Goal: Task Accomplishment & Management: Manage account settings

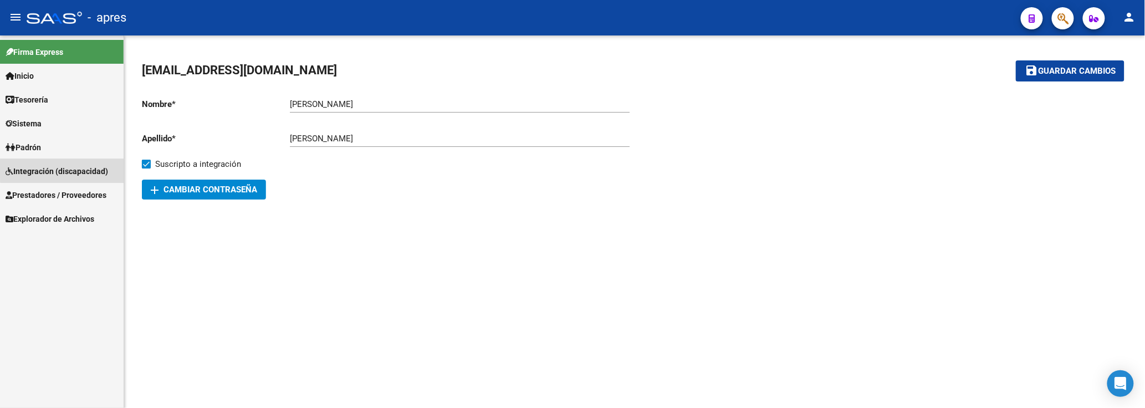
click at [81, 169] on span "Integración (discapacidad)" at bounding box center [57, 171] width 102 height 12
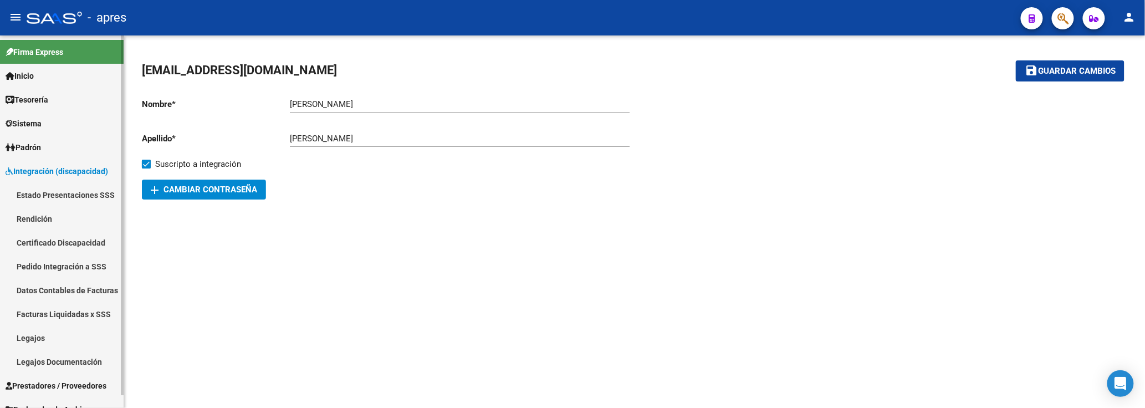
scroll to position [13, 0]
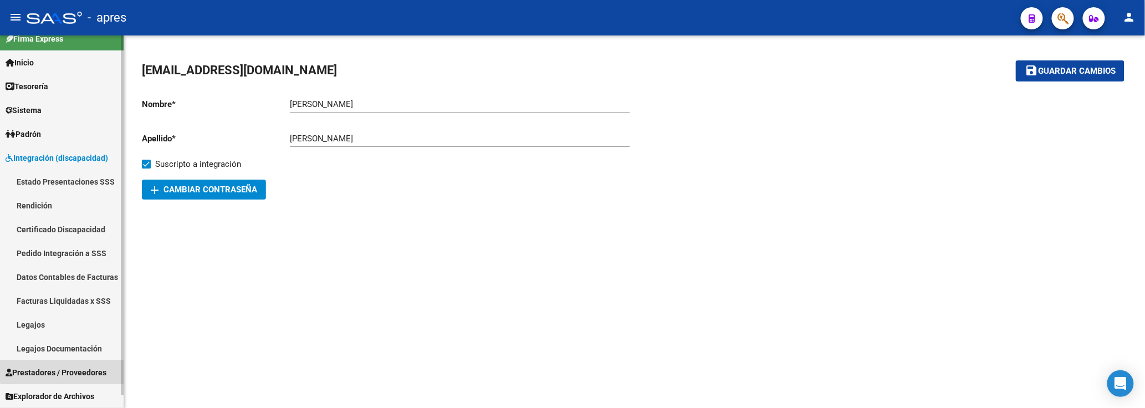
click at [80, 366] on span "Prestadores / Proveedores" at bounding box center [56, 372] width 101 height 12
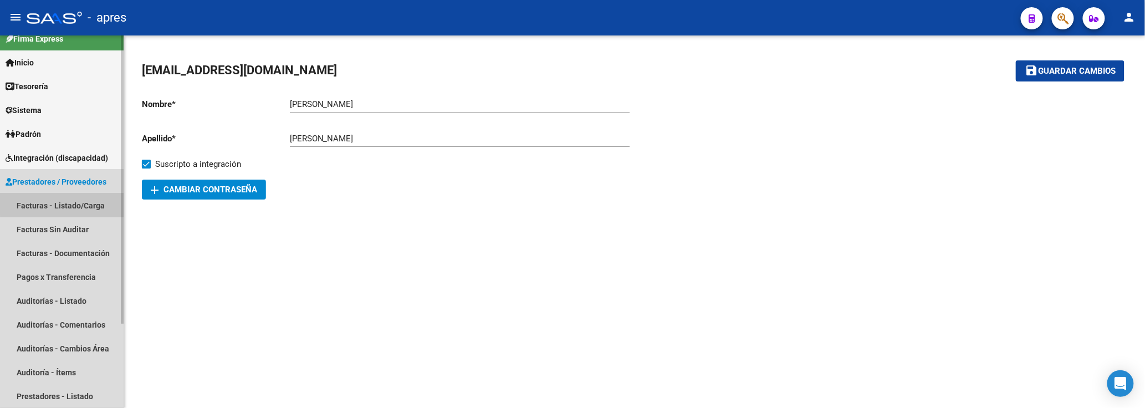
click at [91, 198] on link "Facturas - Listado/Carga" at bounding box center [62, 205] width 124 height 24
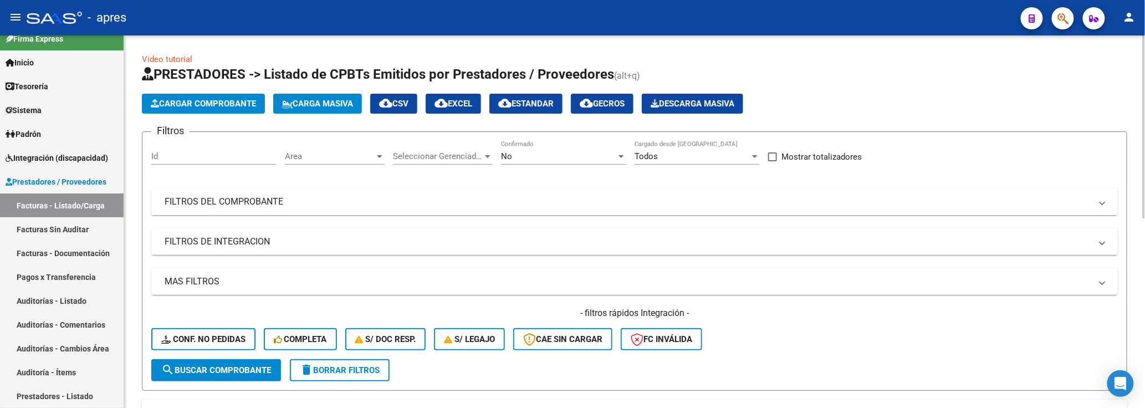
click at [401, 205] on mat-panel-title "FILTROS DEL COMPROBANTE" at bounding box center [628, 202] width 926 height 12
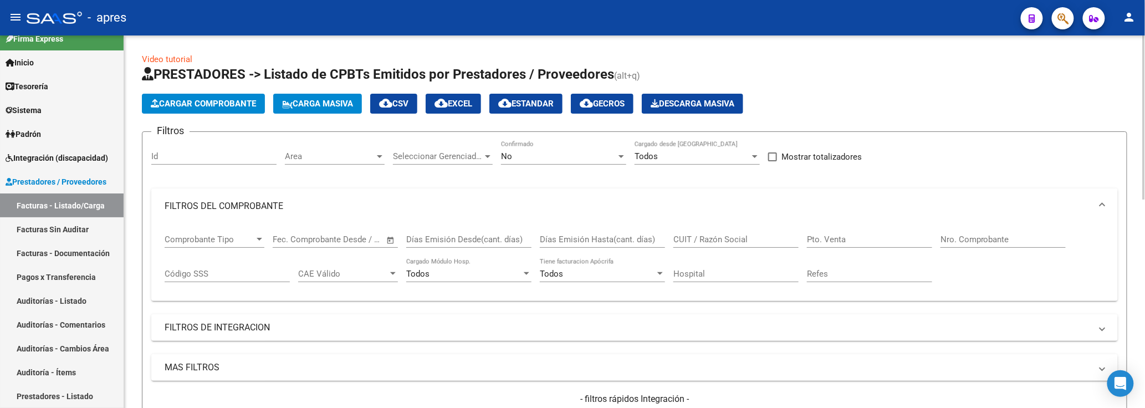
click at [390, 240] on span "Open calendar" at bounding box center [390, 240] width 27 height 27
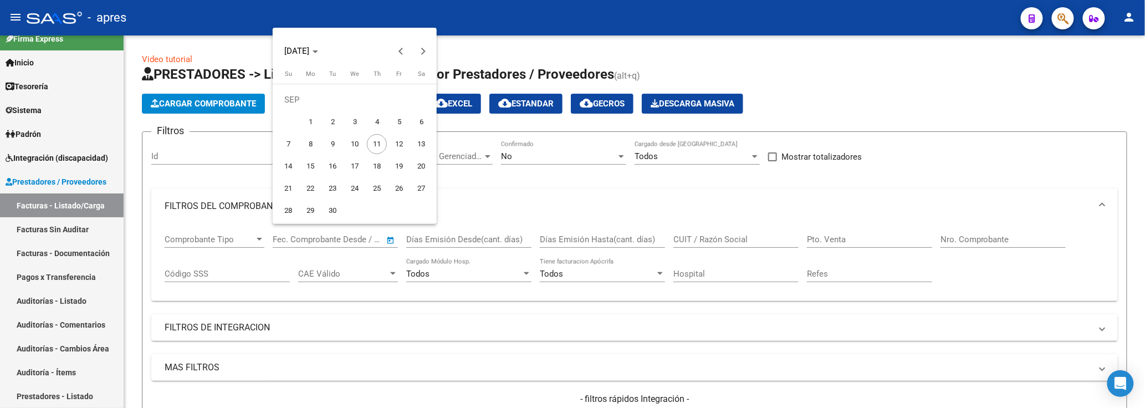
click at [311, 114] on span "1" at bounding box center [310, 122] width 20 height 20
type input "[DATE]"
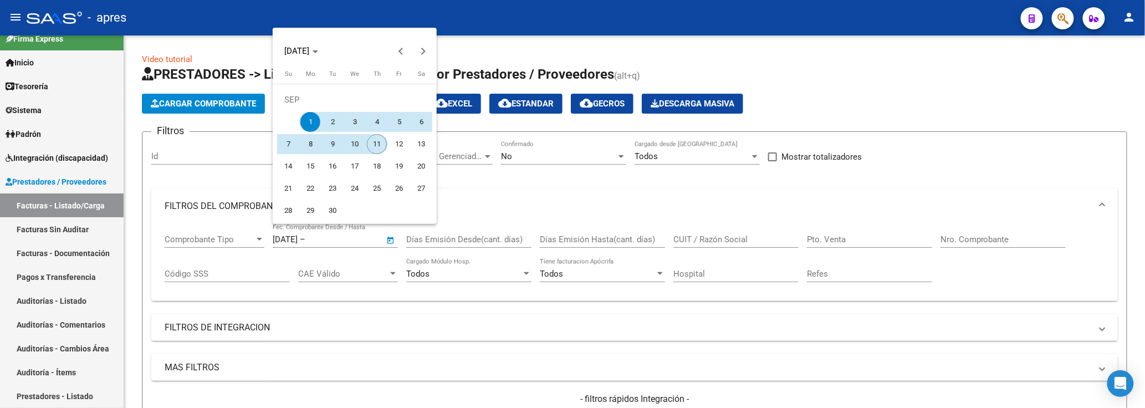
click at [381, 147] on span "11" at bounding box center [377, 144] width 20 height 20
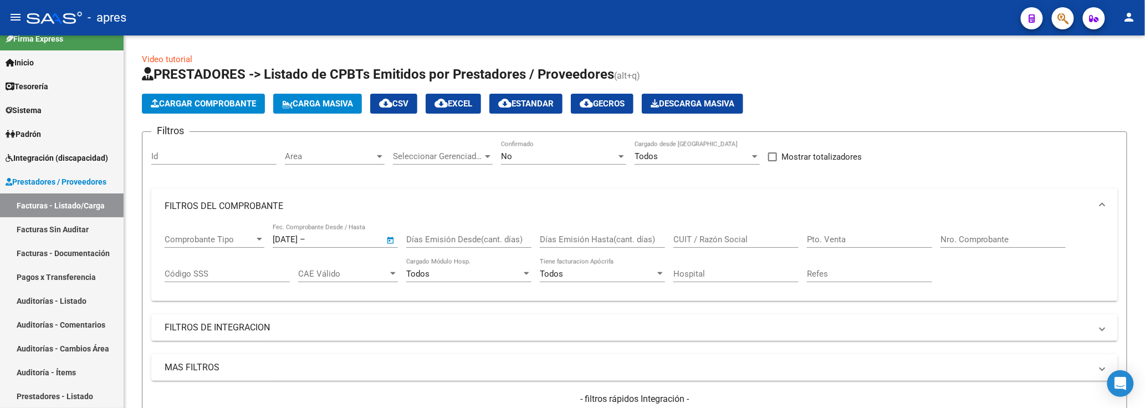
type input "[DATE]"
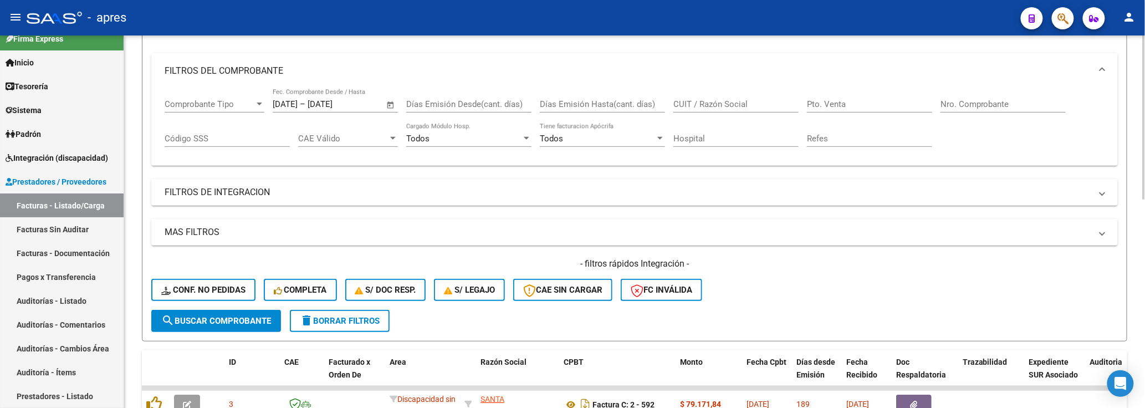
scroll to position [147, 0]
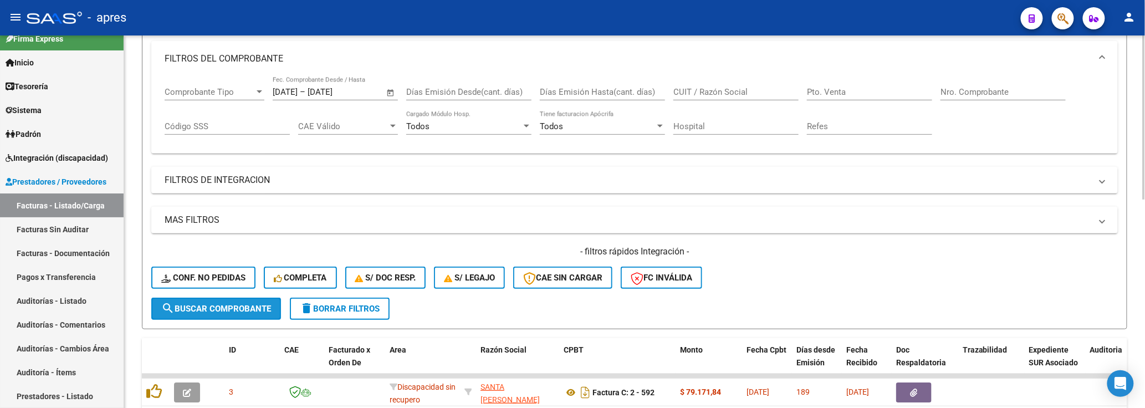
click at [260, 308] on span "search Buscar Comprobante" at bounding box center [216, 309] width 110 height 10
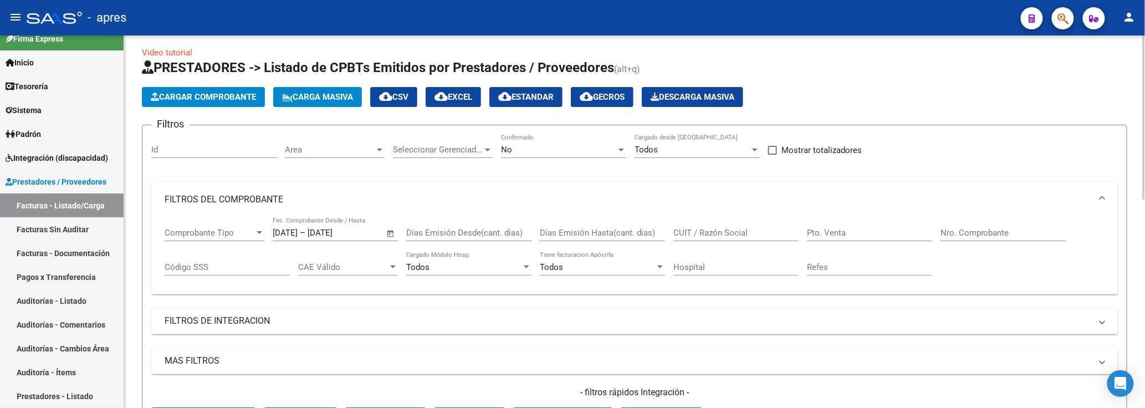
scroll to position [0, 0]
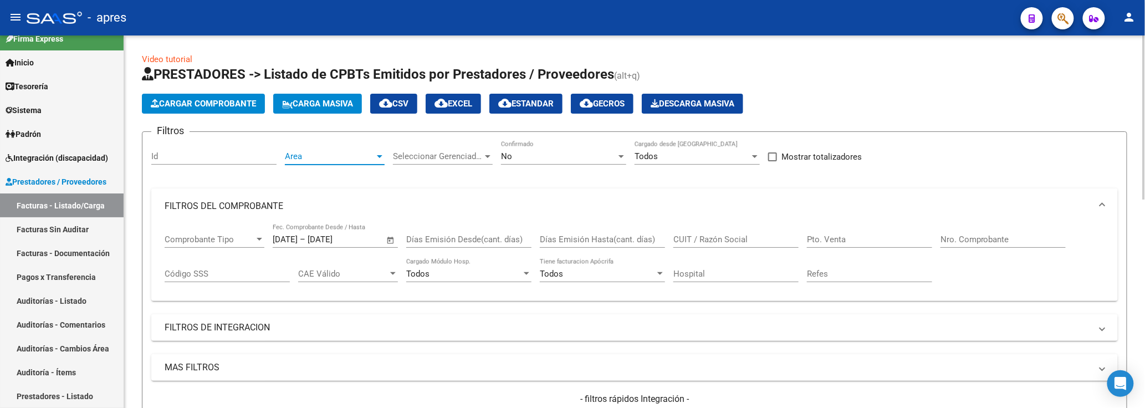
click at [369, 155] on span "Area" at bounding box center [330, 156] width 90 height 10
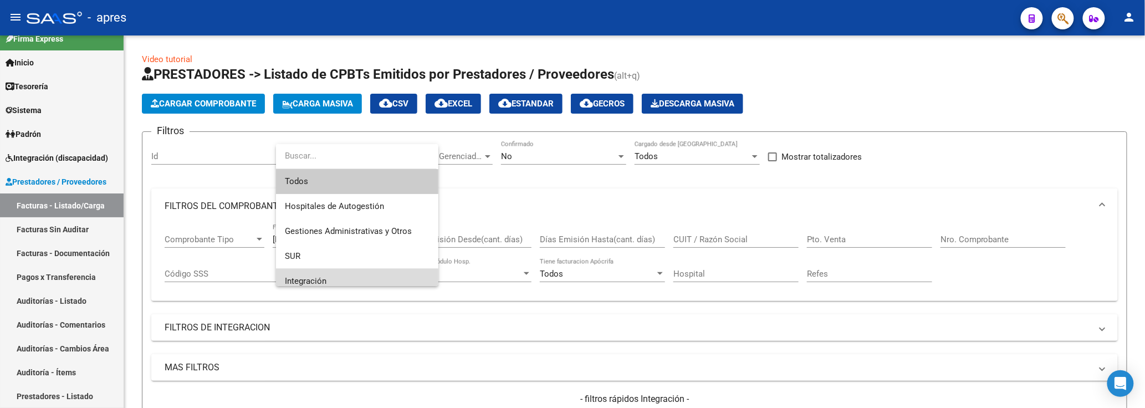
click at [353, 270] on span "Integración" at bounding box center [357, 281] width 145 height 25
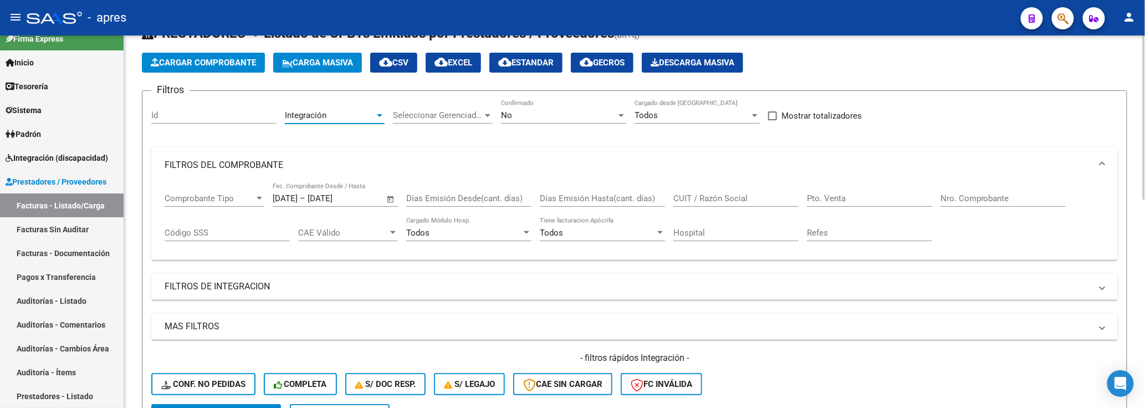
scroll to position [74, 0]
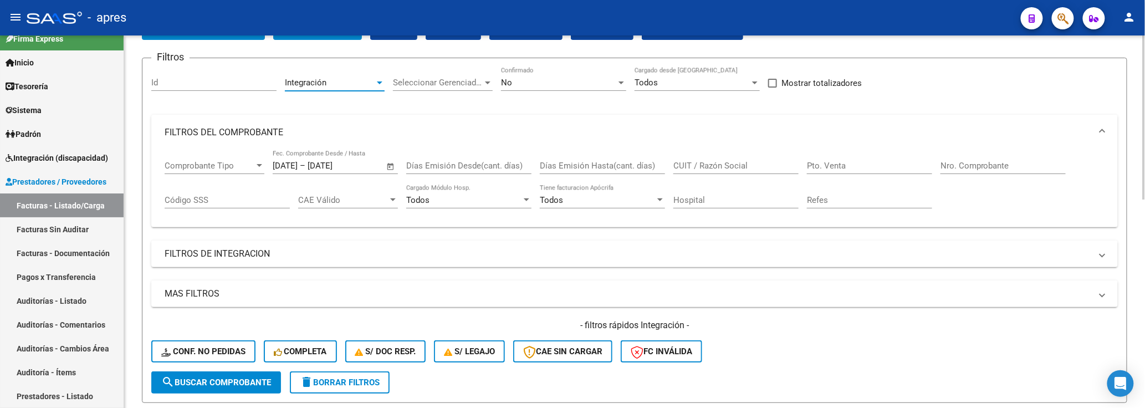
click at [254, 377] on span "search Buscar Comprobante" at bounding box center [216, 382] width 110 height 10
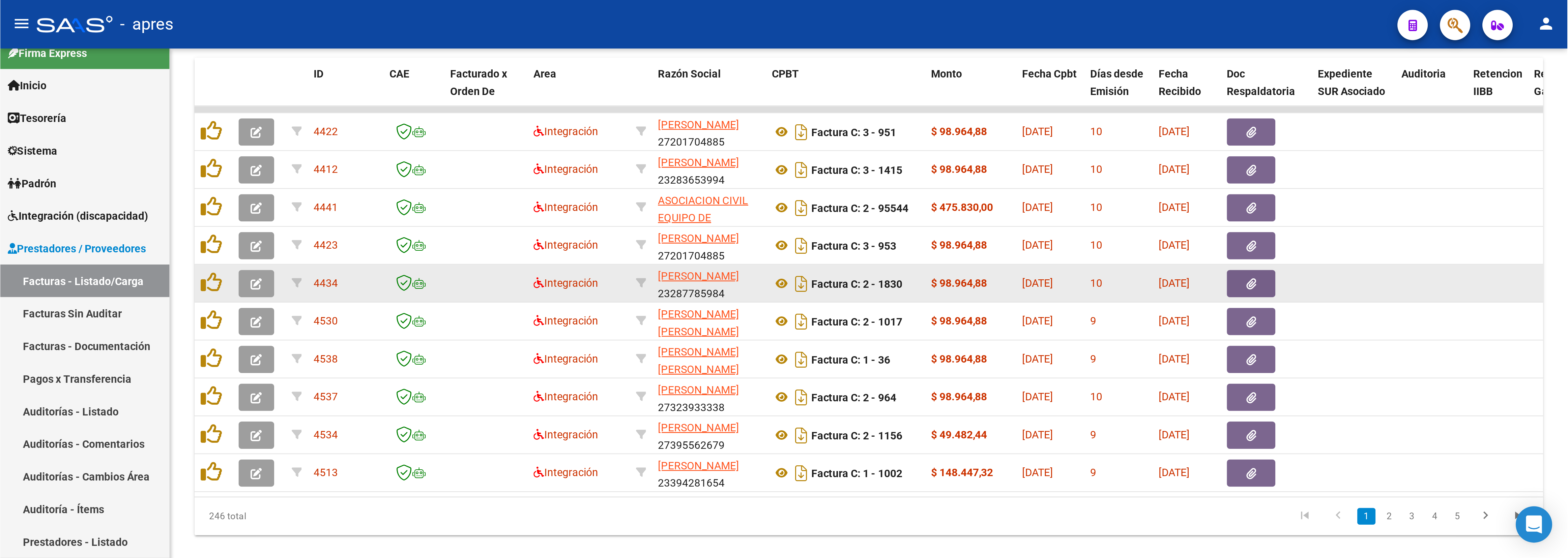
scroll to position [0, 0]
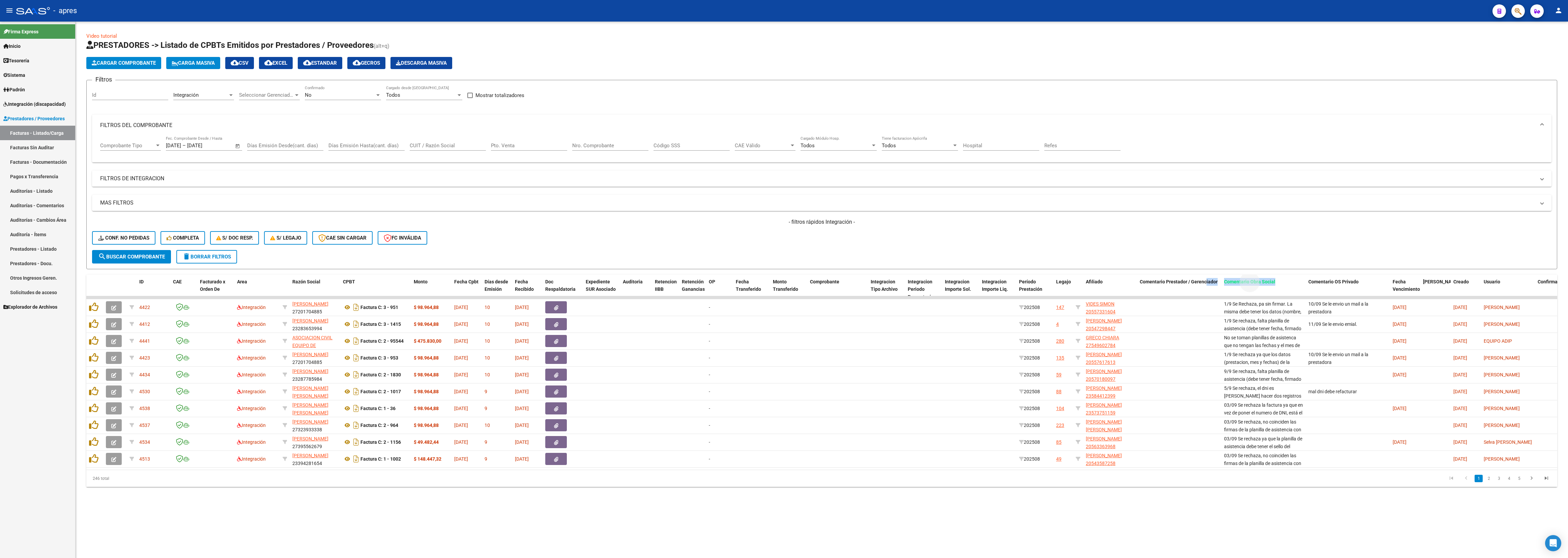
drag, startPoint x: 1276, startPoint y: 283, endPoint x: 1205, endPoint y: 274, distance: 71.6
click at [696, 248] on div "Video tutorial PRESTADORES -> Listado de CPBTs Emitidos por Prestadores / Prove…" at bounding box center [822, 259] width 1471 height 455
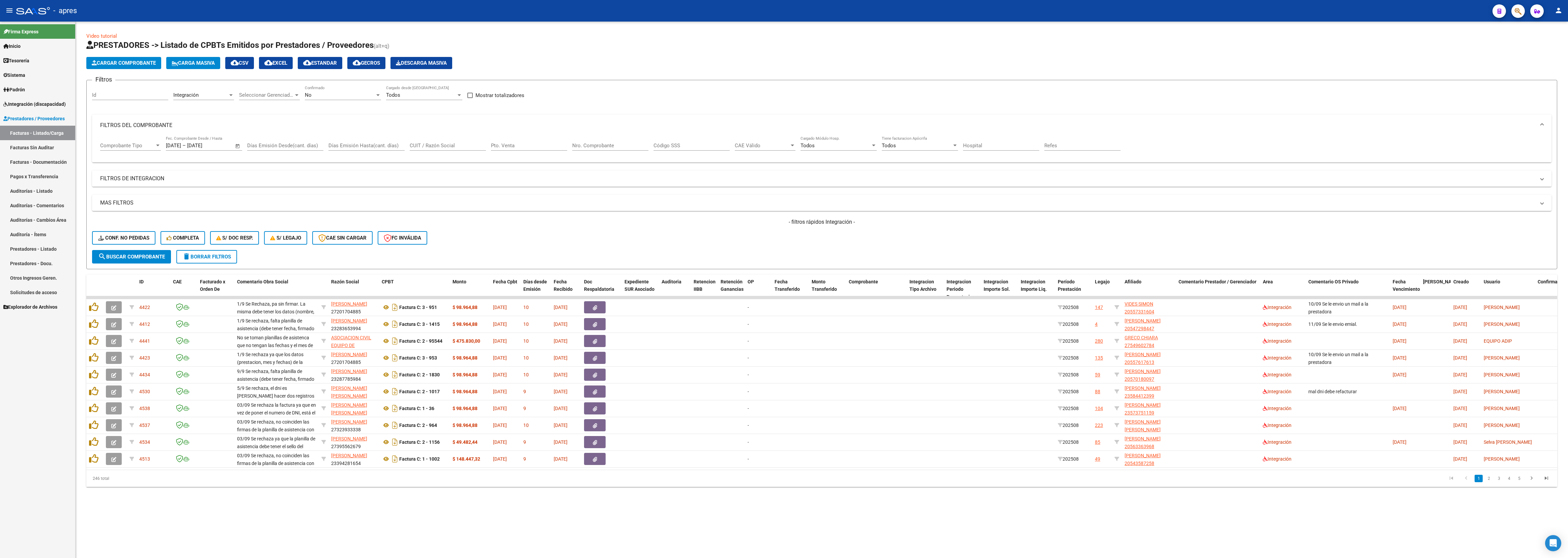
click at [696, 248] on mat-sidenav-content "Video tutorial PRESTADORES -> Listado de CPBTs Emitidos por Prestadores / Prove…" at bounding box center [822, 290] width 1493 height 537
click at [696, 248] on span "Comentario OS Privado" at bounding box center [1333, 282] width 51 height 5
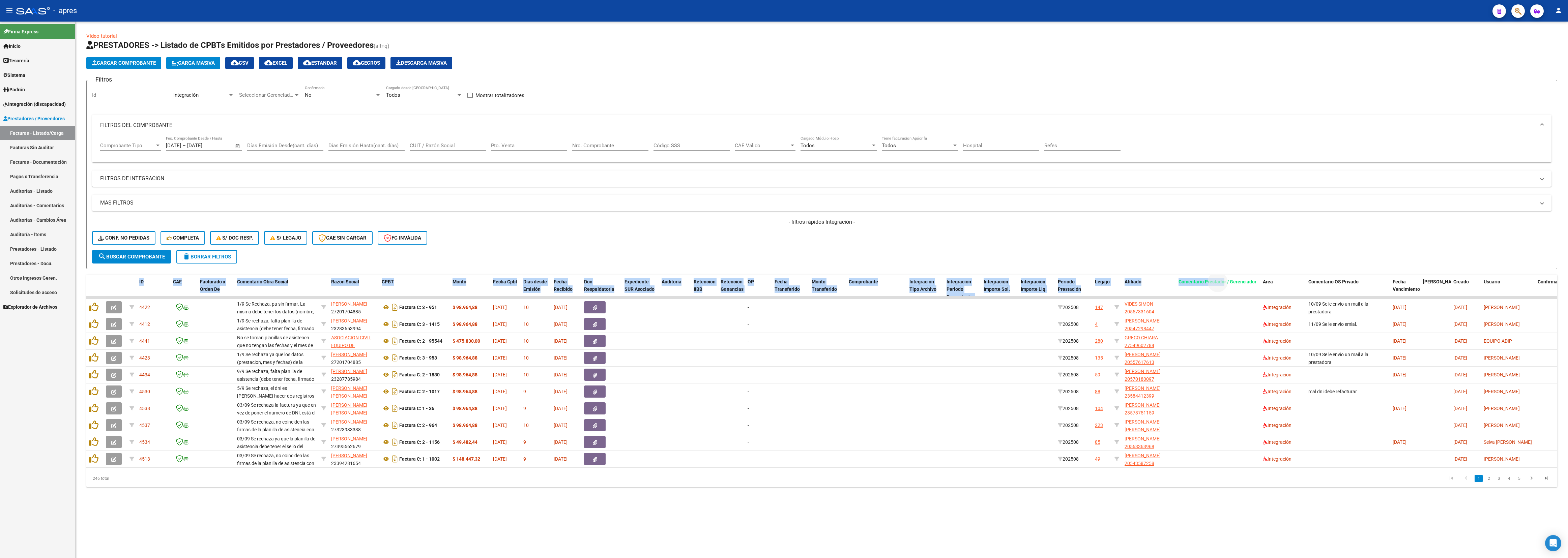
drag, startPoint x: 1224, startPoint y: 277, endPoint x: 1191, endPoint y: 254, distance: 40.2
click at [696, 248] on div "Video tutorial PRESTADORES -> Listado de CPBTs Emitidos por Prestadores / Prove…" at bounding box center [822, 259] width 1471 height 455
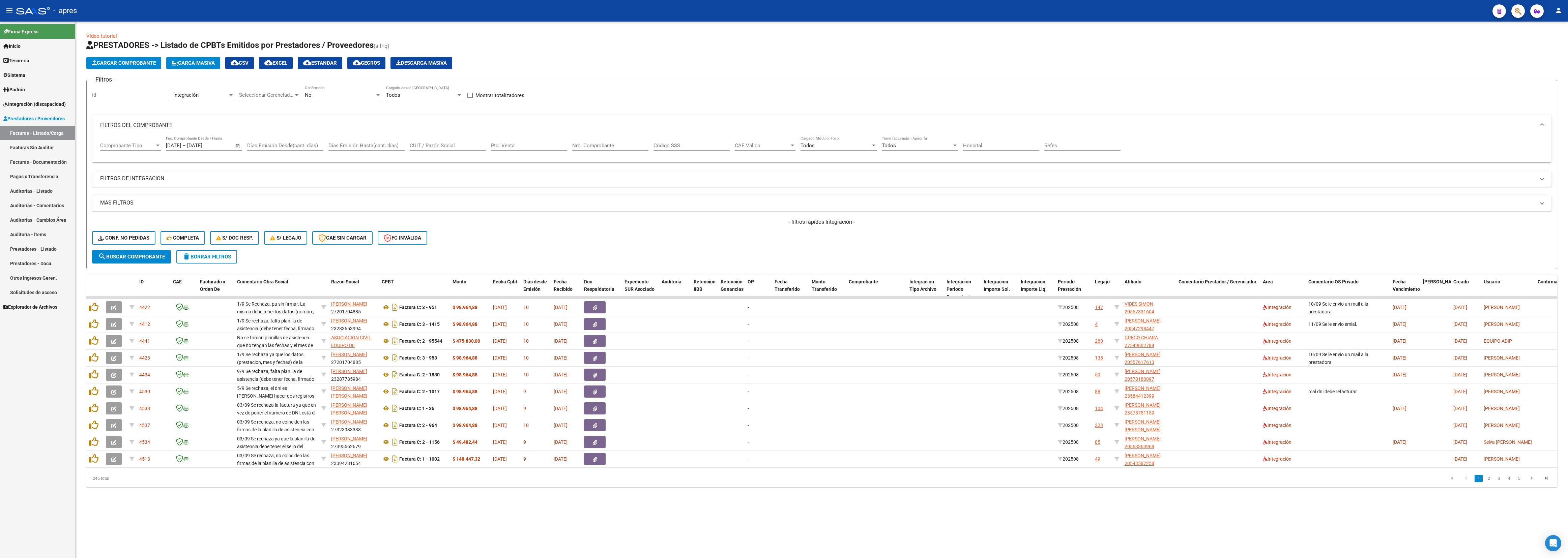
click at [696, 248] on form "Filtros Id Integración Area Seleccionar Gerenciador Seleccionar Gerenciador No …" at bounding box center [822, 174] width 1471 height 189
drag, startPoint x: 1201, startPoint y: 282, endPoint x: 425, endPoint y: 275, distance: 776.0
click at [425, 248] on div "Video tutorial PRESTADORES -> Listado de CPBTs Emitidos por Prestadores / Prove…" at bounding box center [822, 259] width 1471 height 455
drag, startPoint x: 590, startPoint y: 526, endPoint x: 605, endPoint y: 528, distance: 15.1
click at [591, 248] on ng-scrollbar "Video tutorial PRESTADORES -> Listado de CPBTs Emitidos por Prestadores / Prove…" at bounding box center [822, 265] width 1493 height 487
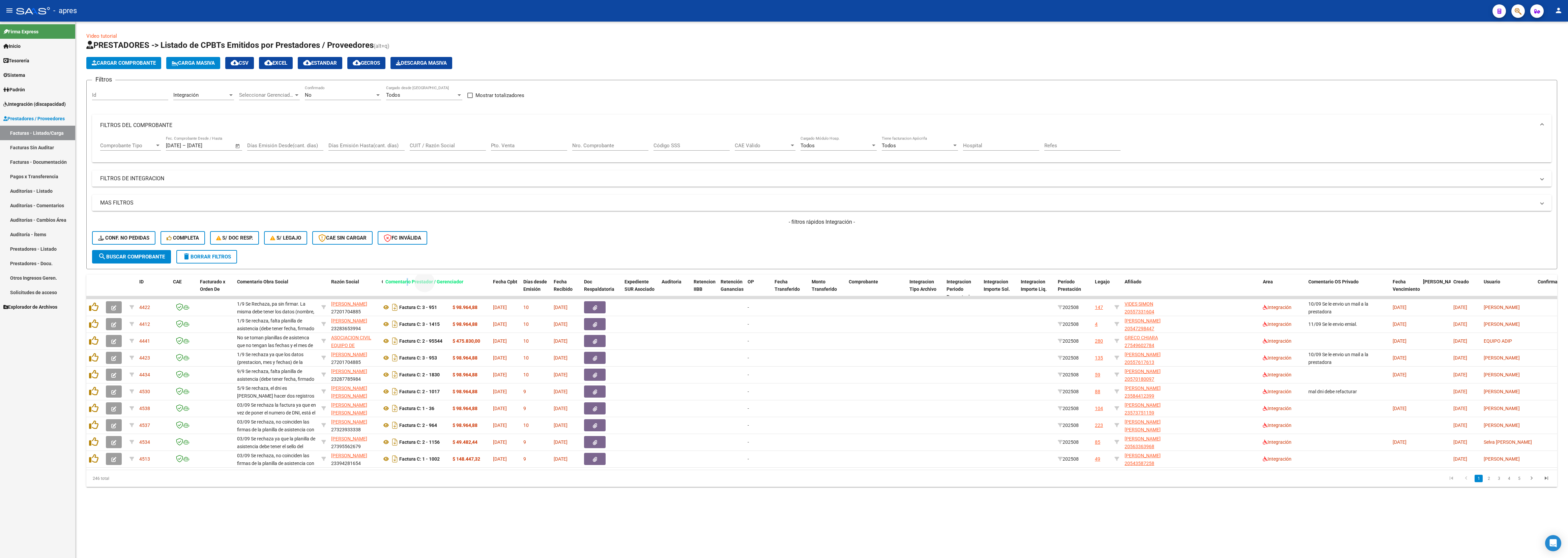
drag, startPoint x: 1201, startPoint y: 282, endPoint x: 407, endPoint y: 278, distance: 794.0
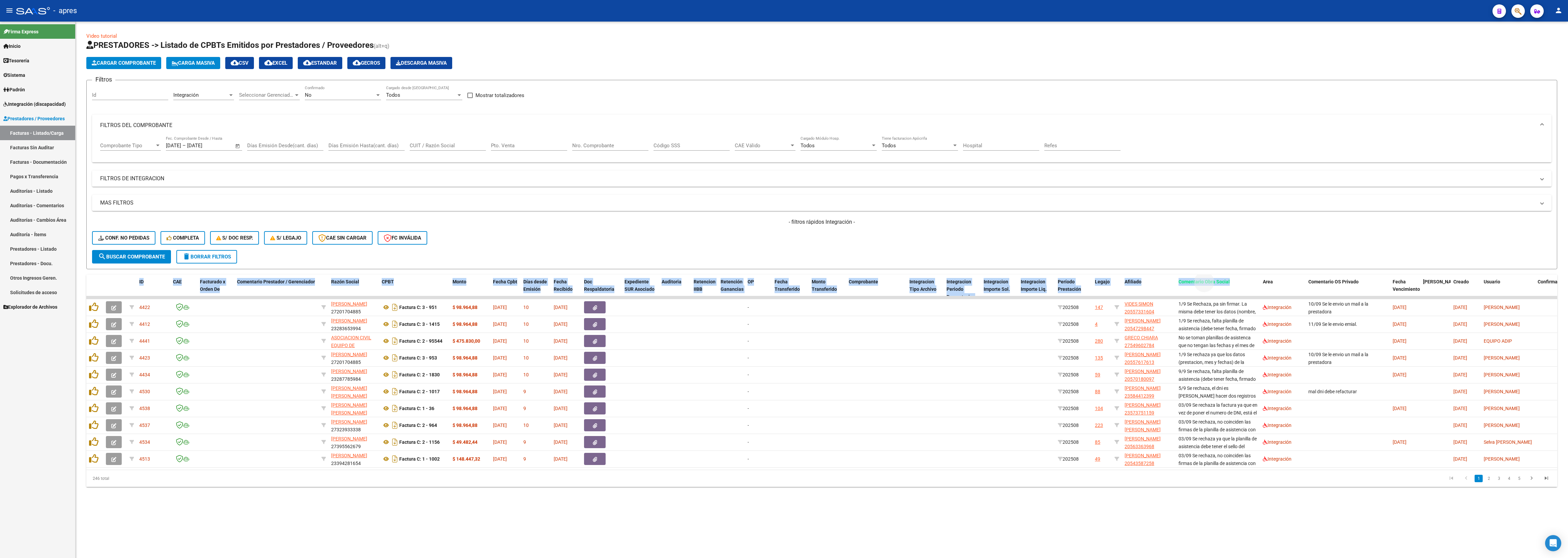
drag, startPoint x: 1229, startPoint y: 280, endPoint x: 1143, endPoint y: 256, distance: 89.3
click at [696, 248] on div "Video tutorial PRESTADORES -> Listado de CPBTs Emitidos por Prestadores / Prove…" at bounding box center [822, 259] width 1471 height 455
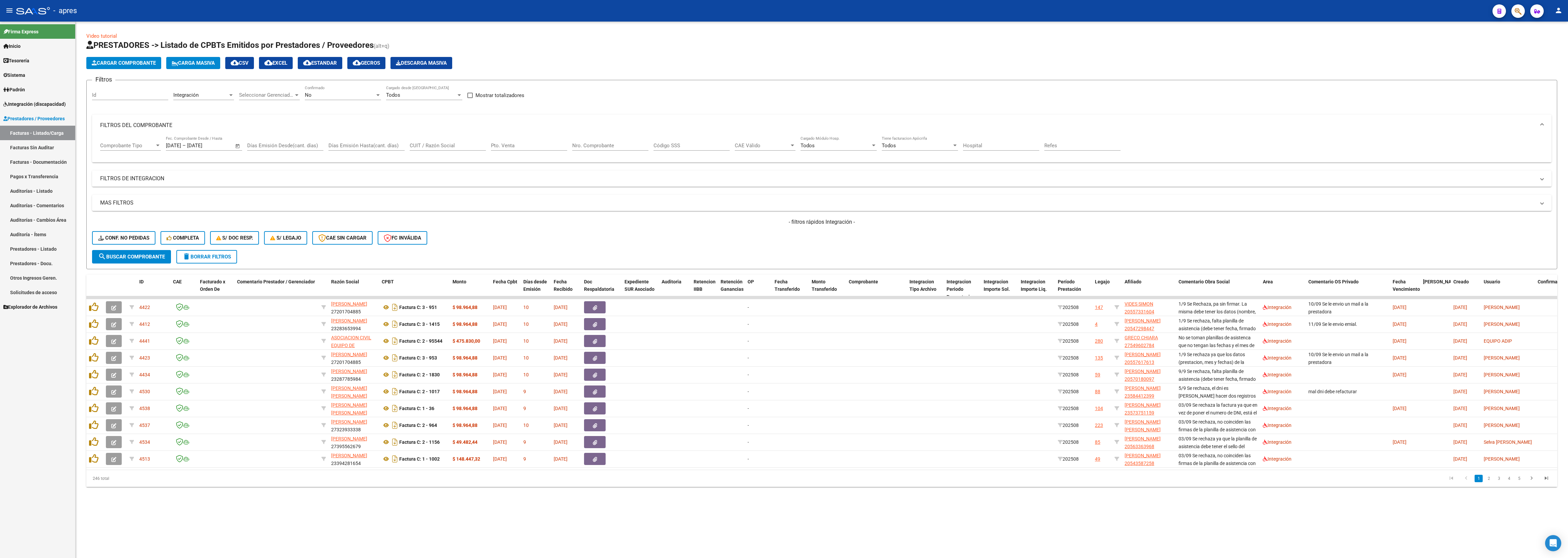
click at [696, 248] on form "Filtros Id Integración Area Seleccionar Gerenciador Seleccionar Gerenciador No …" at bounding box center [822, 174] width 1471 height 189
click at [696, 248] on div "Comentario Obra Social" at bounding box center [1218, 282] width 79 height 8
drag, startPoint x: 1188, startPoint y: 284, endPoint x: 340, endPoint y: 286, distance: 848.0
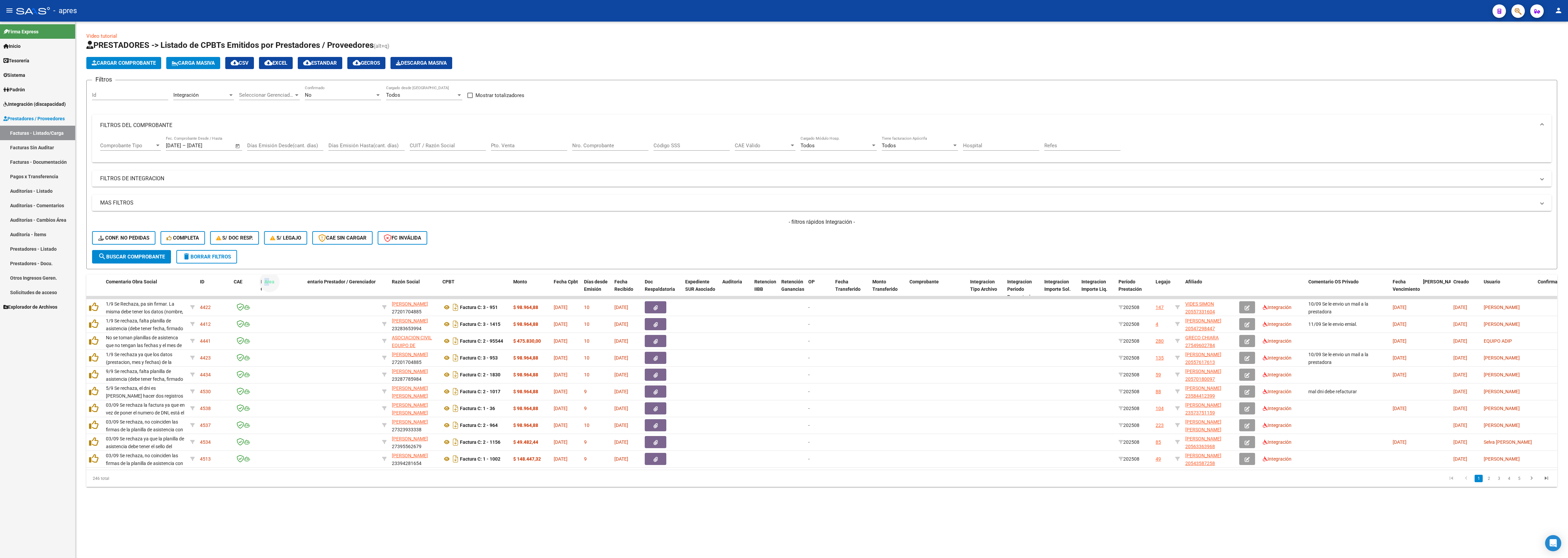
drag, startPoint x: 1270, startPoint y: 283, endPoint x: 251, endPoint y: 289, distance: 1019.0
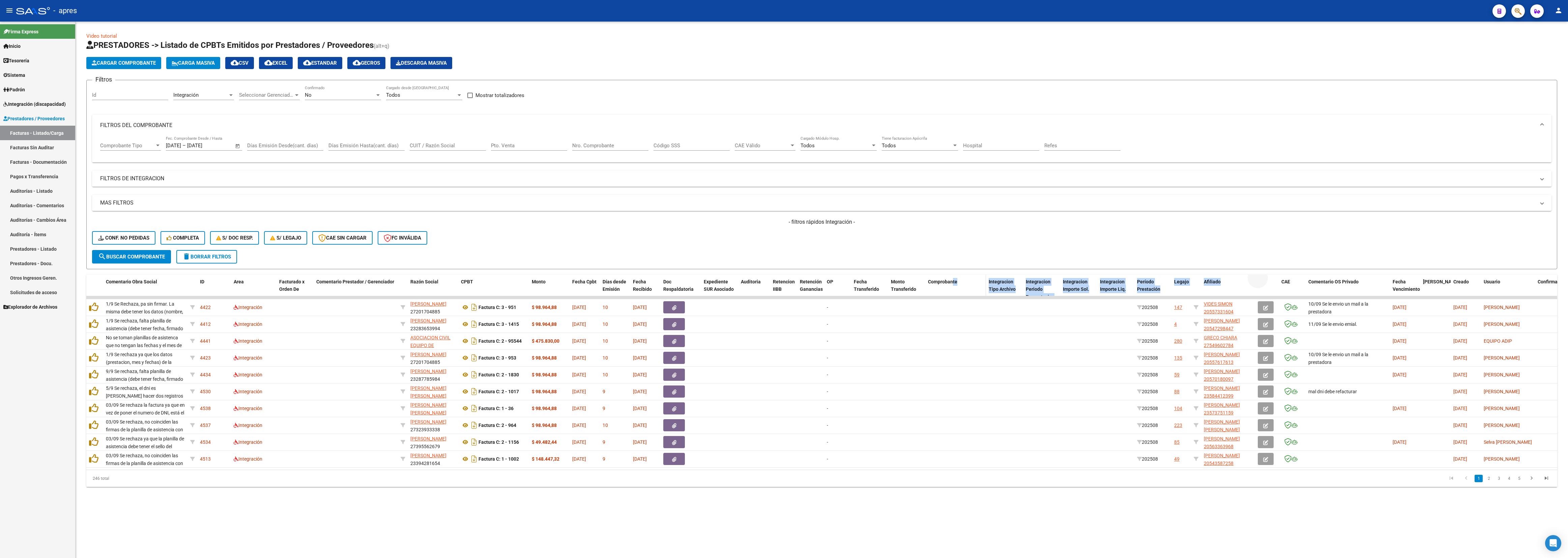
drag, startPoint x: 1261, startPoint y: 285, endPoint x: 953, endPoint y: 290, distance: 308.0
click at [696, 248] on div "Comentario Obra Social ID Area Facturado x Orden De Comentario Prestador / Gere…" at bounding box center [871, 289] width 1570 height 30
click at [199, 248] on span "delete Borrar Filtros" at bounding box center [207, 257] width 49 height 6
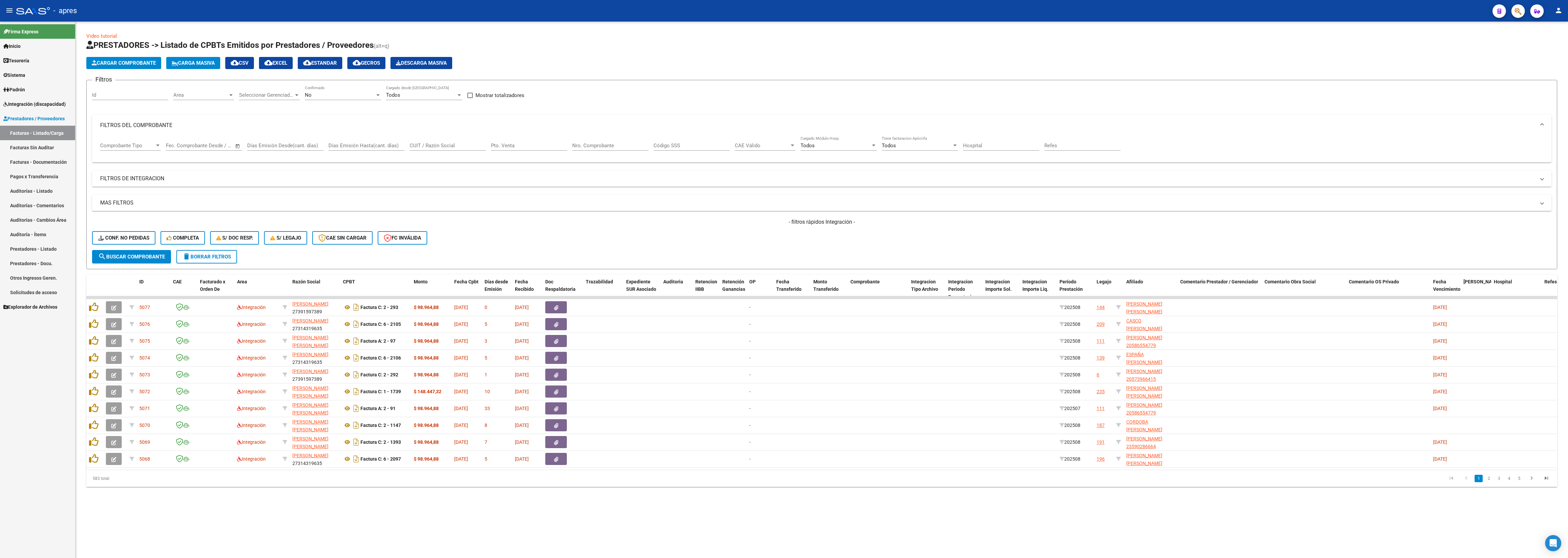
click at [231, 99] on div "Area Area" at bounding box center [204, 93] width 61 height 15
click at [215, 165] on span "Integración" at bounding box center [218, 171] width 88 height 15
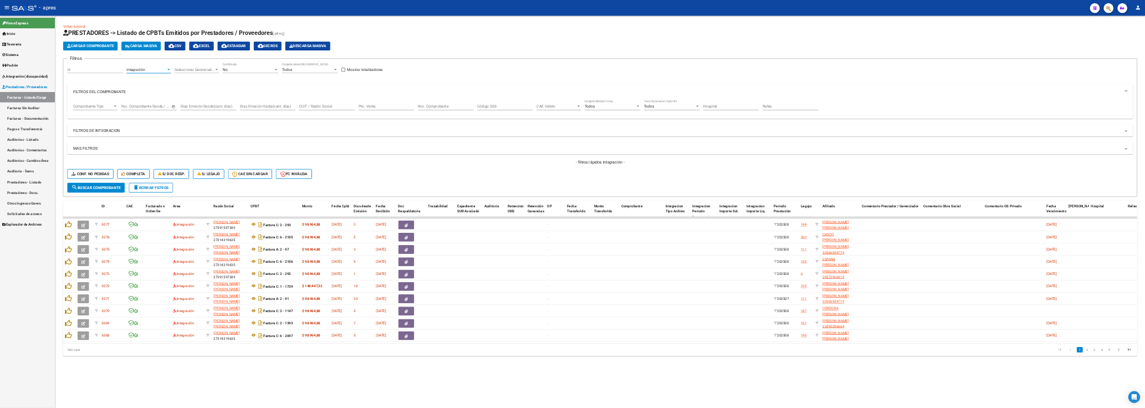
scroll to position [8, 0]
click at [346, 234] on input "text" at bounding box center [354, 239] width 54 height 10
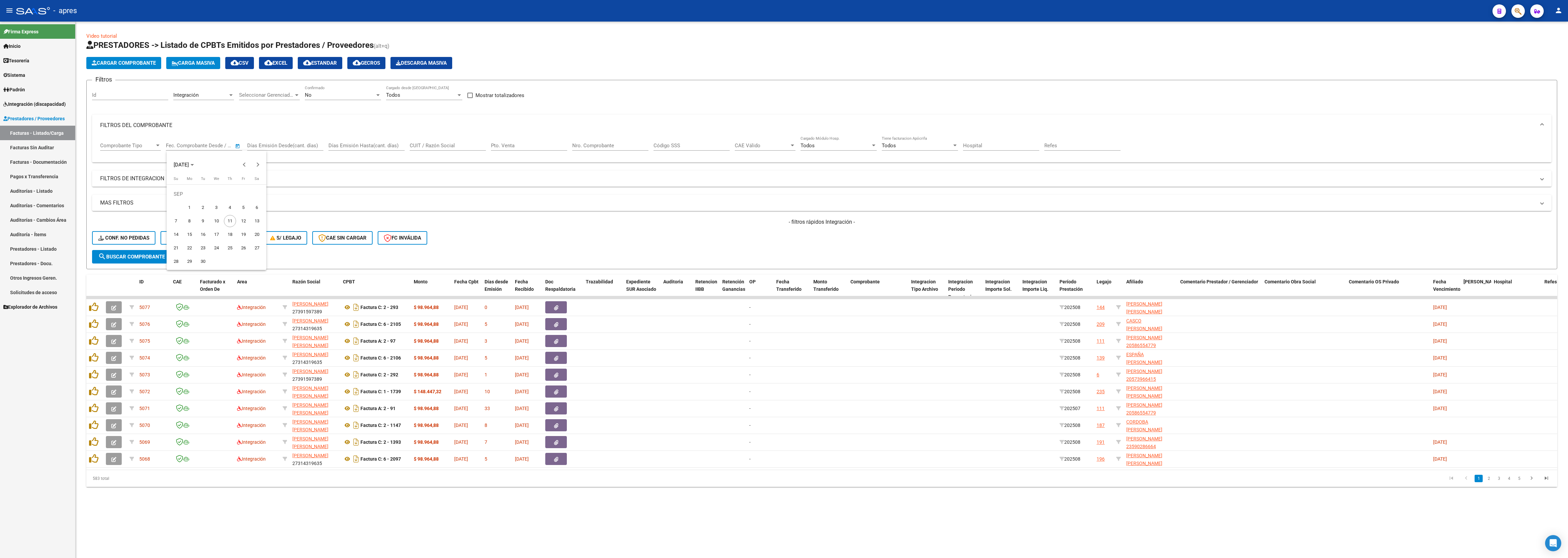
click at [240, 145] on div at bounding box center [784, 279] width 1568 height 558
click at [240, 145] on span "Open calendar" at bounding box center [237, 146] width 16 height 16
click at [193, 206] on span "1" at bounding box center [189, 208] width 12 height 12
type input "[DATE]"
click at [224, 221] on span "11" at bounding box center [230, 221] width 12 height 12
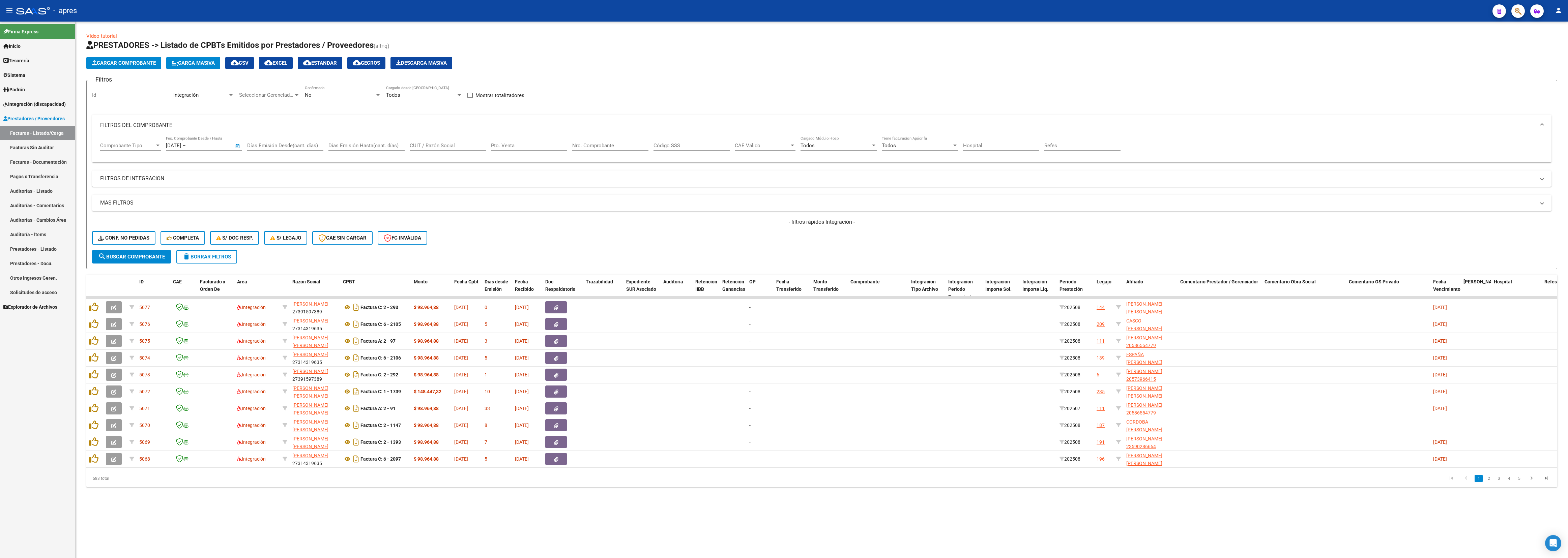
type input "[DATE]"
click at [155, 248] on span "search Buscar Comprobante" at bounding box center [131, 257] width 67 height 6
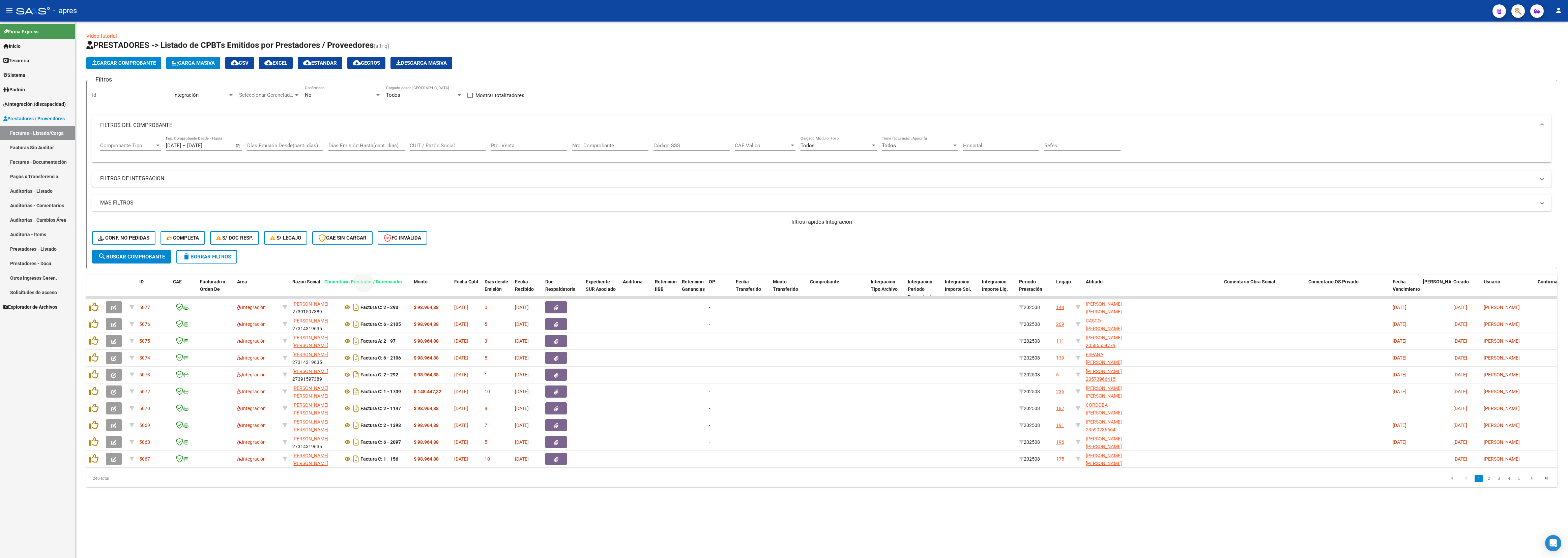
drag, startPoint x: 1202, startPoint y: 285, endPoint x: 387, endPoint y: 289, distance: 815.0
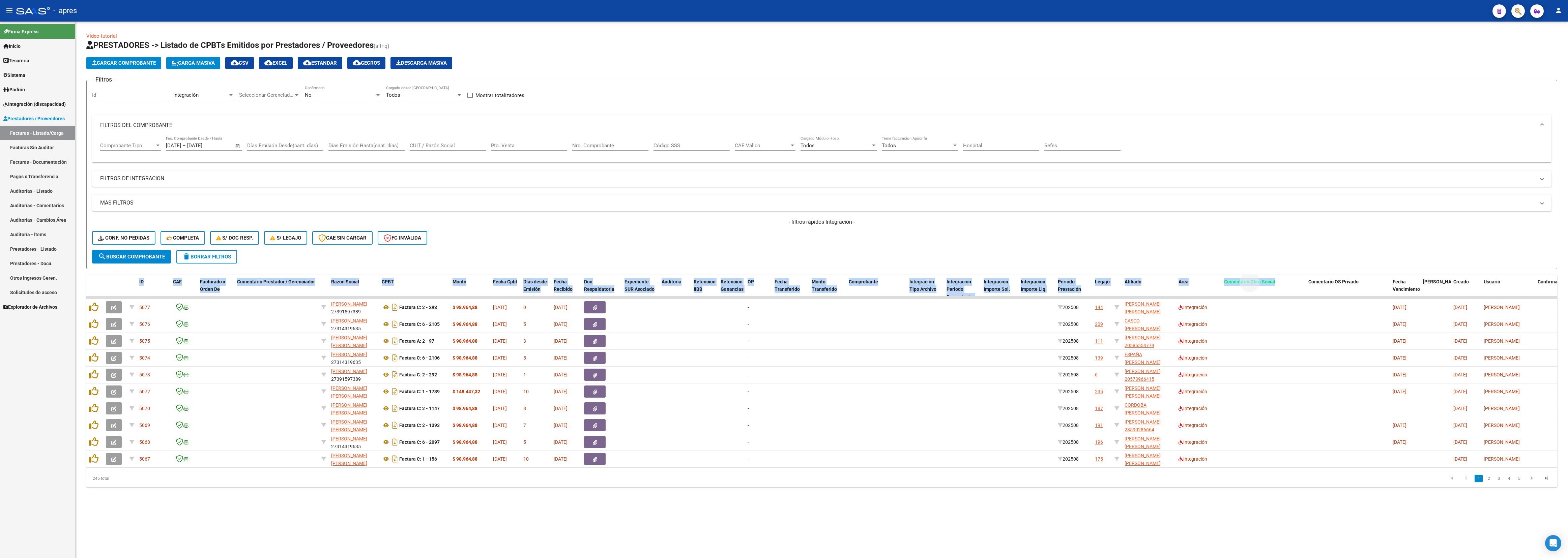
drag, startPoint x: 1275, startPoint y: 285, endPoint x: 1202, endPoint y: 240, distance: 85.8
click at [696, 241] on div "Video tutorial PRESTADORES -> Listado de CPBTs Emitidos por Prestadores / Prove…" at bounding box center [822, 259] width 1471 height 455
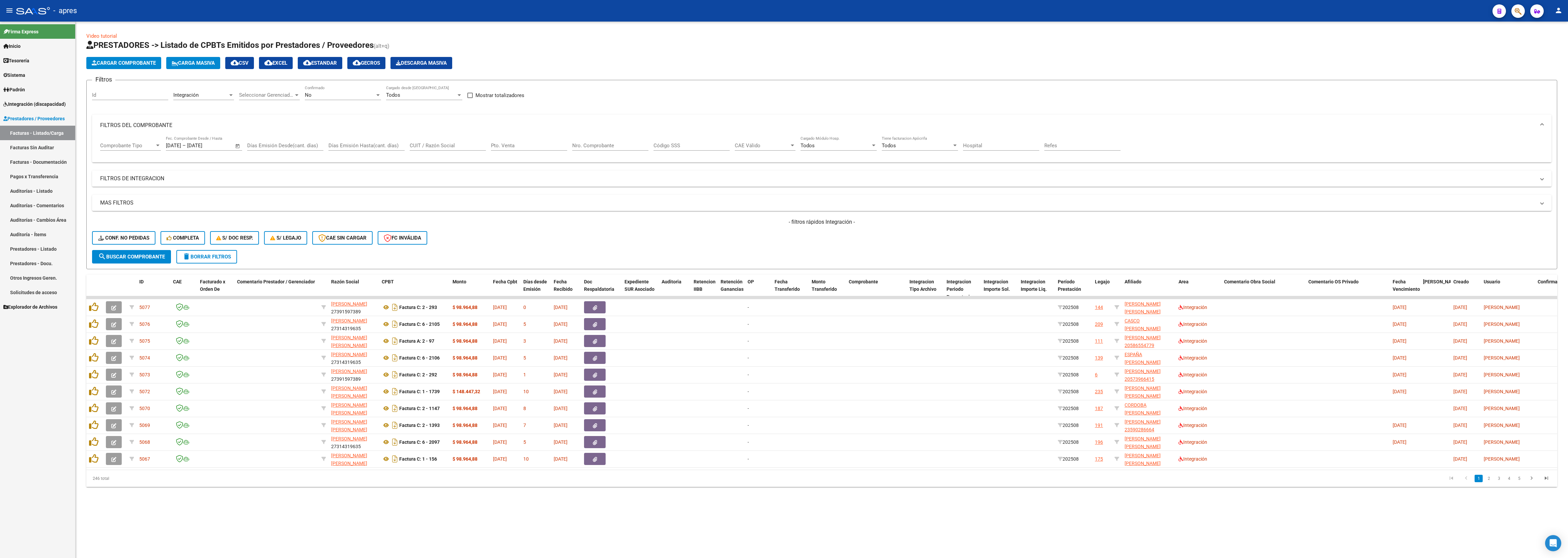
drag, startPoint x: 1202, startPoint y: 240, endPoint x: 1235, endPoint y: 260, distance: 38.6
click at [696, 244] on div "- filtros rápidos Integración - Conf. no pedidas Completa S/ Doc Resp. S/ legaj…" at bounding box center [822, 234] width 1460 height 32
drag, startPoint x: 1239, startPoint y: 283, endPoint x: 483, endPoint y: 272, distance: 756.1
click at [483, 248] on div "Video tutorial PRESTADORES -> Listado de CPBTs Emitidos por Prestadores / Prove…" at bounding box center [822, 259] width 1471 height 455
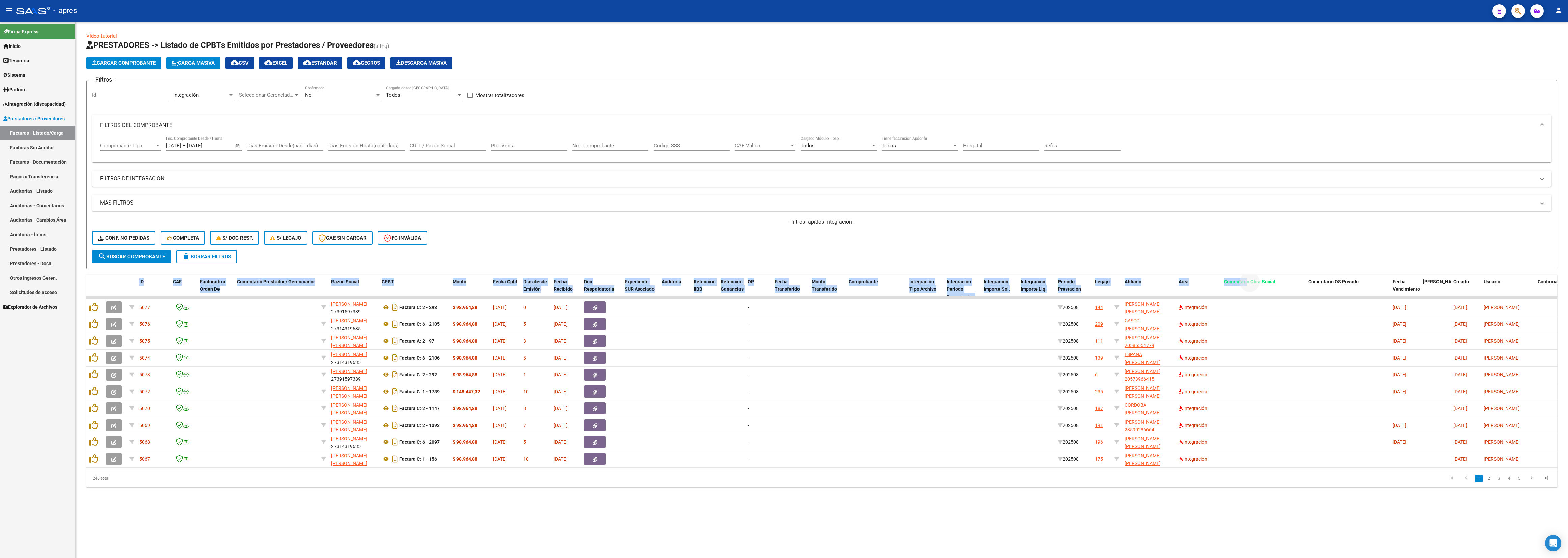
drag, startPoint x: 1247, startPoint y: 277, endPoint x: 659, endPoint y: 243, distance: 589.0
click at [656, 246] on div "Video tutorial PRESTADORES -> Listado de CPBTs Emitidos por Prestadores / Prove…" at bounding box center [822, 259] width 1471 height 455
drag, startPoint x: 660, startPoint y: 241, endPoint x: 870, endPoint y: 285, distance: 214.6
click at [676, 241] on div "- filtros rápidos Integración - Conf. no pedidas Completa S/ Doc Resp. S/ legaj…" at bounding box center [822, 234] width 1460 height 32
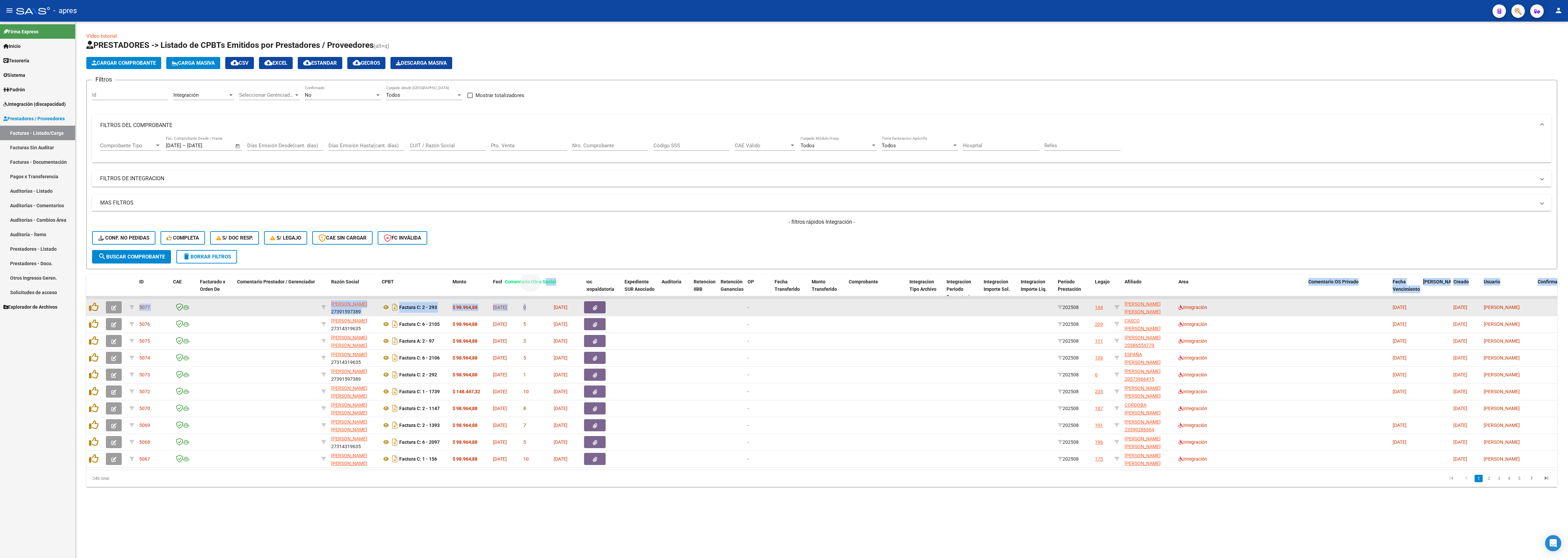
drag, startPoint x: 1264, startPoint y: 285, endPoint x: 544, endPoint y: 316, distance: 720.7
click at [544, 248] on div "ID CAE Facturado x Orden De Comentario Prestador / Gerenciador Razón Social CPB…" at bounding box center [822, 380] width 1471 height 212
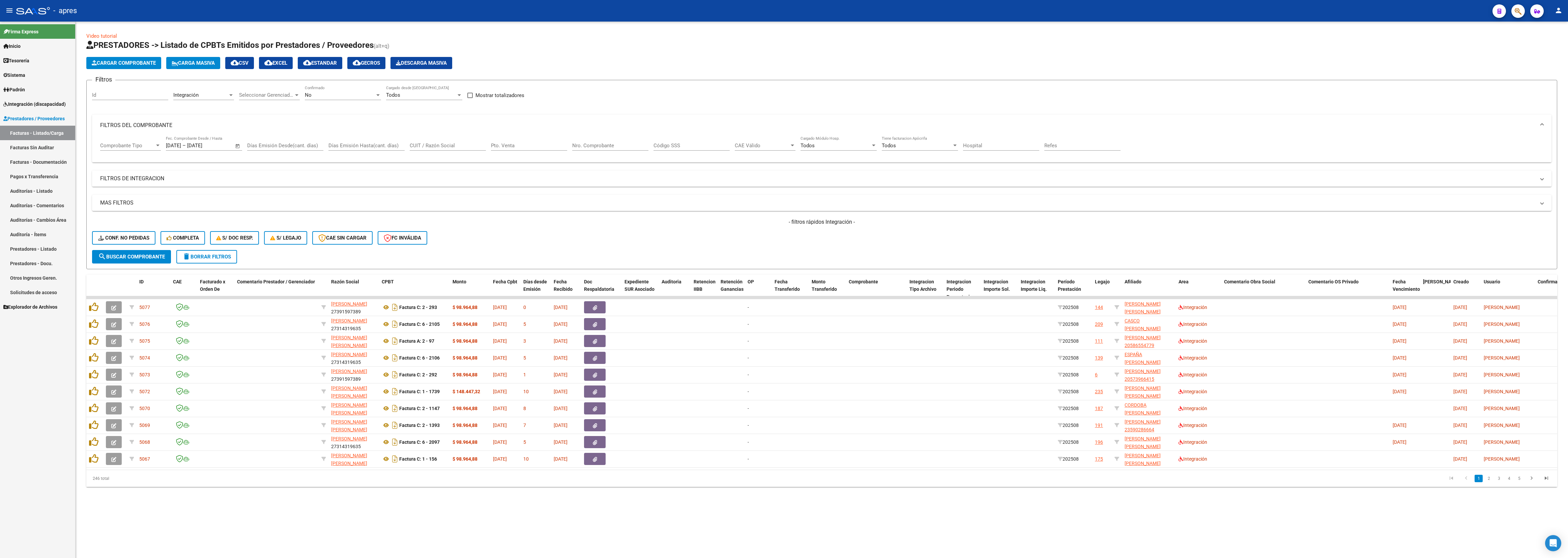
drag, startPoint x: 694, startPoint y: 509, endPoint x: 698, endPoint y: 510, distance: 4.1
click at [696, 248] on div "Video tutorial PRESTADORES -> Listado de CPBTs Emitidos por Prestadores / Prove…" at bounding box center [822, 265] width 1493 height 487
drag, startPoint x: 1255, startPoint y: 284, endPoint x: 472, endPoint y: 272, distance: 783.1
click at [472, 248] on div "Video tutorial PRESTADORES -> Listado de CPBTs Emitidos por Prestadores / Prove…" at bounding box center [822, 259] width 1471 height 455
click at [696, 246] on div "- filtros rápidos Integración - Conf. no pedidas Completa S/ Doc Resp. S/ legaj…" at bounding box center [822, 234] width 1460 height 32
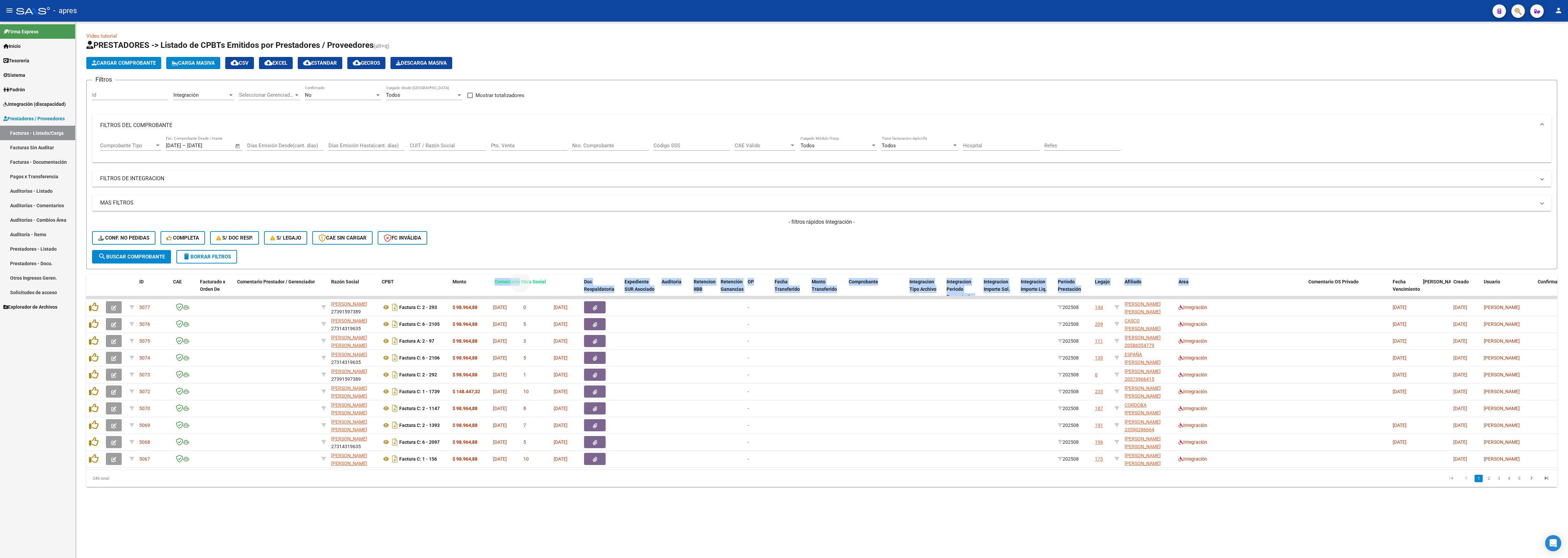
drag, startPoint x: 1248, startPoint y: 282, endPoint x: 519, endPoint y: 271, distance: 729.1
click at [519, 248] on div "Video tutorial PRESTADORES -> Listado de CPBTs Emitidos por Prestadores / Prove…" at bounding box center [822, 259] width 1471 height 455
click at [696, 248] on datatable-pager "1 2 3 4 5" at bounding box center [968, 478] width 1171 height 12
drag, startPoint x: 1241, startPoint y: 279, endPoint x: 1236, endPoint y: 264, distance: 15.8
click at [696, 248] on div "Video tutorial PRESTADORES -> Listado de CPBTs Emitidos por Prestadores / Prove…" at bounding box center [822, 259] width 1471 height 455
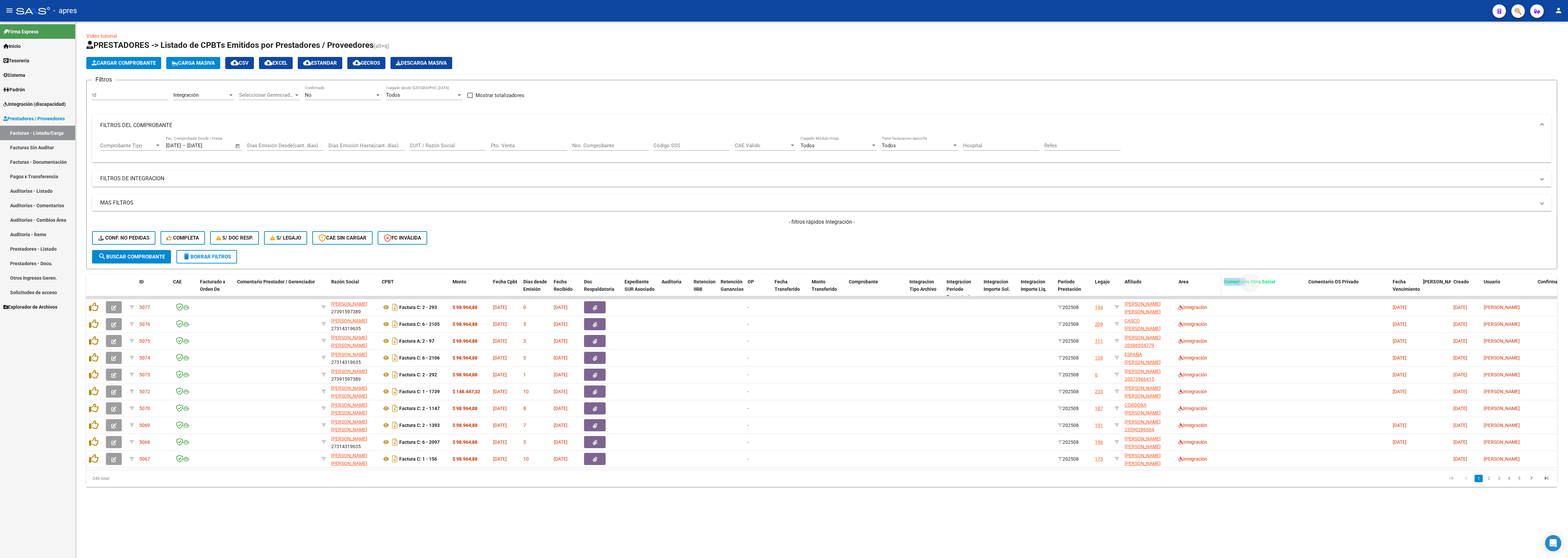
drag, startPoint x: 1245, startPoint y: 279, endPoint x: 1215, endPoint y: 279, distance: 30.0
click at [696, 248] on div "ID CAE Facturado x Orden De Comentario Prestador / Gerenciador Razón Social CPB…" at bounding box center [871, 289] width 1570 height 30
click at [696, 248] on form "Filtros Id Integración Area Seleccionar Gerenciador Seleccionar Gerenciador No …" at bounding box center [822, 174] width 1471 height 189
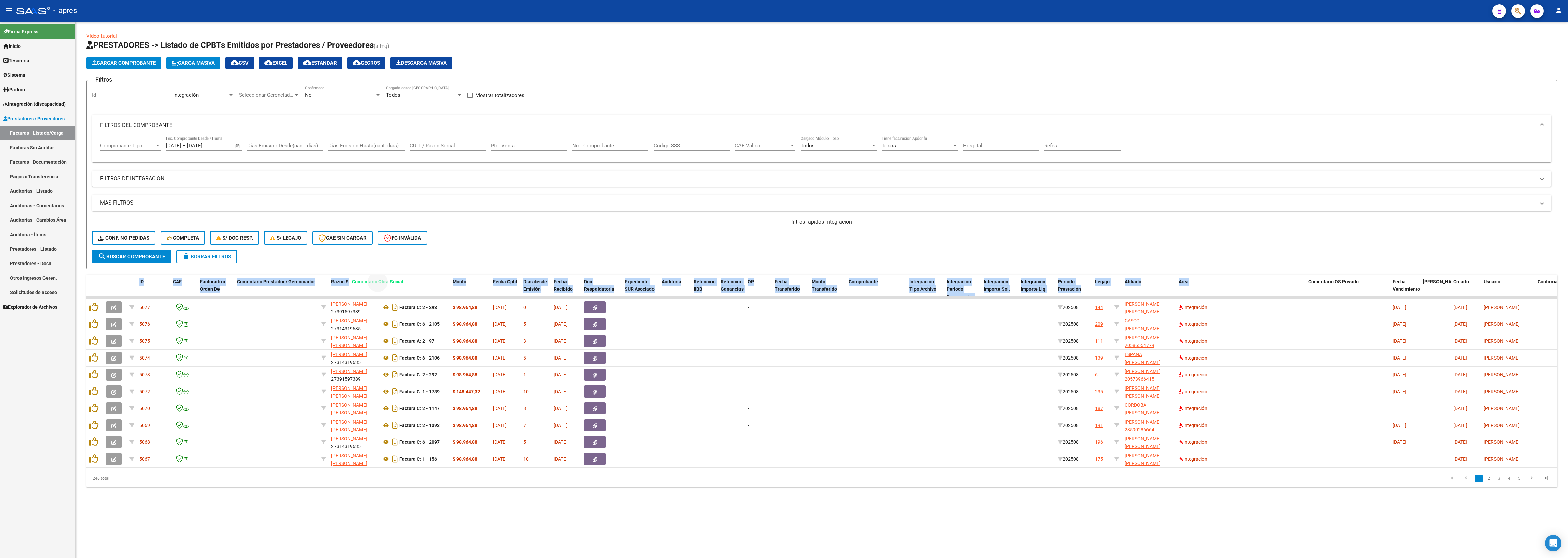
drag, startPoint x: 1261, startPoint y: 284, endPoint x: 388, endPoint y: 268, distance: 873.1
click at [388, 248] on div "Video tutorial PRESTADORES -> Listado de CPBTs Emitidos por Prestadores / Prove…" at bounding box center [822, 259] width 1471 height 455
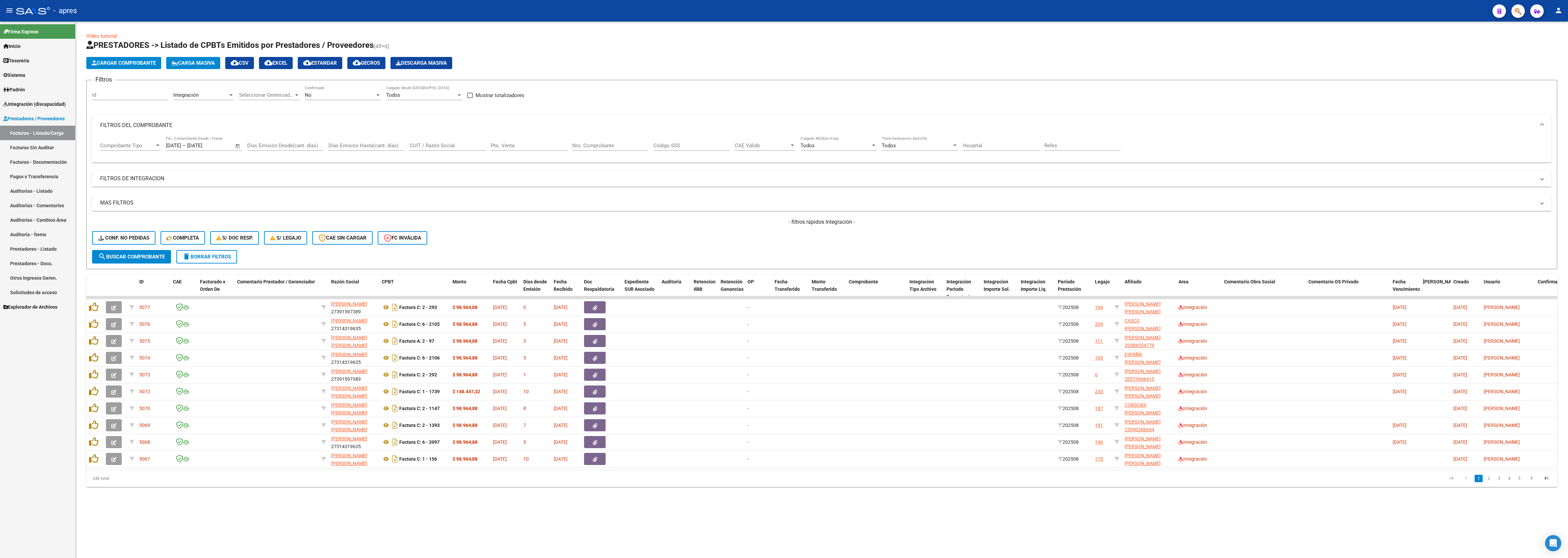
click at [696, 221] on h4 "- filtros rápidos Integración -" at bounding box center [822, 222] width 1460 height 7
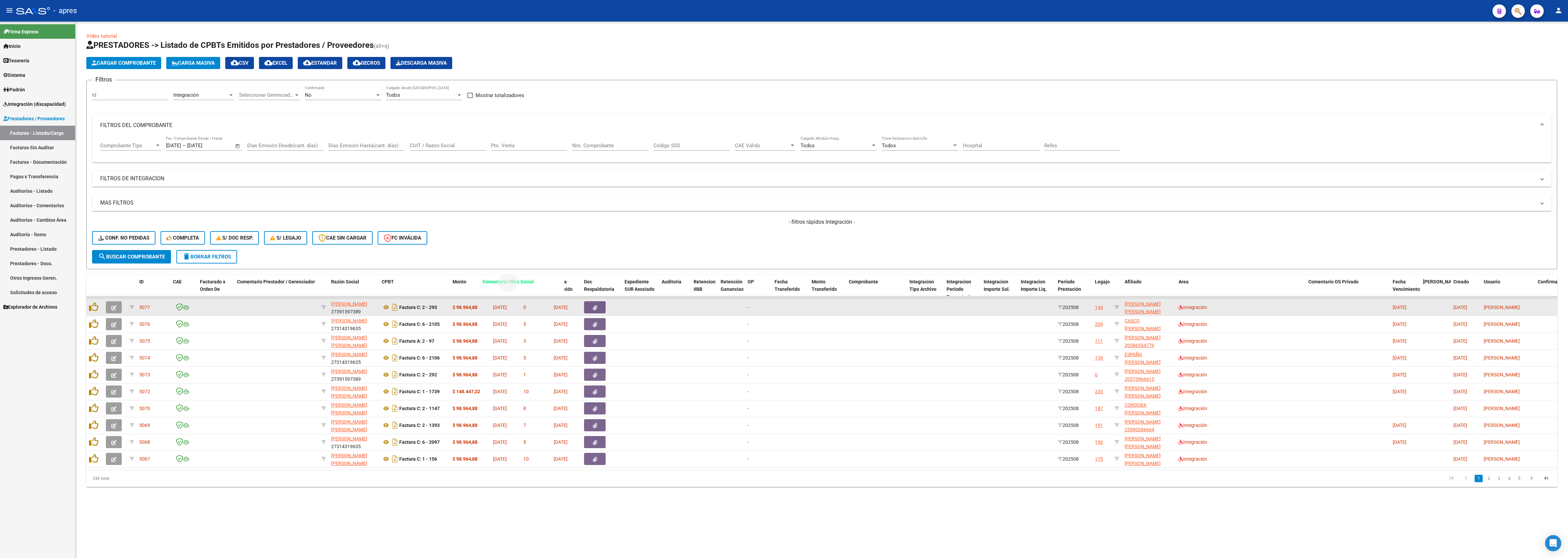
drag, startPoint x: 1241, startPoint y: 282, endPoint x: 500, endPoint y: 313, distance: 741.6
click at [500, 248] on div "ID CAE Facturado x Orden De Comentario Prestador / Gerenciador Razón Social CPB…" at bounding box center [822, 380] width 1471 height 212
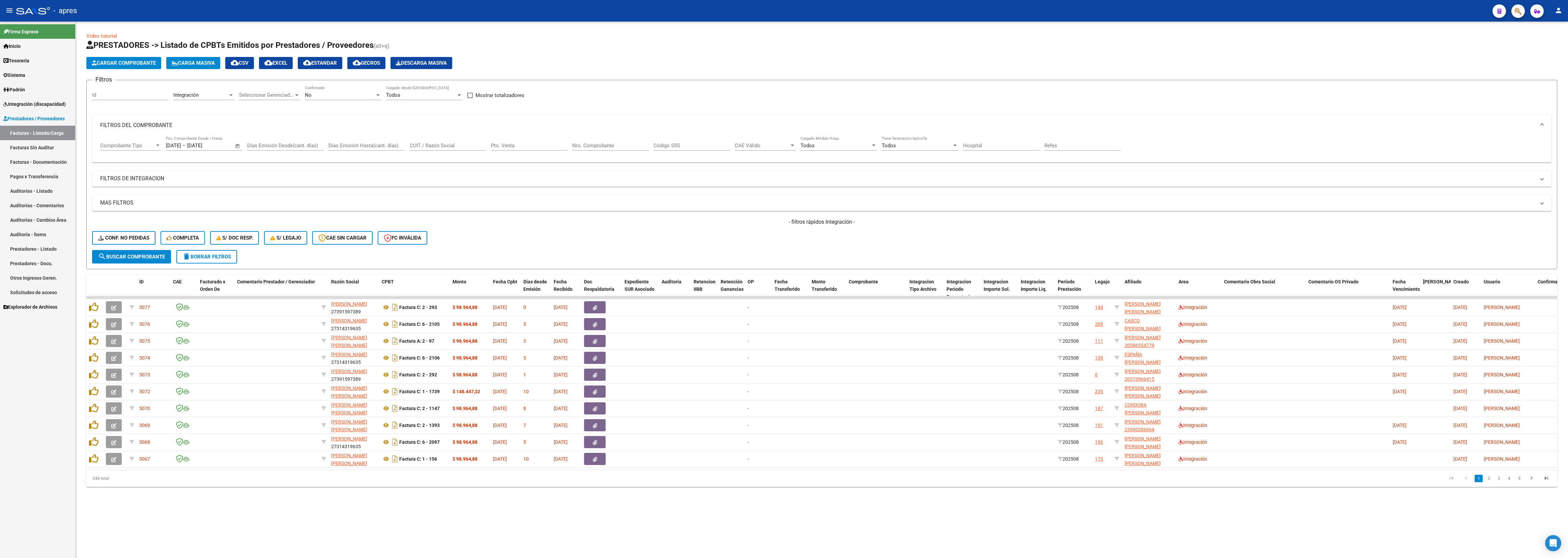
drag, startPoint x: 1299, startPoint y: 247, endPoint x: 1284, endPoint y: 271, distance: 28.3
click at [696, 248] on form "Filtros Id Integración Area Seleccionar Gerenciador Seleccionar Gerenciador No …" at bounding box center [822, 174] width 1471 height 189
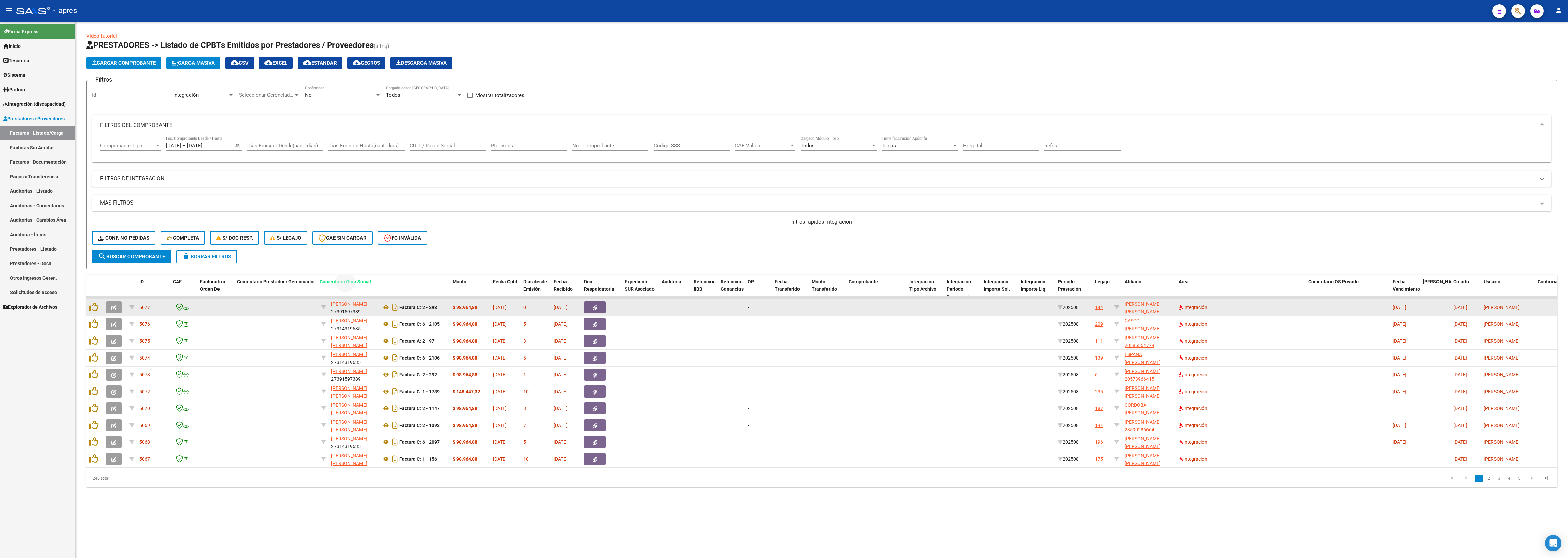
drag, startPoint x: 1264, startPoint y: 284, endPoint x: 359, endPoint y: 312, distance: 905.4
click at [359, 248] on div "ID CAE Facturado x Orden De Comentario Prestador / Gerenciador Razón Social CPB…" at bounding box center [822, 380] width 1471 height 212
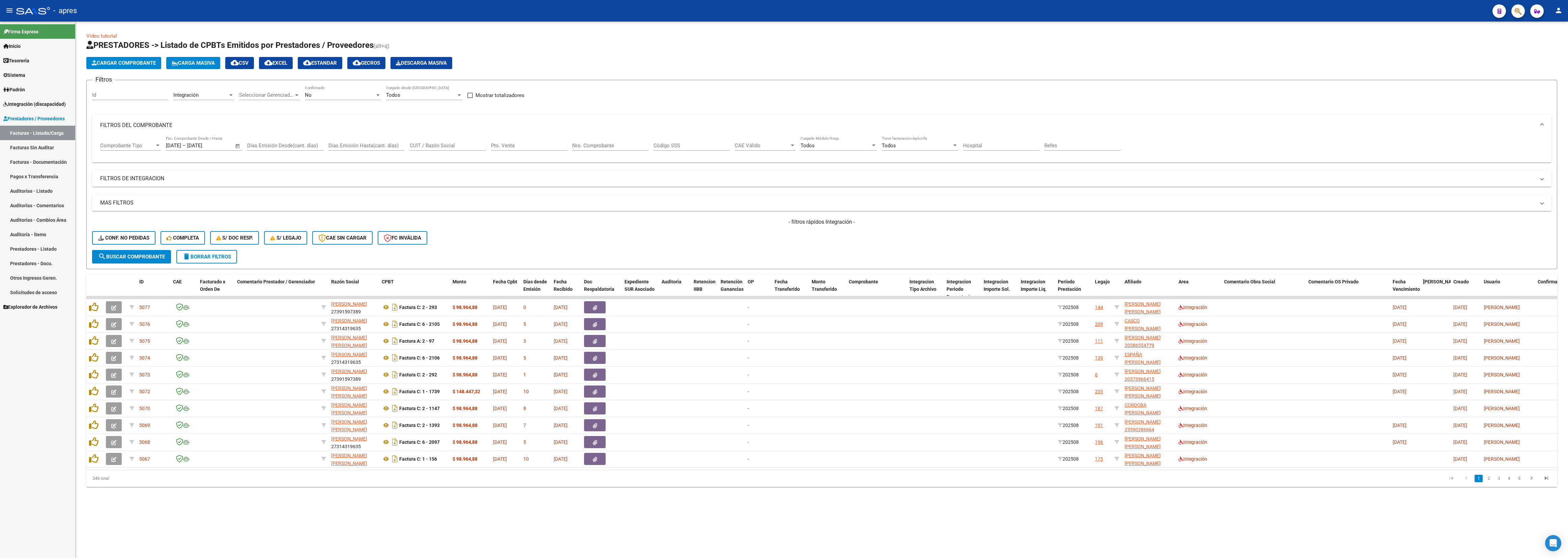
drag, startPoint x: 492, startPoint y: 516, endPoint x: 532, endPoint y: 516, distance: 40.0
click at [498, 248] on div "Video tutorial PRESTADORES -> Listado de CPBTs Emitidos por Prestadores / Prove…" at bounding box center [822, 265] width 1493 height 487
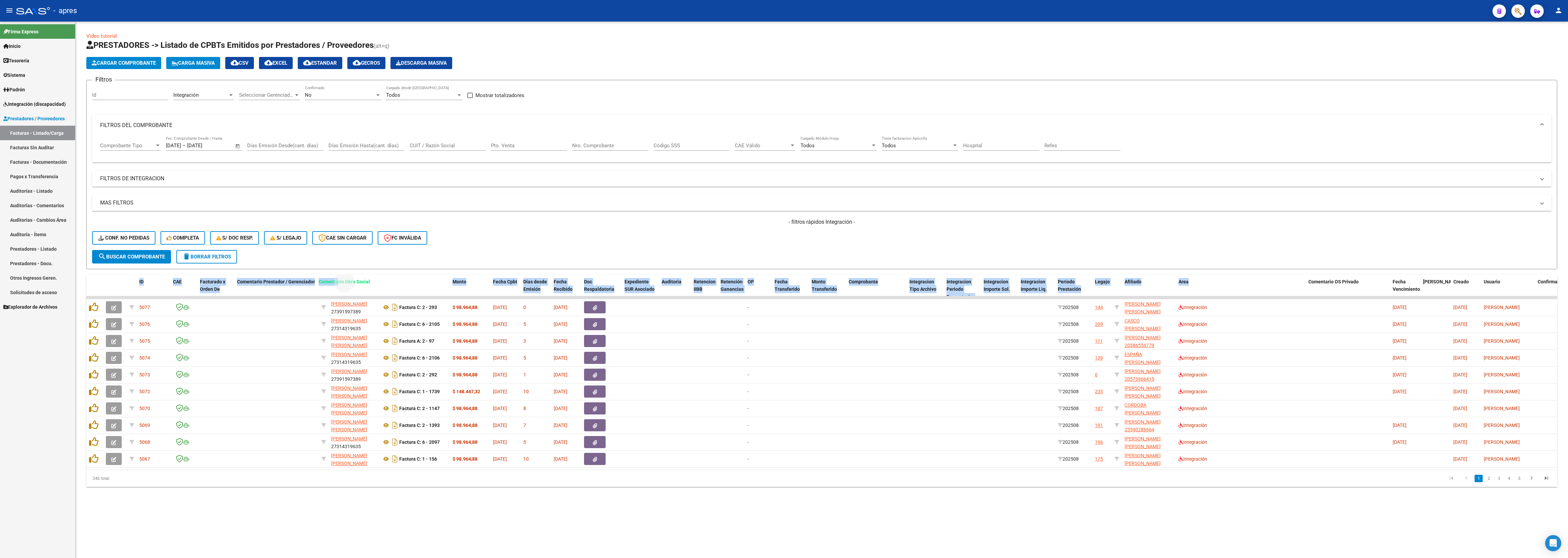
drag, startPoint x: 1244, startPoint y: 284, endPoint x: 338, endPoint y: 260, distance: 906.3
click at [338, 248] on div "Video tutorial PRESTADORES -> Listado de CPBTs Emitidos por Prestadores / Prove…" at bounding box center [822, 259] width 1471 height 455
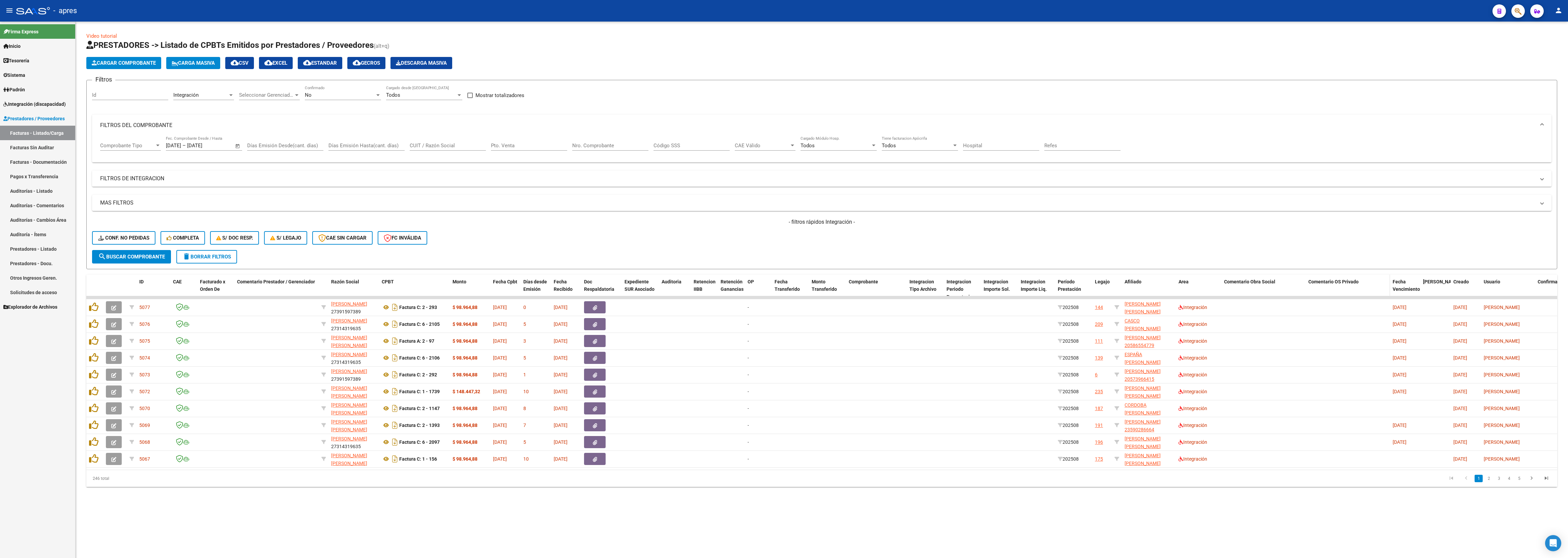
drag, startPoint x: 1372, startPoint y: 257, endPoint x: 1313, endPoint y: 289, distance: 67.1
click at [696, 248] on form "Filtros Id Integración Area Seleccionar Gerenciador Seleccionar Gerenciador No …" at bounding box center [822, 174] width 1471 height 189
drag, startPoint x: 1273, startPoint y: 286, endPoint x: 1244, endPoint y: 271, distance: 32.6
click at [696, 248] on div "Video tutorial PRESTADORES -> Listado de CPBTs Emitidos por Prestadores / Prove…" at bounding box center [822, 259] width 1471 height 455
click at [696, 248] on form "Filtros Id Integración Area Seleccionar Gerenciador Seleccionar Gerenciador No …" at bounding box center [822, 174] width 1471 height 189
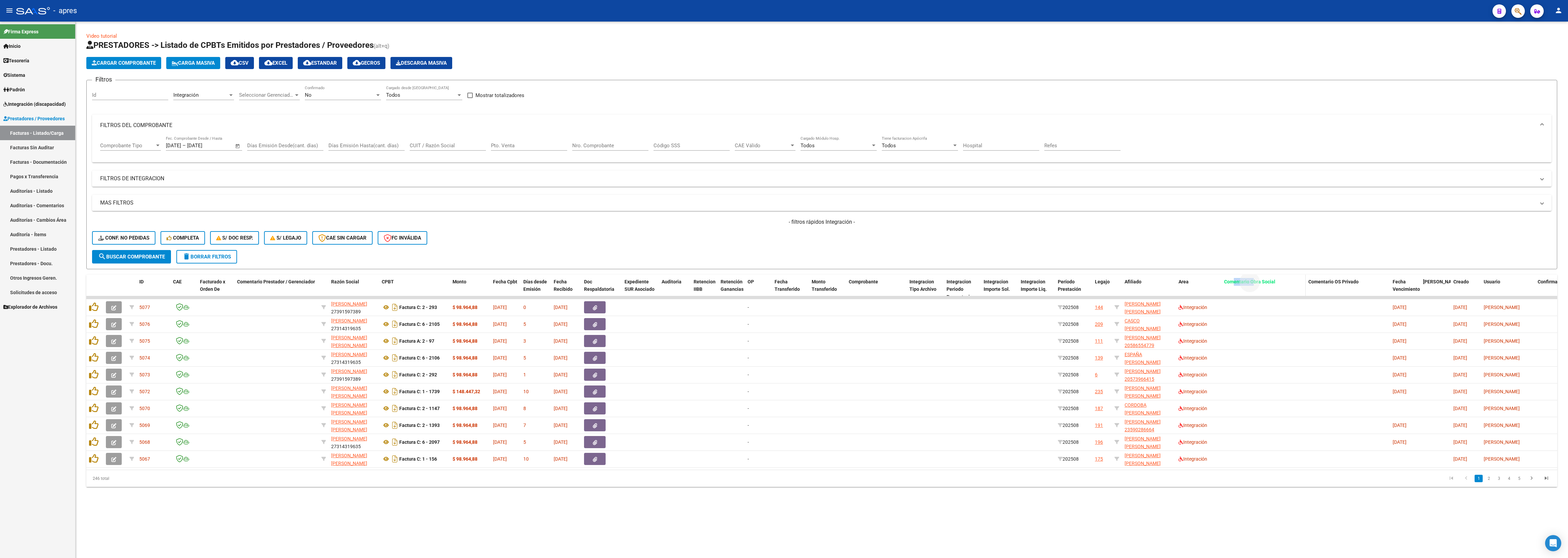
drag, startPoint x: 1253, startPoint y: 279, endPoint x: 1233, endPoint y: 288, distance: 21.9
click at [696, 248] on datatable-header-cell "Comentario Obra Social" at bounding box center [1264, 289] width 84 height 30
drag, startPoint x: 1238, startPoint y: 281, endPoint x: 497, endPoint y: 272, distance: 741.1
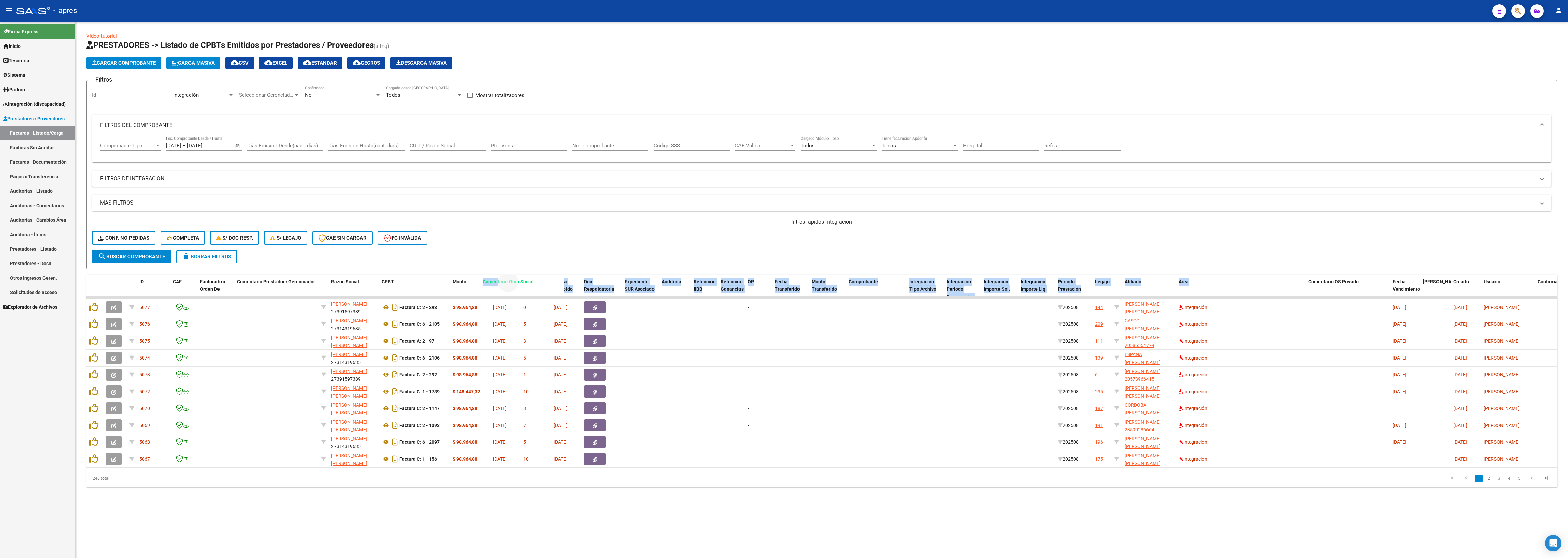
click at [497, 248] on div "Video tutorial PRESTADORES -> Listado de CPBTs Emitidos por Prestadores / Prove…" at bounding box center [822, 259] width 1471 height 455
click at [696, 248] on div "Video tutorial PRESTADORES -> Listado de CPBTs Emitidos por Prestadores / Prove…" at bounding box center [822, 265] width 1493 height 487
drag, startPoint x: 1276, startPoint y: 281, endPoint x: 1258, endPoint y: 291, distance: 20.6
click at [696, 248] on datatable-header-cell "Comentario Obra Social" at bounding box center [1264, 289] width 84 height 30
drag, startPoint x: 1252, startPoint y: 285, endPoint x: 517, endPoint y: 296, distance: 735.1
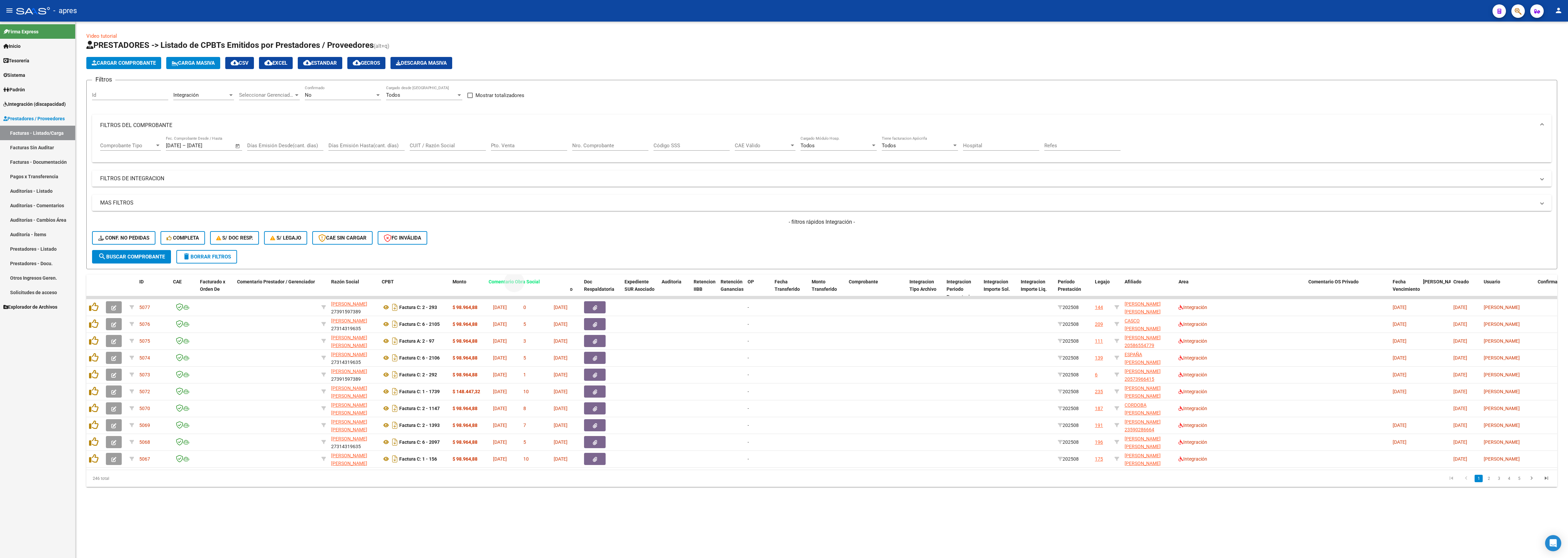
click at [517, 248] on datatable-header-cell "Comentario Obra Social" at bounding box center [528, 289] width 84 height 30
click at [555, 248] on div "246 total 1 2 3 4 5" at bounding box center [822, 479] width 1471 height 17
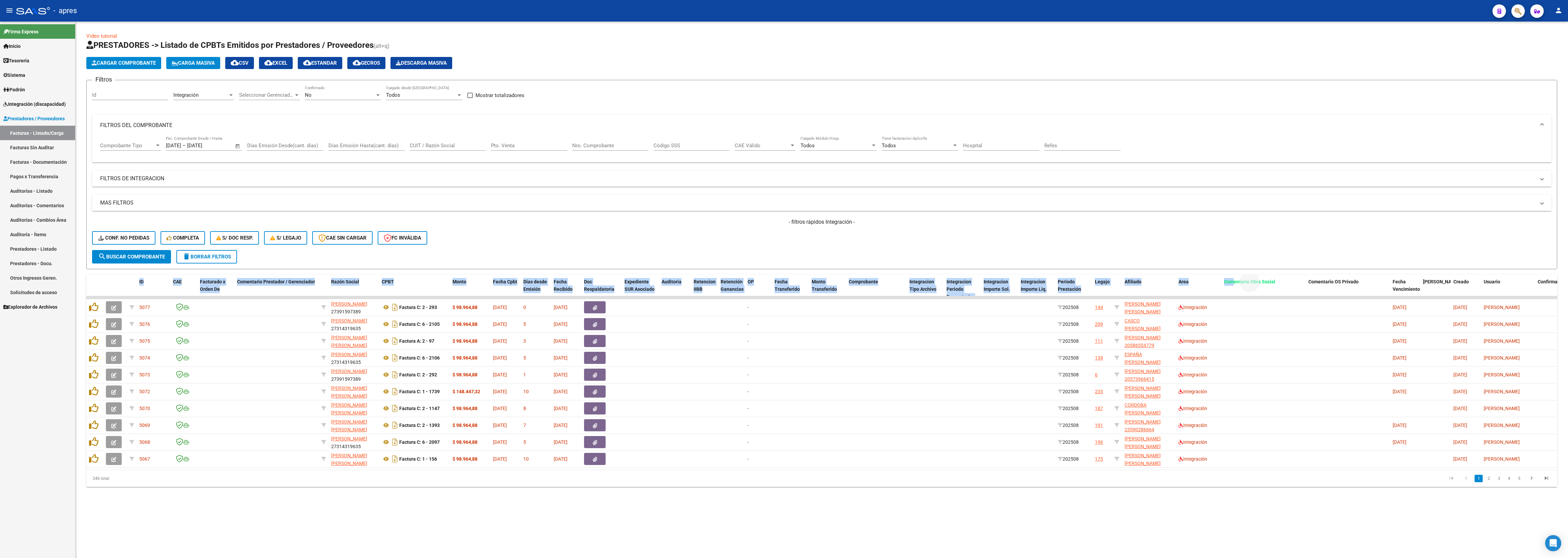
drag, startPoint x: 1232, startPoint y: 288, endPoint x: 1207, endPoint y: 263, distance: 35.4
click at [696, 248] on div "Video tutorial PRESTADORES -> Listado de CPBTs Emitidos por Prestadores / Prove…" at bounding box center [822, 259] width 1471 height 455
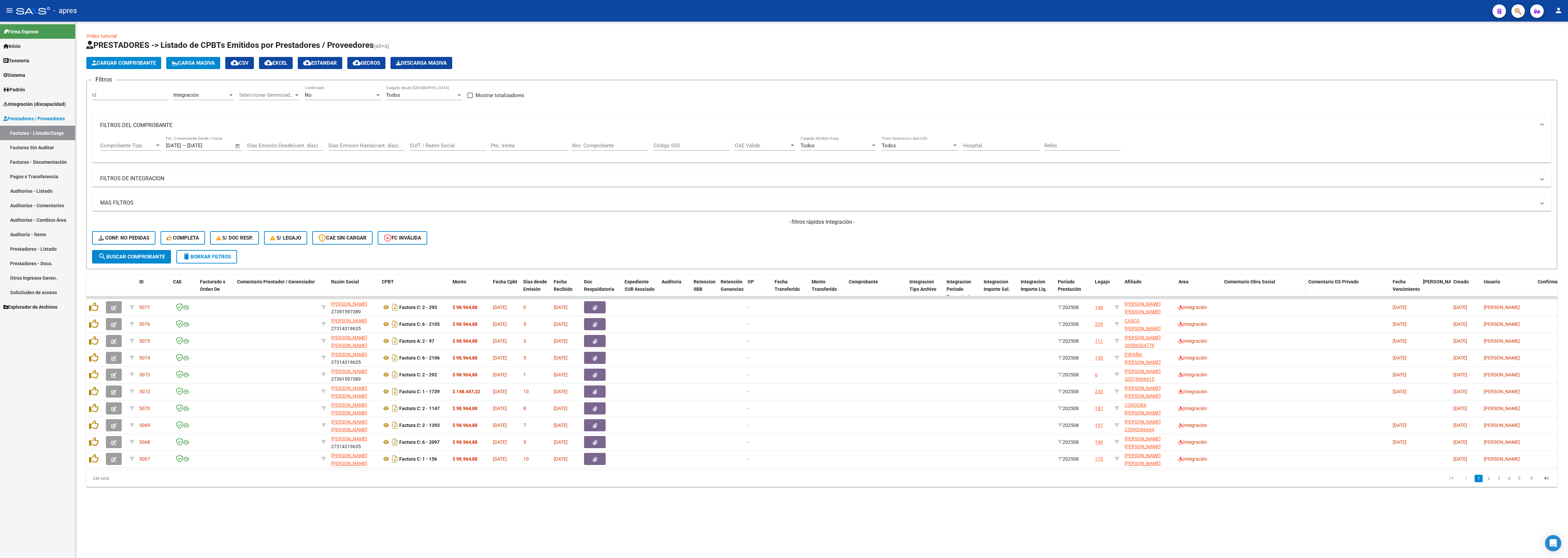
drag, startPoint x: 1239, startPoint y: 252, endPoint x: 1239, endPoint y: 286, distance: 34.0
click at [696, 248] on form "Filtros Id Integración Area Seleccionar Gerenciador Seleccionar Gerenciador No …" at bounding box center [822, 174] width 1471 height 189
click at [696, 248] on div "ID CAE Facturado x Orden De Comentario Prestador / Gerenciador Razón Social CPB…" at bounding box center [871, 289] width 1570 height 30
drag, startPoint x: 1247, startPoint y: 281, endPoint x: 357, endPoint y: 280, distance: 890.0
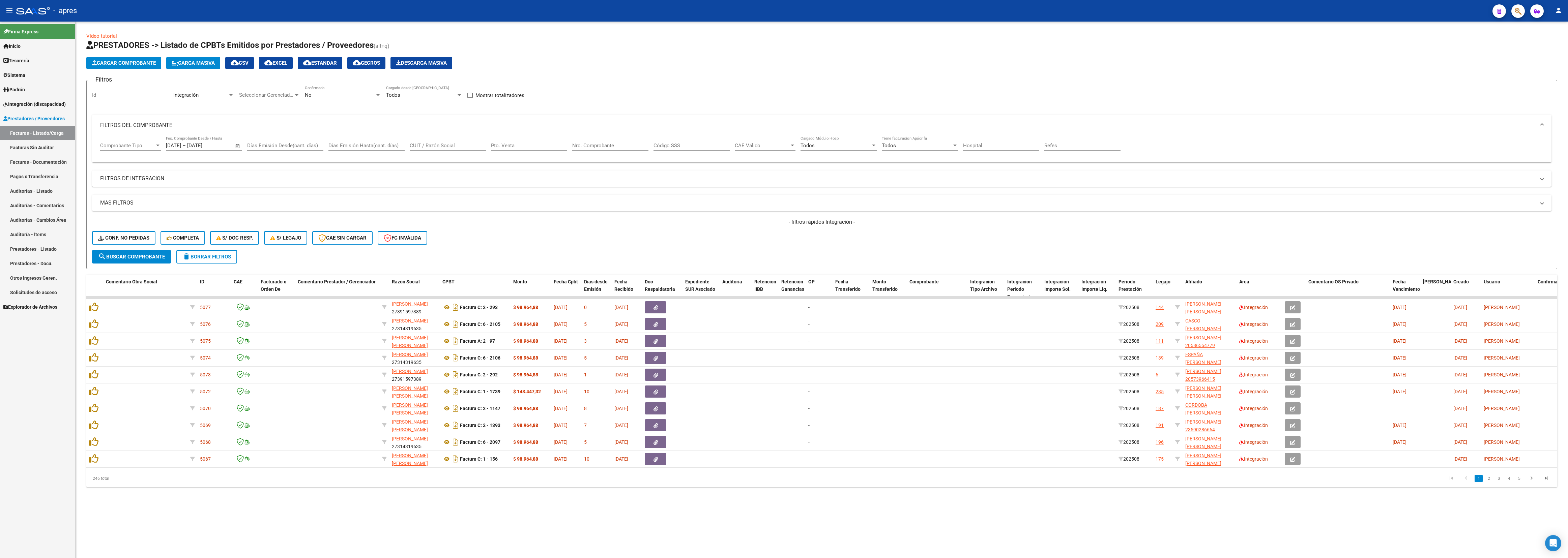
click at [152, 248] on span "search Buscar Comprobante" at bounding box center [131, 257] width 67 height 6
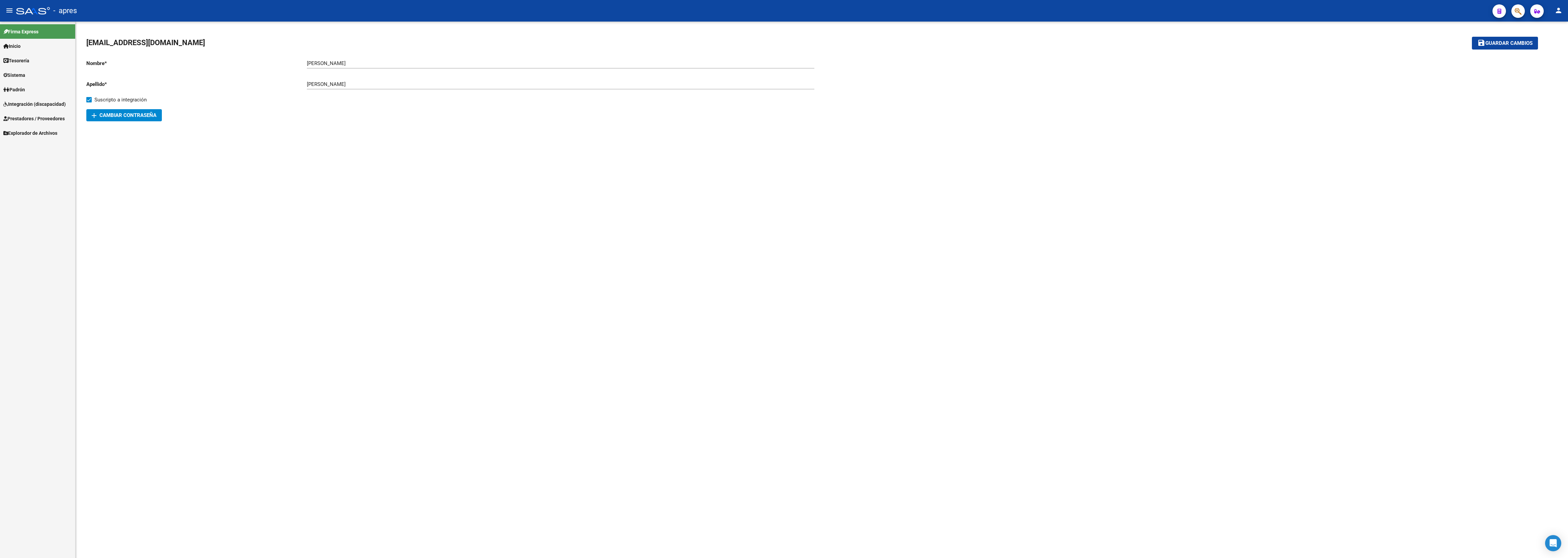
click at [38, 95] on link "Padrón" at bounding box center [38, 89] width 75 height 15
click at [38, 92] on link "Padrón" at bounding box center [38, 89] width 75 height 15
click at [37, 106] on span "Integración (discapacidad)" at bounding box center [35, 104] width 62 height 7
click at [37, 116] on link "Estado Presentaciones SSS" at bounding box center [38, 119] width 75 height 15
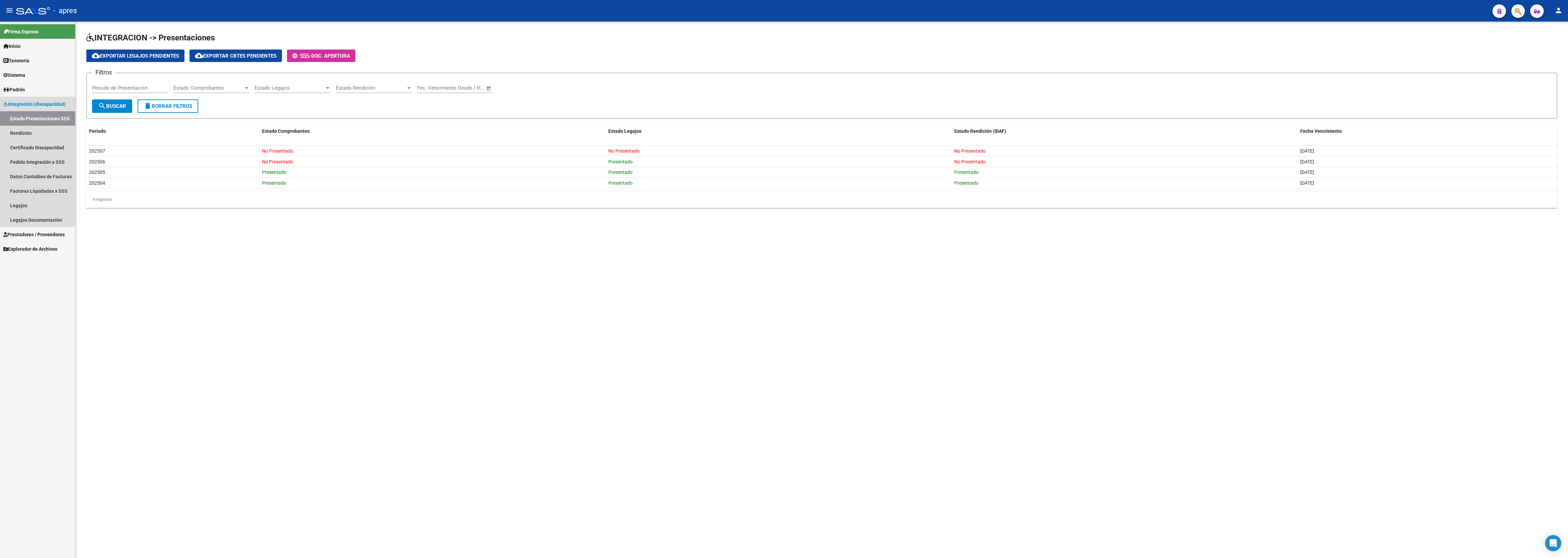
click at [37, 104] on span "Integración (discapacidad)" at bounding box center [35, 104] width 62 height 7
click at [37, 119] on span "Prestadores / Proveedores" at bounding box center [34, 119] width 61 height 7
click at [35, 134] on link "Facturas - Listado/Carga" at bounding box center [38, 133] width 75 height 15
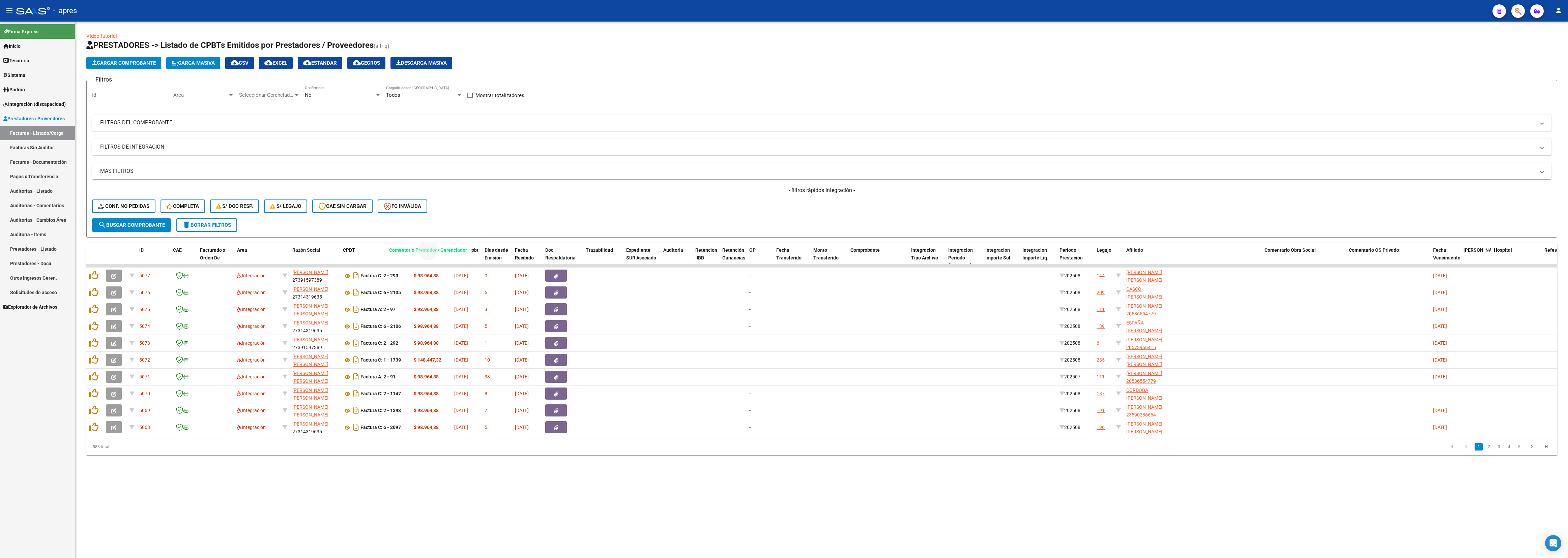
drag, startPoint x: 1189, startPoint y: 252, endPoint x: 399, endPoint y: 249, distance: 790.0
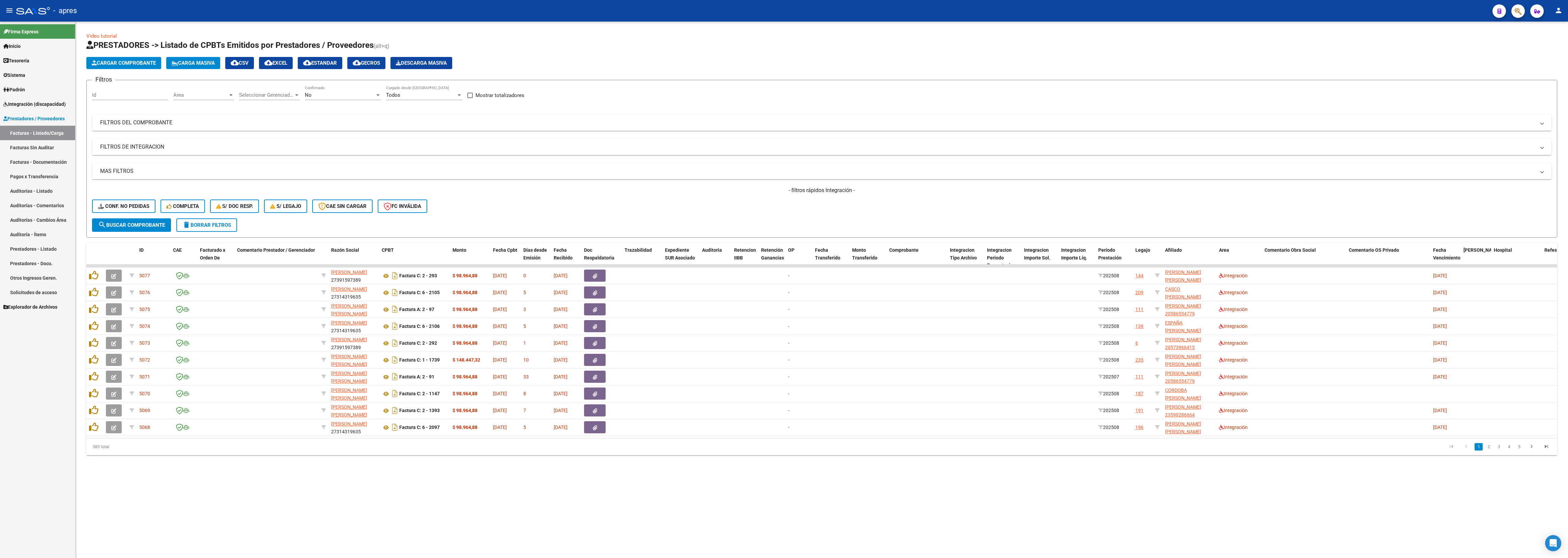
drag, startPoint x: 492, startPoint y: 492, endPoint x: 497, endPoint y: 492, distance: 5.0
click at [494, 248] on div "Video tutorial PRESTADORES -> Listado de CPBTs Emitidos por Prestadores / Prove…" at bounding box center [822, 249] width 1493 height 455
drag, startPoint x: 460, startPoint y: 254, endPoint x: 634, endPoint y: 257, distance: 174.0
click at [634, 248] on div "ID CAE Facturado x Orden De Comentario Prestador / Gerenciador Razón Social CPB…" at bounding box center [956, 257] width 1738 height 30
drag, startPoint x: 1279, startPoint y: 252, endPoint x: 434, endPoint y: 268, distance: 845.2
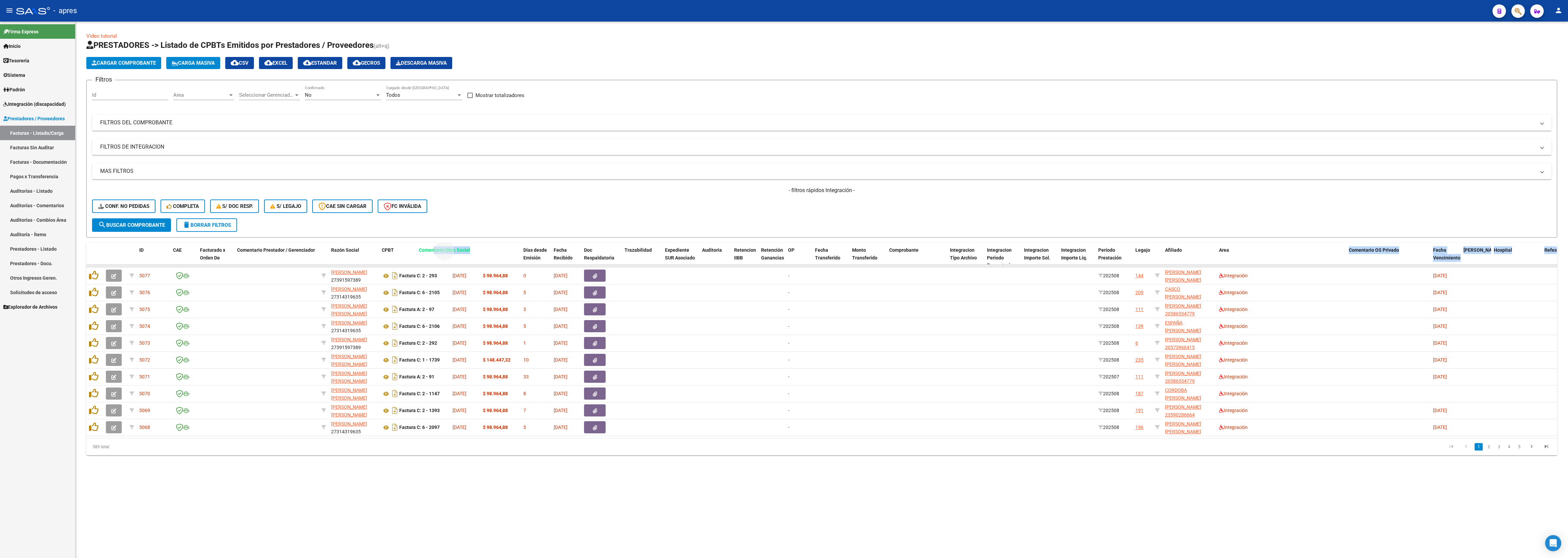
click at [434, 248] on div "ID CAE Facturado x Orden De Comentario Prestador / Gerenciador Razón Social CPB…" at bounding box center [822, 349] width 1471 height 212
drag, startPoint x: 1303, startPoint y: 232, endPoint x: 1300, endPoint y: 248, distance: 16.3
click at [696, 235] on form "Filtros Id Area Area Seleccionar Gerenciador Seleccionar Gerenciador No Confirm…" at bounding box center [822, 158] width 1471 height 158
drag, startPoint x: 1286, startPoint y: 249, endPoint x: 471, endPoint y: 244, distance: 815.0
click at [471, 244] on div "Video tutorial PRESTADORES -> Listado de CPBTs Emitidos por Prestadores / Prove…" at bounding box center [822, 243] width 1471 height 423
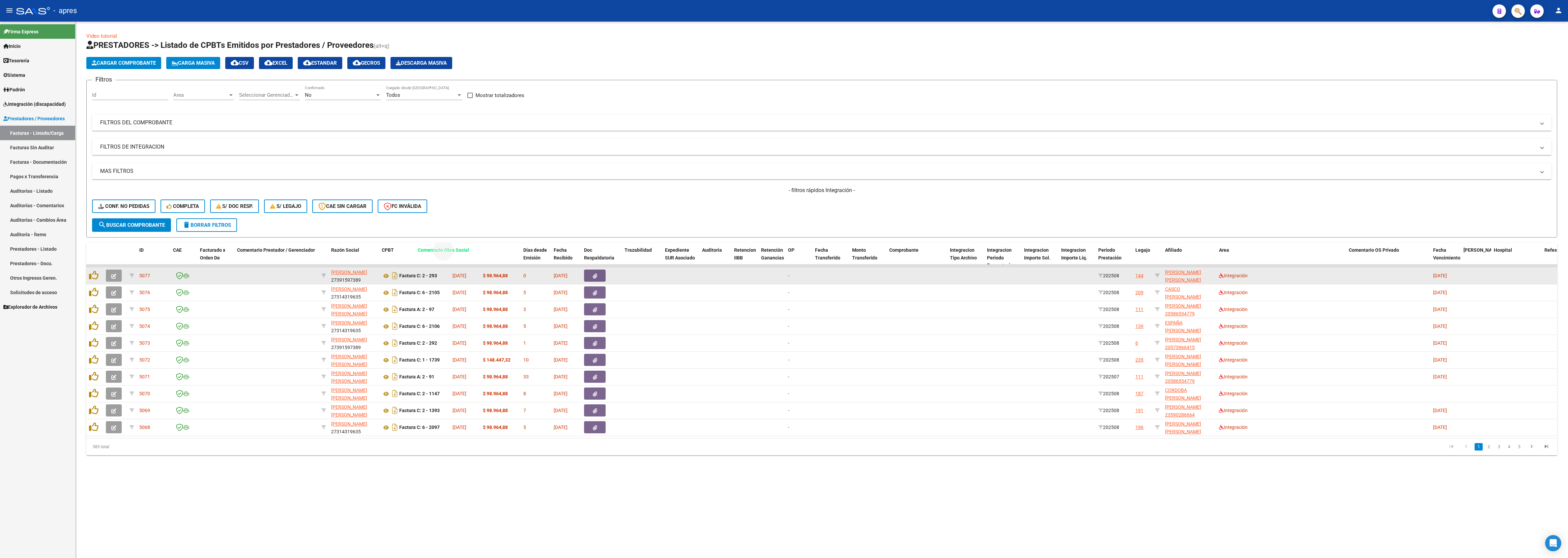
drag, startPoint x: 1291, startPoint y: 252, endPoint x: 434, endPoint y: 272, distance: 857.2
click at [441, 248] on div "ID CAE Facturado x Orden De Comentario Prestador / Gerenciador Razón Social CPB…" at bounding box center [822, 349] width 1471 height 212
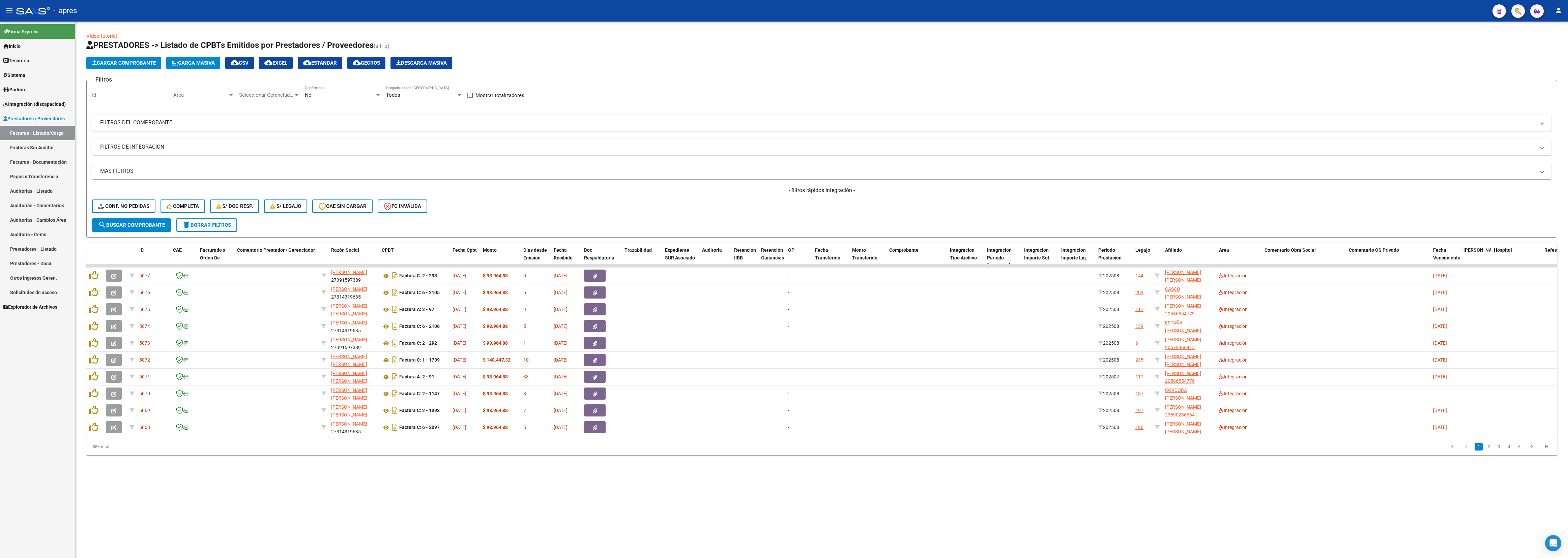
drag, startPoint x: 709, startPoint y: 504, endPoint x: 720, endPoint y: 503, distance: 11.0
click at [696, 248] on mat-sidenav-content "Video tutorial PRESTADORES -> Listado de CPBTs Emitidos por Prestadores / Prove…" at bounding box center [822, 290] width 1493 height 537
drag, startPoint x: 1285, startPoint y: 252, endPoint x: 410, endPoint y: 267, distance: 875.1
click at [410, 248] on div "ID CAE Facturado x Orden De Comentario Prestador / Gerenciador Razón Social CPB…" at bounding box center [822, 349] width 1471 height 212
drag, startPoint x: 618, startPoint y: 489, endPoint x: 623, endPoint y: 489, distance: 5.0
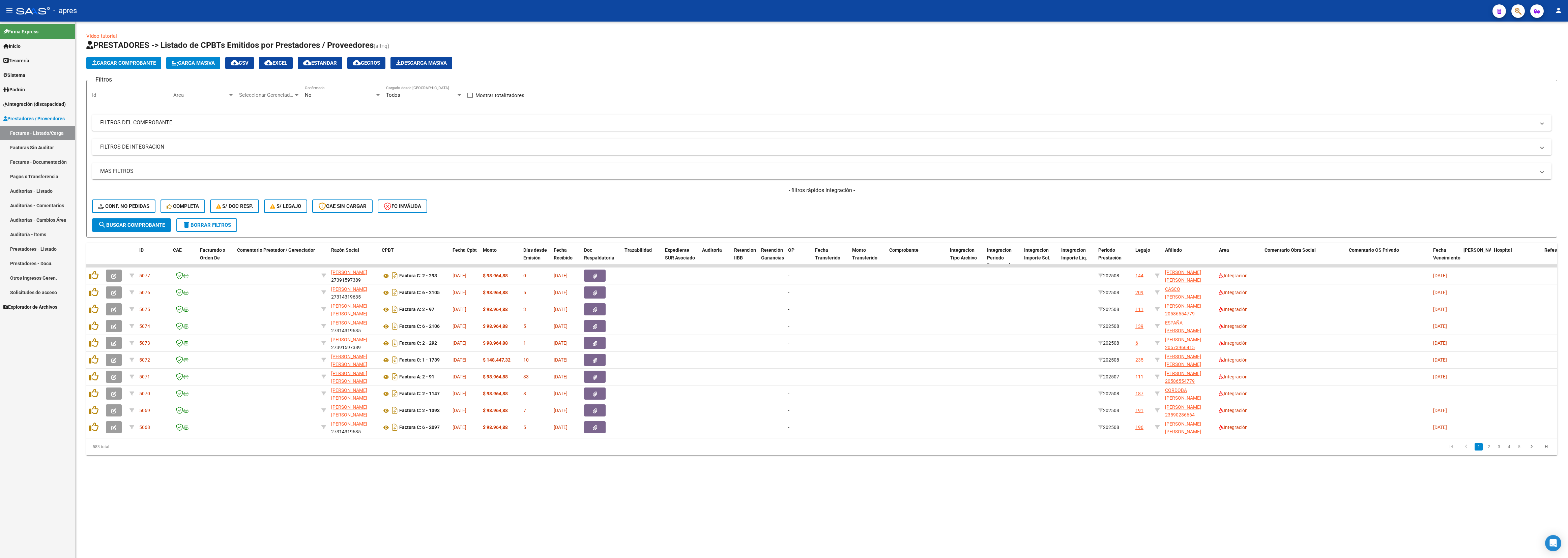
click at [621, 248] on div "Video tutorial PRESTADORES -> Listado de CPBTs Emitidos por Prestadores / Prove…" at bounding box center [822, 249] width 1493 height 455
drag, startPoint x: 1288, startPoint y: 249, endPoint x: 514, endPoint y: 257, distance: 774.0
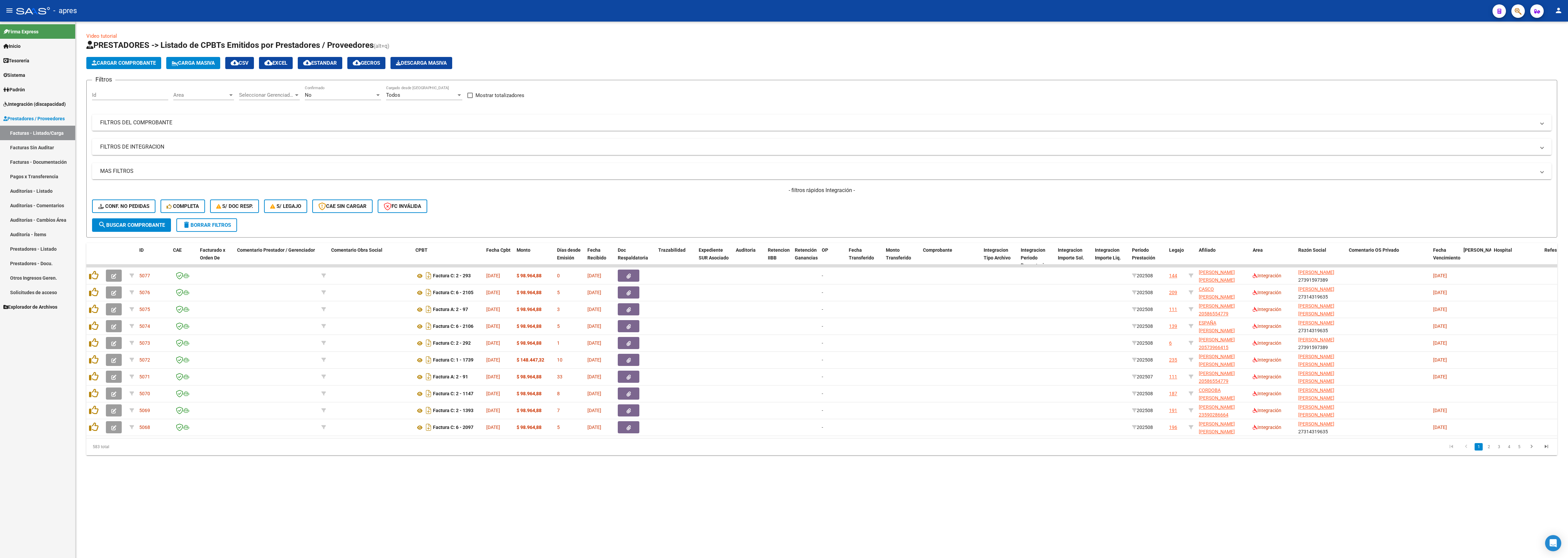
click at [645, 248] on mat-sidenav-content "Video tutorial PRESTADORES -> Listado de CPBTs Emitidos por Prestadores / Prove…" at bounding box center [822, 290] width 1493 height 537
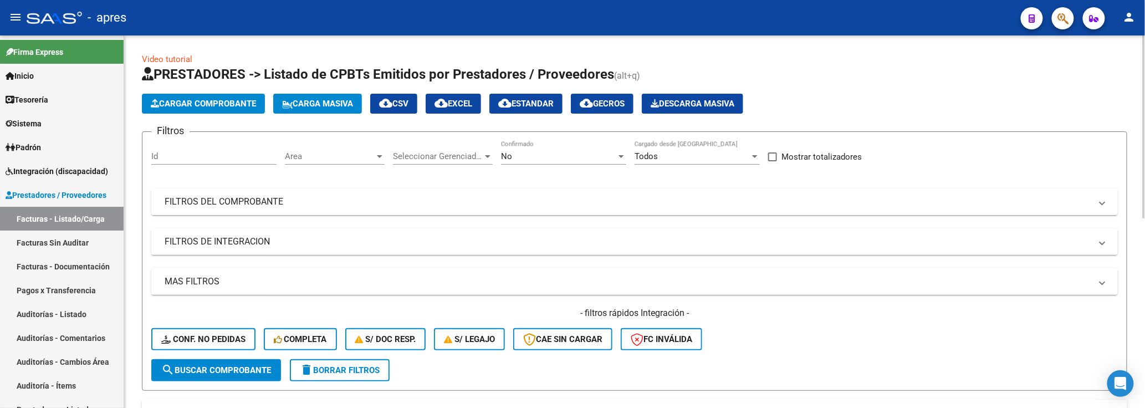
click at [287, 203] on mat-panel-title "FILTROS DEL COMPROBANTE" at bounding box center [628, 202] width 926 height 12
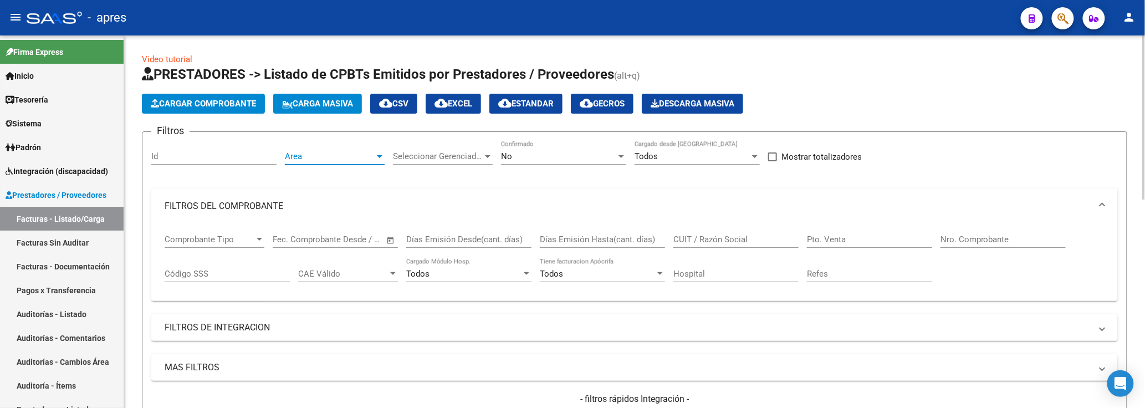
click at [374, 156] on span "Area" at bounding box center [330, 156] width 90 height 10
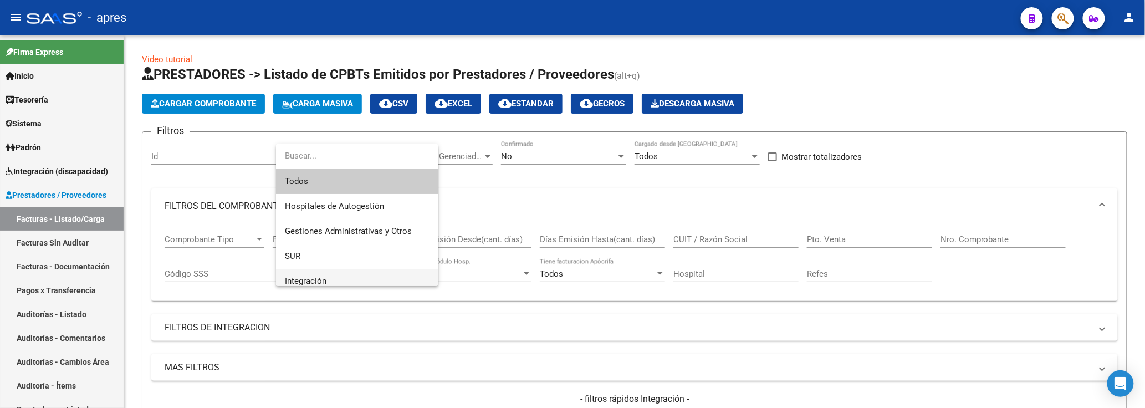
click at [336, 275] on span "Integración" at bounding box center [357, 281] width 145 height 25
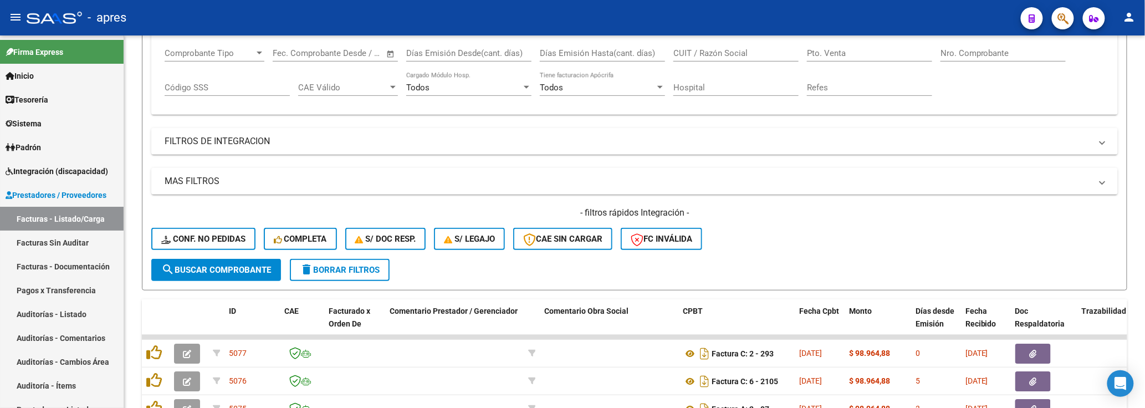
scroll to position [222, 0]
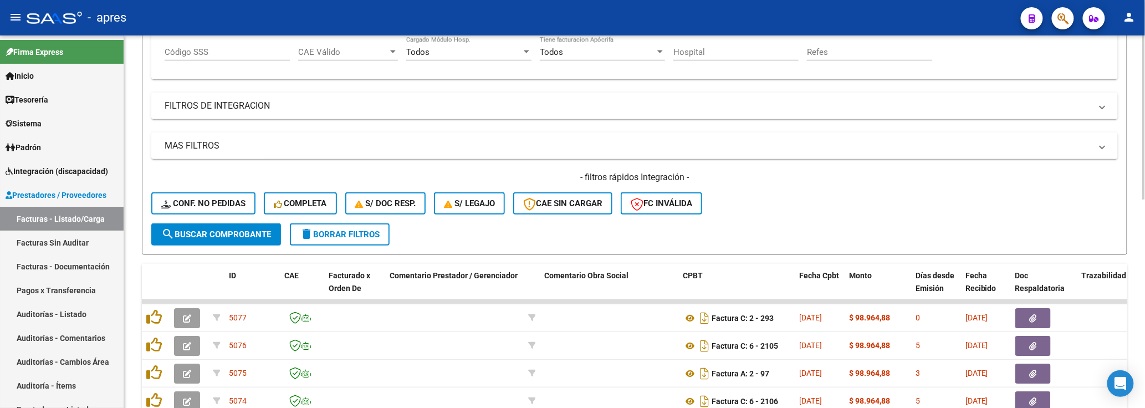
click at [255, 233] on span "search Buscar Comprobante" at bounding box center [216, 234] width 110 height 10
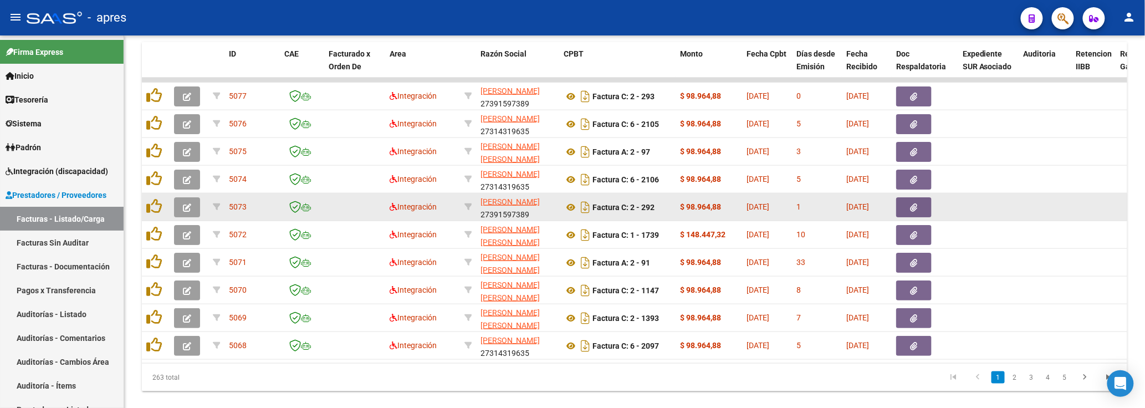
scroll to position [0, 0]
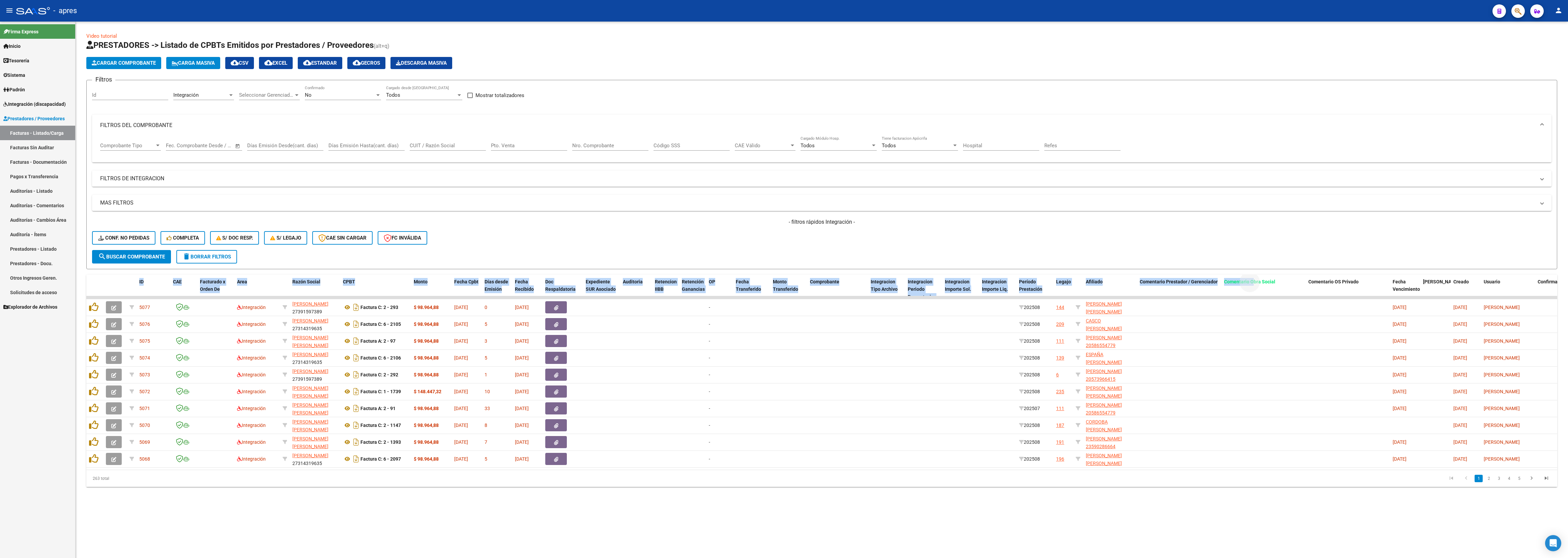
drag, startPoint x: 1255, startPoint y: 279, endPoint x: 955, endPoint y: 235, distance: 303.2
click at [696, 246] on div "Video tutorial PRESTADORES -> Listado de CPBTs Emitidos por Prestadores / Prove…" at bounding box center [822, 259] width 1471 height 455
drag, startPoint x: 955, startPoint y: 235, endPoint x: 1099, endPoint y: 240, distance: 144.1
click at [696, 235] on div "- filtros rápidos Integración - Conf. no pedidas Completa S/ Doc Resp. S/ legaj…" at bounding box center [822, 234] width 1460 height 32
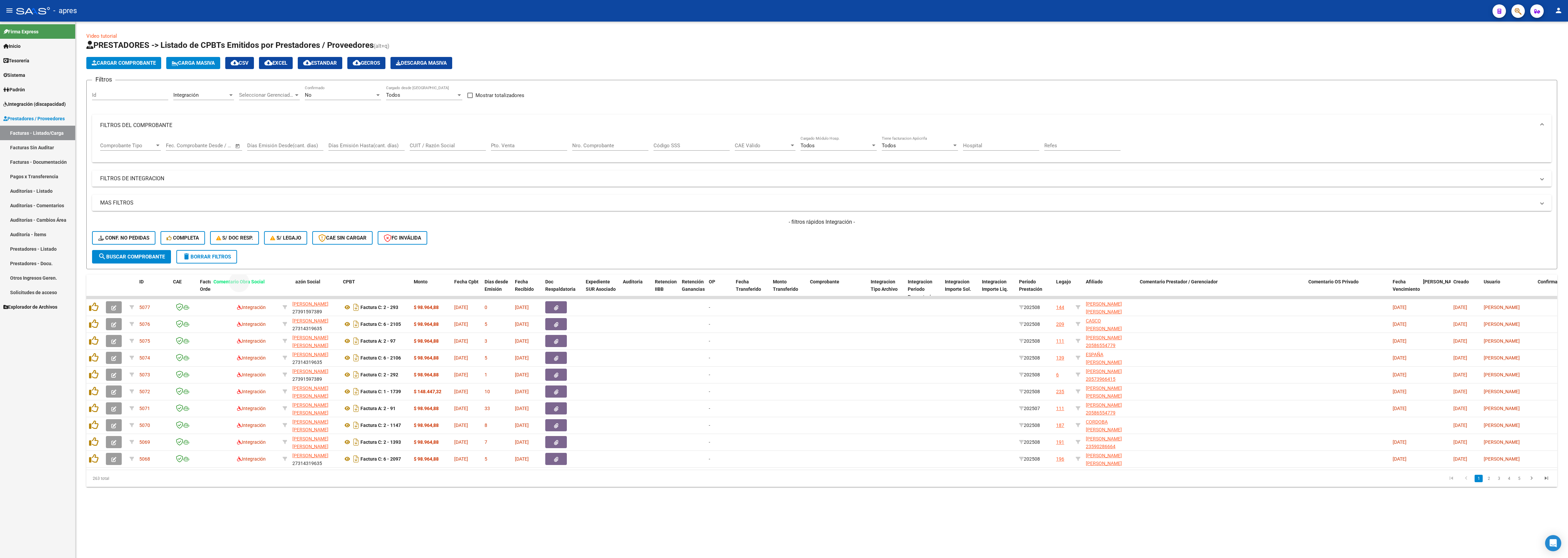
drag, startPoint x: 1253, startPoint y: 282, endPoint x: 244, endPoint y: 277, distance: 1009.0
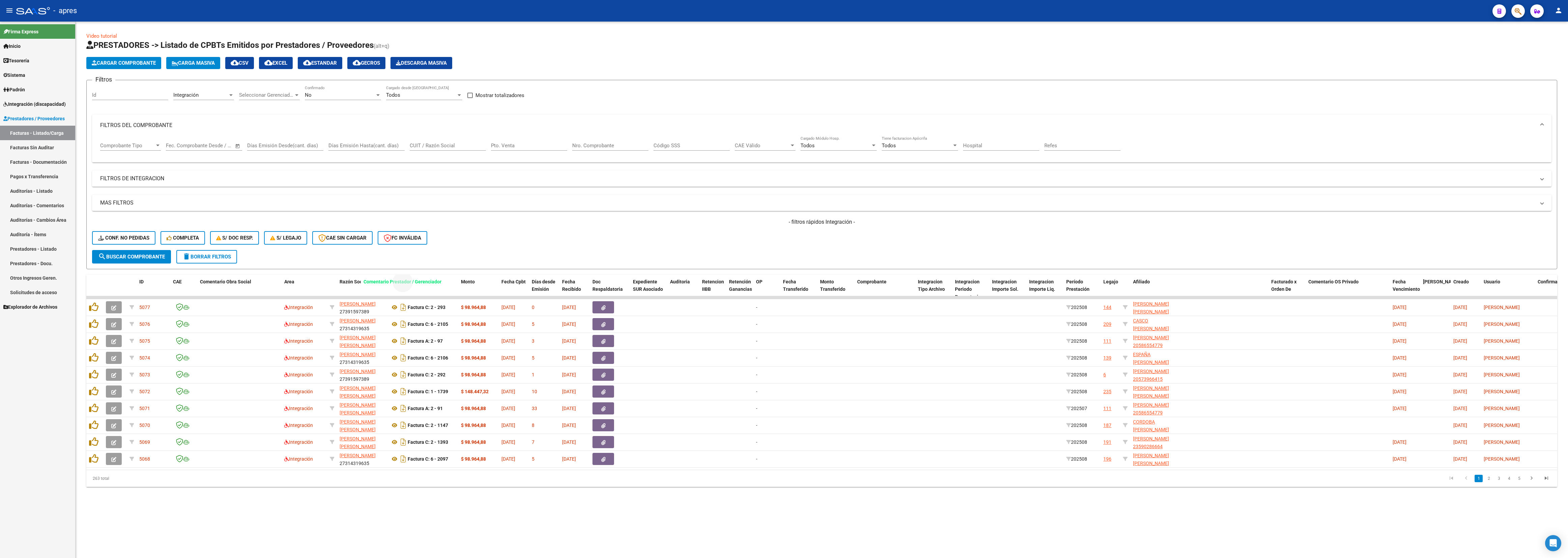
drag, startPoint x: 1225, startPoint y: 283, endPoint x: 402, endPoint y: 285, distance: 823.0
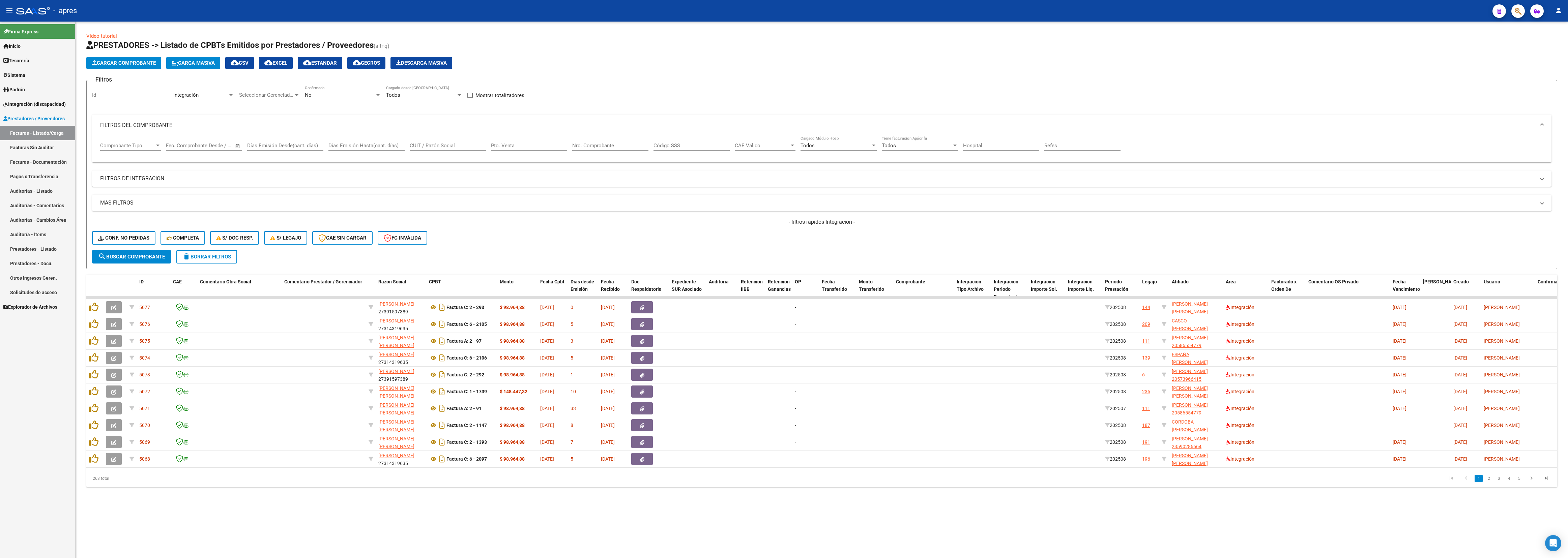
click at [513, 248] on mat-sidenav-content "Video tutorial PRESTADORES -> Listado de CPBTs Emitidos por Prestadores / Prove…" at bounding box center [822, 290] width 1493 height 537
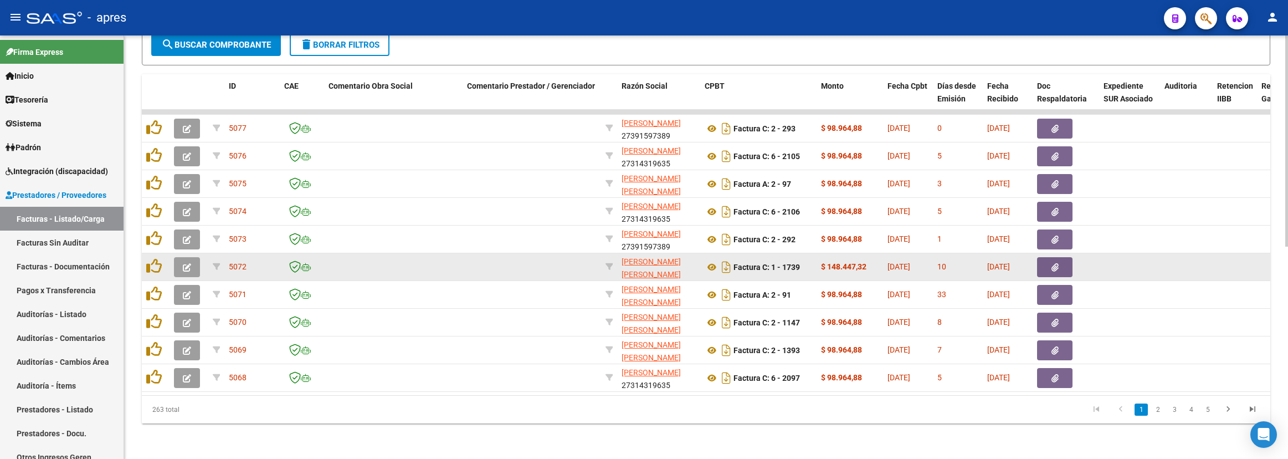
scroll to position [424, 0]
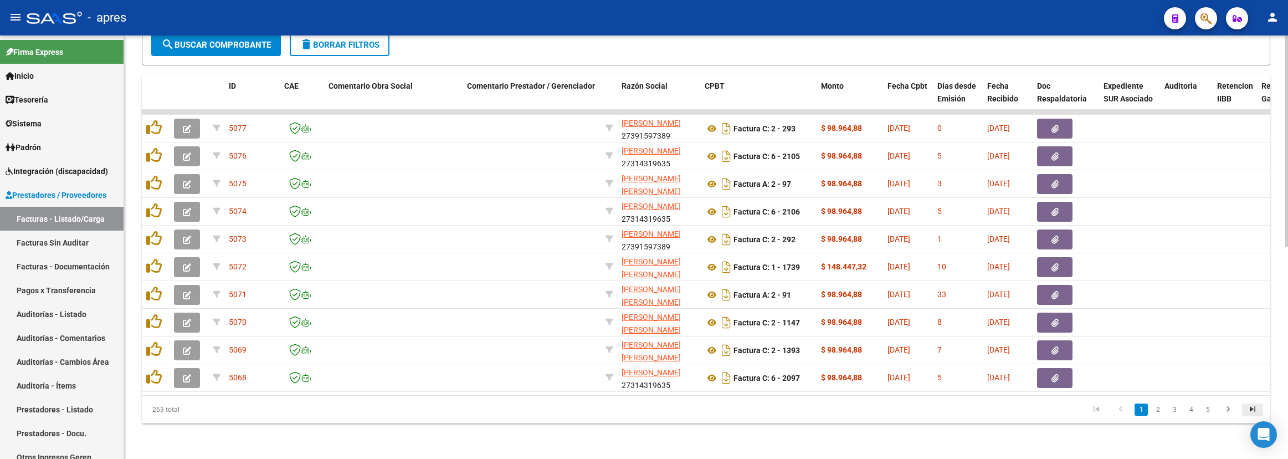
click at [1144, 407] on icon "go to last page" at bounding box center [1252, 410] width 14 height 13
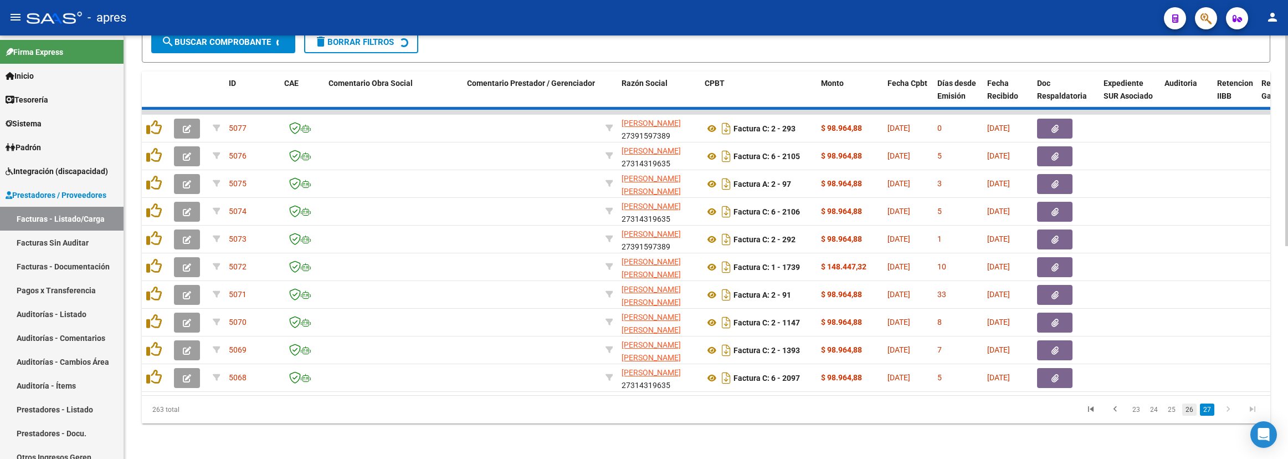
scroll to position [231, 0]
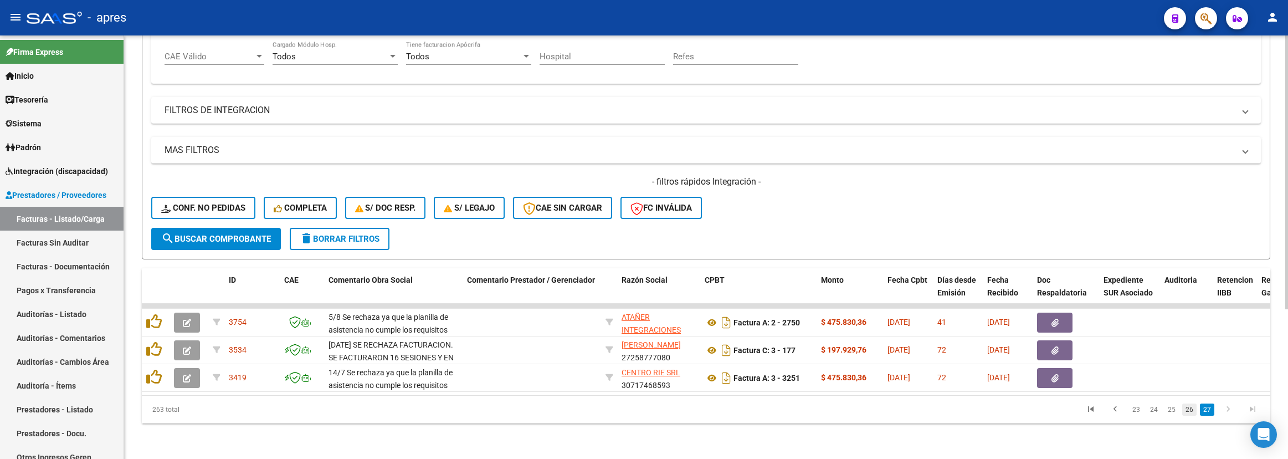
click at [1144, 407] on link "26" at bounding box center [1189, 409] width 14 height 12
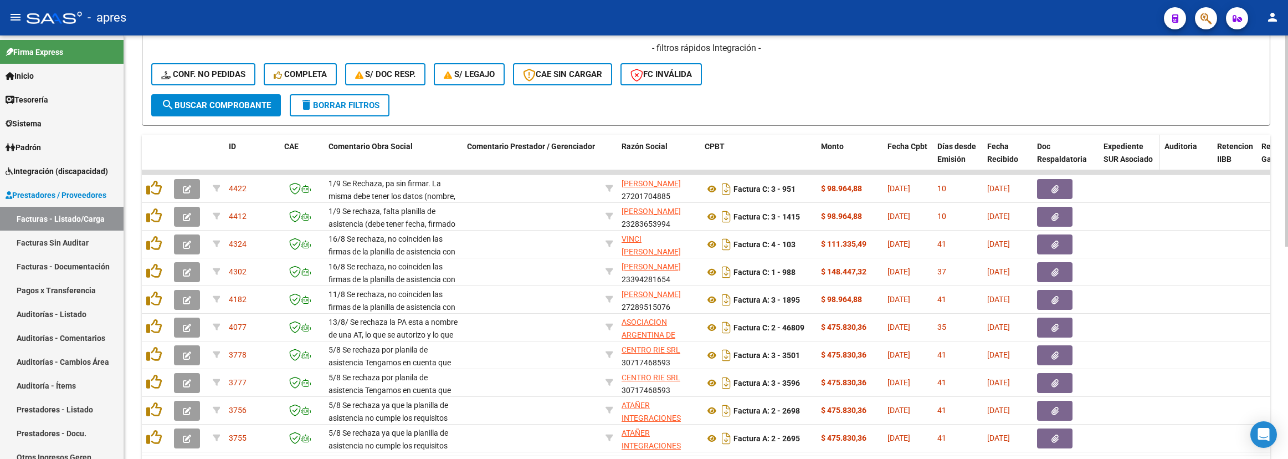
scroll to position [397, 0]
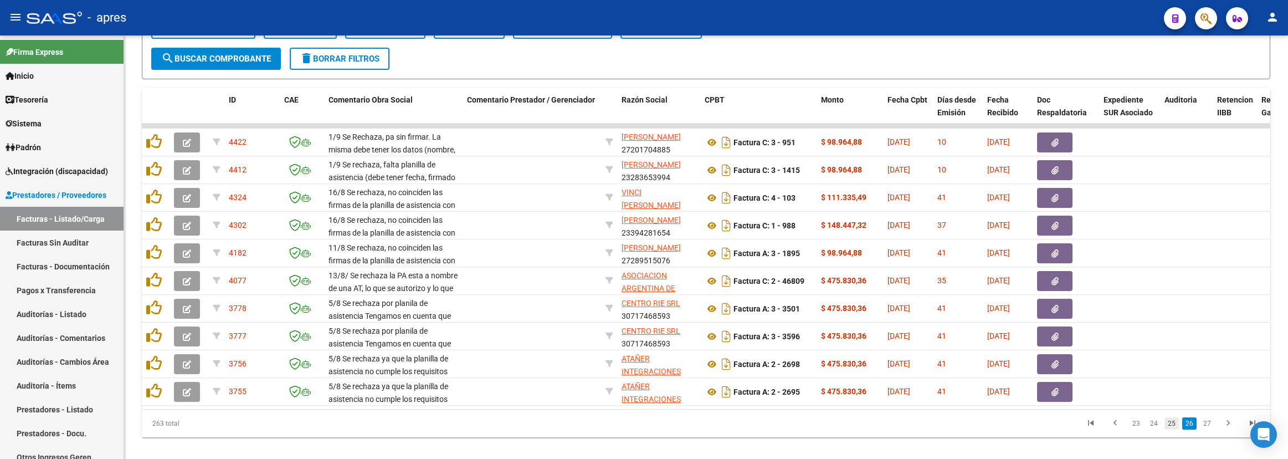
click at [1144, 407] on link "25" at bounding box center [1171, 423] width 14 height 12
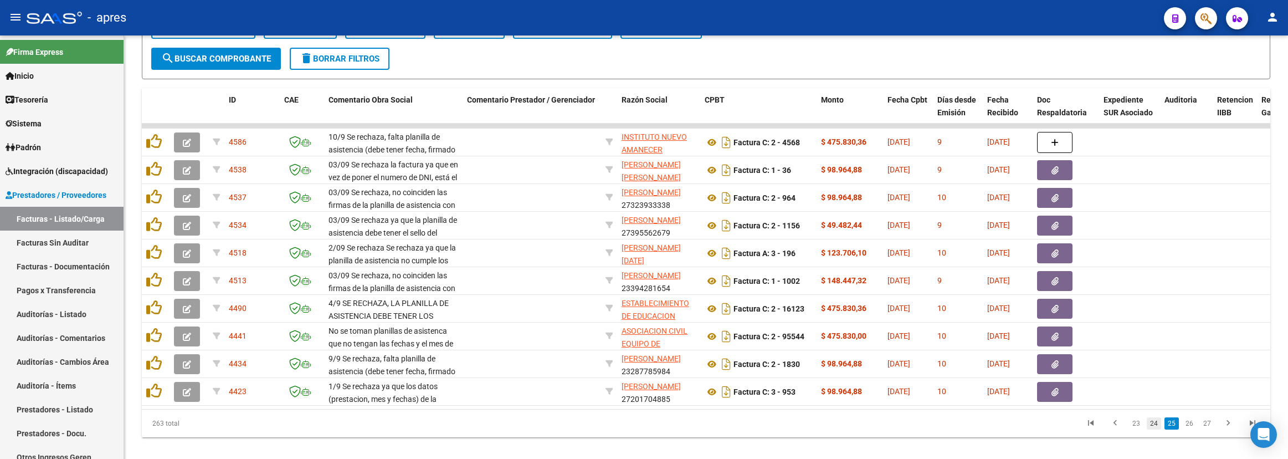
click at [1144, 407] on link "24" at bounding box center [1154, 423] width 14 height 12
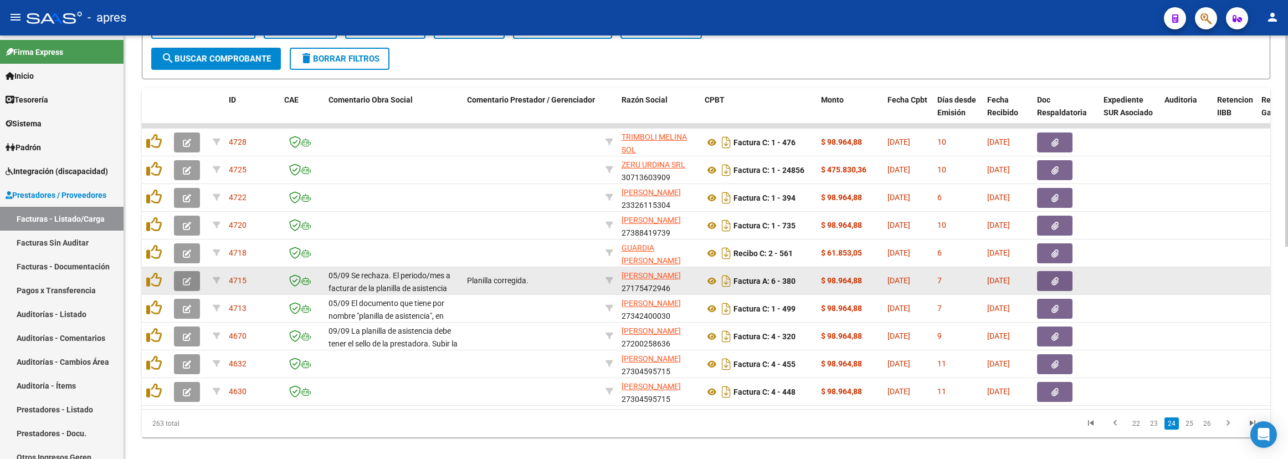
click at [184, 286] on span "button" at bounding box center [187, 281] width 8 height 10
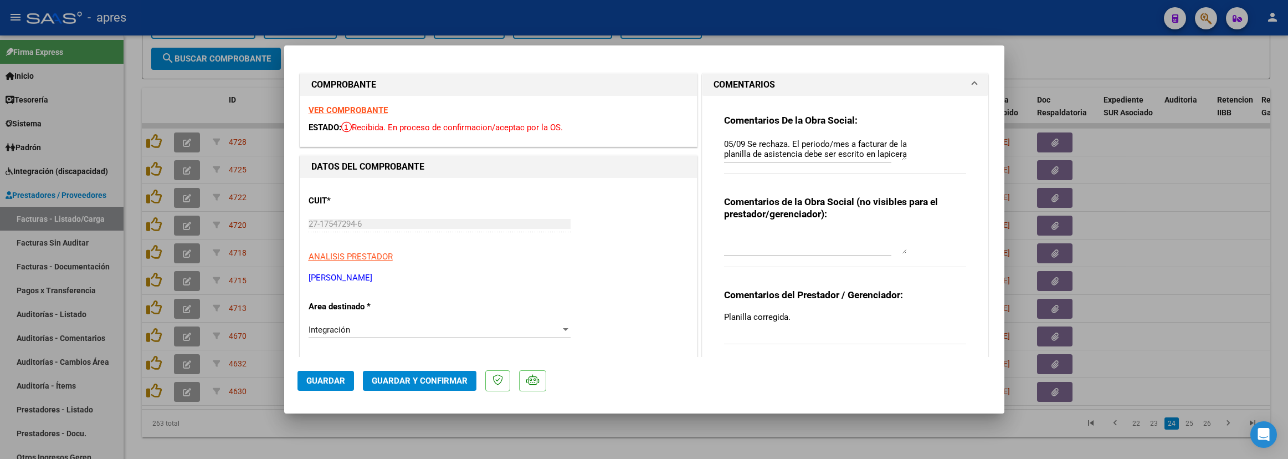
click at [349, 110] on strong "VER COMPROBANTE" at bounding box center [348, 110] width 79 height 10
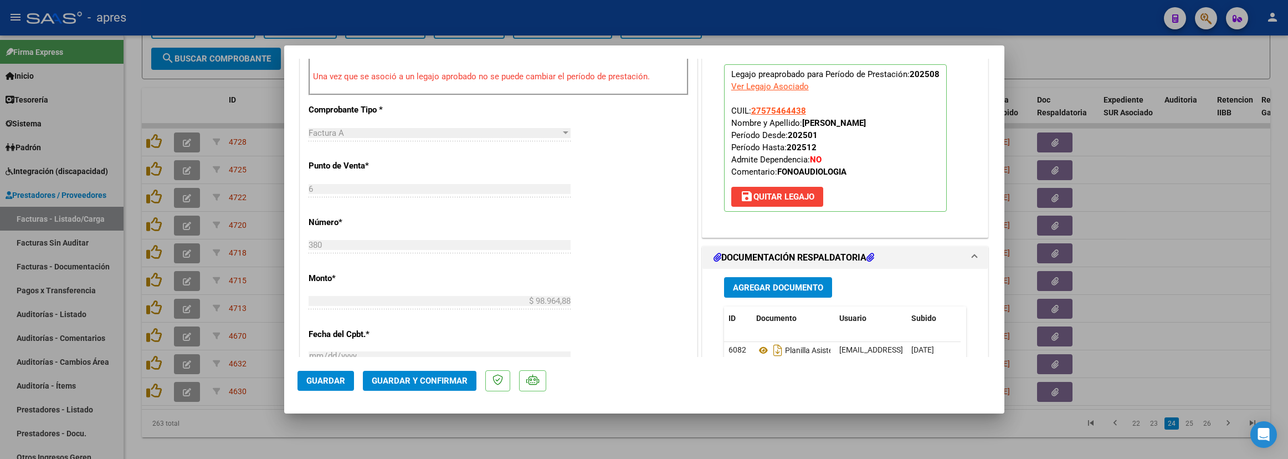
scroll to position [582, 0]
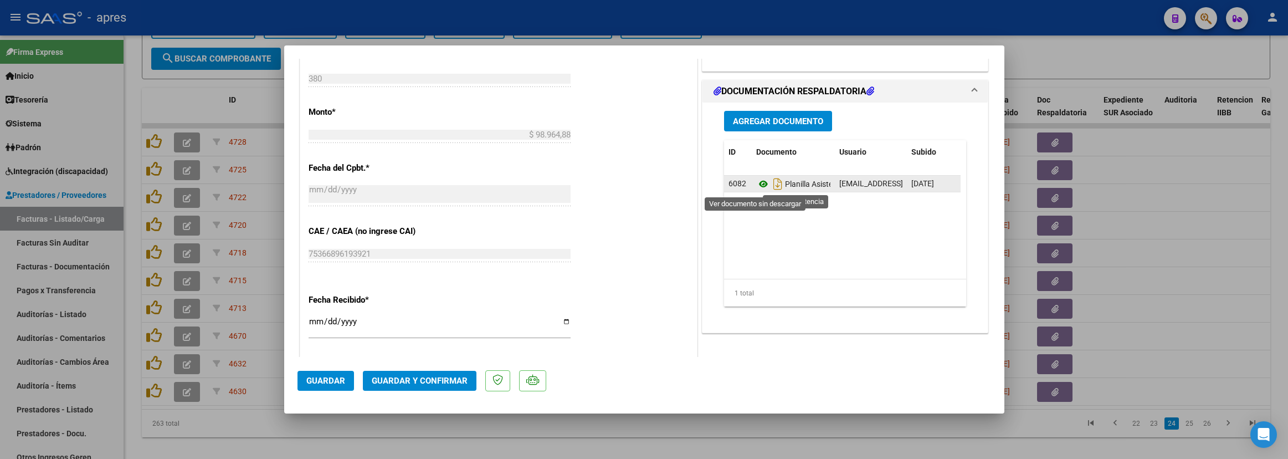
click at [756, 188] on icon at bounding box center [763, 183] width 14 height 13
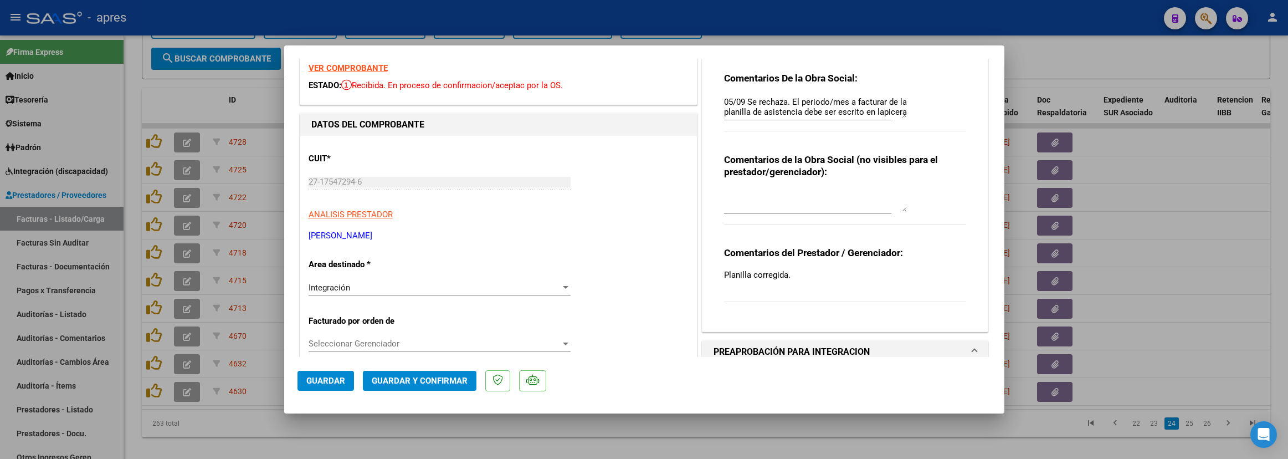
scroll to position [0, 0]
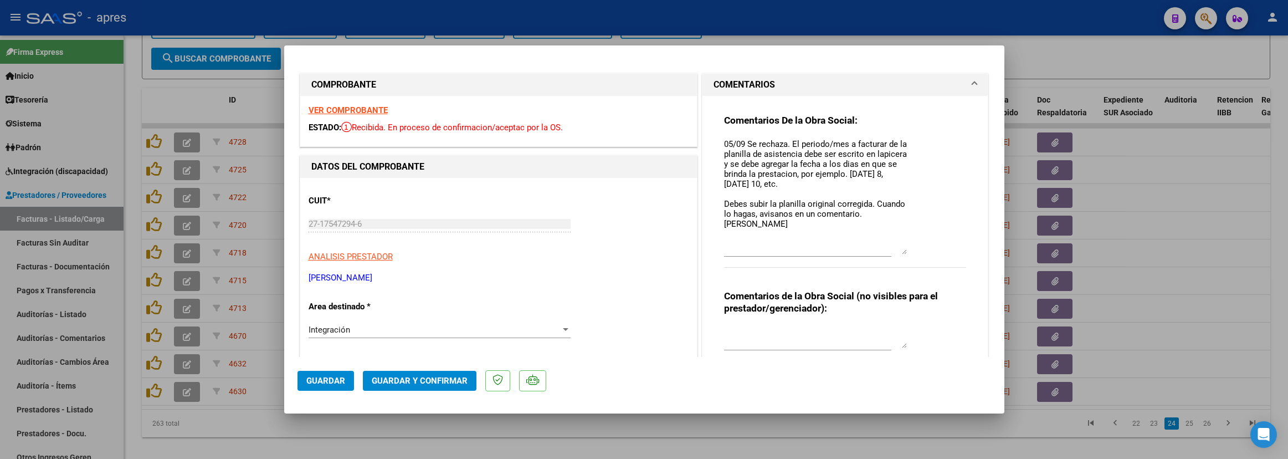
drag, startPoint x: 896, startPoint y: 153, endPoint x: 901, endPoint y: 248, distance: 94.3
click at [901, 248] on div "Comentarios De la Obra Social: 05/09 Se rechaza. El periodo/mes a facturar de l…" at bounding box center [845, 197] width 243 height 166
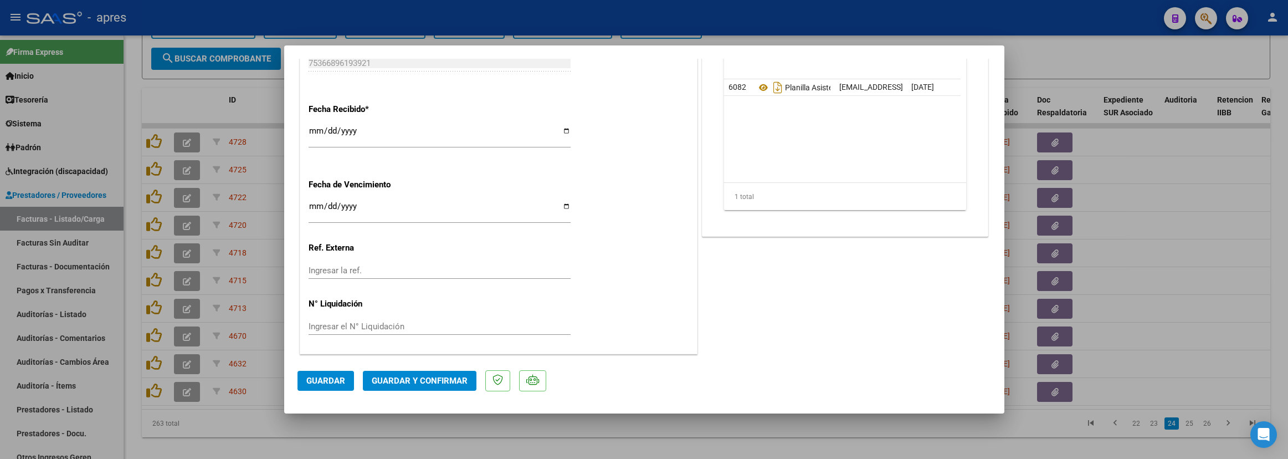
scroll to position [774, 0]
click at [407, 386] on span "Guardar y Confirmar" at bounding box center [420, 381] width 96 height 10
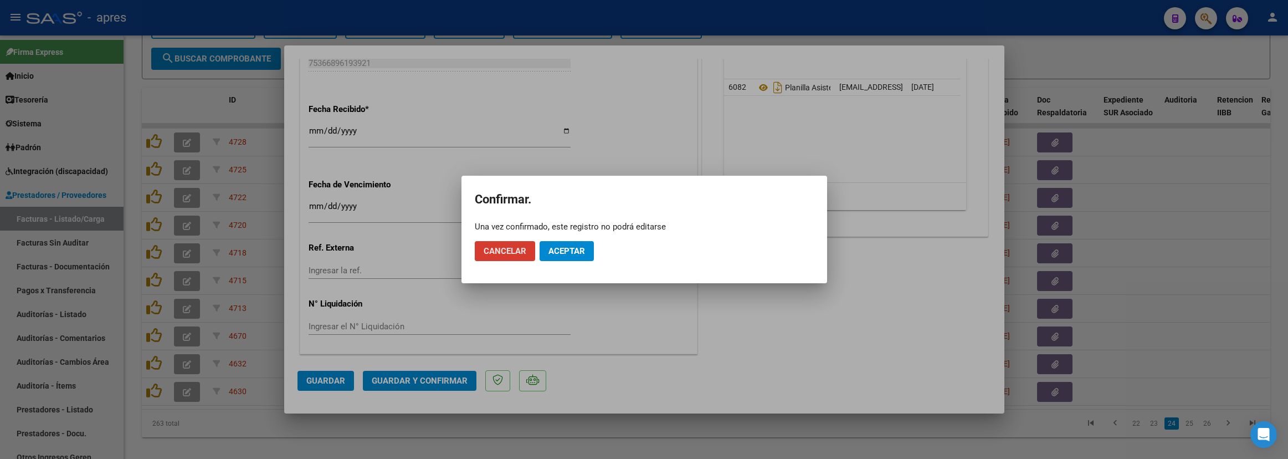
click at [577, 248] on span "Aceptar" at bounding box center [566, 251] width 37 height 10
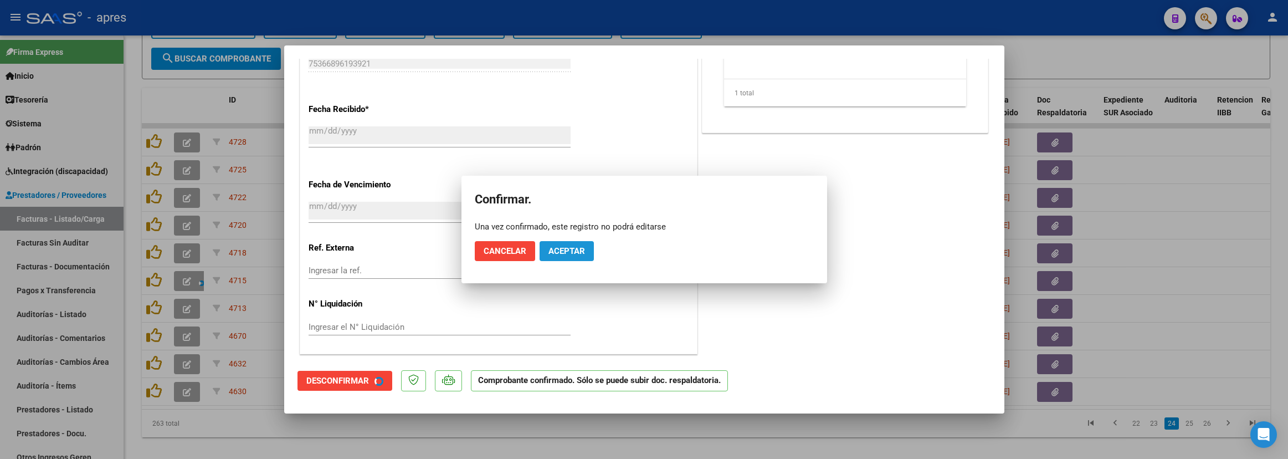
scroll to position [705, 0]
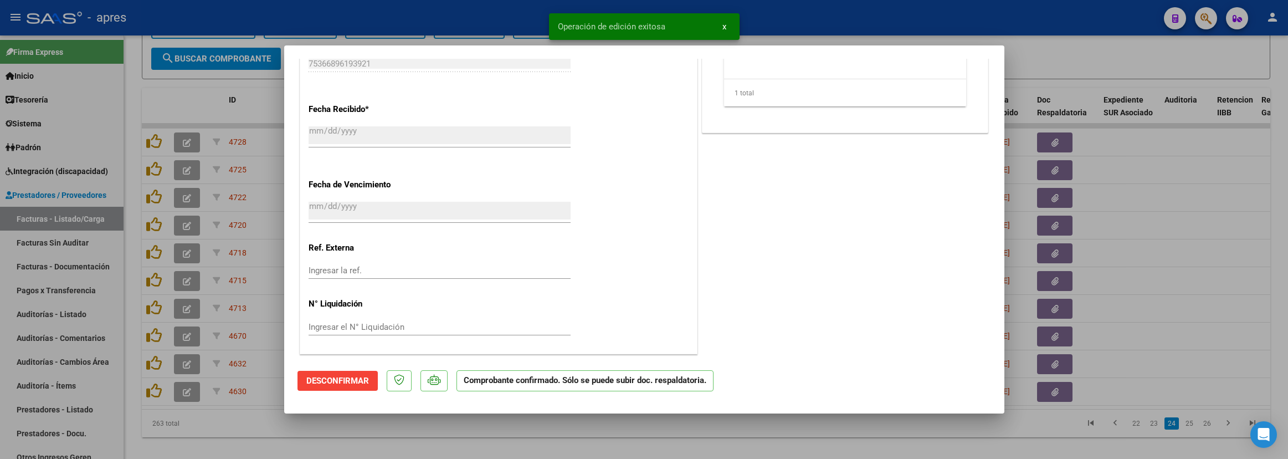
click at [271, 407] on div at bounding box center [644, 229] width 1288 height 459
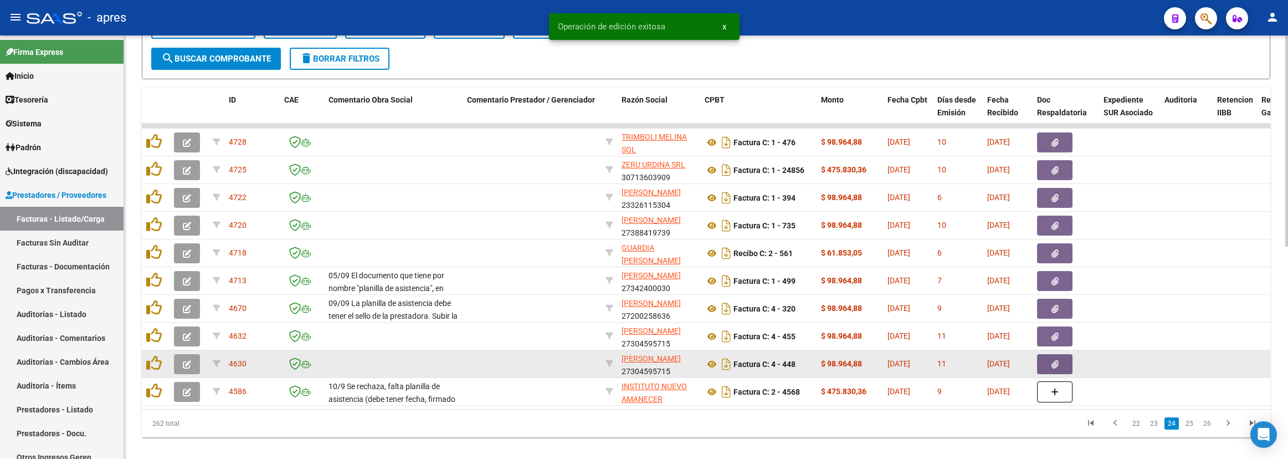
click at [192, 364] on button "button" at bounding box center [187, 364] width 26 height 20
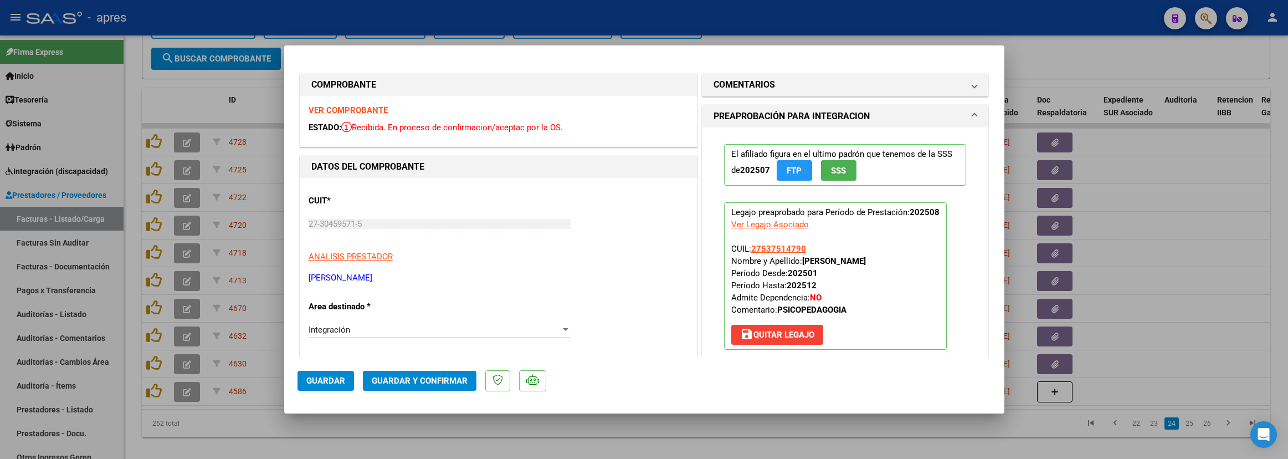
click at [381, 112] on strong "VER COMPROBANTE" at bounding box center [348, 110] width 79 height 10
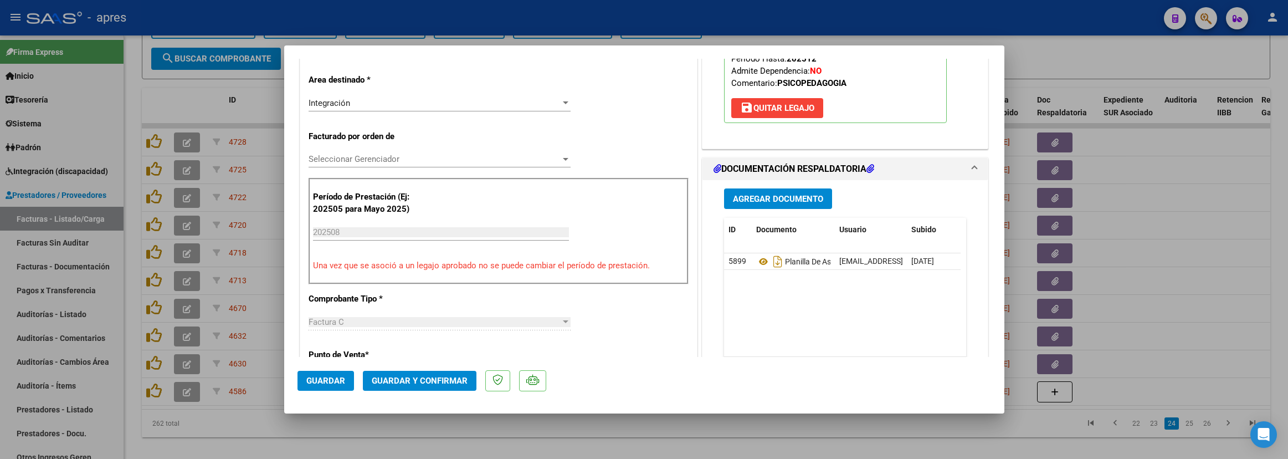
scroll to position [249, 0]
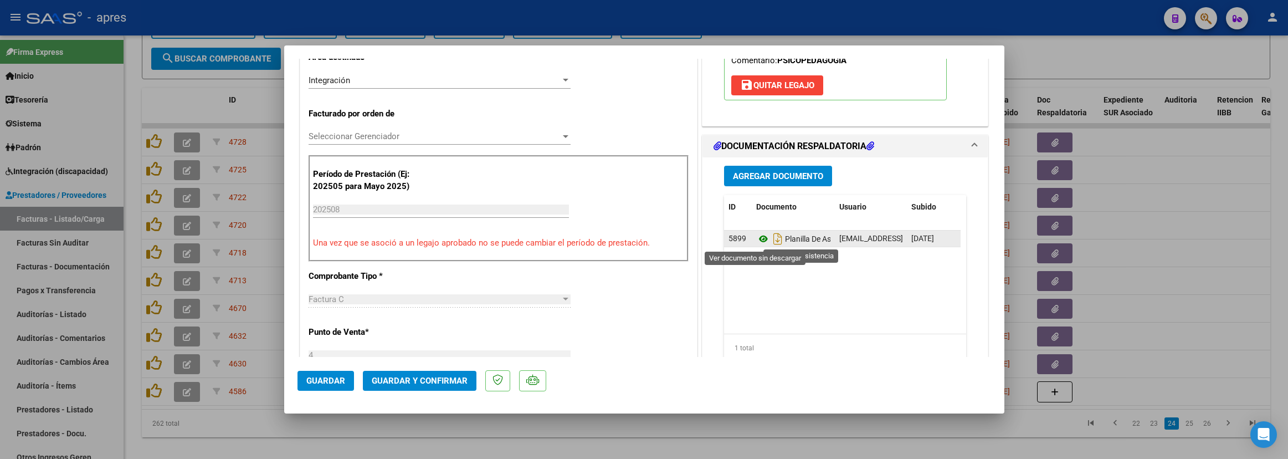
click at [758, 242] on icon at bounding box center [763, 238] width 14 height 13
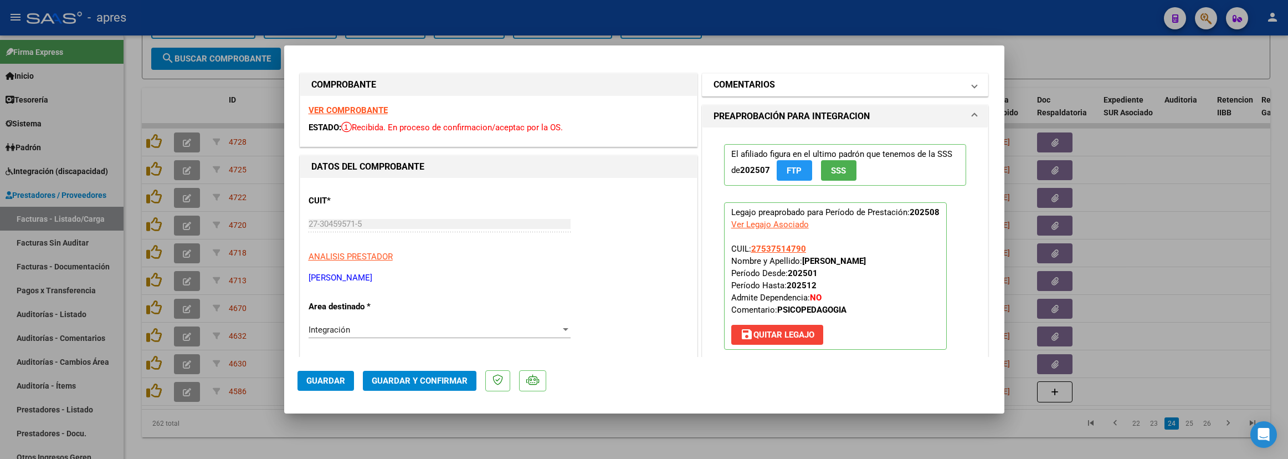
click at [779, 83] on mat-panel-title "COMENTARIOS" at bounding box center [839, 84] width 250 height 13
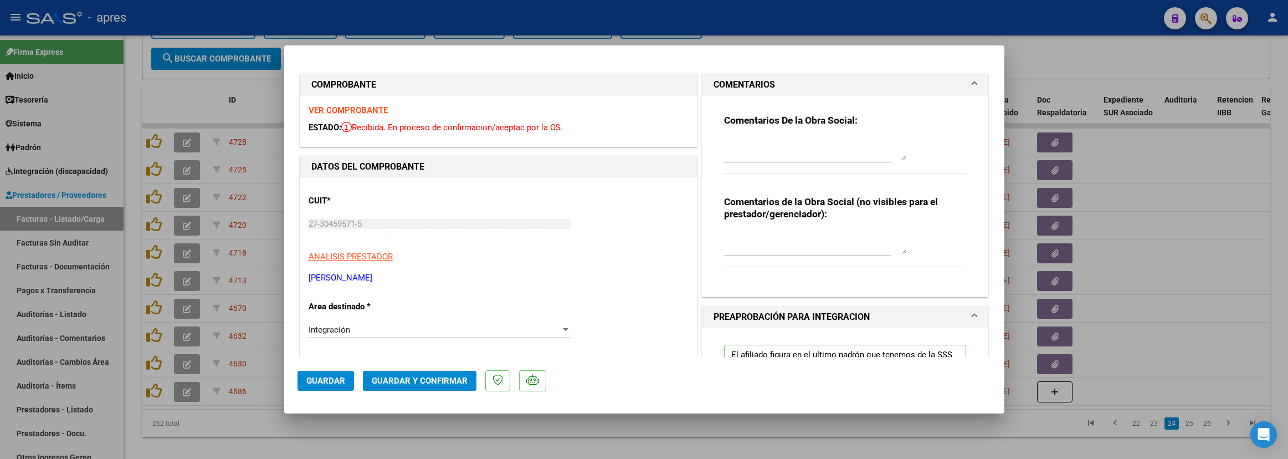
click at [745, 137] on div at bounding box center [815, 149] width 183 height 27
type textarea "s"
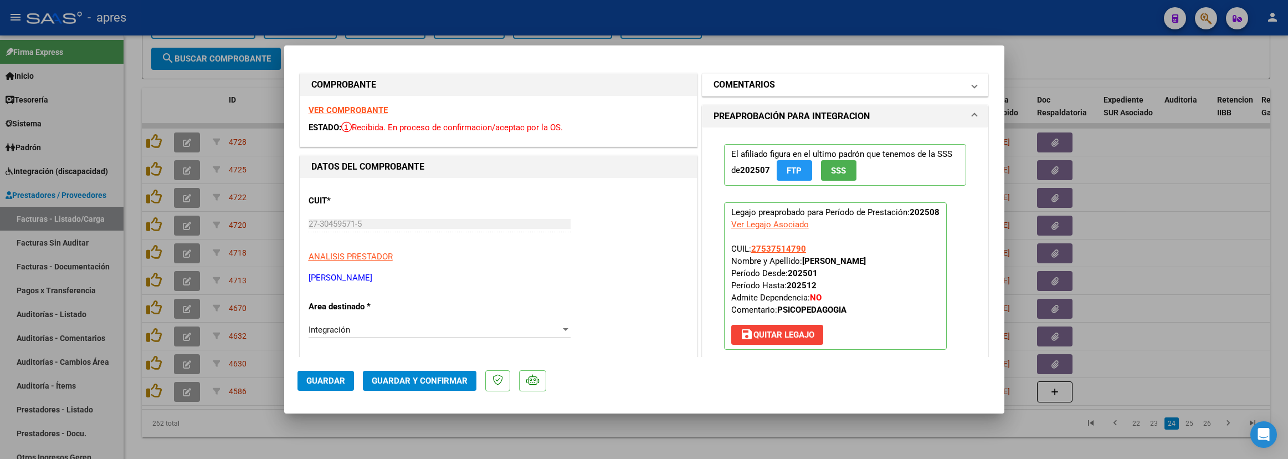
click at [752, 85] on h1 "COMENTARIOS" at bounding box center [744, 84] width 61 height 13
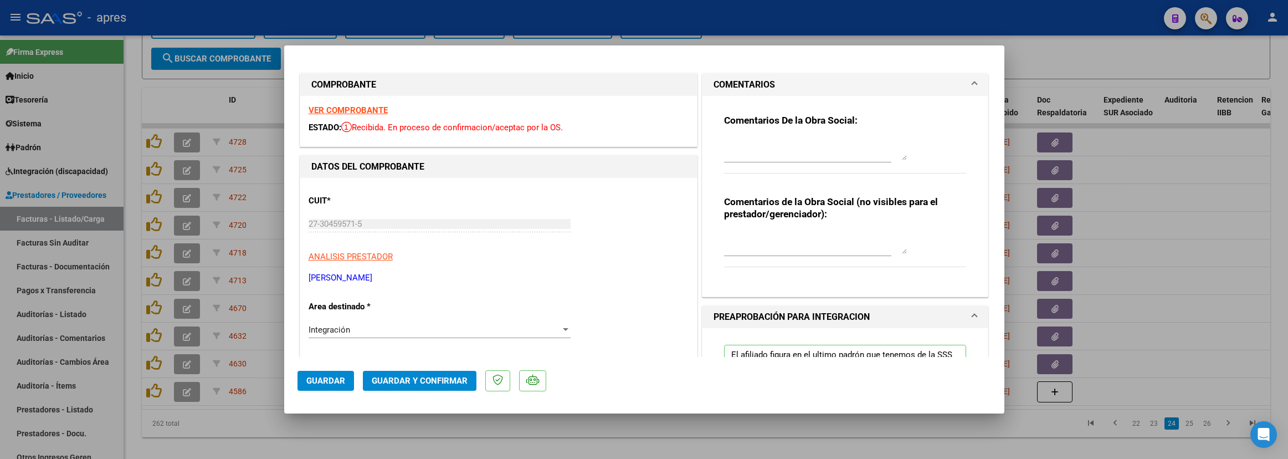
click at [747, 131] on div "Comentarios De la Obra Social:" at bounding box center [845, 149] width 243 height 71
click at [732, 132] on div "Comentarios De la Obra Social:" at bounding box center [845, 149] width 243 height 71
click at [732, 140] on textarea at bounding box center [815, 149] width 183 height 22
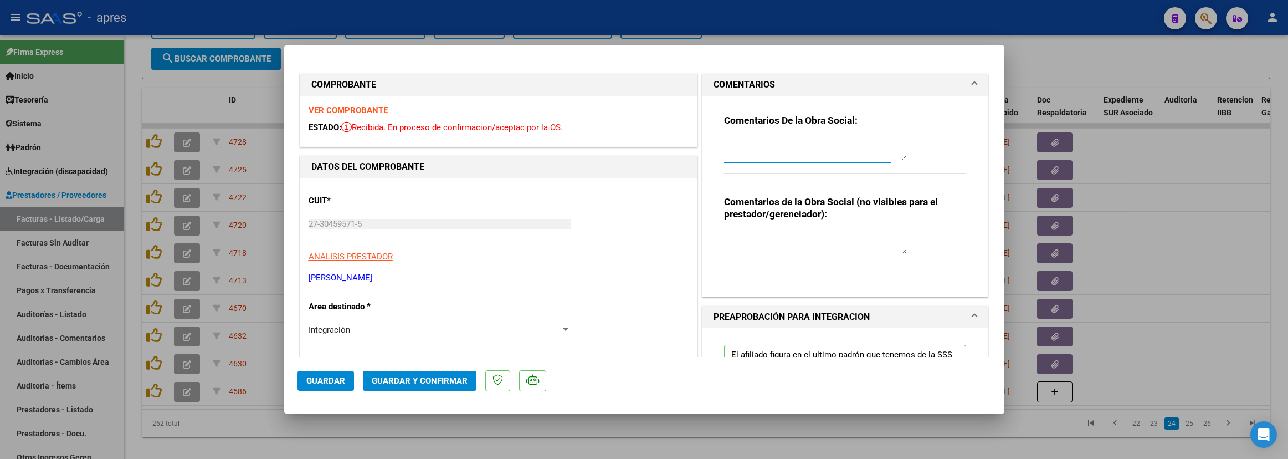
click at [746, 138] on textarea at bounding box center [815, 149] width 183 height 22
paste textarea "11/9 Se rechaza, la fecha de emision de la fc NO puede ser del mes que esta fac…"
type textarea "11/9 Se rechaza, la fecha de emision de la fc NO puede ser del mes que esta fac…"
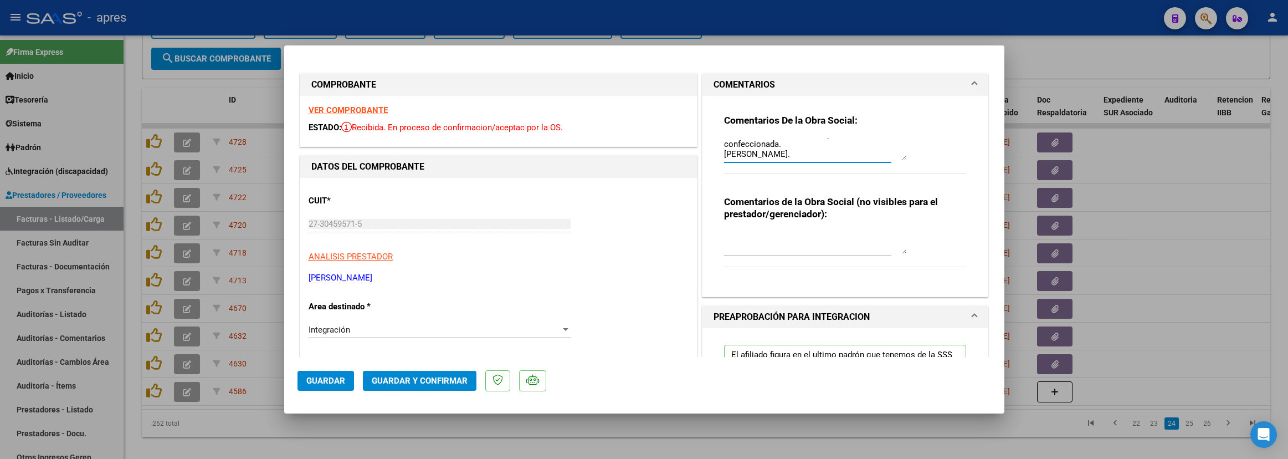
click at [452, 324] on div "Integración Seleccionar Area" at bounding box center [440, 329] width 262 height 17
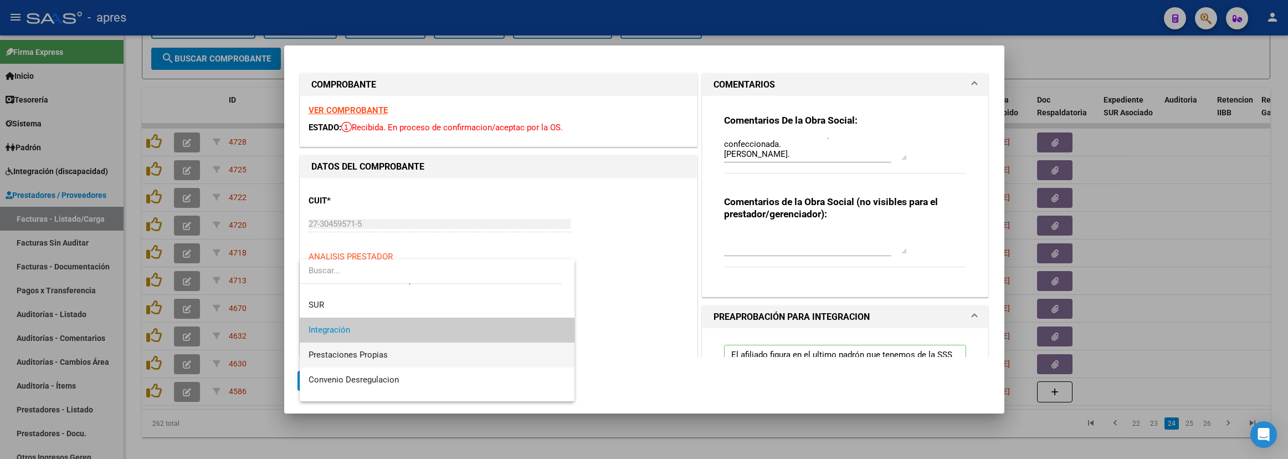
scroll to position [107, 0]
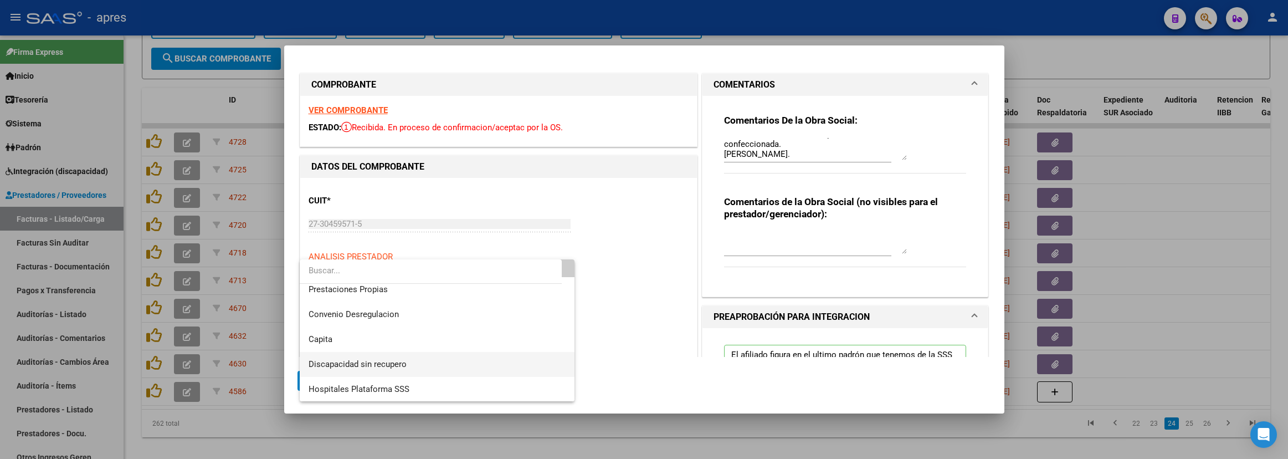
click at [434, 360] on span "Discapacidad sin recupero" at bounding box center [437, 364] width 257 height 25
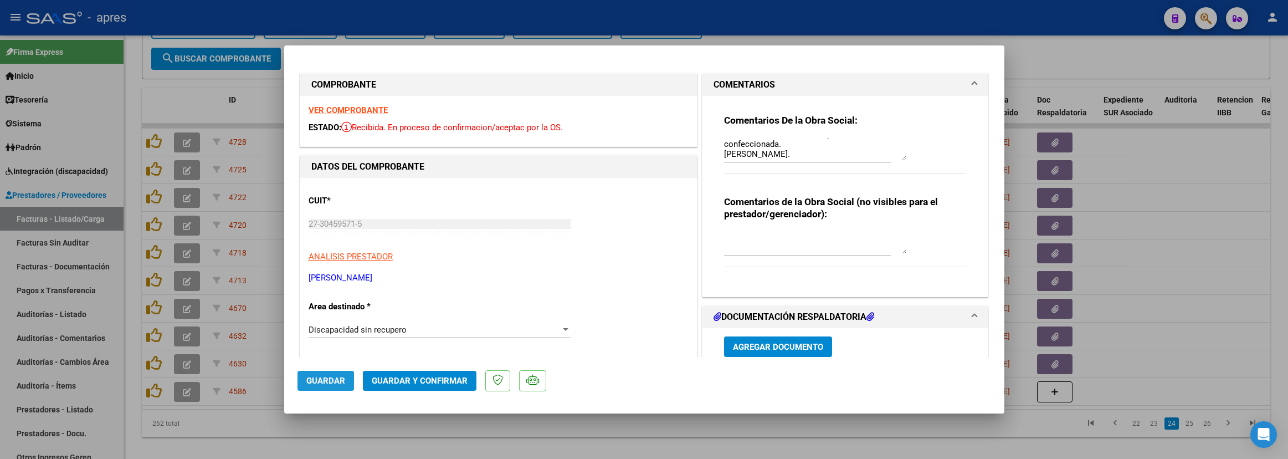
click at [341, 386] on button "Guardar" at bounding box center [325, 381] width 57 height 20
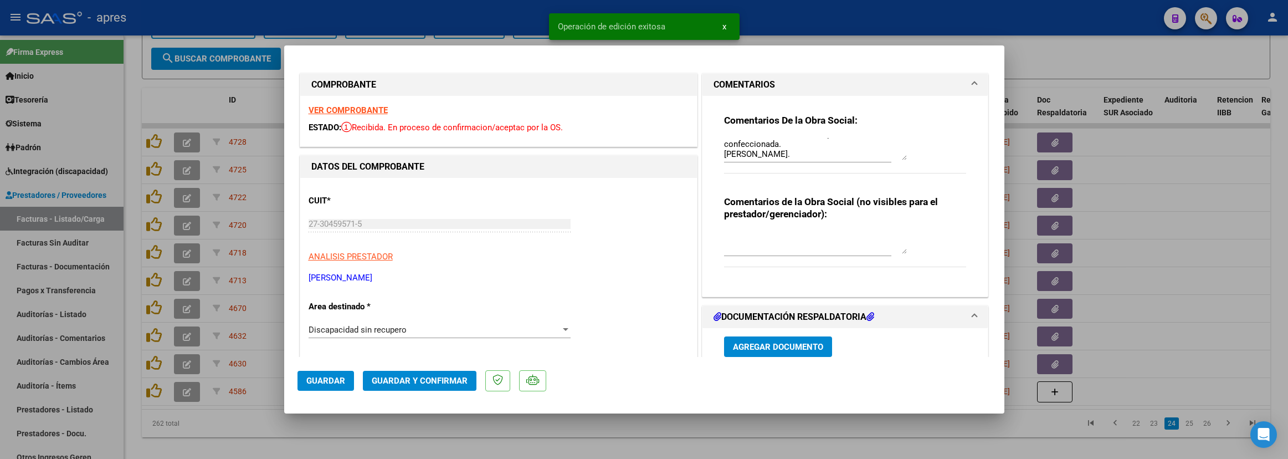
click at [330, 407] on div at bounding box center [644, 229] width 1288 height 459
type input "$ 0,00"
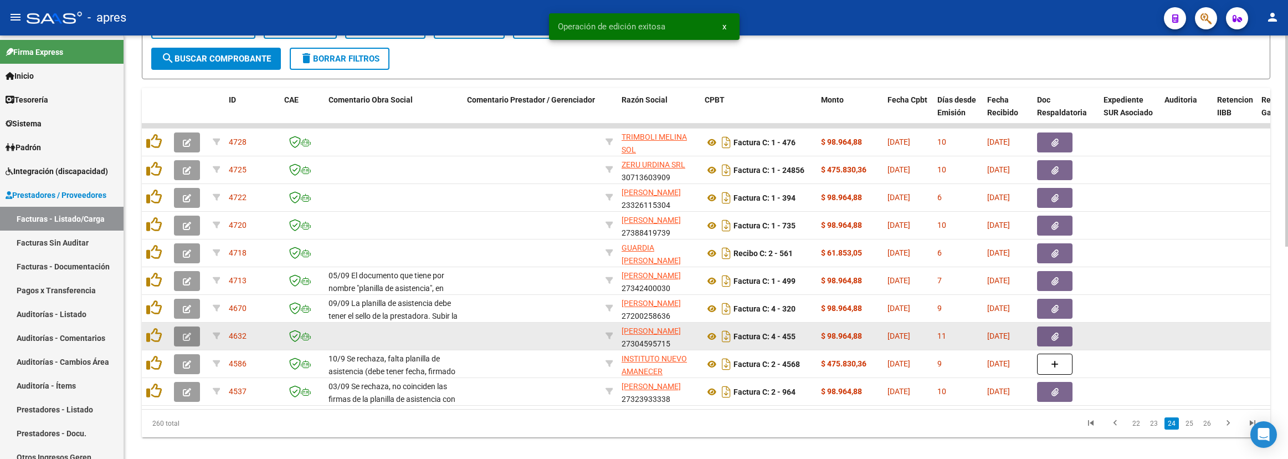
click at [196, 337] on button "button" at bounding box center [187, 336] width 26 height 20
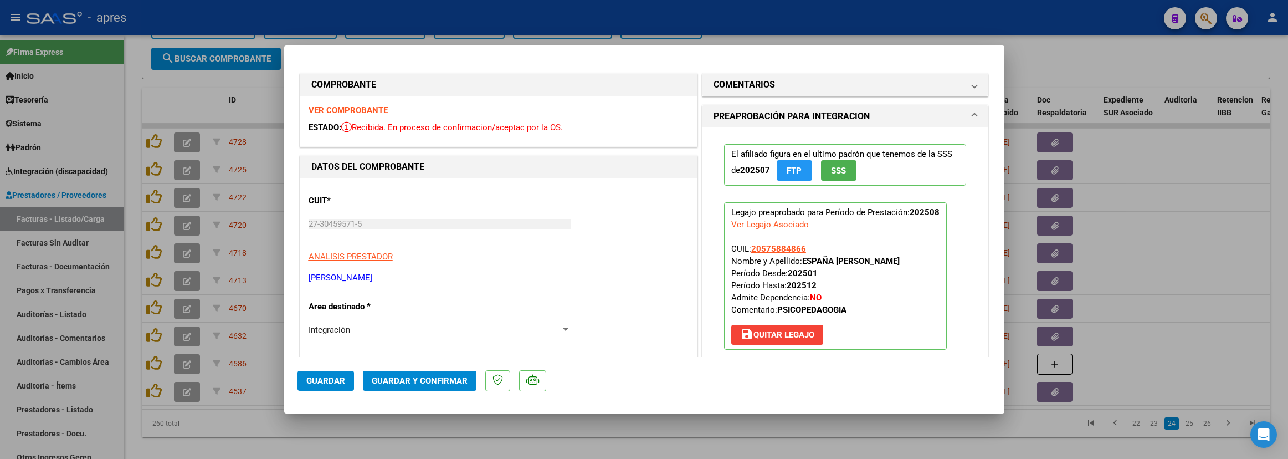
click at [363, 114] on strong "VER COMPROBANTE" at bounding box center [348, 110] width 79 height 10
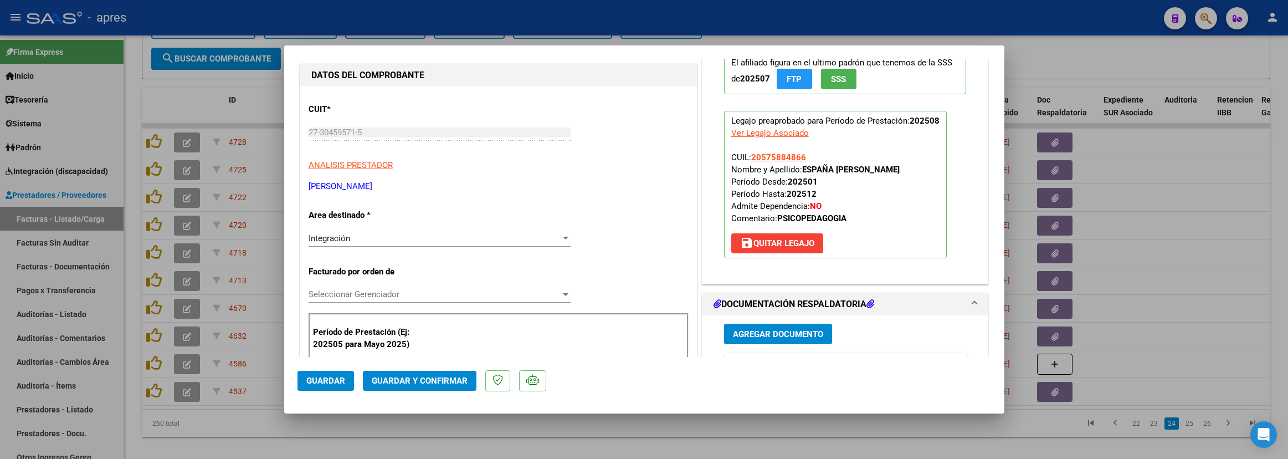
scroll to position [166, 0]
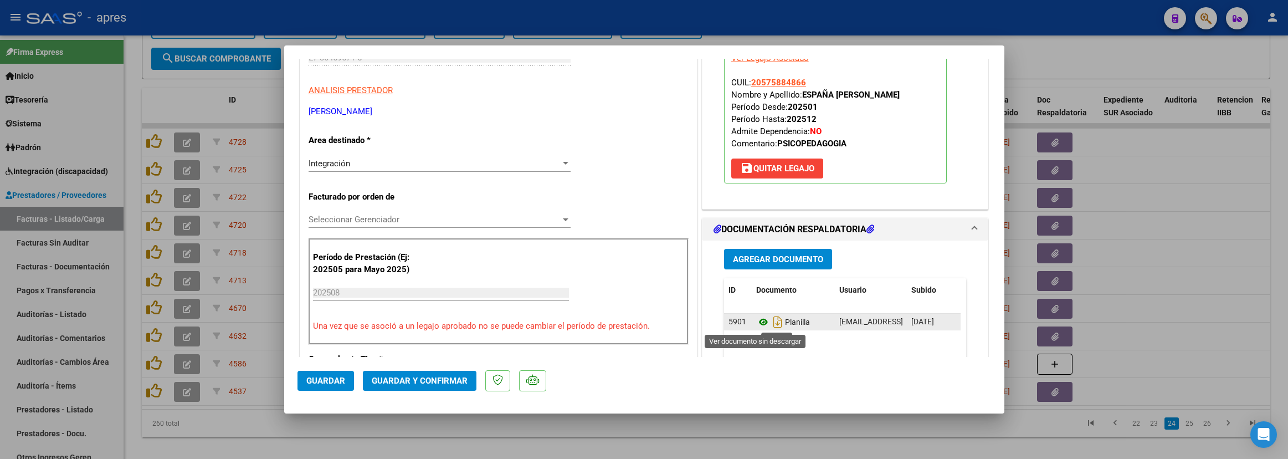
click at [757, 326] on icon at bounding box center [763, 321] width 14 height 13
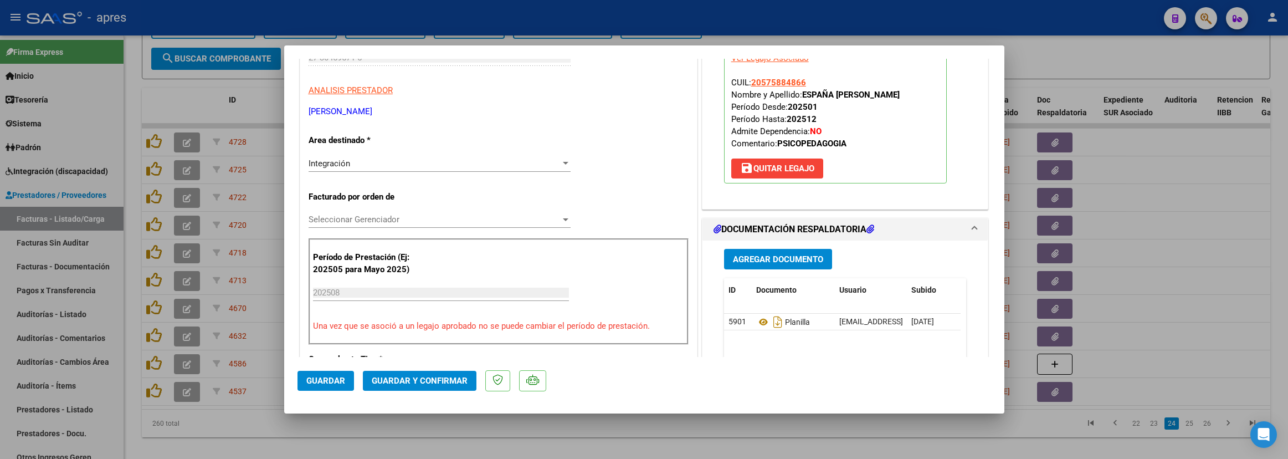
click at [767, 108] on span "CUIL: 20575884866 Nombre y Apellido: ESPAÑA FELIPE ELIAS Período Desde: 202501 …" at bounding box center [815, 113] width 168 height 71
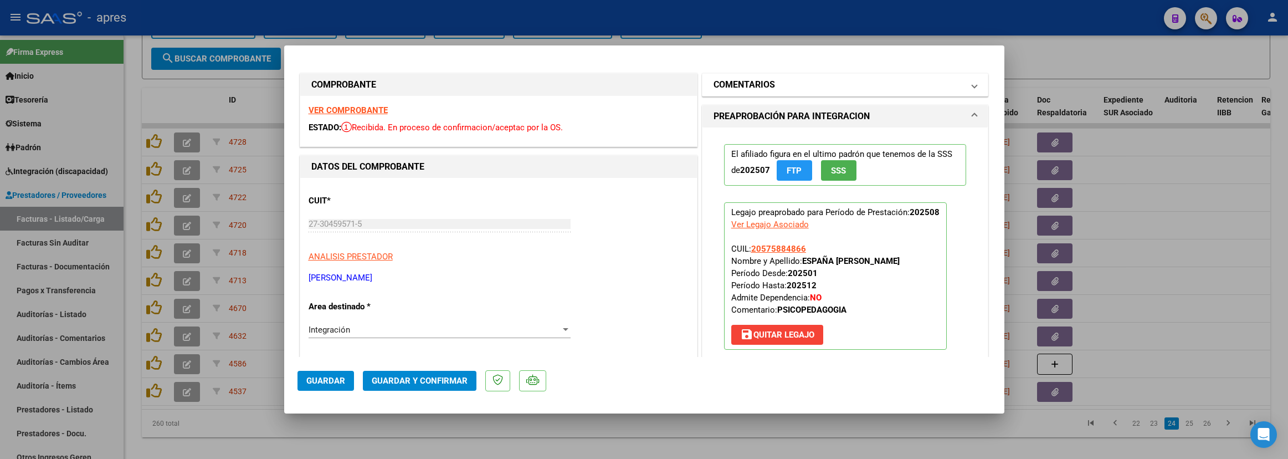
click at [763, 95] on mat-expansion-panel-header "COMENTARIOS" at bounding box center [845, 85] width 286 height 22
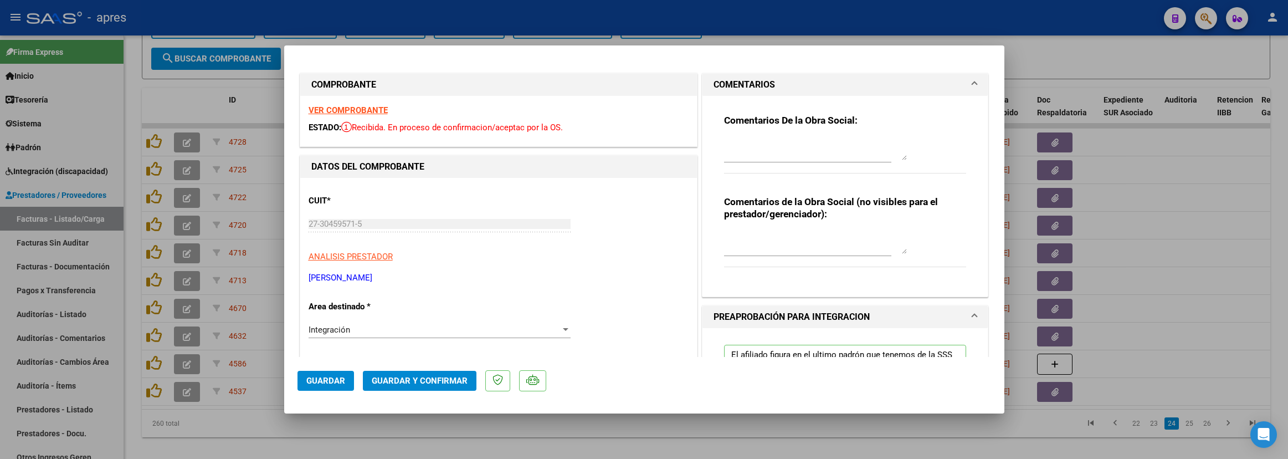
click at [743, 148] on textarea at bounding box center [815, 149] width 183 height 22
click at [742, 148] on textarea at bounding box center [815, 149] width 183 height 22
paste textarea "11/9 Se rechaza, no coinciden las firmas de la planilla de asistencia con las s…"
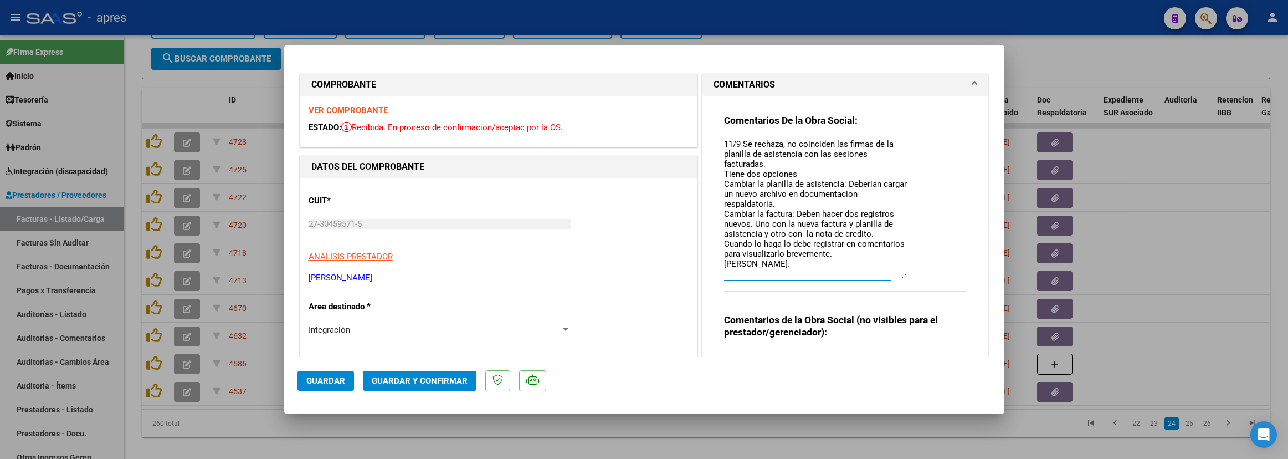
drag, startPoint x: 896, startPoint y: 158, endPoint x: 882, endPoint y: 280, distance: 122.6
click at [882, 278] on textarea "11/9 Se rechaza, no coinciden las firmas de la planilla de asistencia con las s…" at bounding box center [815, 208] width 183 height 140
click at [793, 160] on textarea "11/9 Se rechaza, no coinciden las firmas de la planilla de asistencia con las s…" at bounding box center [815, 210] width 183 height 145
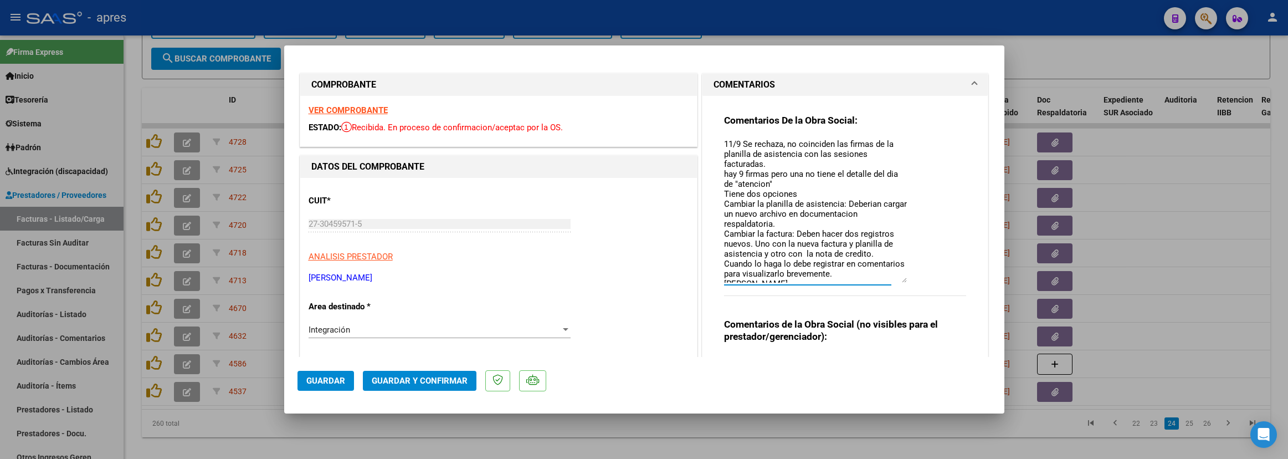
type textarea "11/9 Se rechaza, no coinciden las firmas de la planilla de asistencia con las s…"
click at [344, 376] on span "Guardar" at bounding box center [325, 381] width 39 height 10
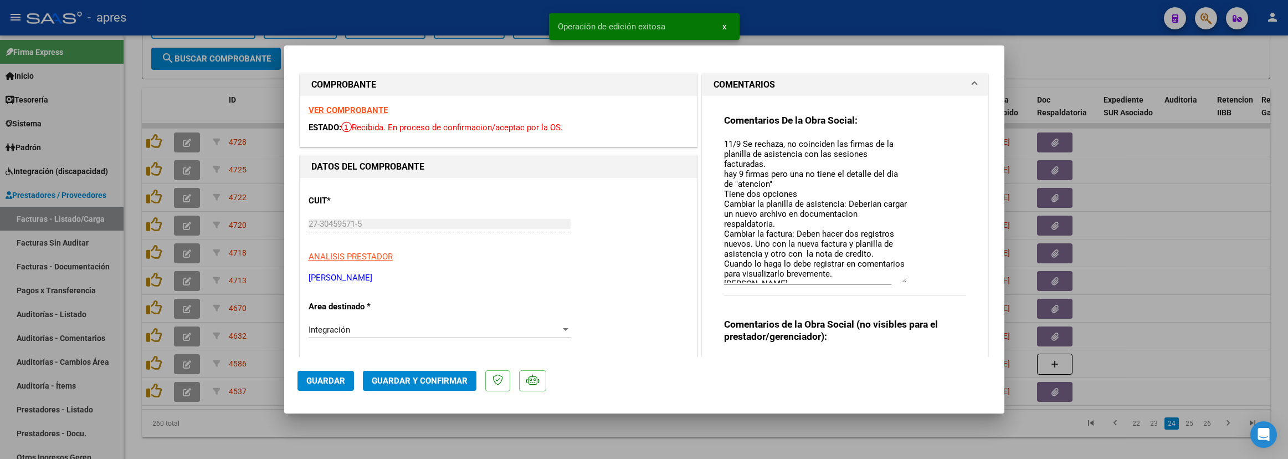
click at [271, 407] on div at bounding box center [644, 229] width 1288 height 459
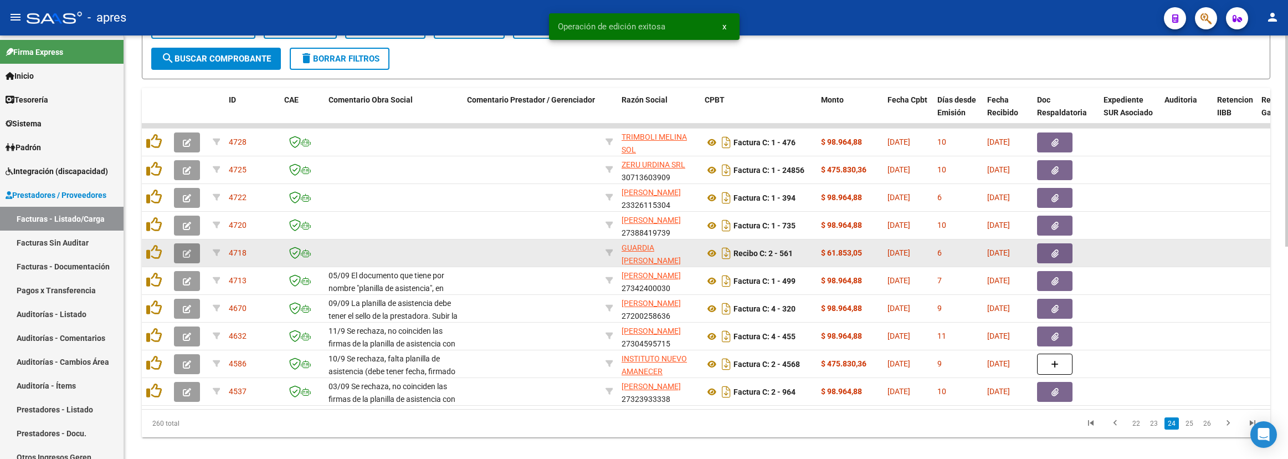
click at [183, 251] on icon "button" at bounding box center [187, 253] width 8 height 8
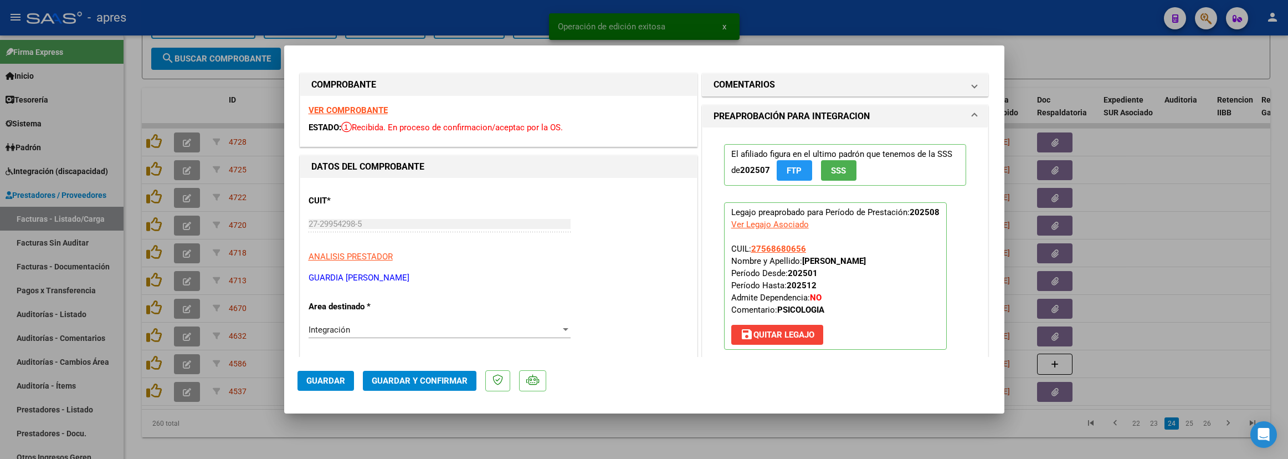
click at [322, 111] on strong "VER COMPROBANTE" at bounding box center [348, 110] width 79 height 10
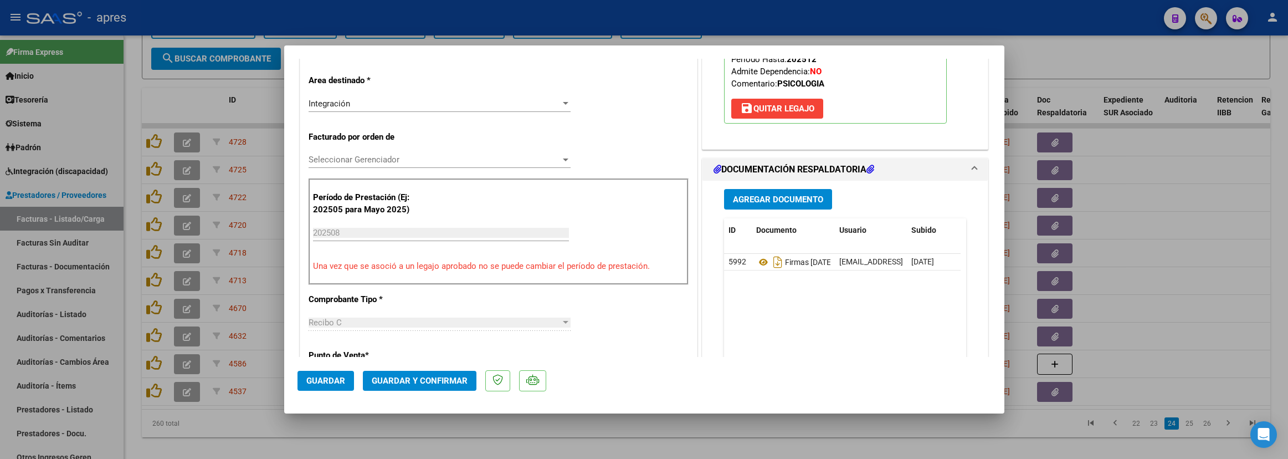
scroll to position [332, 0]
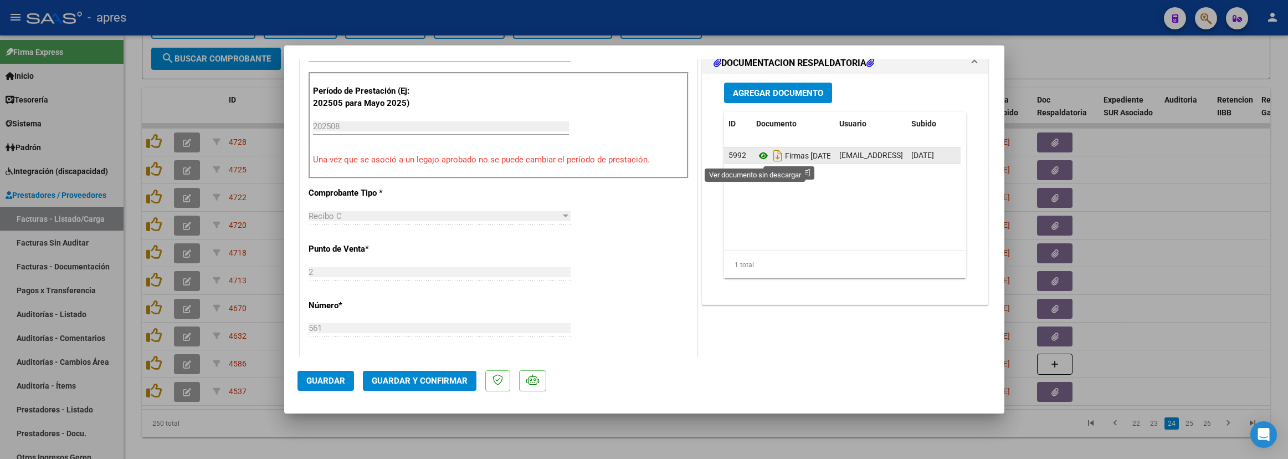
click at [756, 158] on icon at bounding box center [763, 155] width 14 height 13
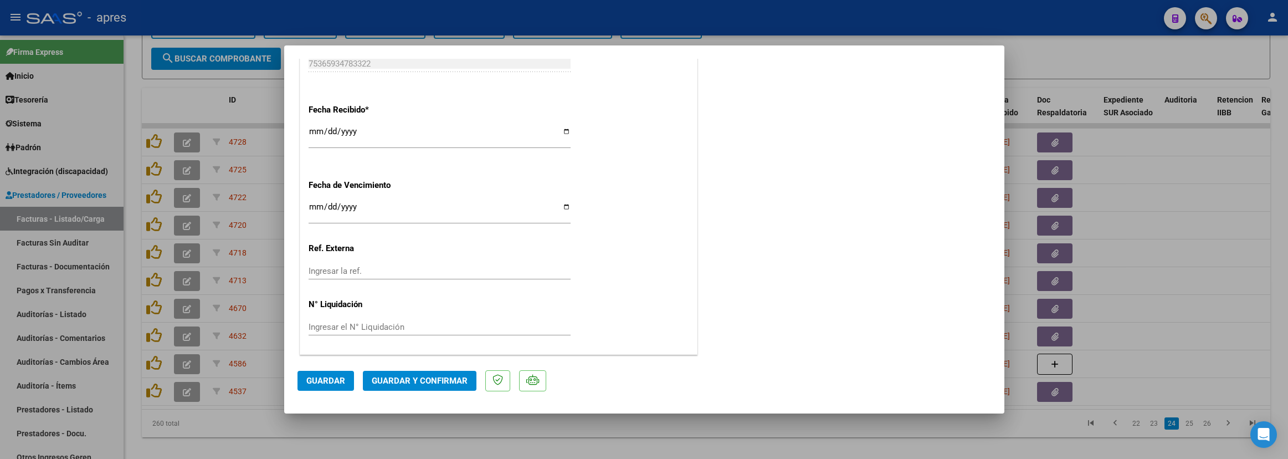
scroll to position [774, 0]
click at [450, 383] on span "Guardar y Confirmar" at bounding box center [420, 381] width 96 height 10
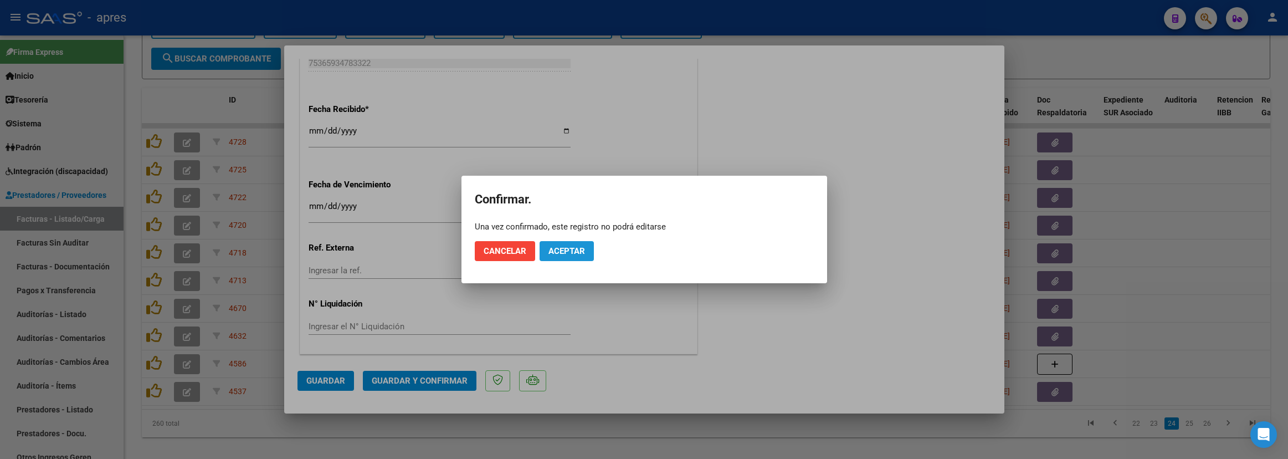
click at [564, 249] on span "Aceptar" at bounding box center [566, 251] width 37 height 10
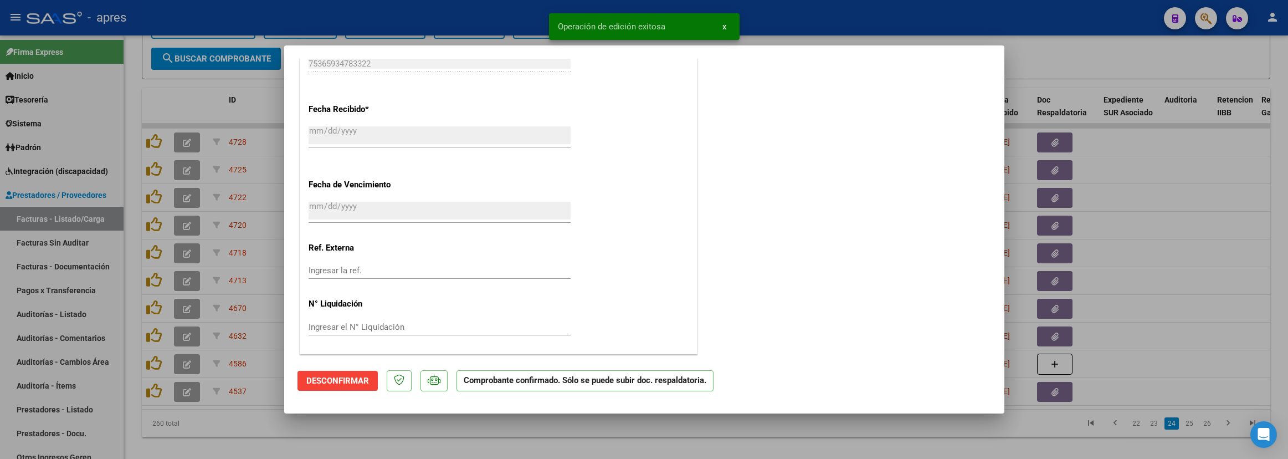
click at [254, 407] on div at bounding box center [644, 229] width 1288 height 459
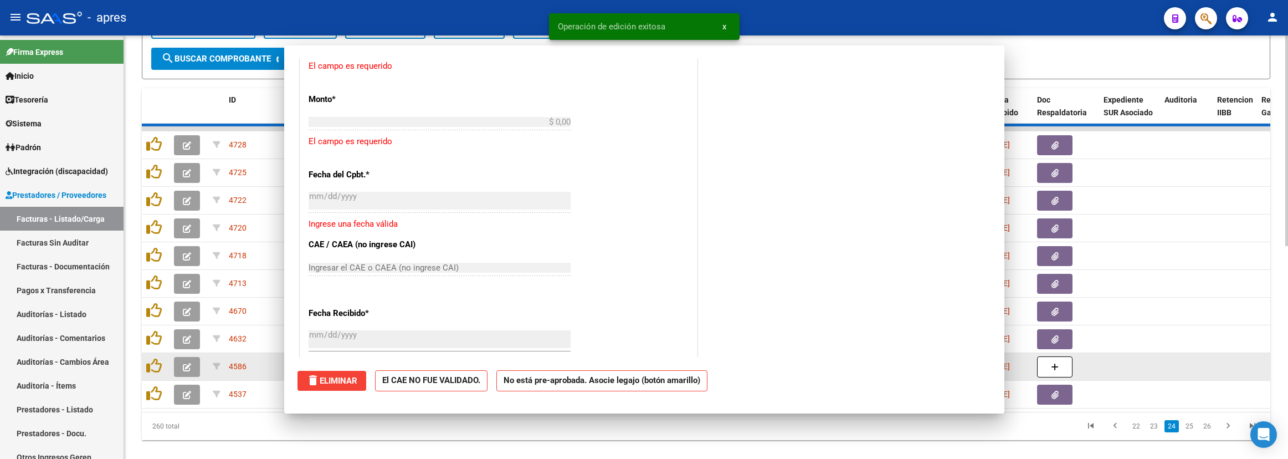
scroll to position [0, 0]
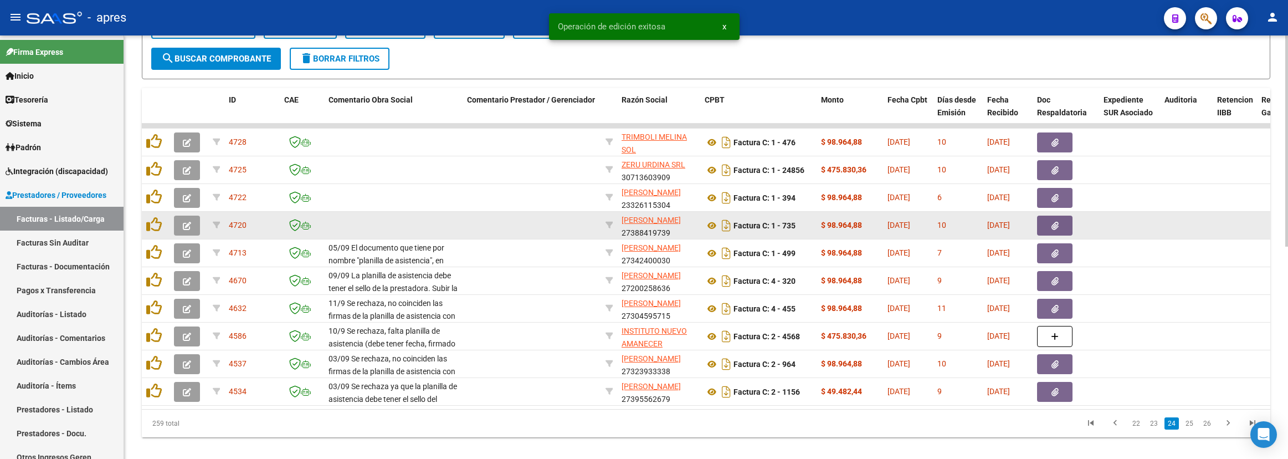
click at [197, 226] on button "button" at bounding box center [187, 225] width 26 height 20
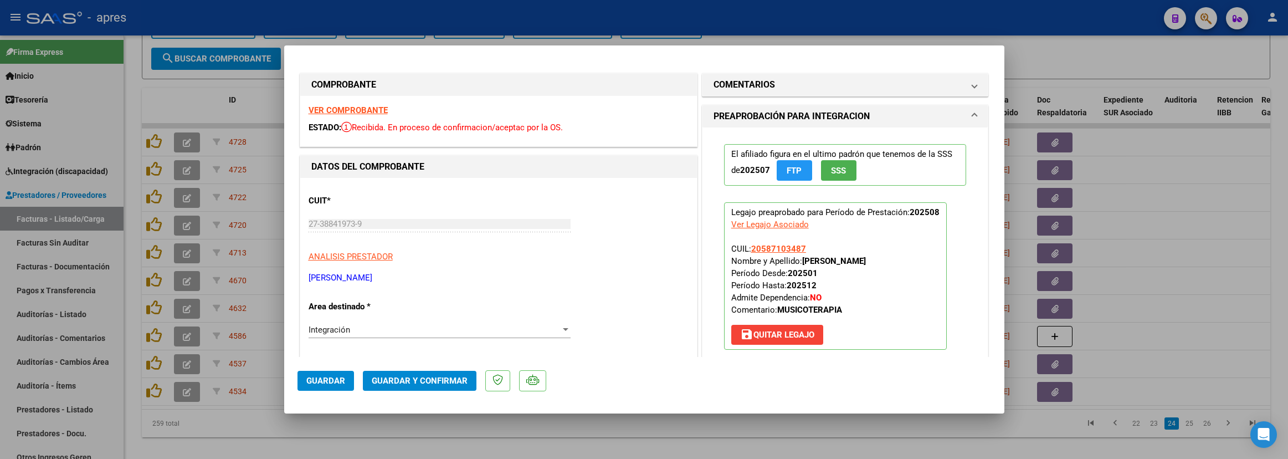
click at [357, 111] on strong "VER COMPROBANTE" at bounding box center [348, 110] width 79 height 10
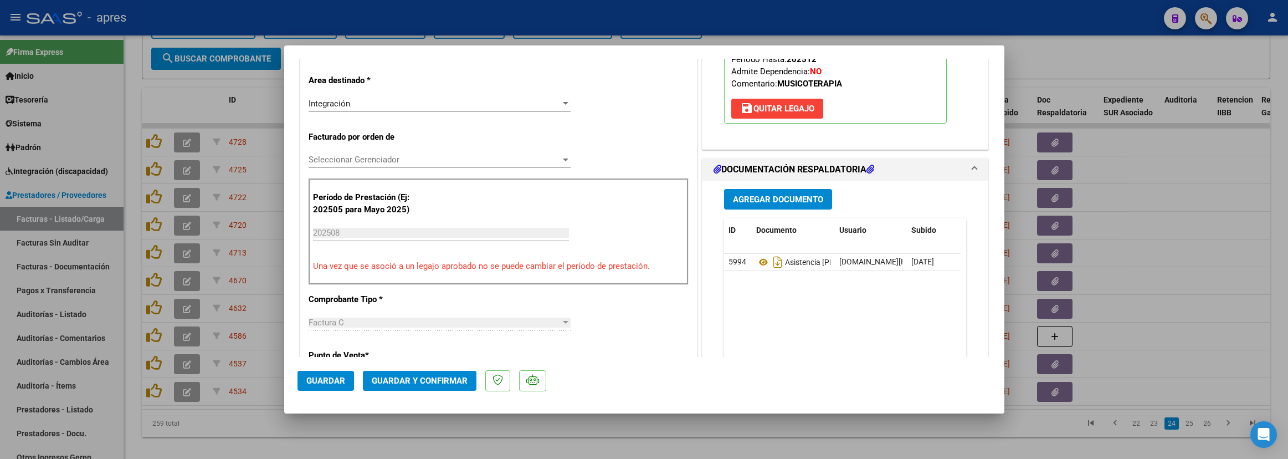
scroll to position [249, 0]
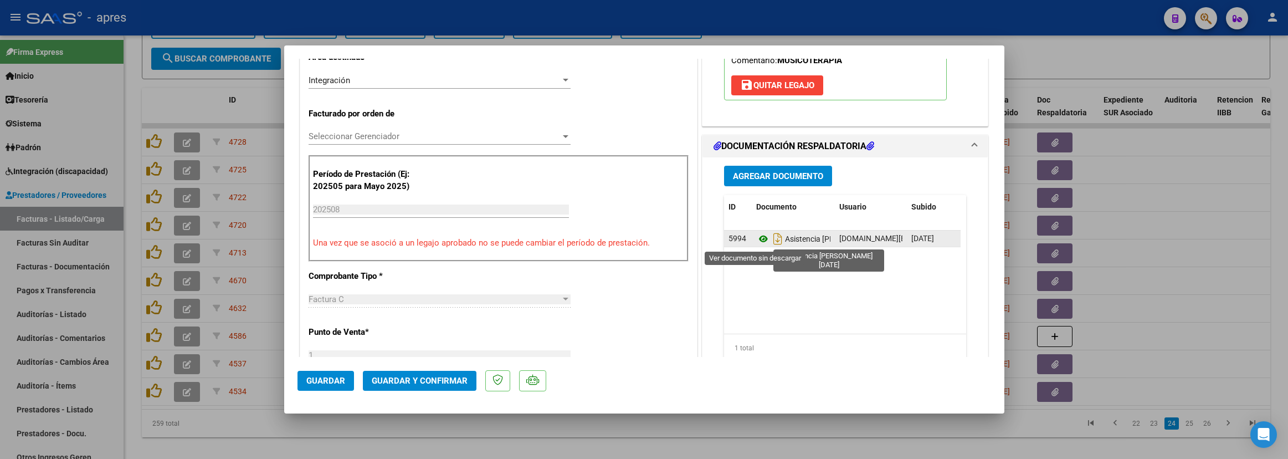
click at [756, 242] on icon at bounding box center [763, 238] width 14 height 13
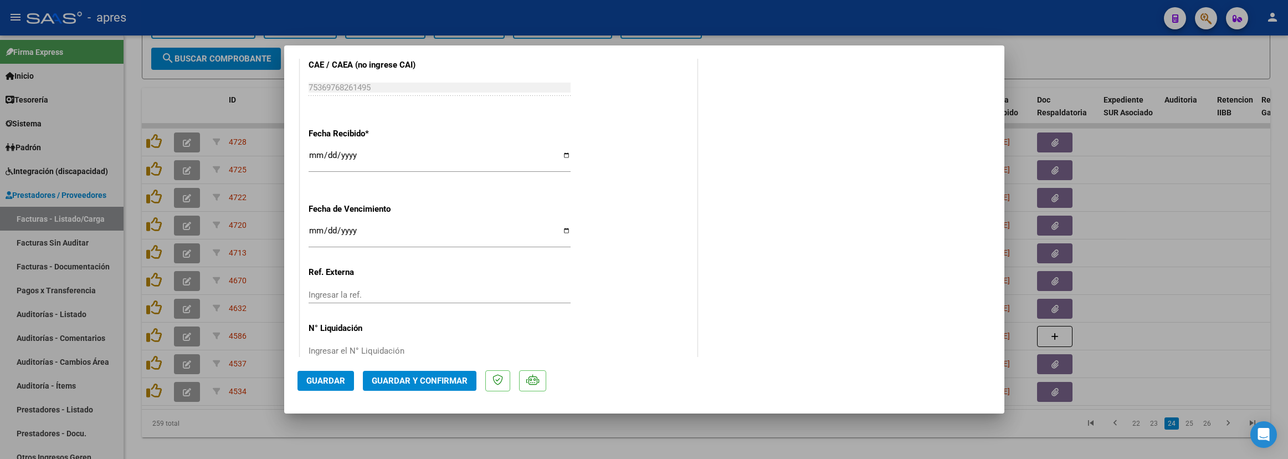
scroll to position [774, 0]
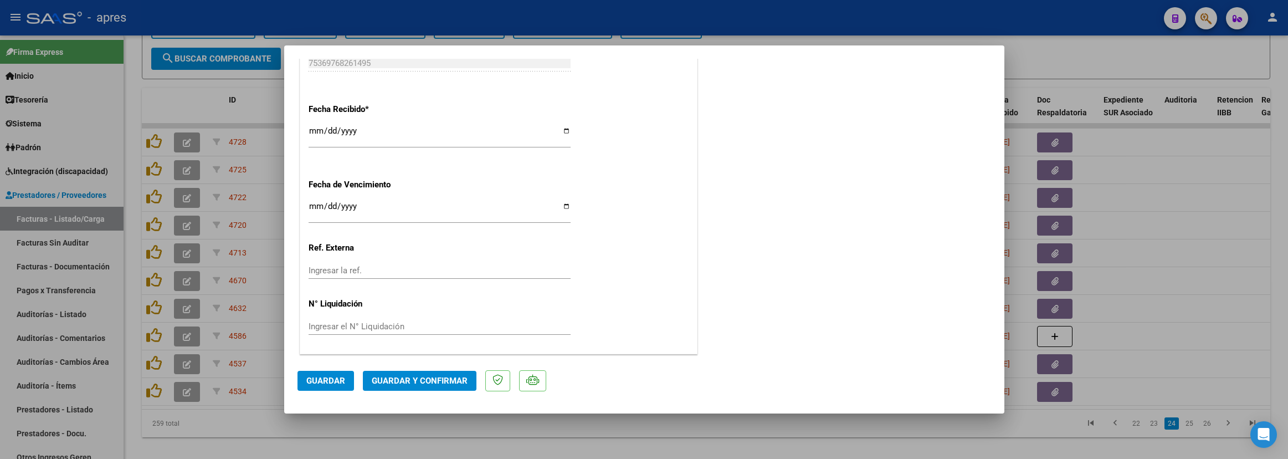
click at [317, 200] on div "Ingresar la fecha" at bounding box center [440, 211] width 262 height 24
type input "2025-09-11"
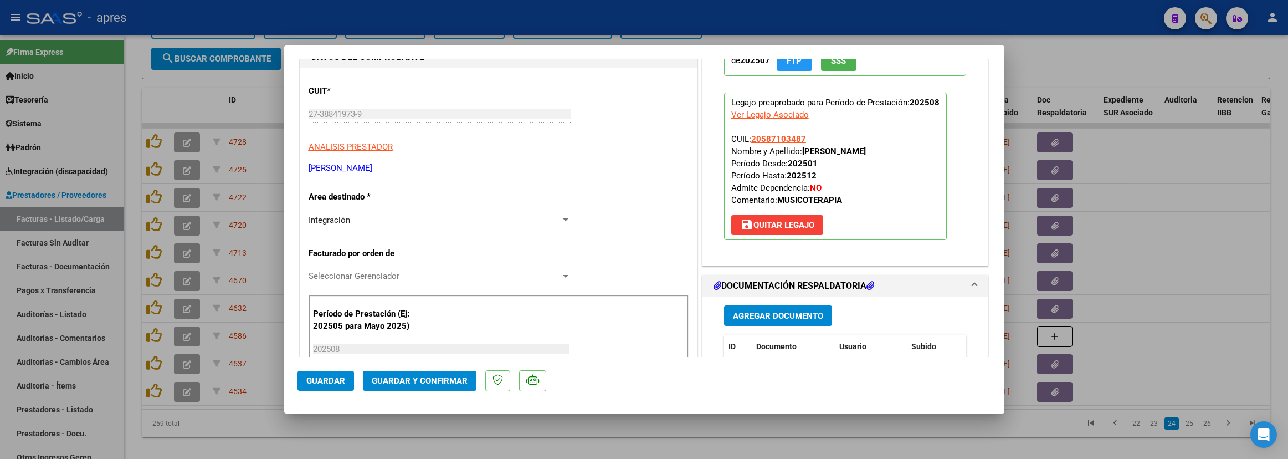
scroll to position [0, 0]
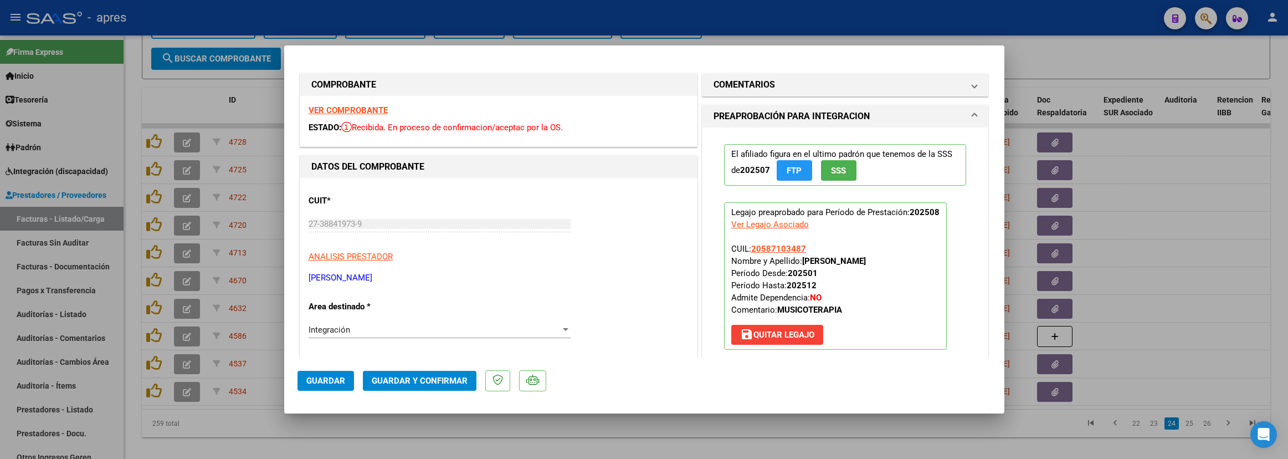
click at [424, 379] on span "Guardar y Confirmar" at bounding box center [420, 381] width 96 height 10
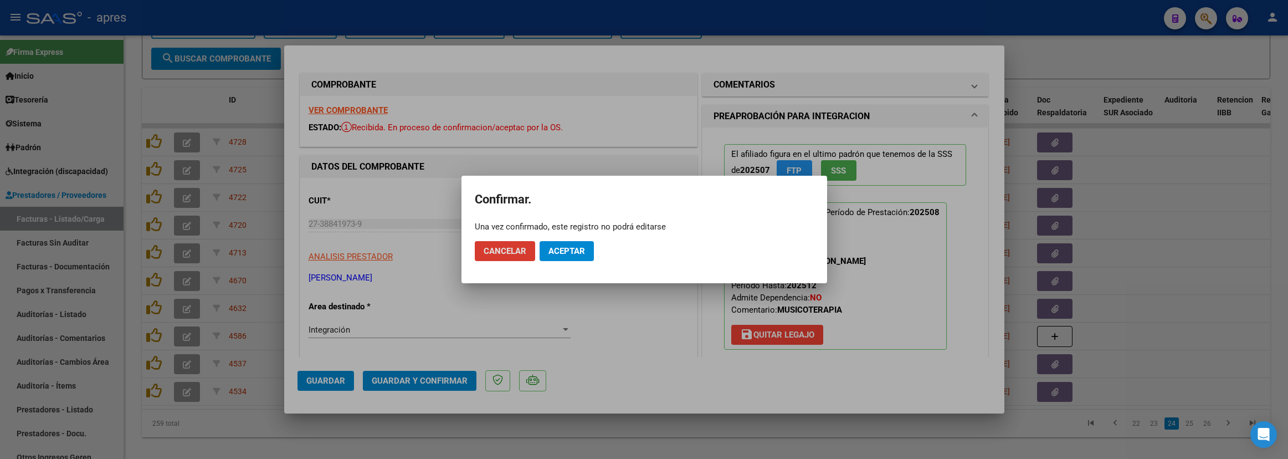
click at [559, 255] on span "Aceptar" at bounding box center [566, 251] width 37 height 10
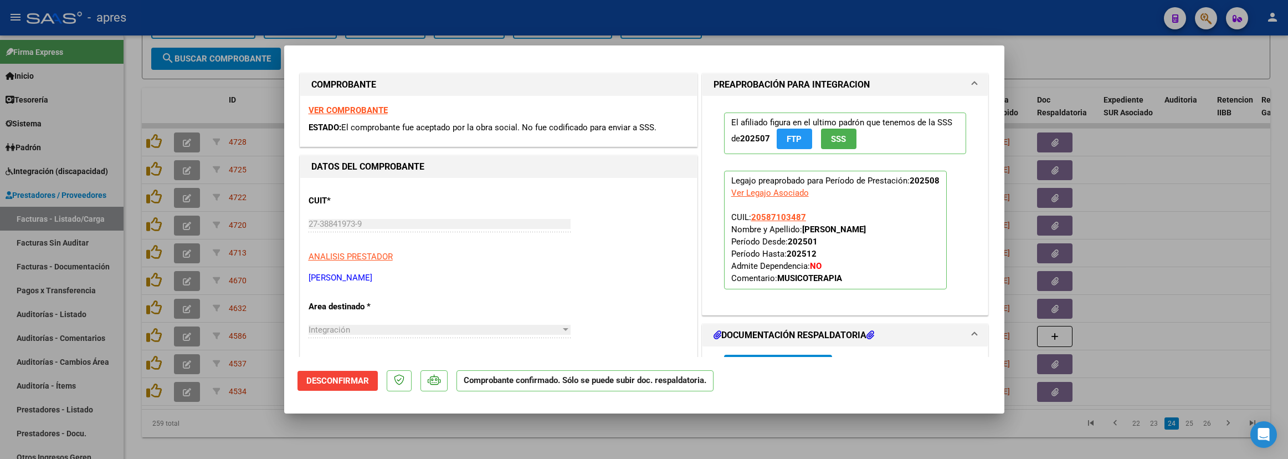
click at [316, 407] on div at bounding box center [644, 229] width 1288 height 459
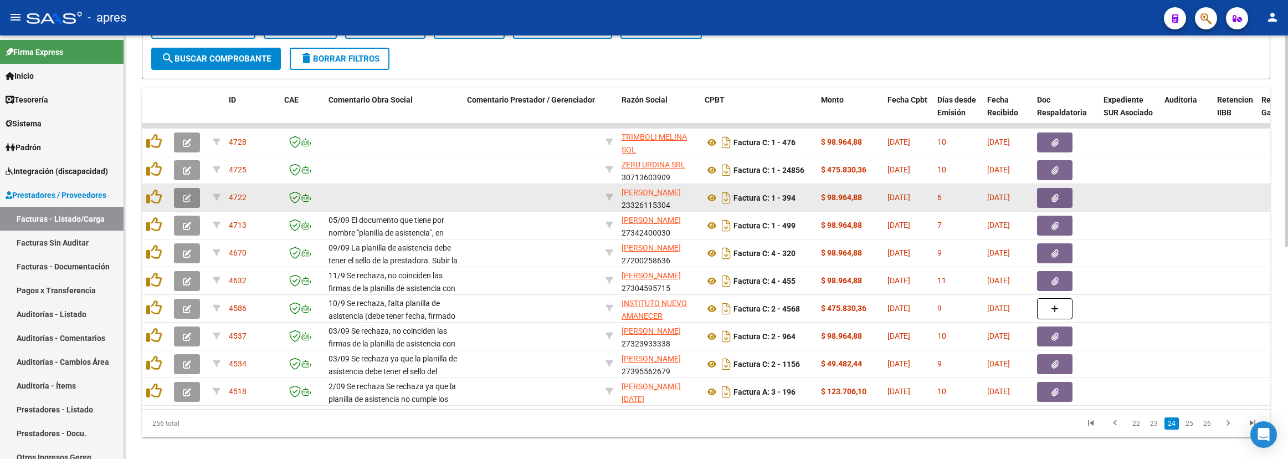
drag, startPoint x: 192, startPoint y: 197, endPoint x: 183, endPoint y: 190, distance: 10.6
click at [183, 190] on button "button" at bounding box center [187, 198] width 26 height 20
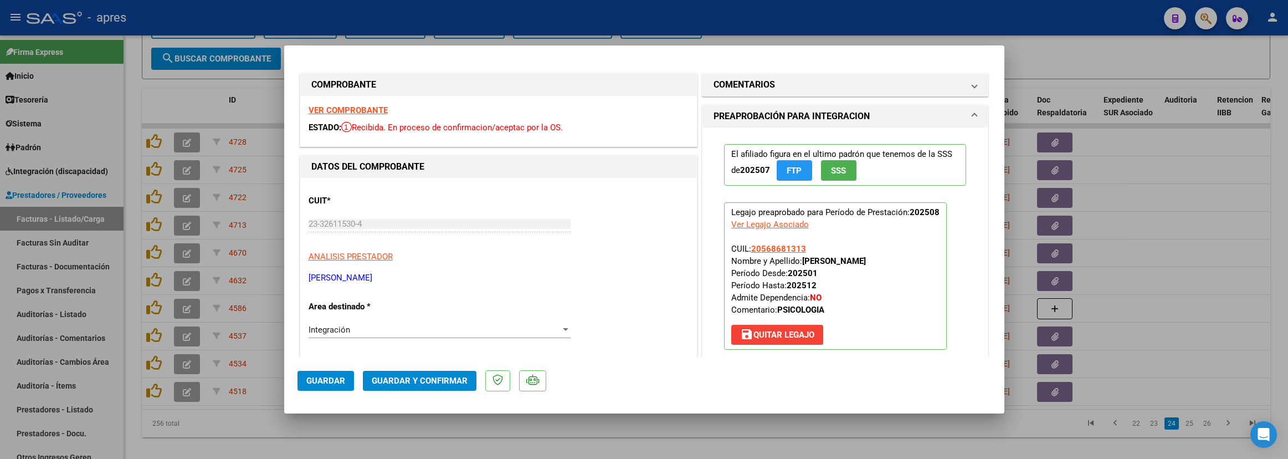
click at [366, 108] on strong "VER COMPROBANTE" at bounding box center [348, 110] width 79 height 10
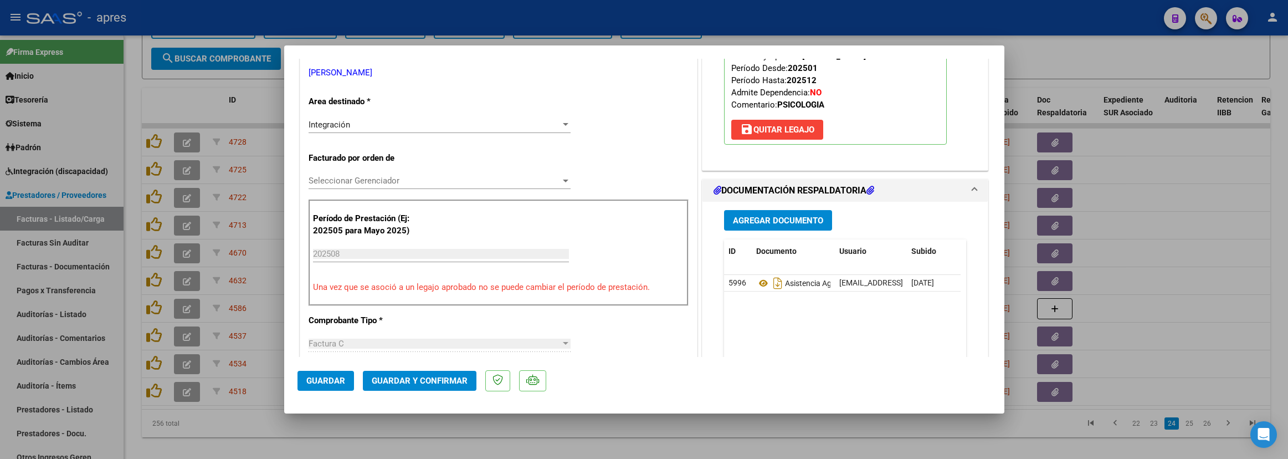
scroll to position [249, 0]
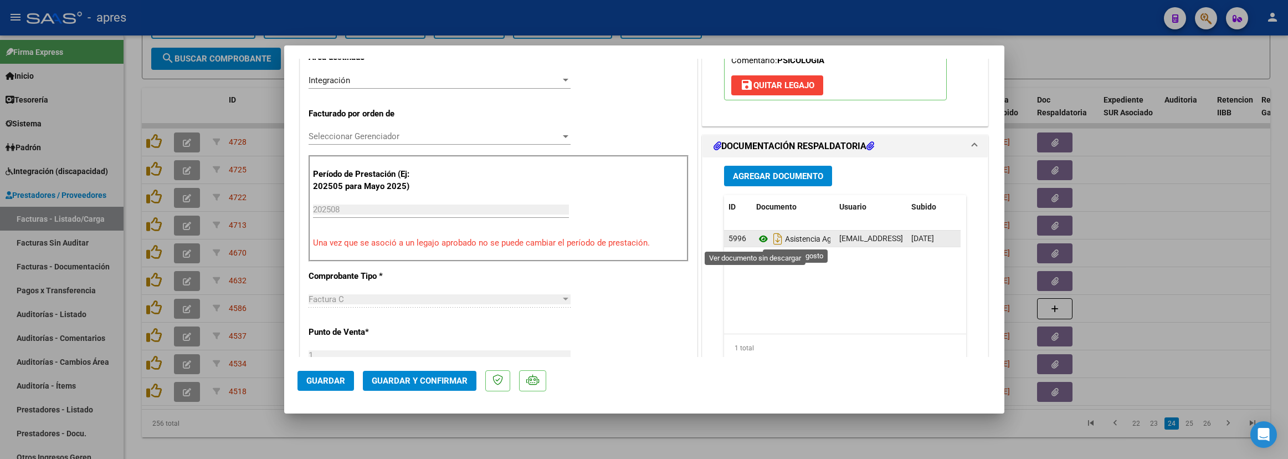
click at [756, 241] on icon at bounding box center [763, 238] width 14 height 13
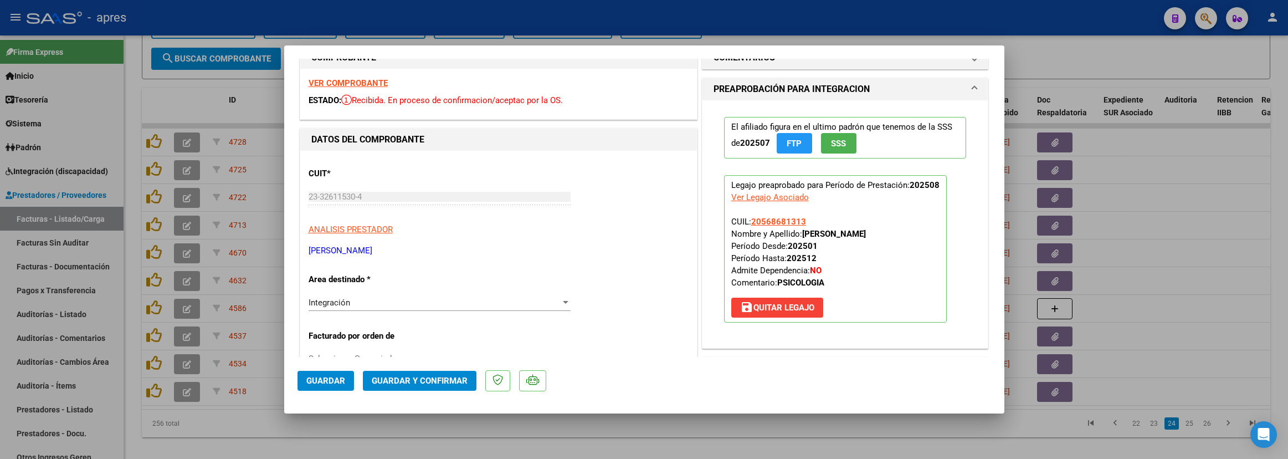
scroll to position [0, 0]
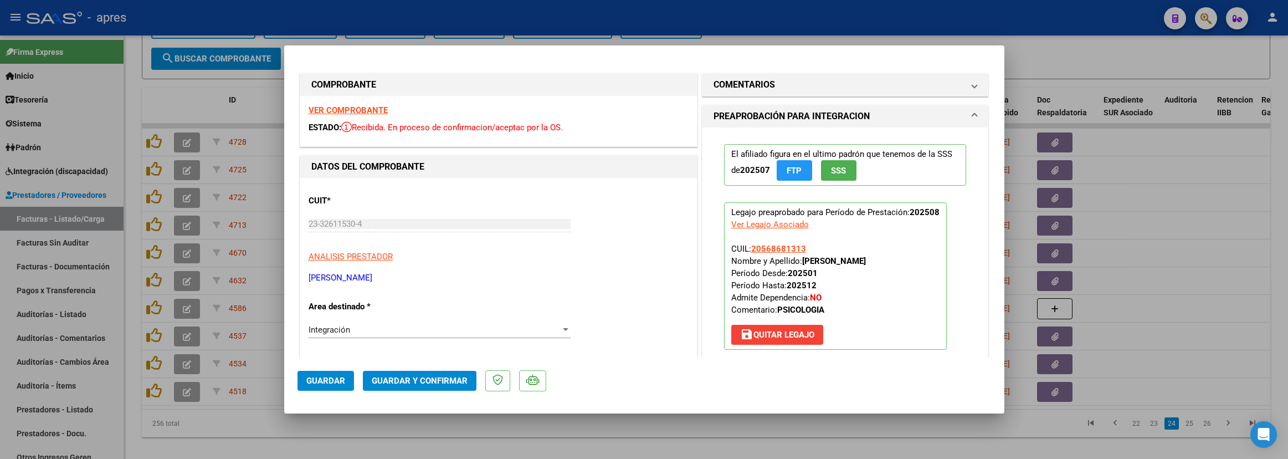
click at [372, 113] on strong "VER COMPROBANTE" at bounding box center [348, 110] width 79 height 10
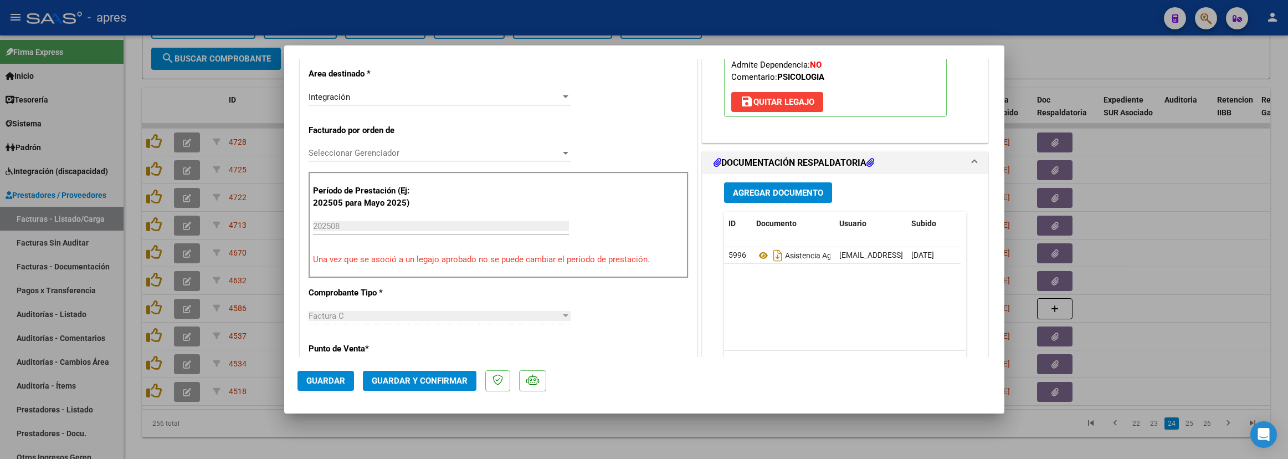
scroll to position [249, 0]
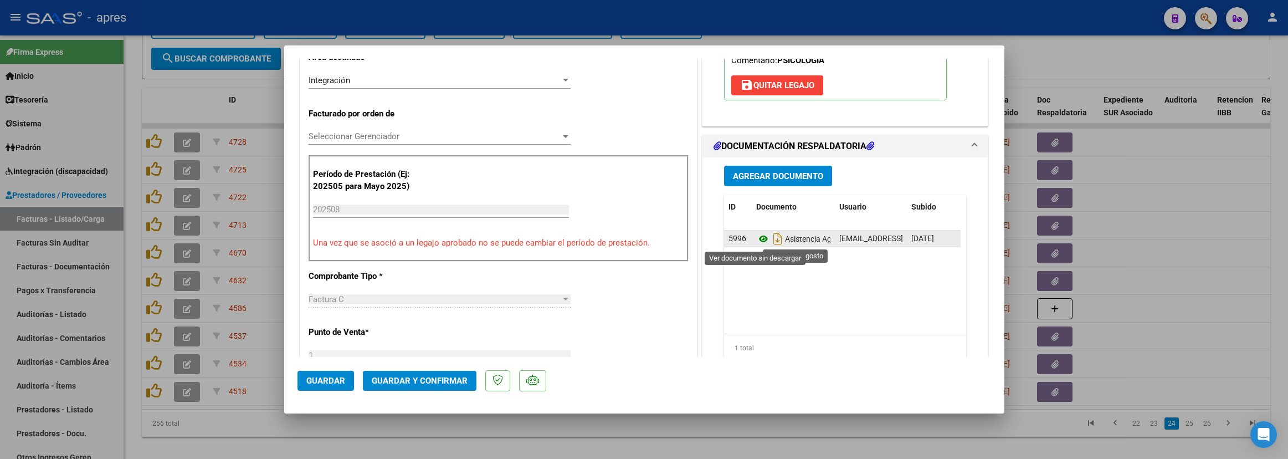
click at [760, 240] on icon at bounding box center [763, 238] width 14 height 13
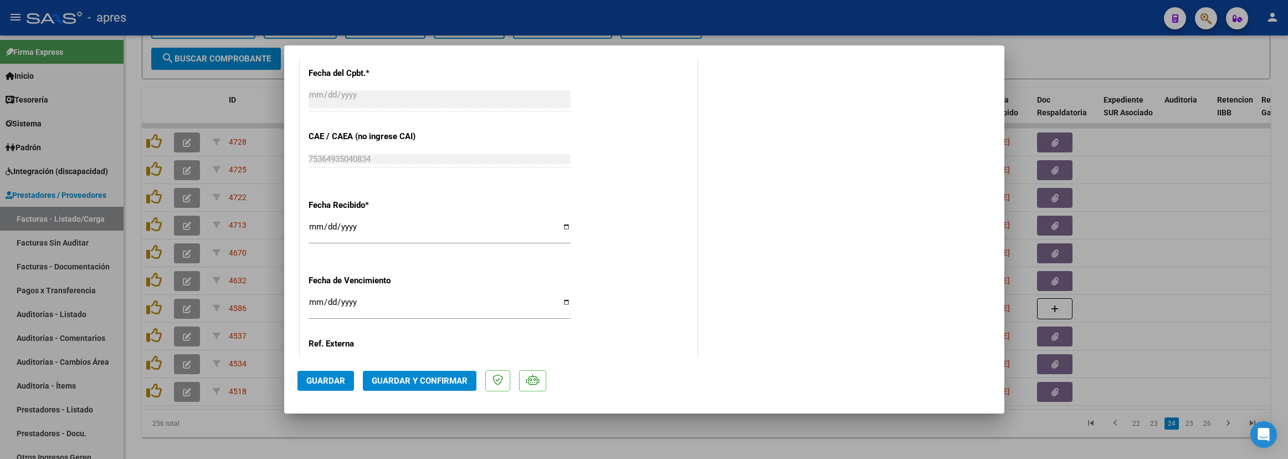
scroll to position [774, 0]
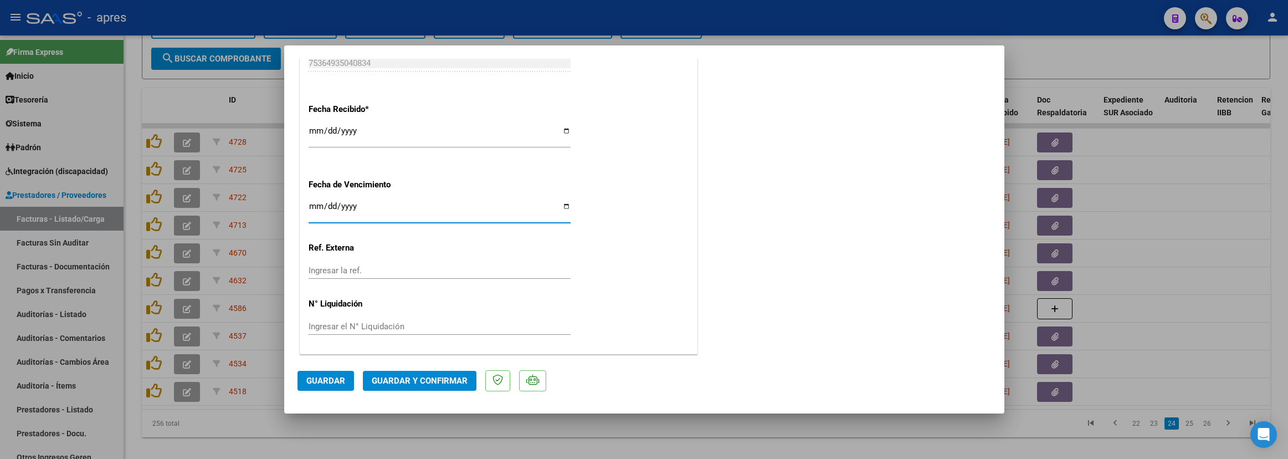
click at [312, 203] on input "Ingresar la fecha" at bounding box center [440, 211] width 262 height 18
click at [324, 202] on input "Ingresar la fecha" at bounding box center [440, 211] width 262 height 18
click at [346, 207] on input "Ingresar la fecha" at bounding box center [440, 211] width 262 height 18
type input "2025-09-15"
click at [393, 371] on button "Guardar y Confirmar" at bounding box center [420, 381] width 114 height 20
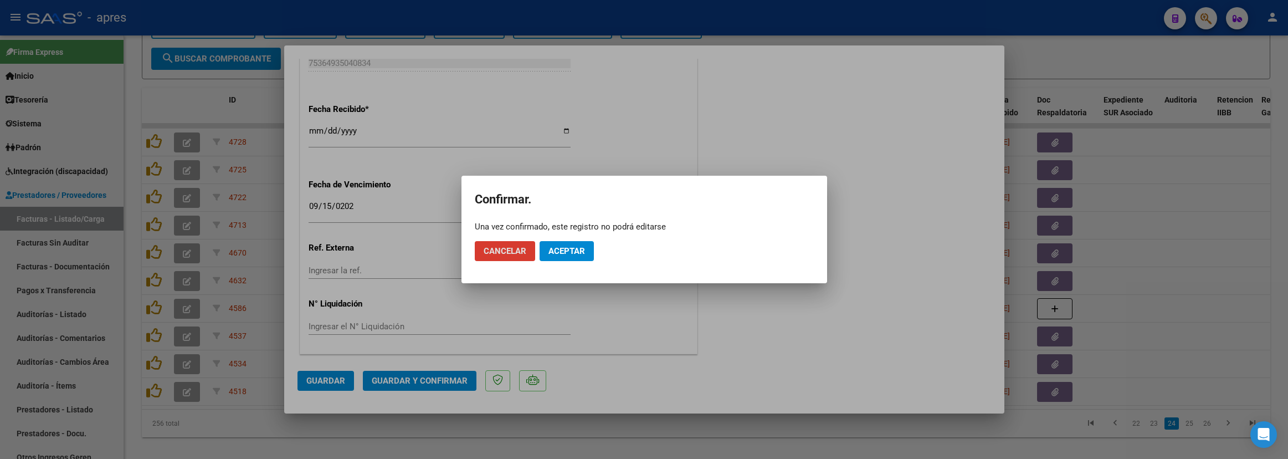
click at [577, 253] on span "Aceptar" at bounding box center [566, 251] width 37 height 10
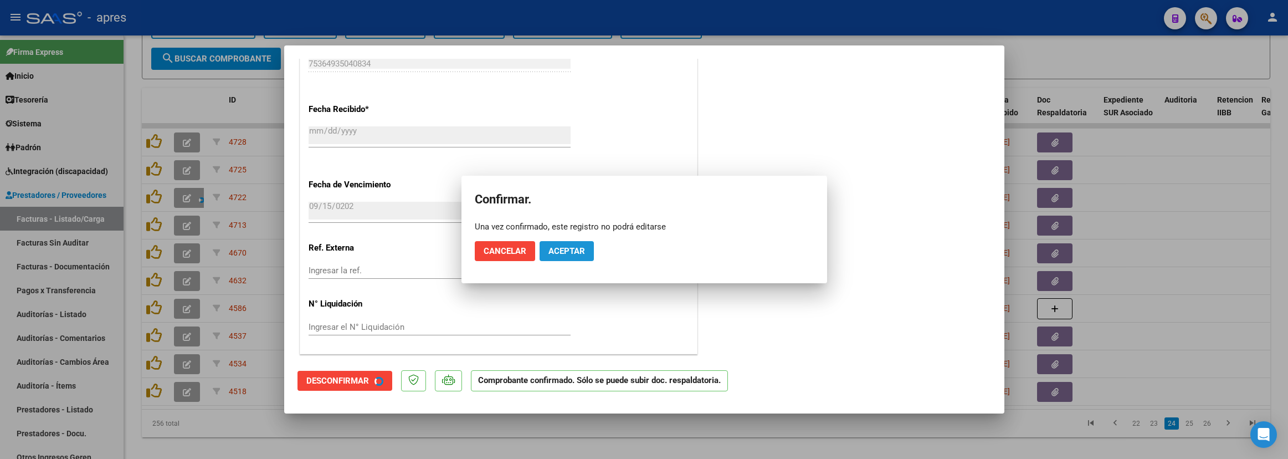
scroll to position [705, 0]
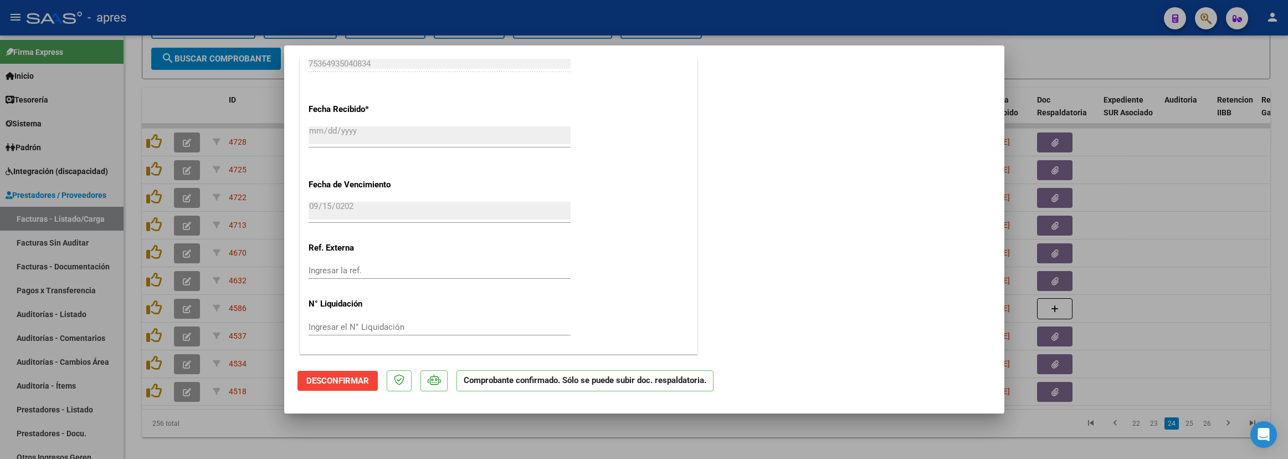
click at [323, 407] on div at bounding box center [644, 229] width 1288 height 459
type input "$ 0,00"
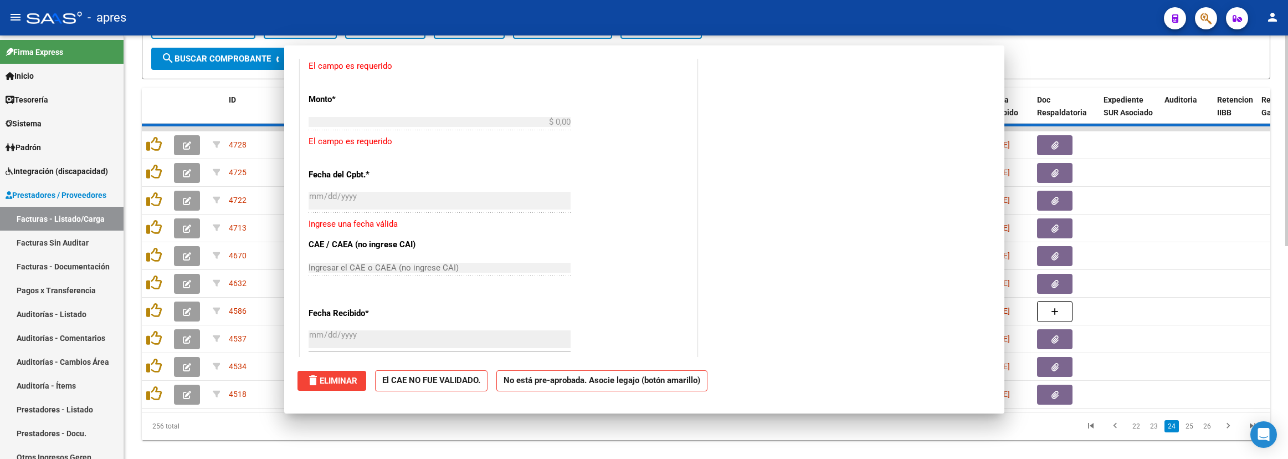
scroll to position [911, 0]
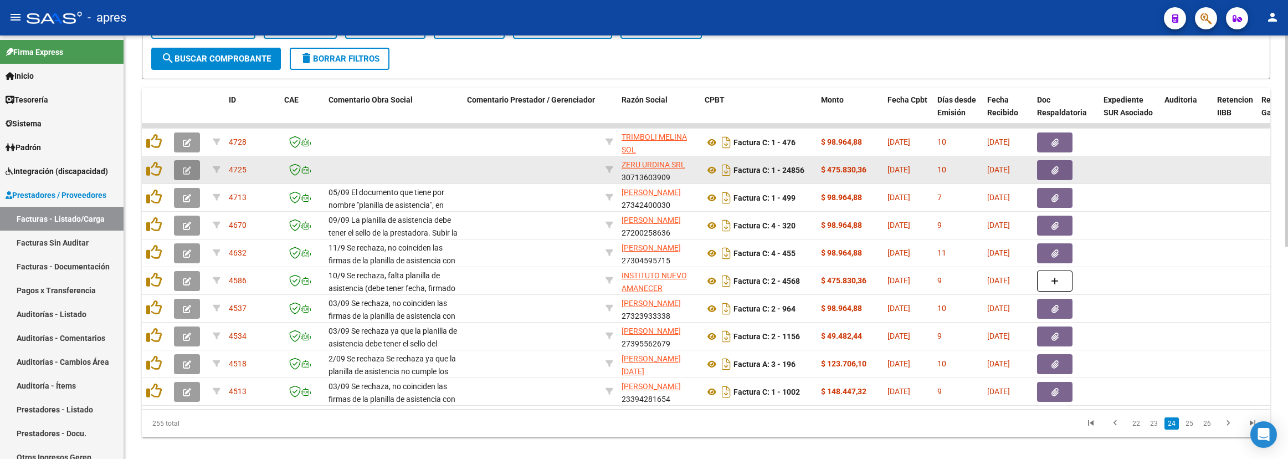
click at [188, 168] on icon "button" at bounding box center [187, 170] width 8 height 8
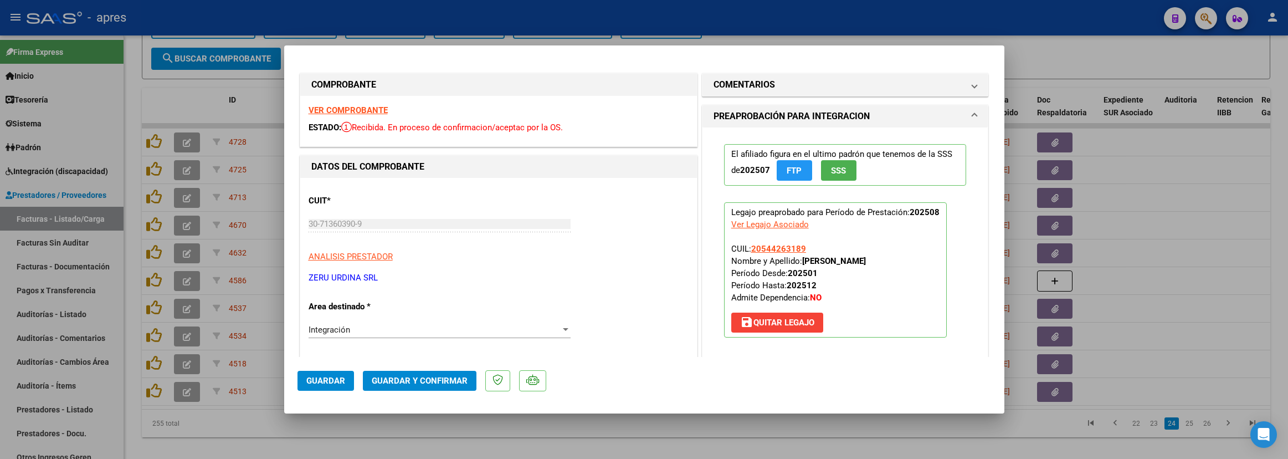
click at [359, 114] on strong "VER COMPROBANTE" at bounding box center [348, 110] width 79 height 10
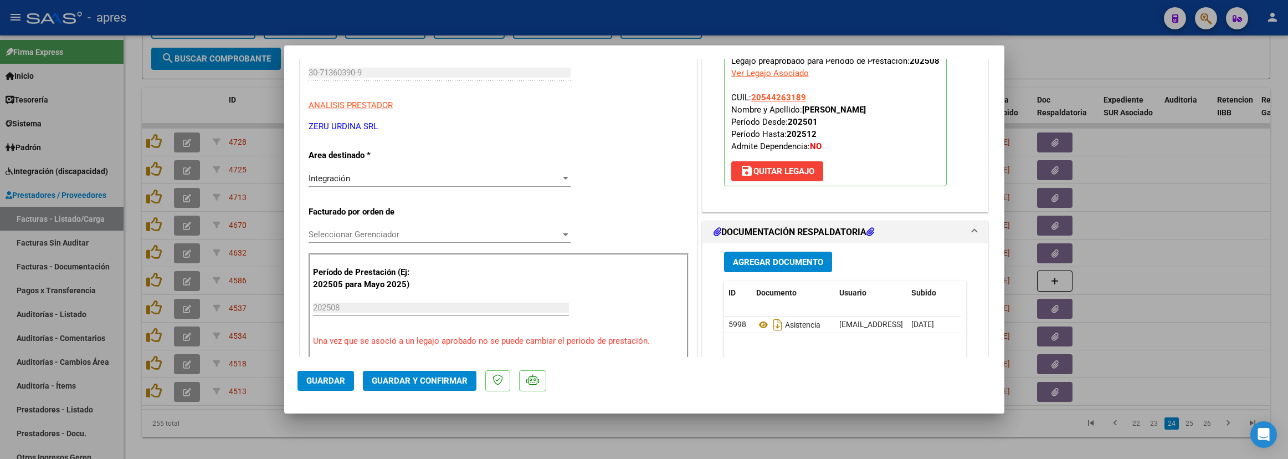
scroll to position [166, 0]
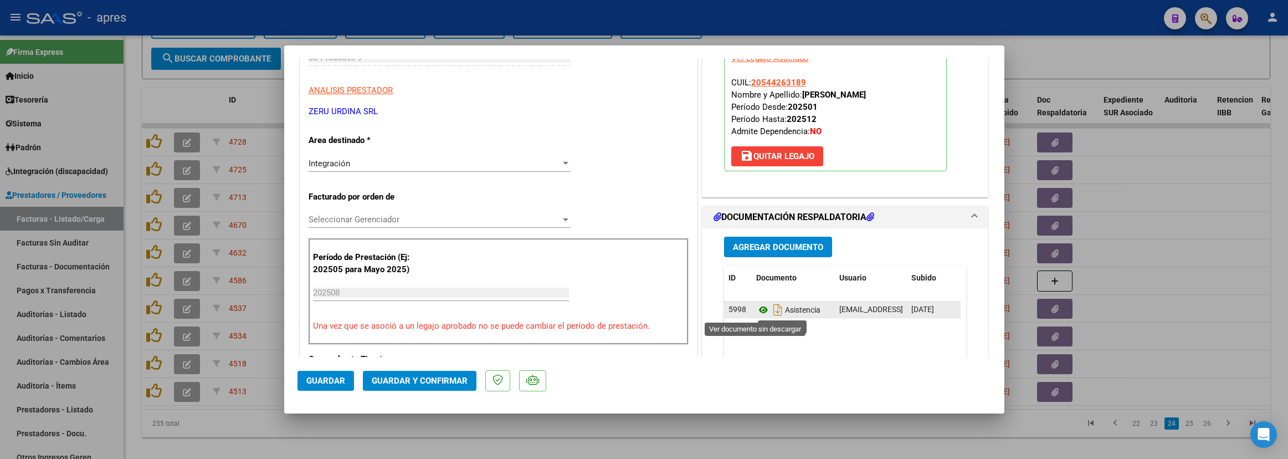
click at [756, 311] on icon at bounding box center [763, 309] width 14 height 13
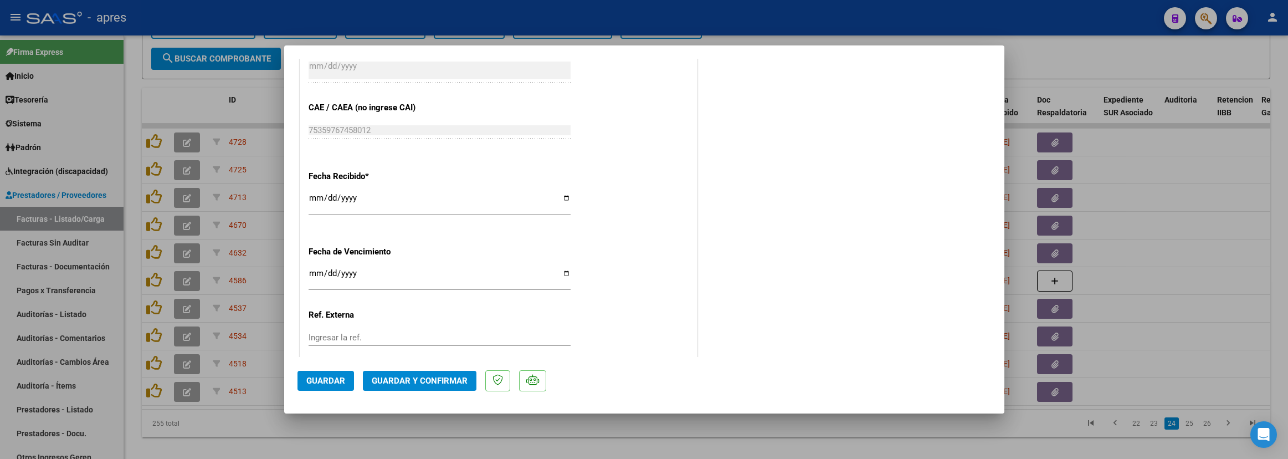
scroll to position [748, 0]
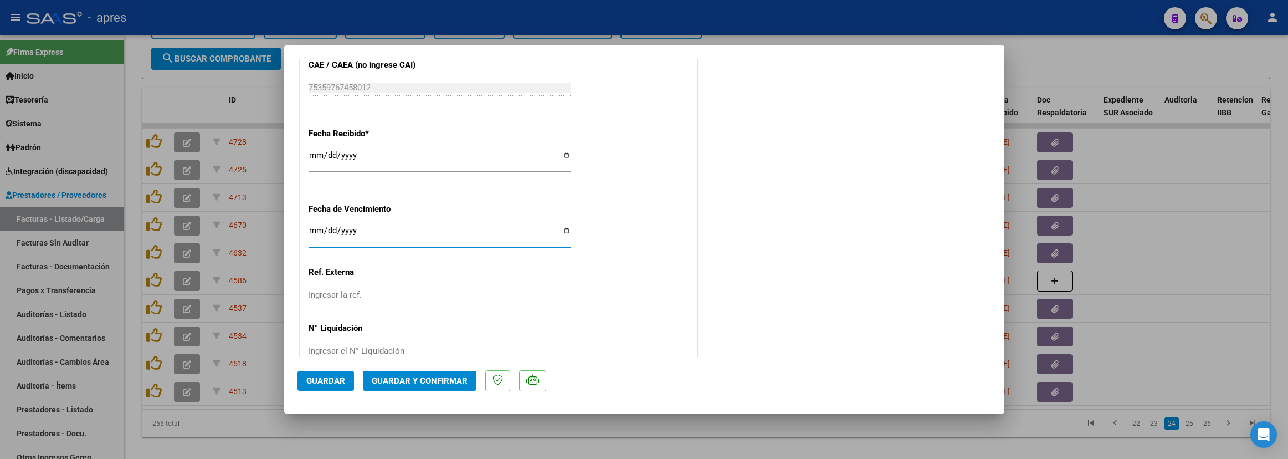
click at [311, 236] on input "Ingresar la fecha" at bounding box center [440, 235] width 262 height 18
type input "2025-09-11"
click at [424, 376] on span "Guardar y Confirmar" at bounding box center [420, 381] width 96 height 10
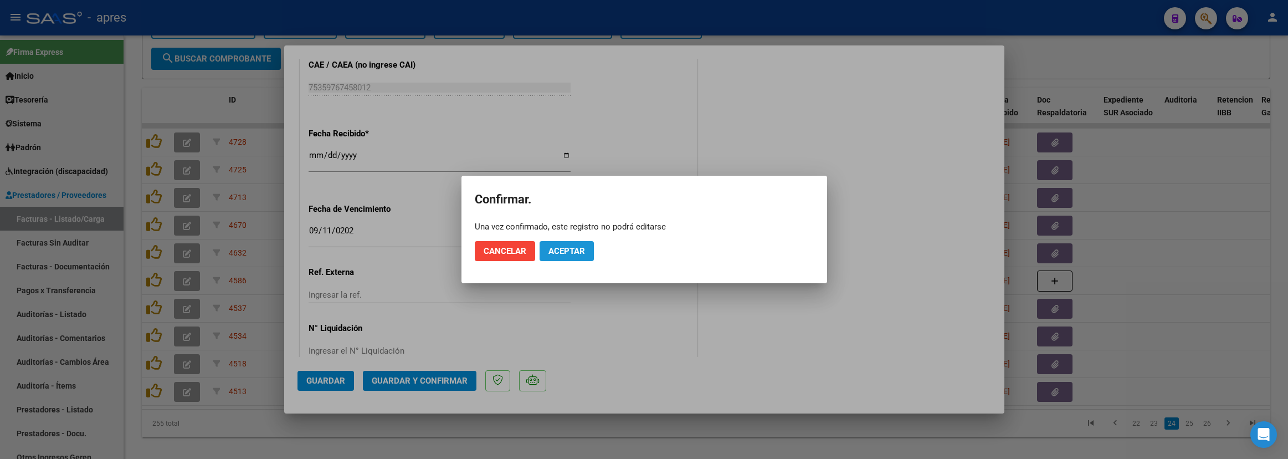
click at [557, 251] on span "Aceptar" at bounding box center [566, 251] width 37 height 10
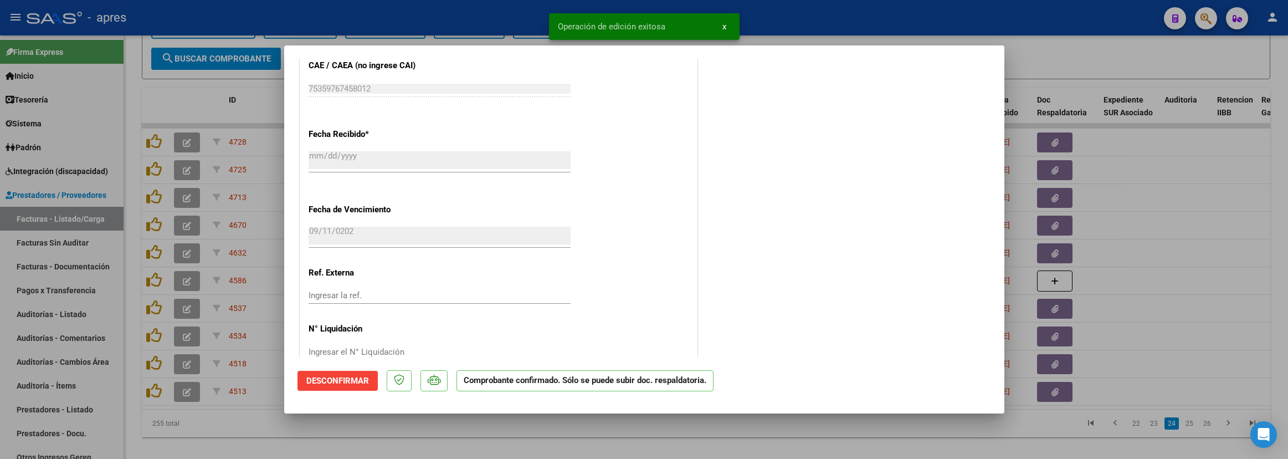
click at [303, 407] on div at bounding box center [644, 229] width 1288 height 459
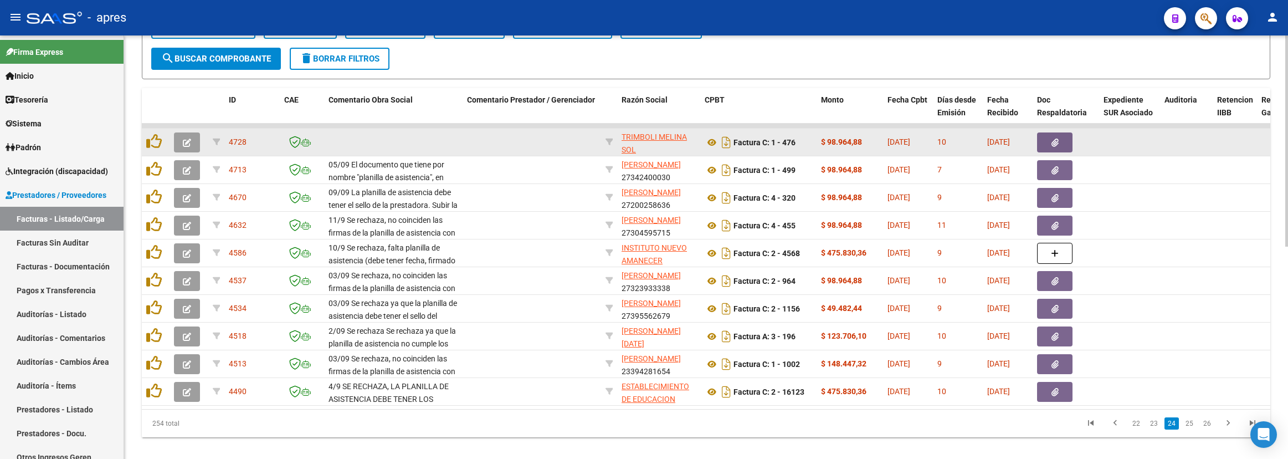
click at [187, 142] on icon "button" at bounding box center [187, 142] width 8 height 8
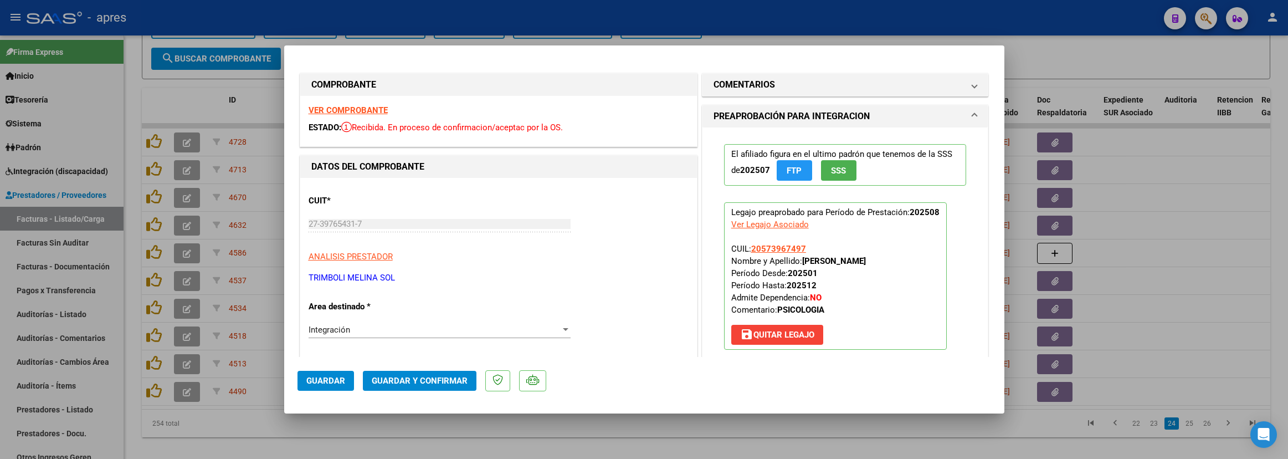
click at [383, 110] on strong "VER COMPROBANTE" at bounding box center [348, 110] width 79 height 10
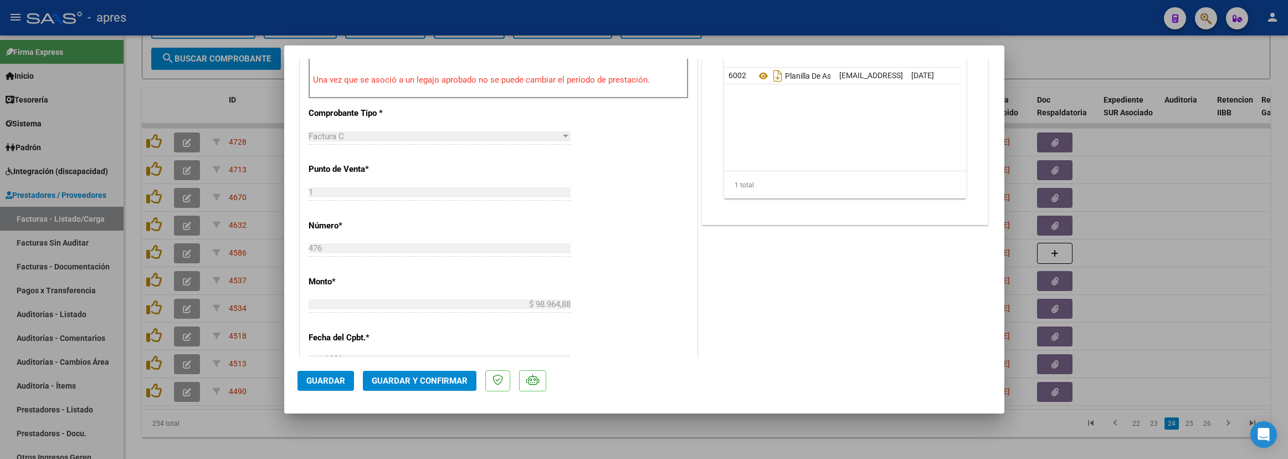
scroll to position [415, 0]
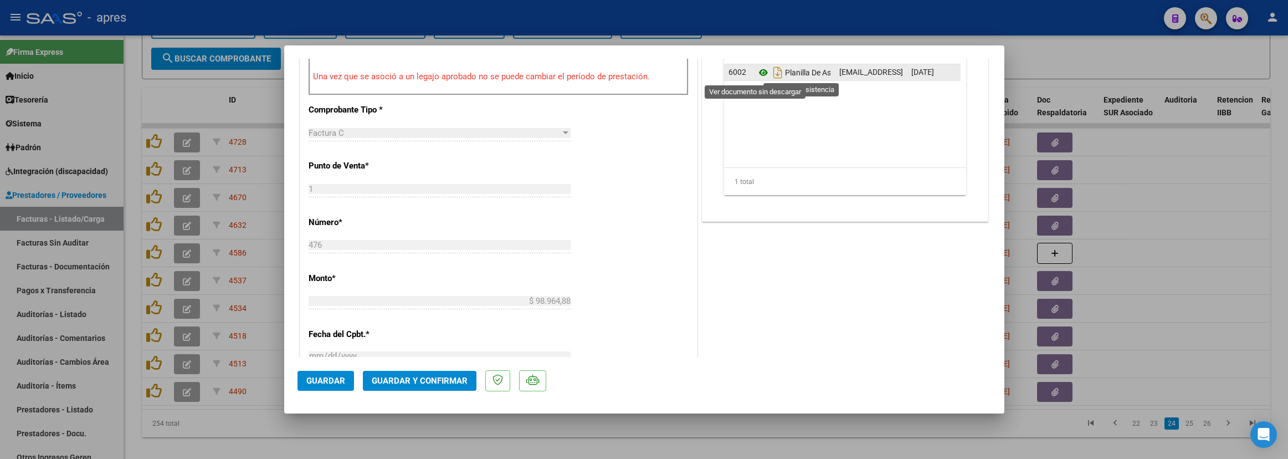
click at [760, 68] on icon at bounding box center [763, 72] width 14 height 13
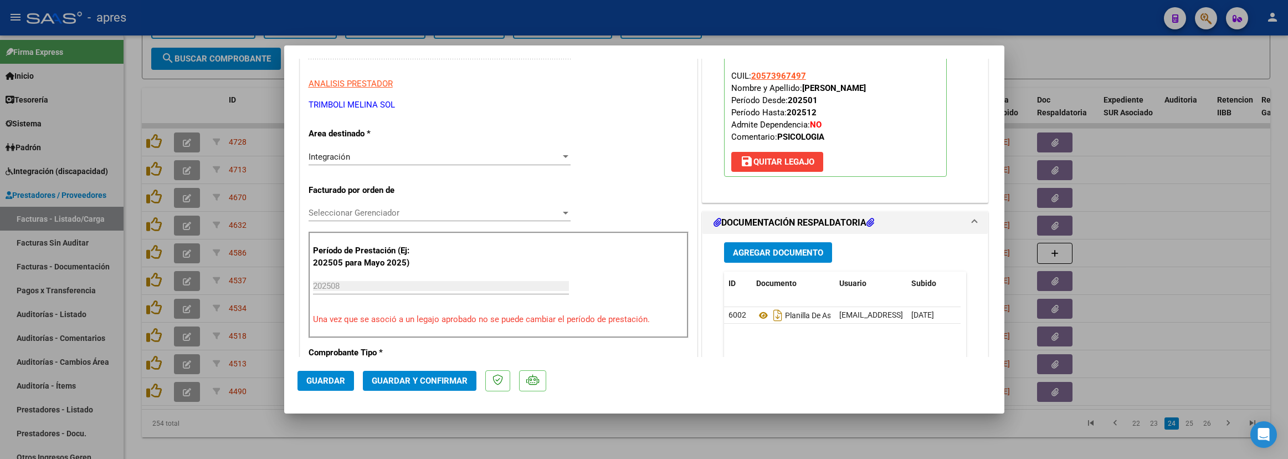
scroll to position [110, 0]
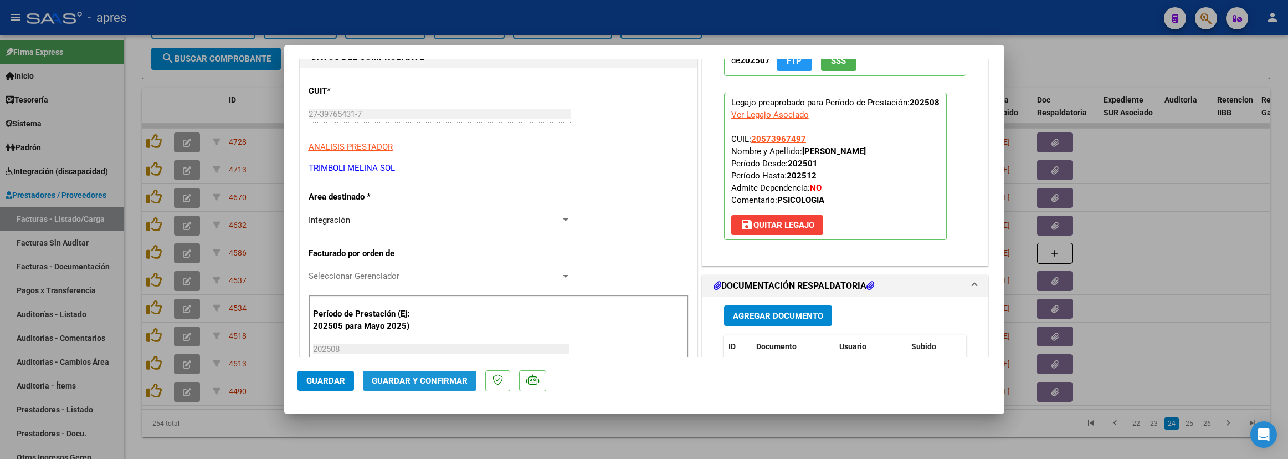
click at [424, 384] on span "Guardar y Confirmar" at bounding box center [420, 381] width 96 height 10
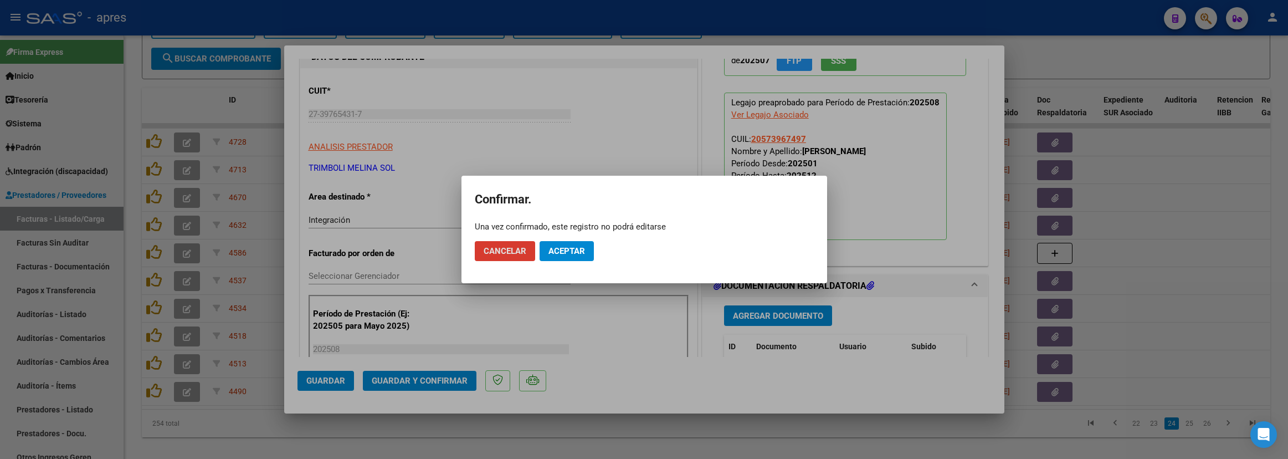
click at [579, 246] on span "Aceptar" at bounding box center [566, 251] width 37 height 10
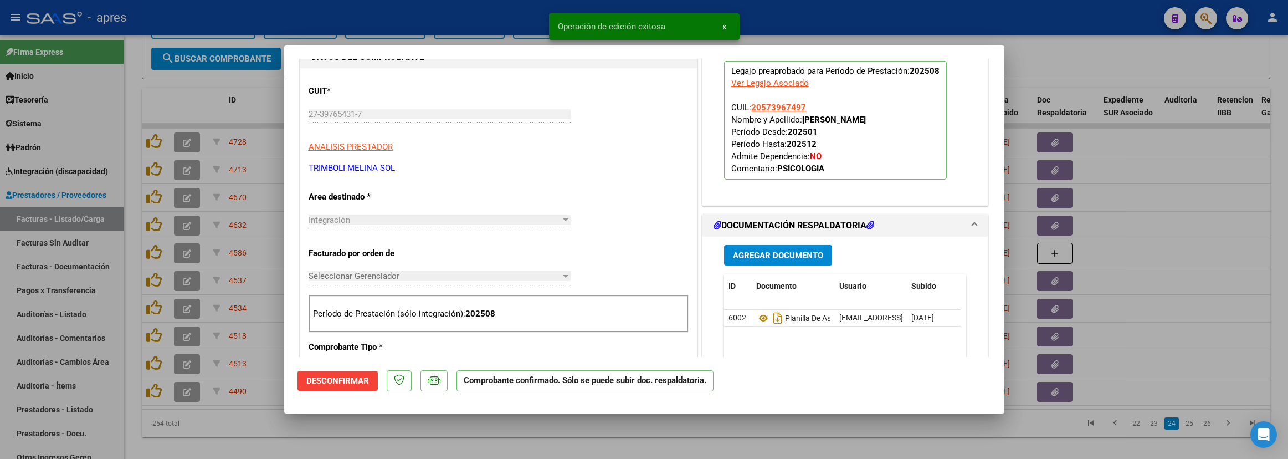
click at [558, 407] on div at bounding box center [644, 229] width 1288 height 459
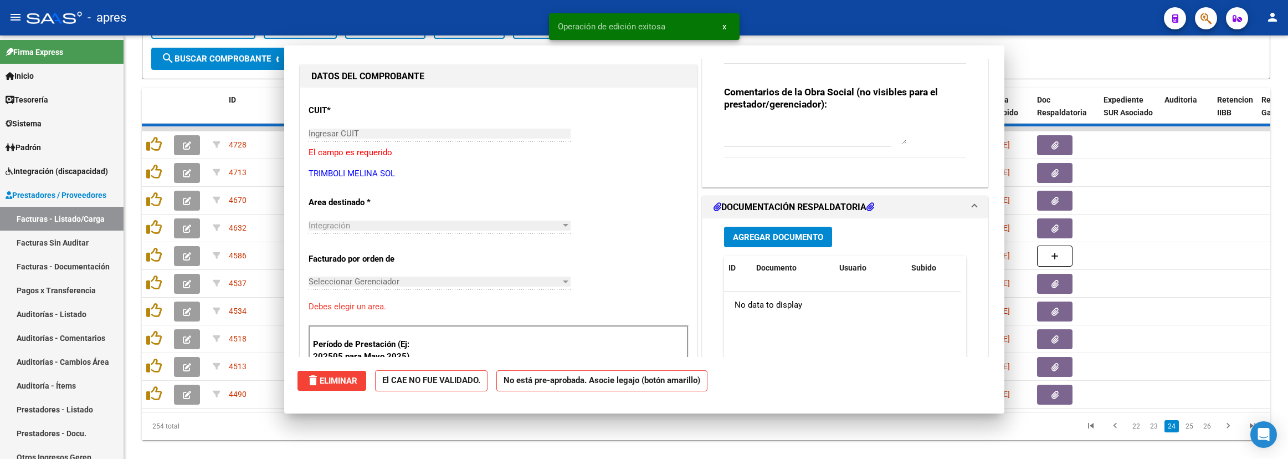
scroll to position [0, 0]
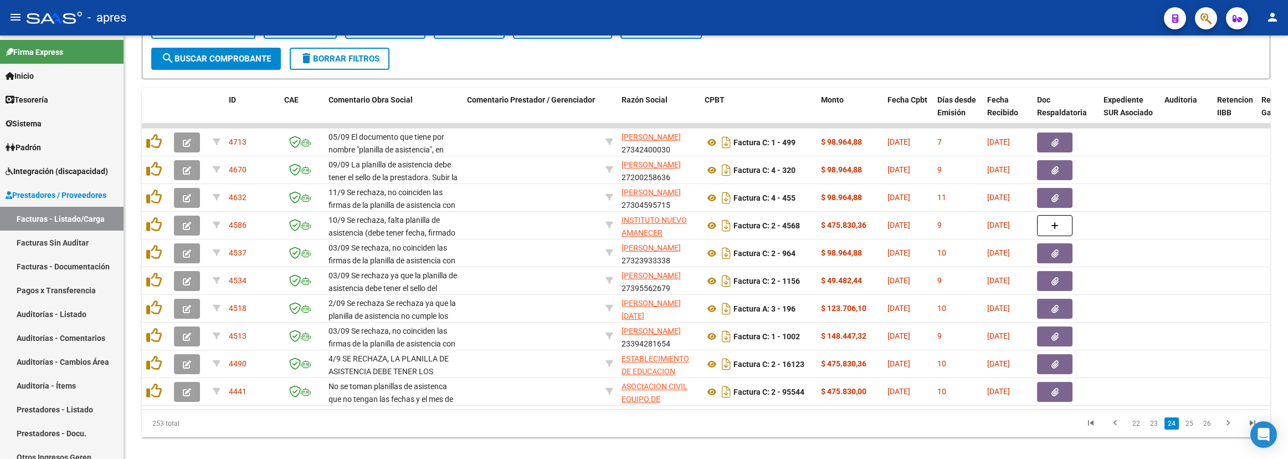
click at [1144, 407] on li "24" at bounding box center [1172, 423] width 18 height 19
click at [1144, 407] on link "23" at bounding box center [1154, 423] width 14 height 12
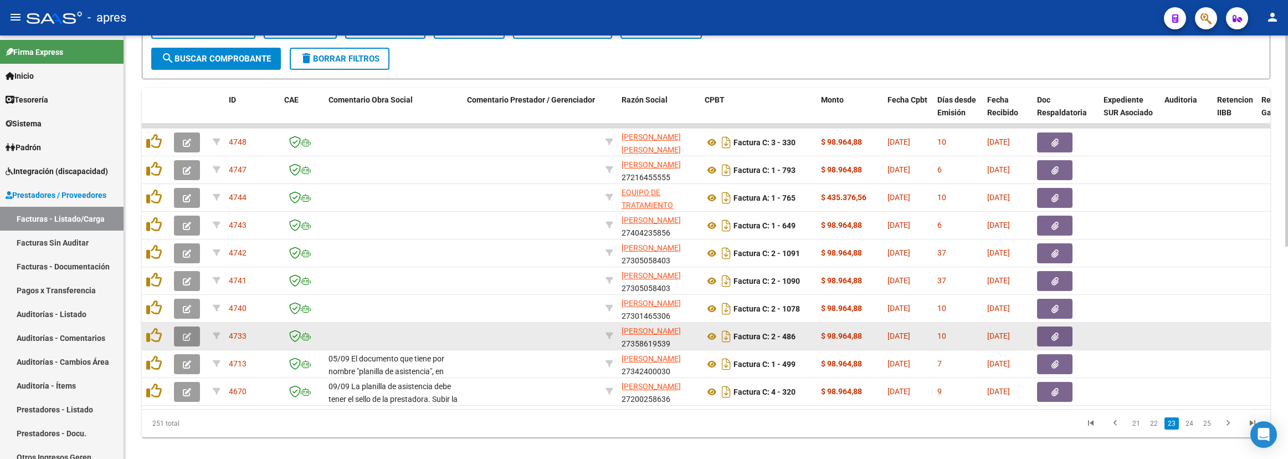
click at [183, 332] on icon "button" at bounding box center [187, 336] width 8 height 8
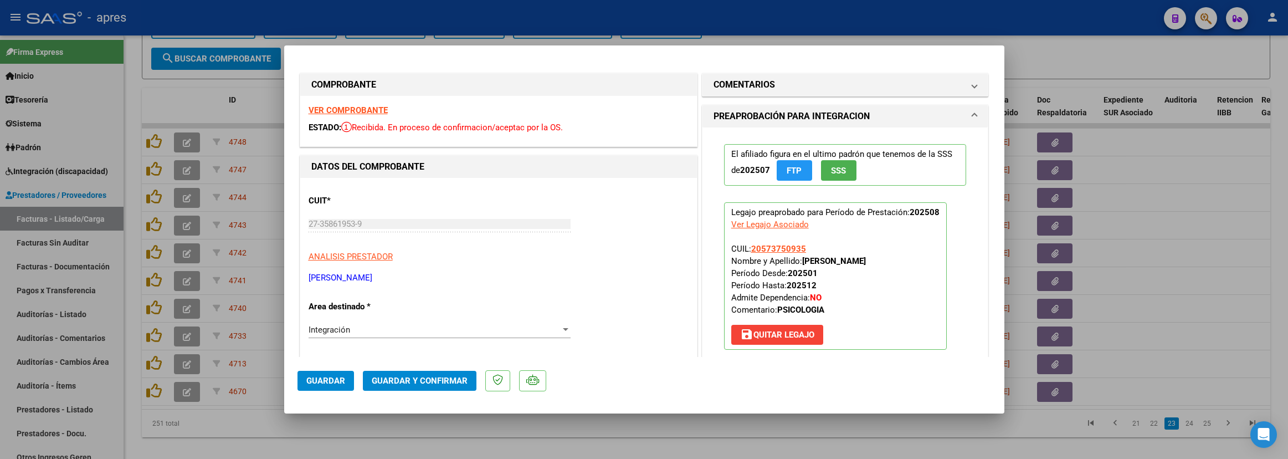
click at [947, 407] on div at bounding box center [644, 229] width 1288 height 459
type input "$ 0,00"
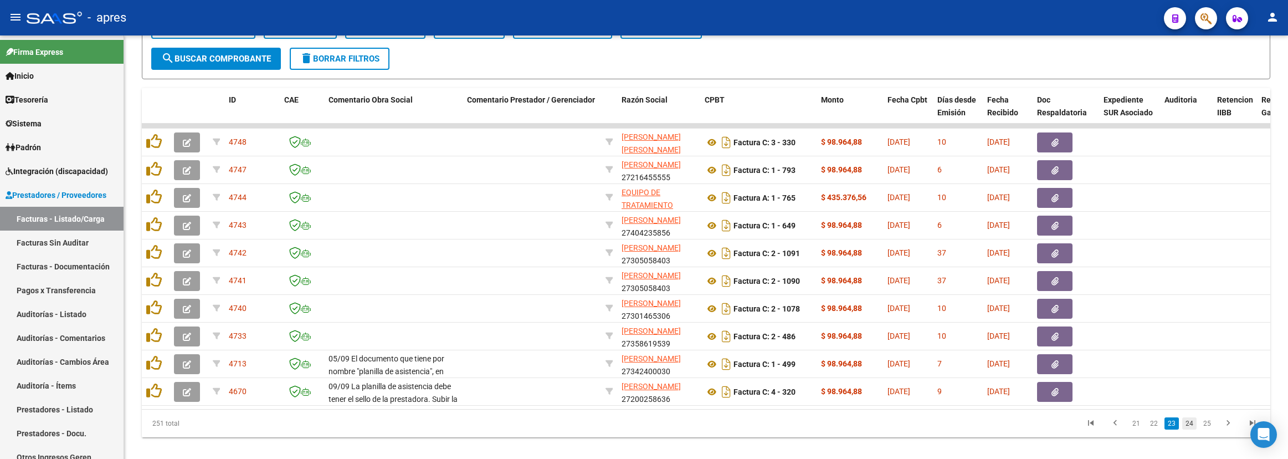
click at [1144, 407] on link "24" at bounding box center [1189, 423] width 14 height 12
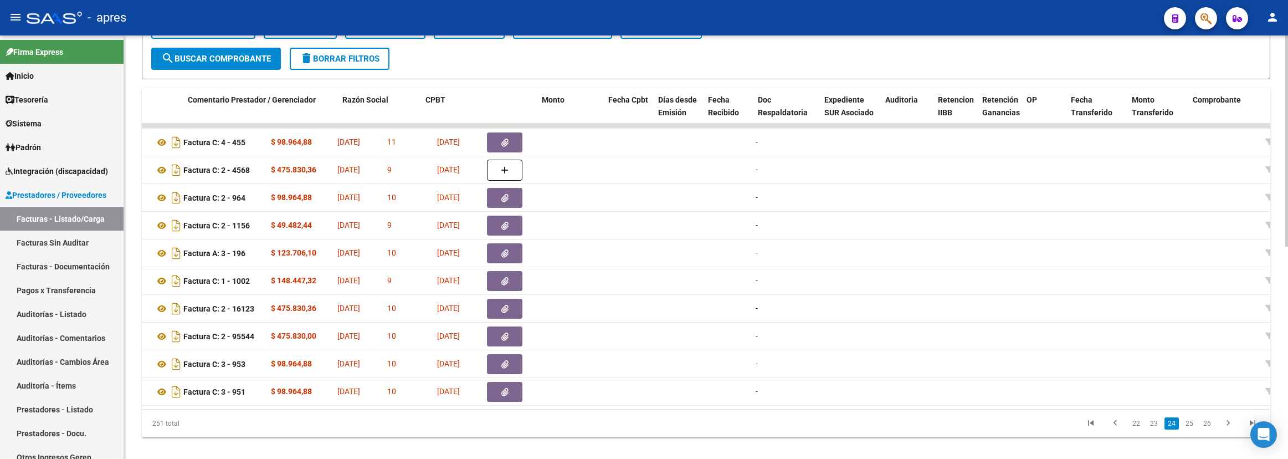
scroll to position [0, 62]
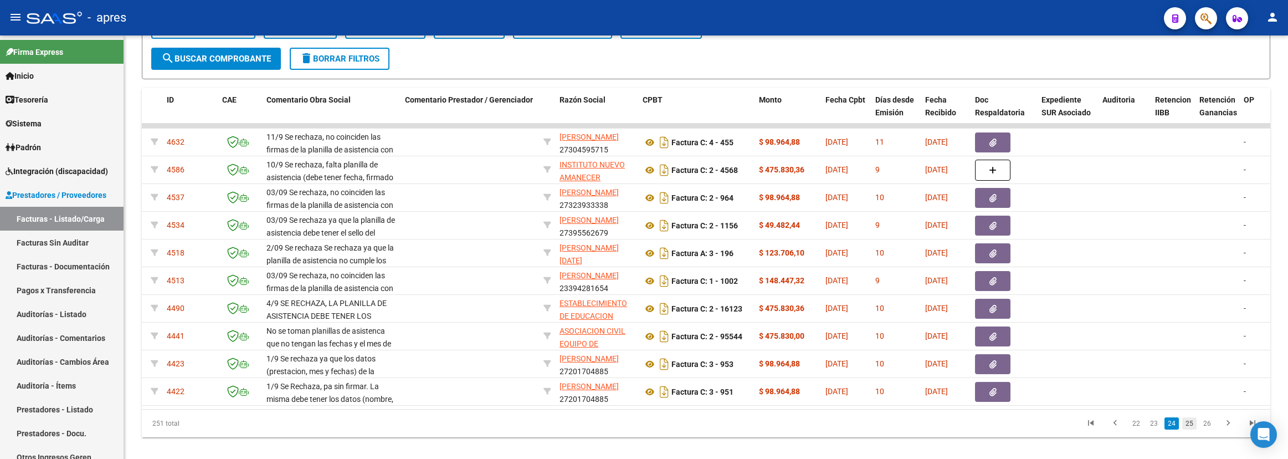
click at [1144, 407] on link "25" at bounding box center [1189, 423] width 14 height 12
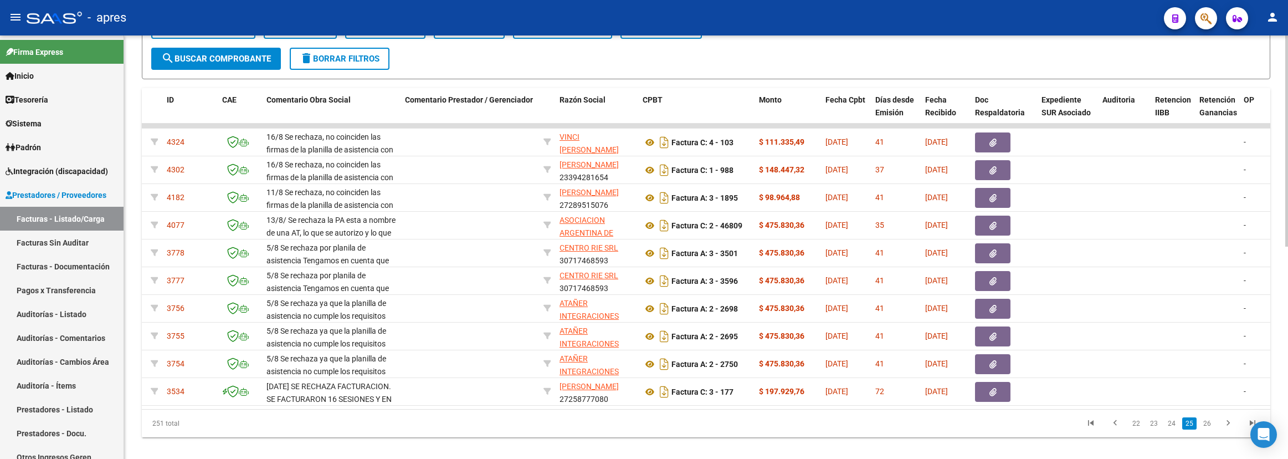
drag, startPoint x: 301, startPoint y: 424, endPoint x: 399, endPoint y: 424, distance: 97.5
click at [399, 407] on div "251 total 22 23 24 25 26" at bounding box center [706, 423] width 1128 height 28
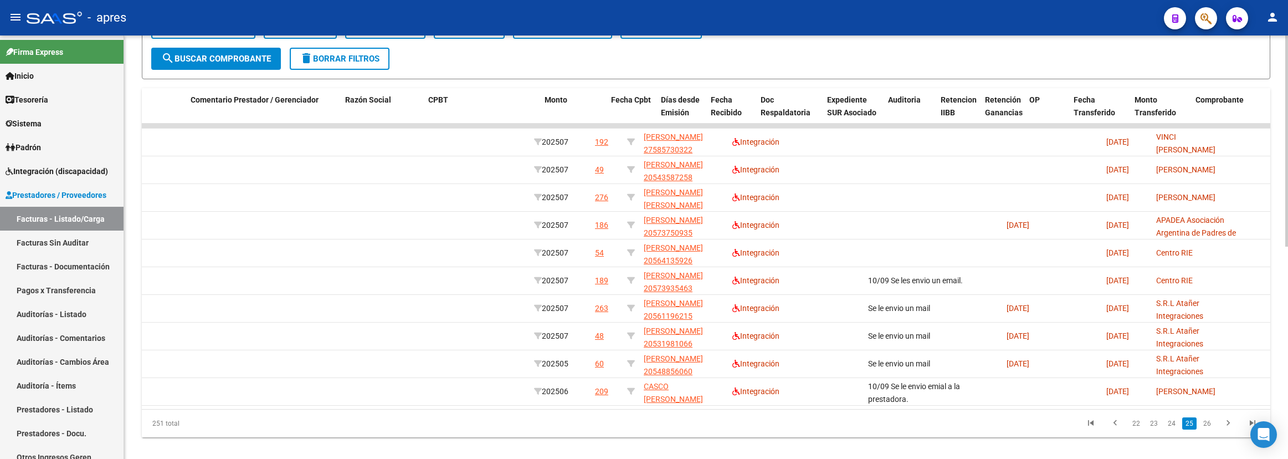
scroll to position [0, 0]
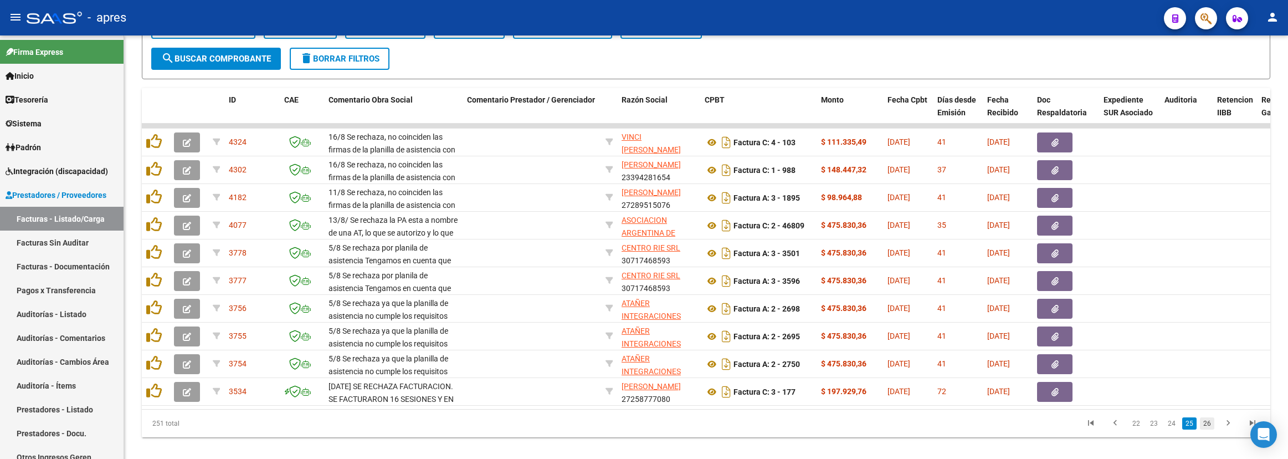
click at [1144, 407] on link "26" at bounding box center [1207, 423] width 14 height 12
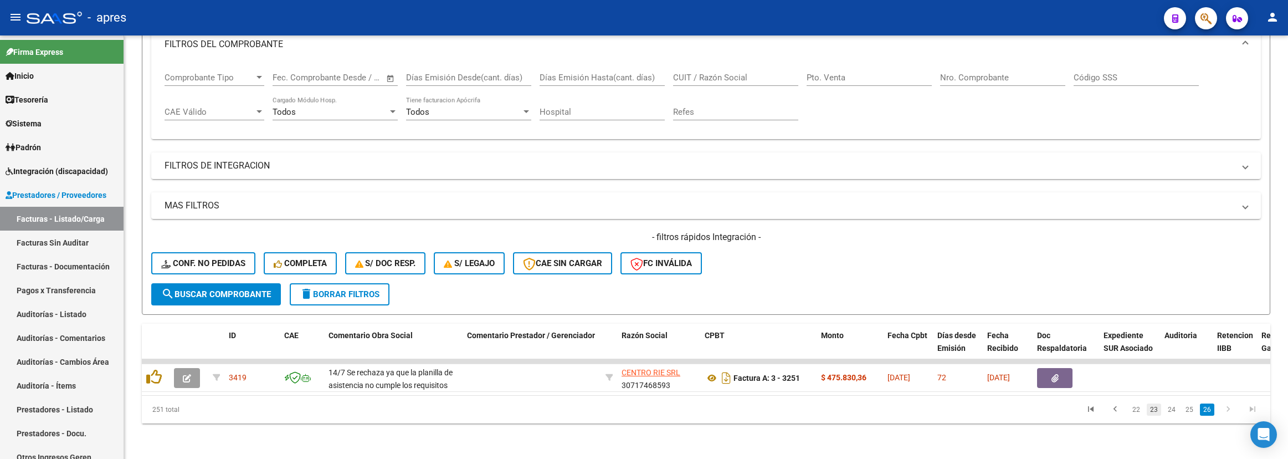
click at [1144, 407] on link "23" at bounding box center [1154, 409] width 14 height 12
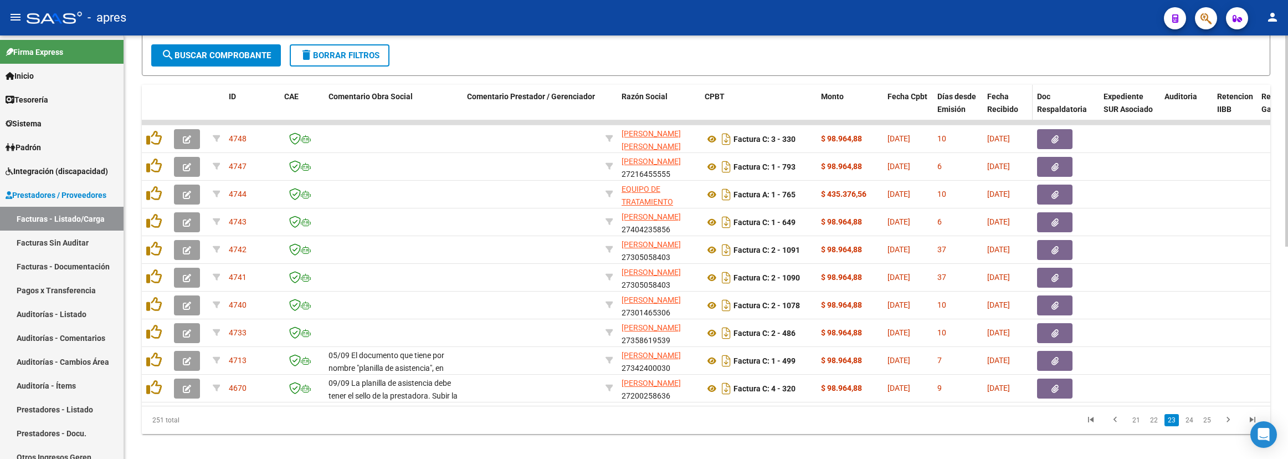
scroll to position [424, 0]
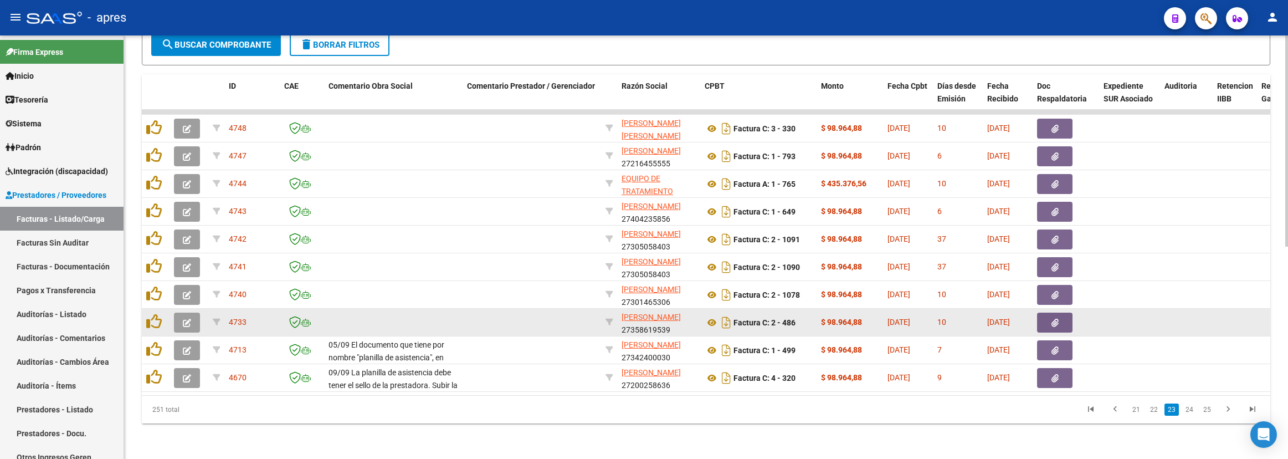
click at [183, 319] on icon "button" at bounding box center [187, 323] width 8 height 8
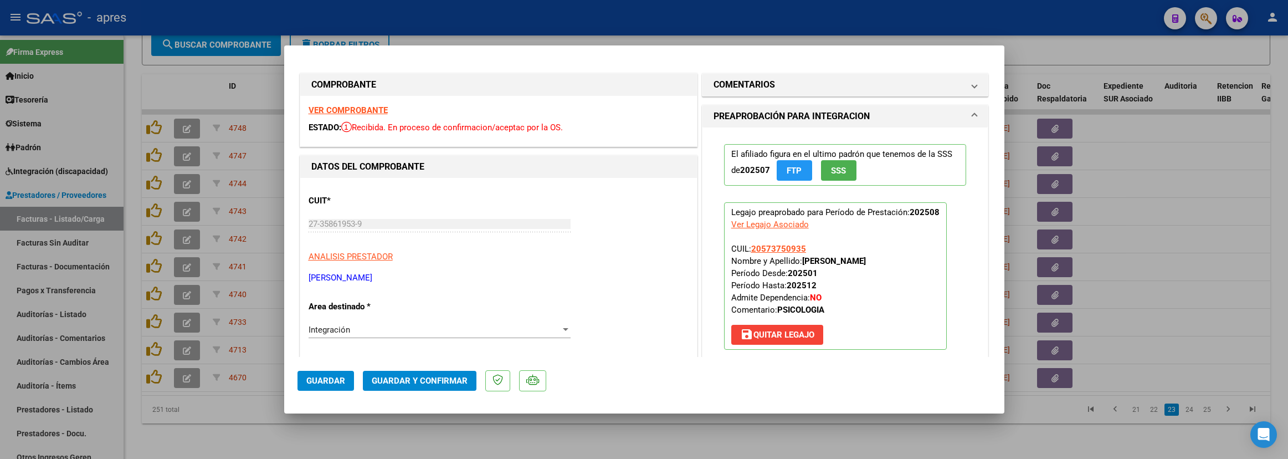
click at [340, 110] on strong "VER COMPROBANTE" at bounding box center [348, 110] width 79 height 10
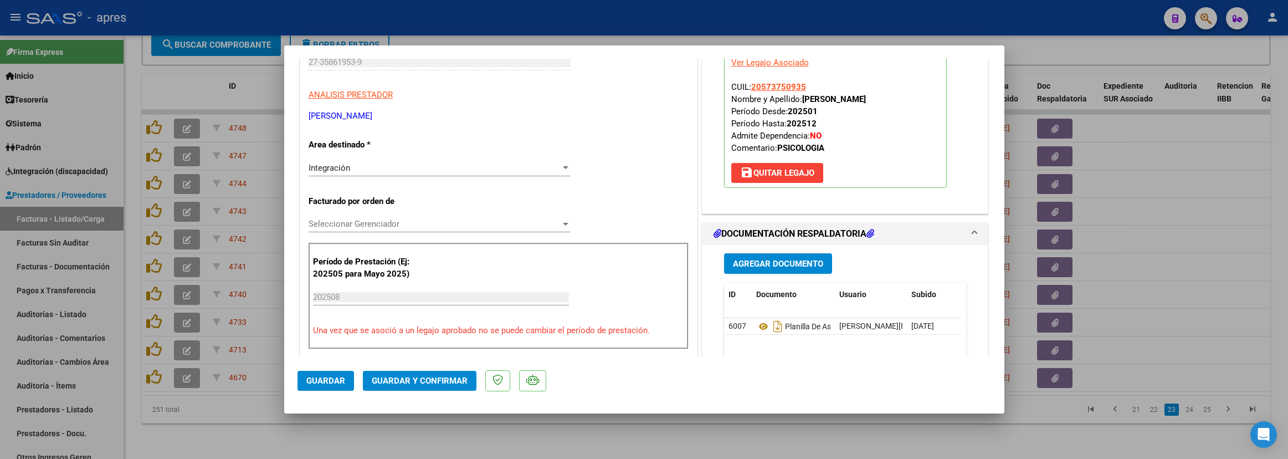
scroll to position [166, 0]
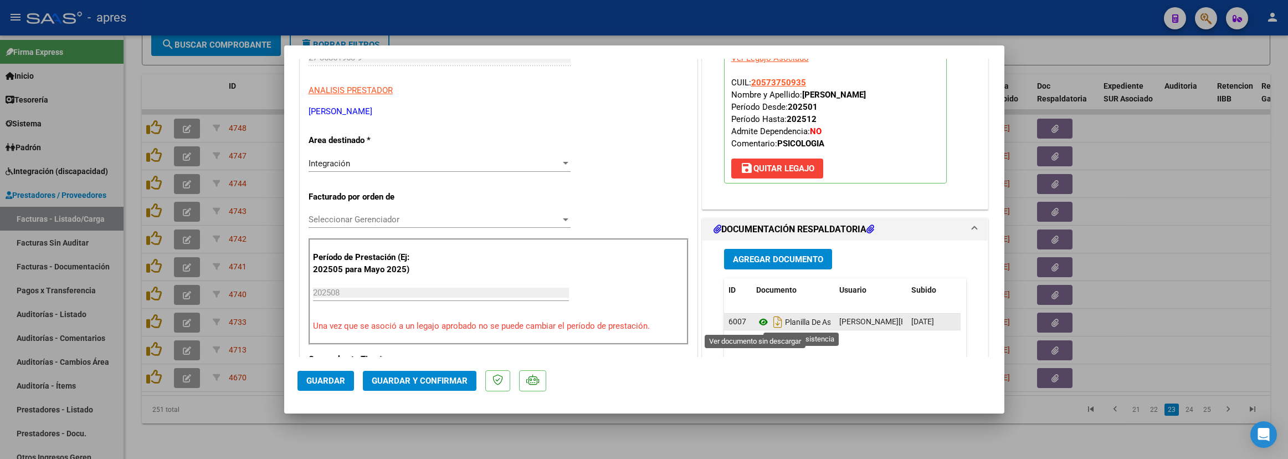
click at [756, 326] on icon at bounding box center [763, 321] width 14 height 13
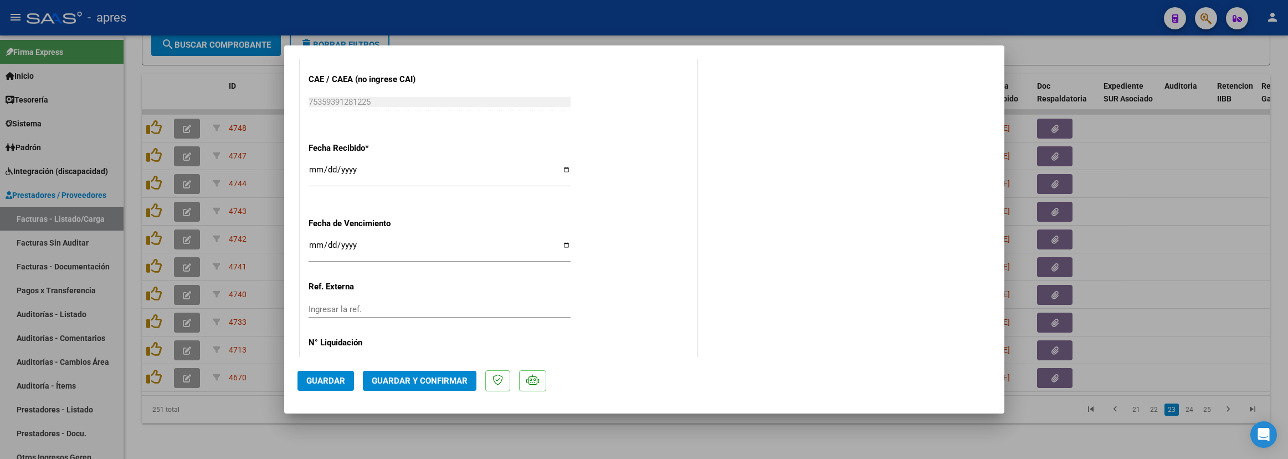
scroll to position [774, 0]
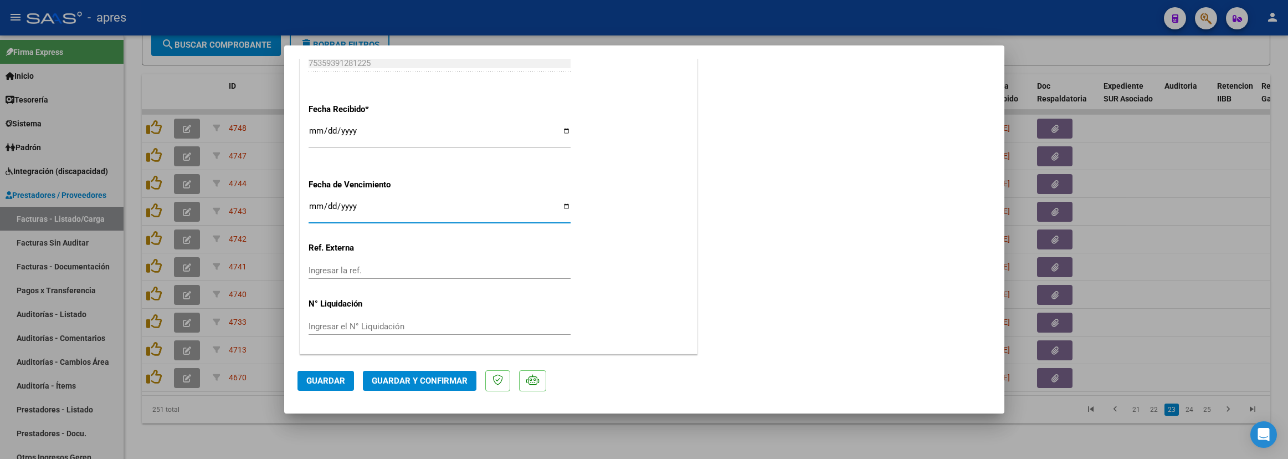
click at [313, 205] on input "2025-11-18" at bounding box center [440, 211] width 262 height 18
type input "2025-09-11"
click at [396, 379] on span "Guardar y Confirmar" at bounding box center [420, 381] width 96 height 10
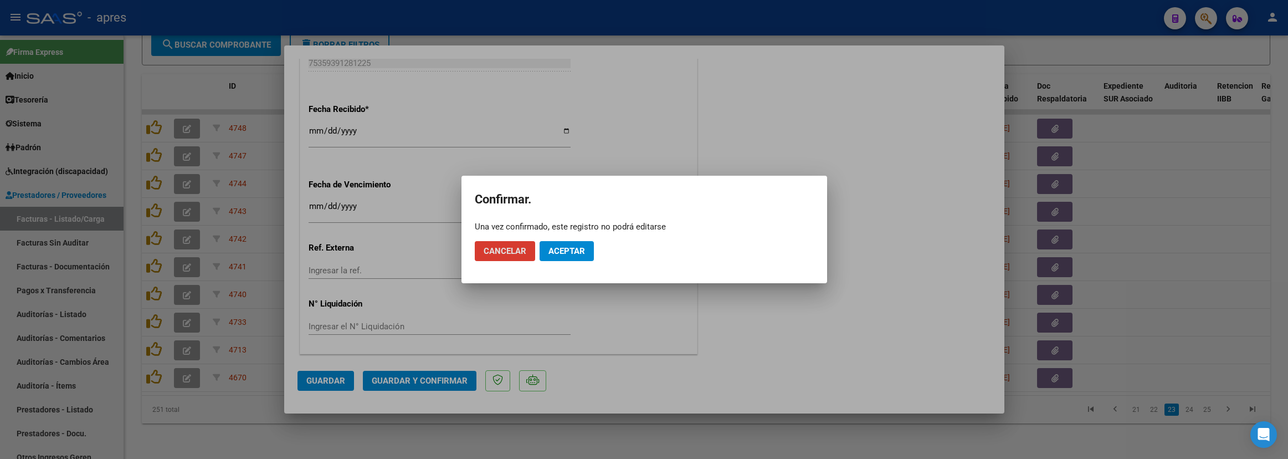
click at [591, 232] on div "Una vez confirmado, este registro no podrá editarse" at bounding box center [644, 226] width 339 height 11
click at [580, 242] on button "Aceptar" at bounding box center [567, 251] width 54 height 20
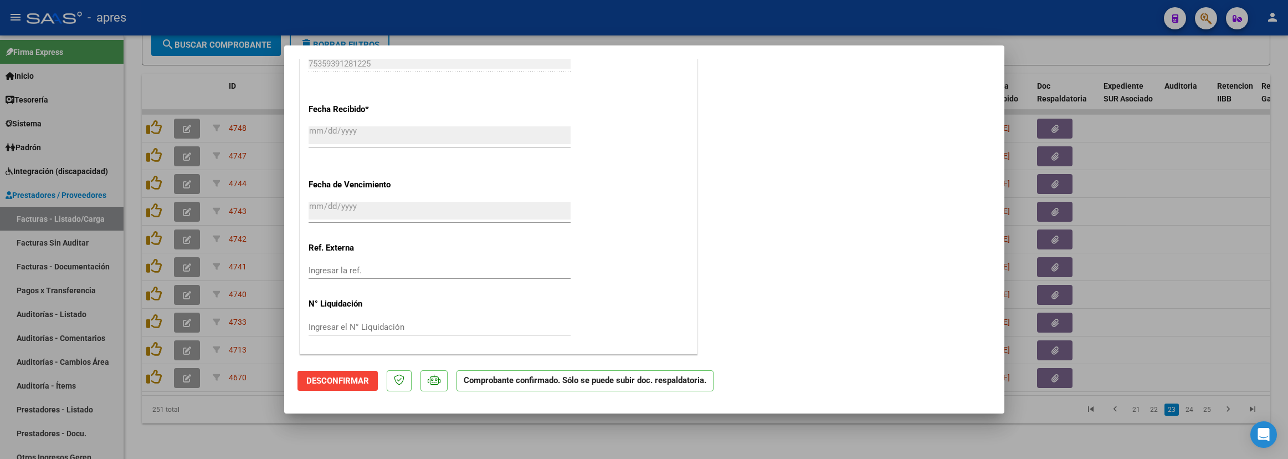
click at [254, 407] on div at bounding box center [644, 229] width 1288 height 459
type input "$ 0,00"
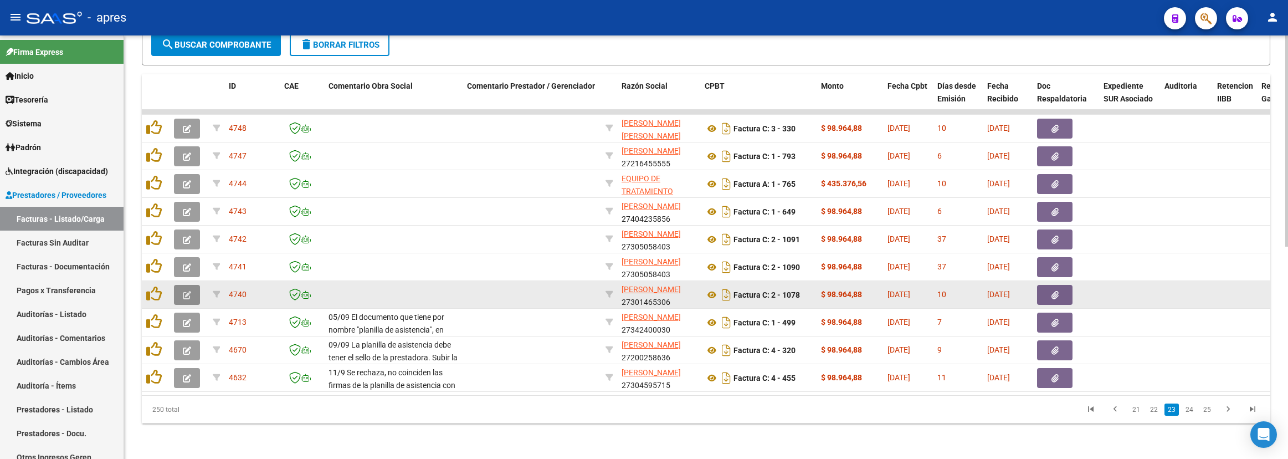
click at [187, 291] on icon "button" at bounding box center [187, 295] width 8 height 8
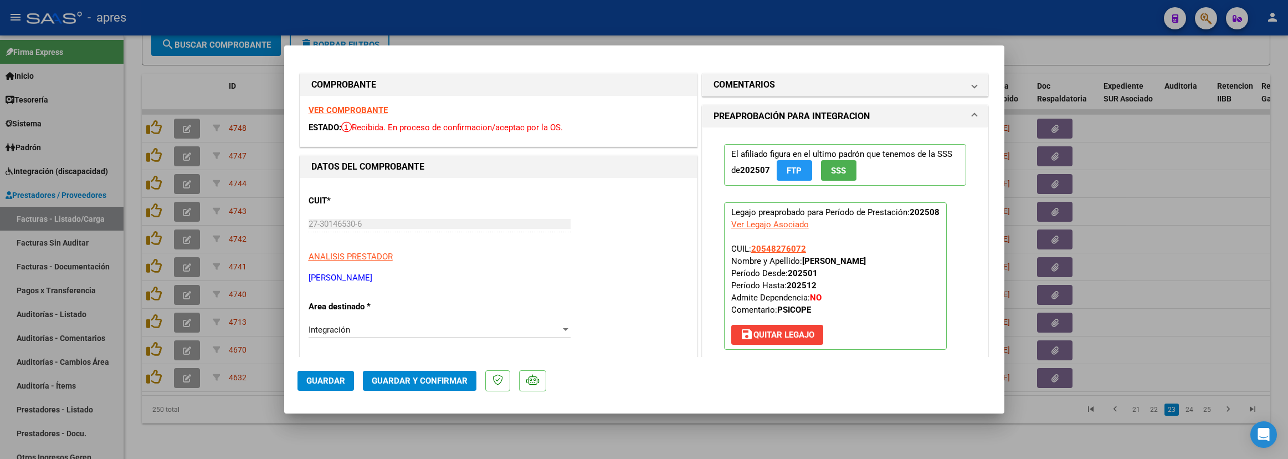
click at [360, 106] on strong "VER COMPROBANTE" at bounding box center [348, 110] width 79 height 10
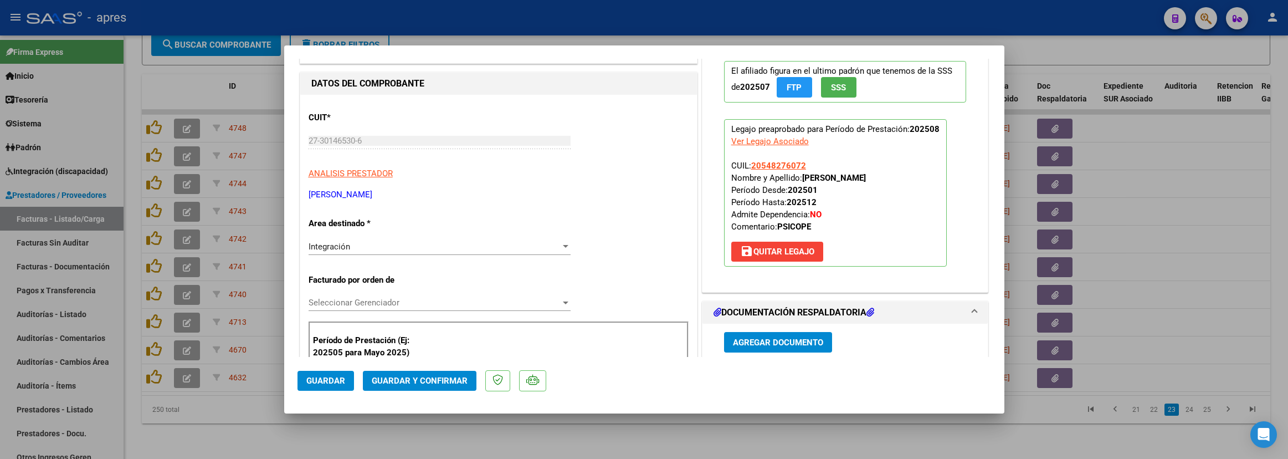
scroll to position [249, 0]
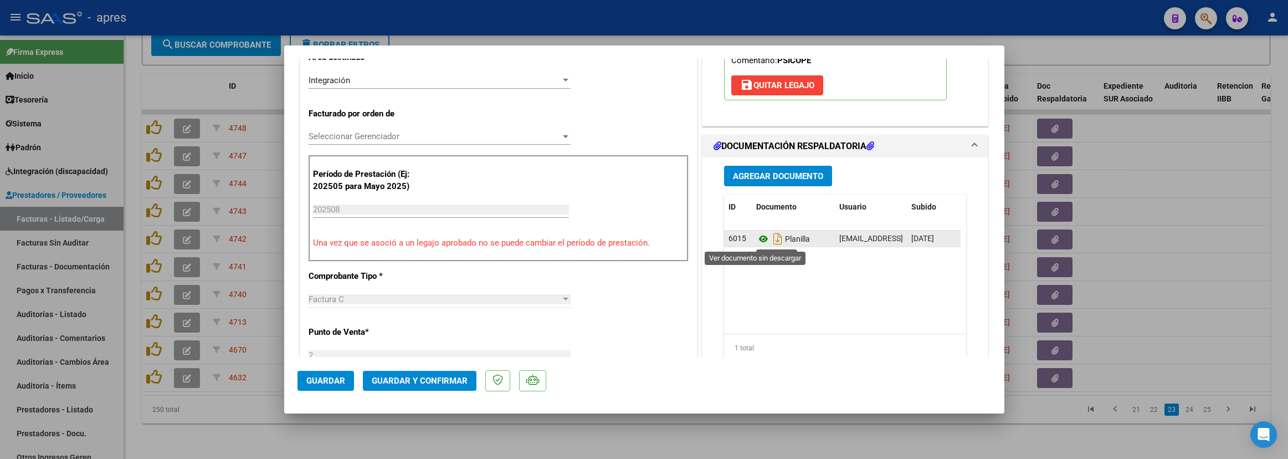
click at [756, 240] on icon at bounding box center [763, 238] width 14 height 13
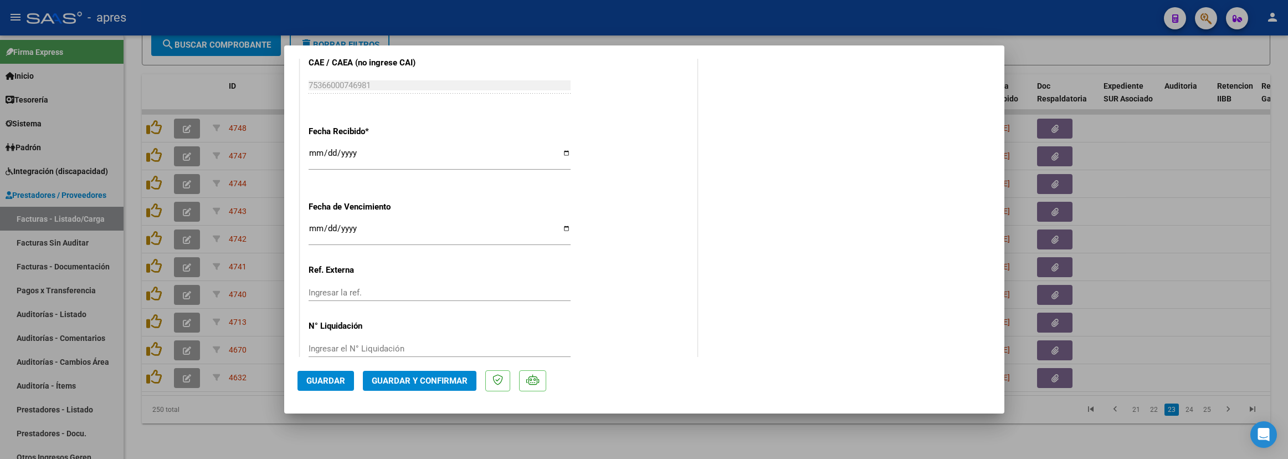
scroll to position [774, 0]
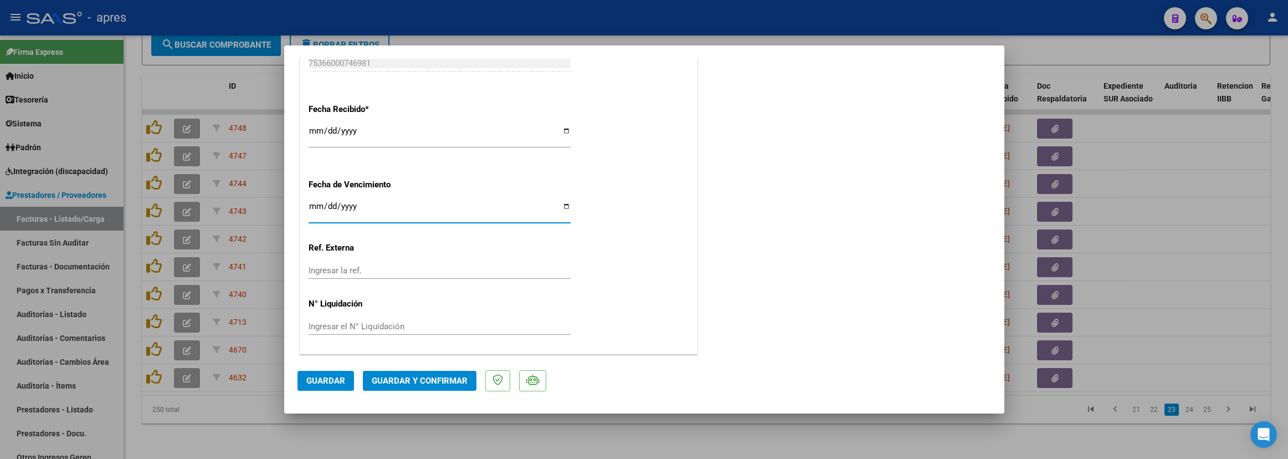
click at [311, 208] on input "Ingresar la fecha" at bounding box center [440, 211] width 262 height 18
type input "2025-09-11"
click at [410, 381] on span "Guardar y Confirmar" at bounding box center [420, 381] width 96 height 10
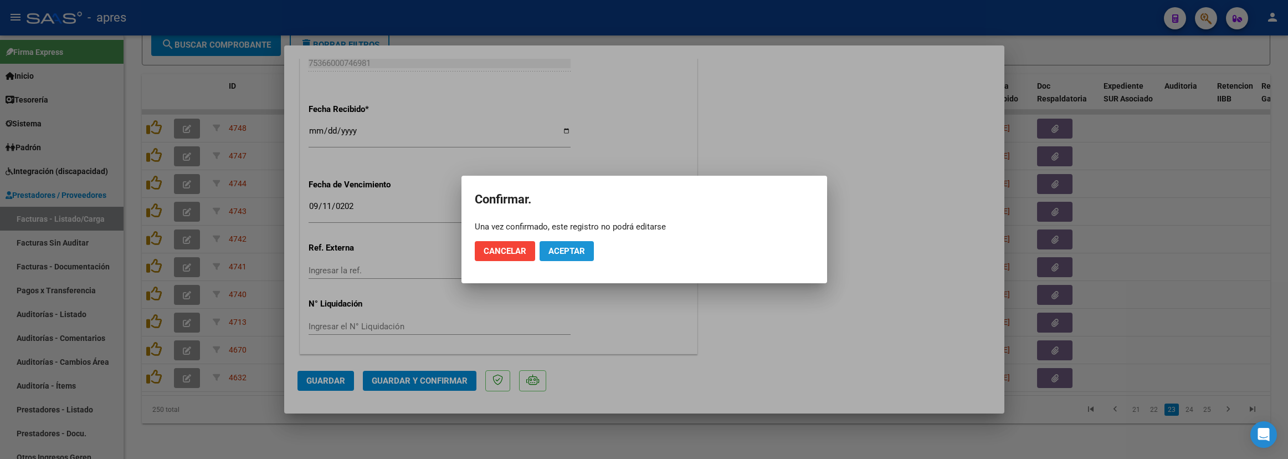
click at [565, 248] on span "Aceptar" at bounding box center [566, 251] width 37 height 10
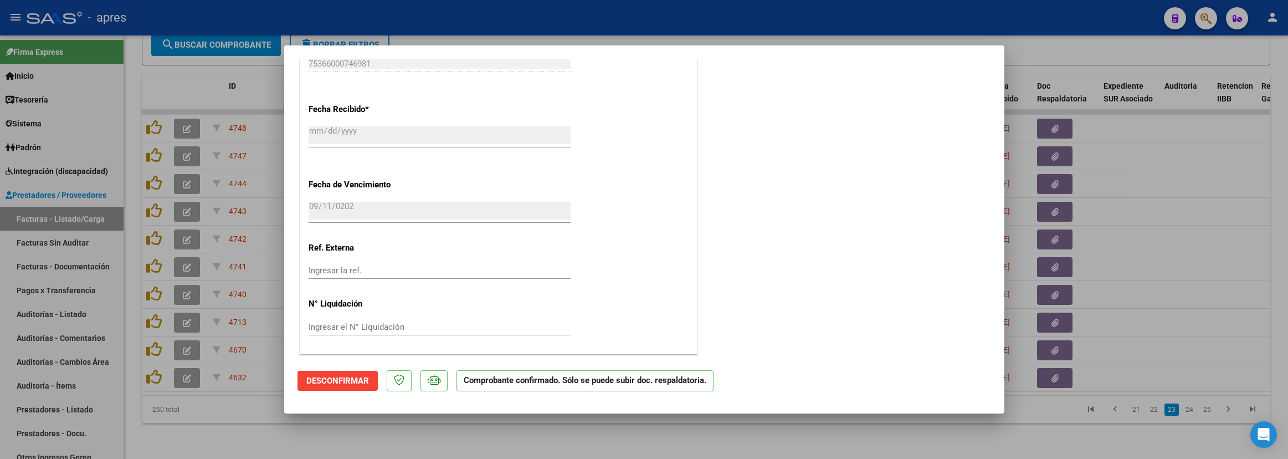
click at [171, 407] on div at bounding box center [644, 229] width 1288 height 459
type input "$ 0,00"
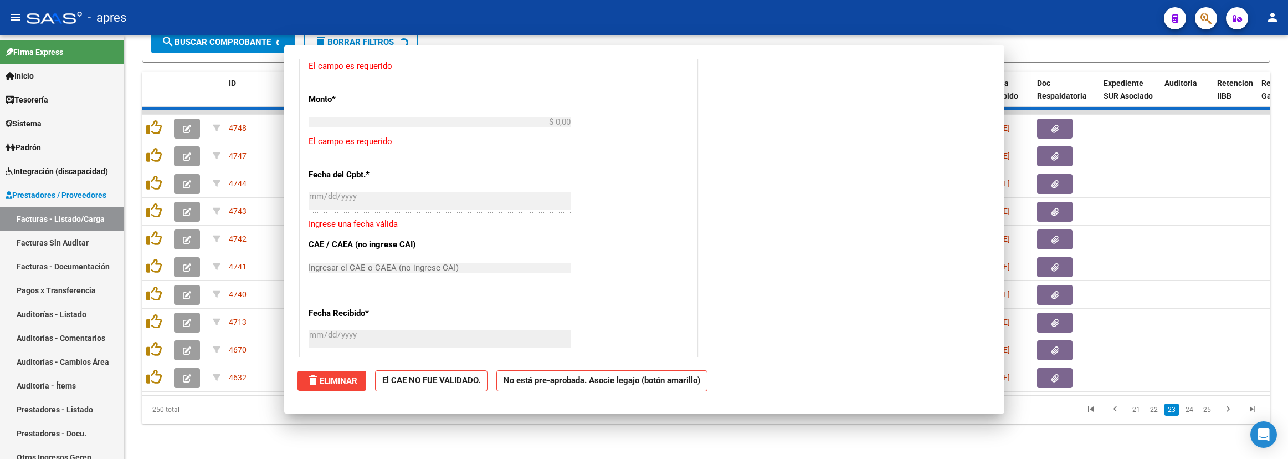
scroll to position [911, 0]
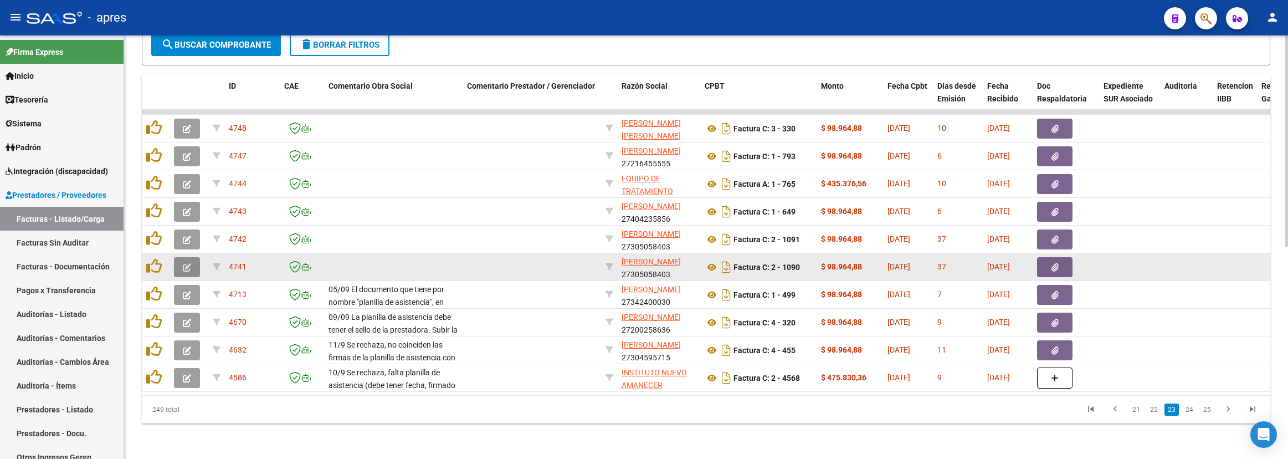
click at [178, 257] on button "button" at bounding box center [187, 267] width 26 height 20
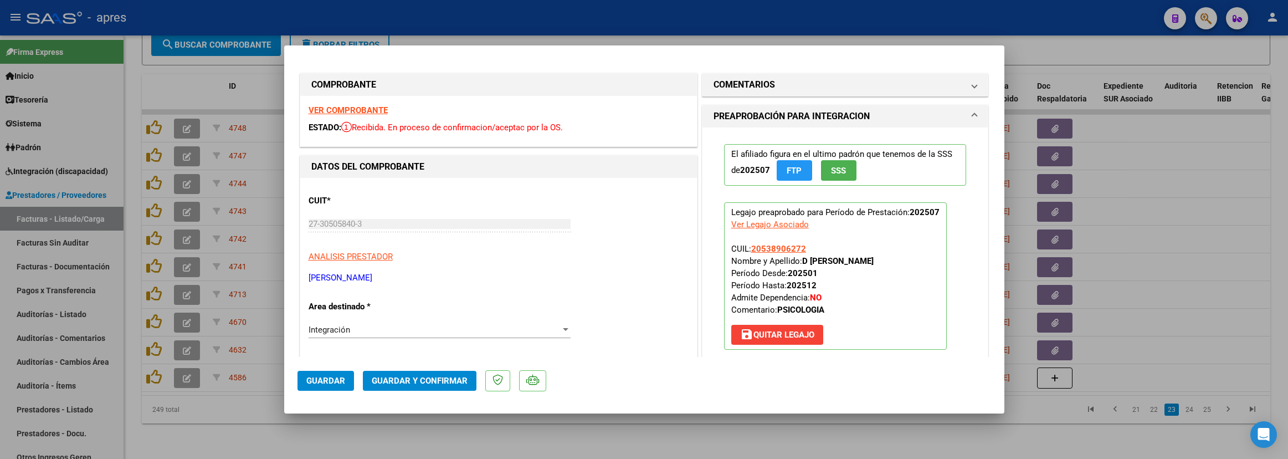
drag, startPoint x: 356, startPoint y: 112, endPoint x: 352, endPoint y: 107, distance: 6.0
click at [354, 110] on strong "VER COMPROBANTE" at bounding box center [348, 110] width 79 height 10
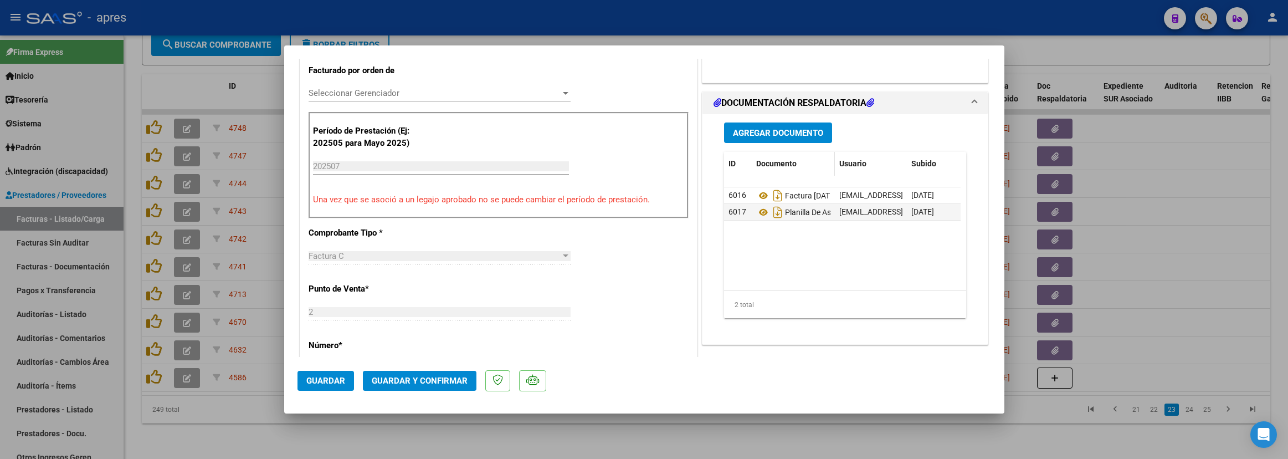
scroll to position [332, 0]
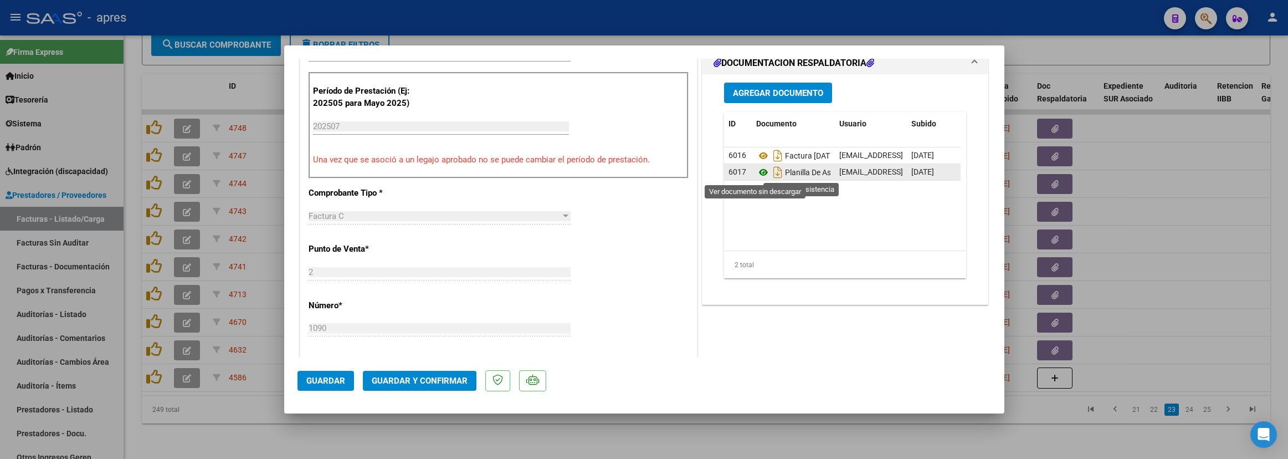
click at [756, 173] on icon at bounding box center [763, 172] width 14 height 13
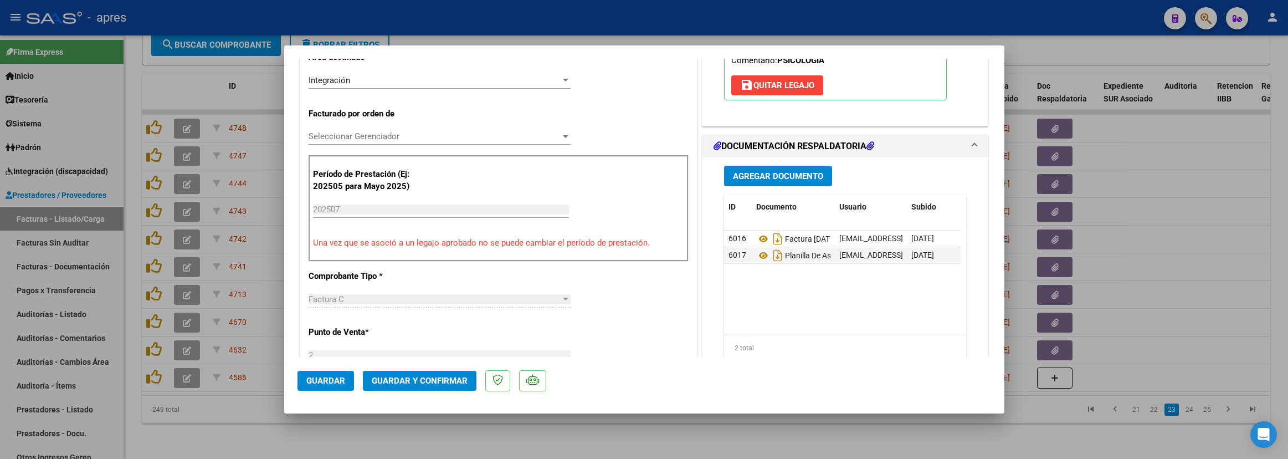
scroll to position [0, 0]
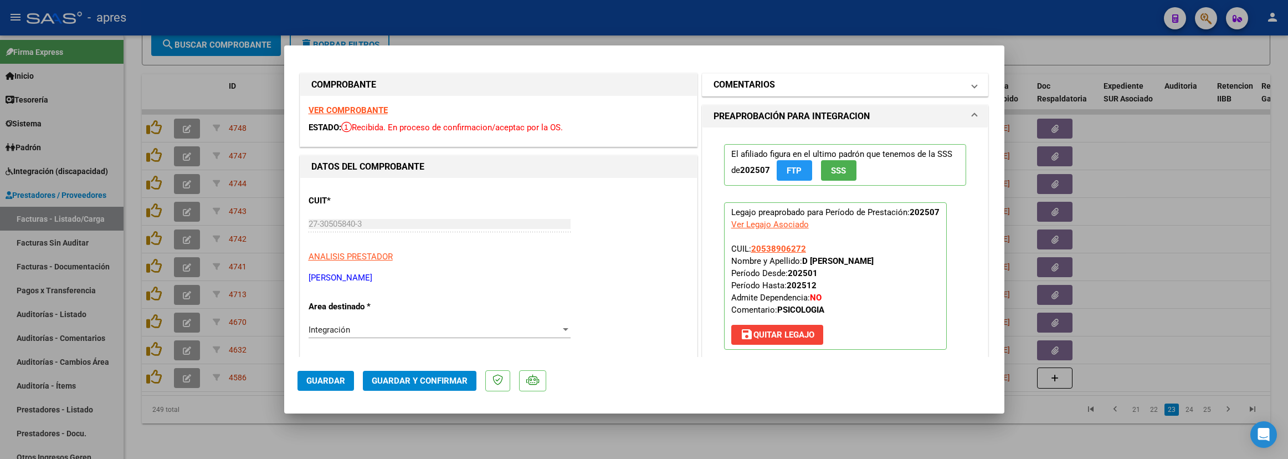
click at [773, 79] on mat-panel-title "COMENTARIOS" at bounding box center [839, 84] width 250 height 13
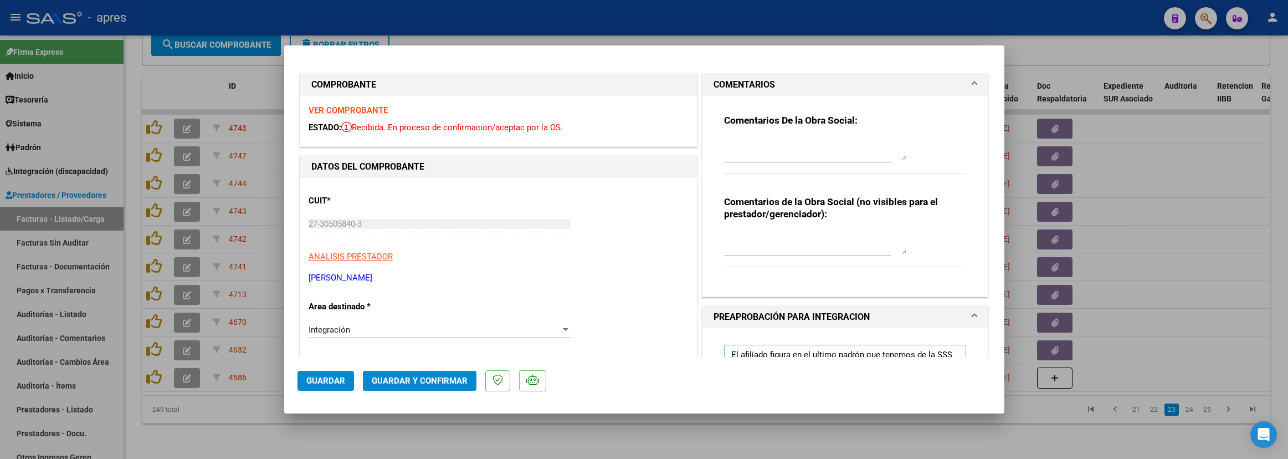
drag, startPoint x: 762, startPoint y: 115, endPoint x: 763, endPoint y: 121, distance: 6.2
click at [762, 119] on strong "Comentarios De la Obra Social:" at bounding box center [791, 120] width 134 height 11
click at [758, 143] on textarea at bounding box center [815, 149] width 183 height 22
click at [756, 138] on textarea at bounding box center [815, 149] width 183 height 22
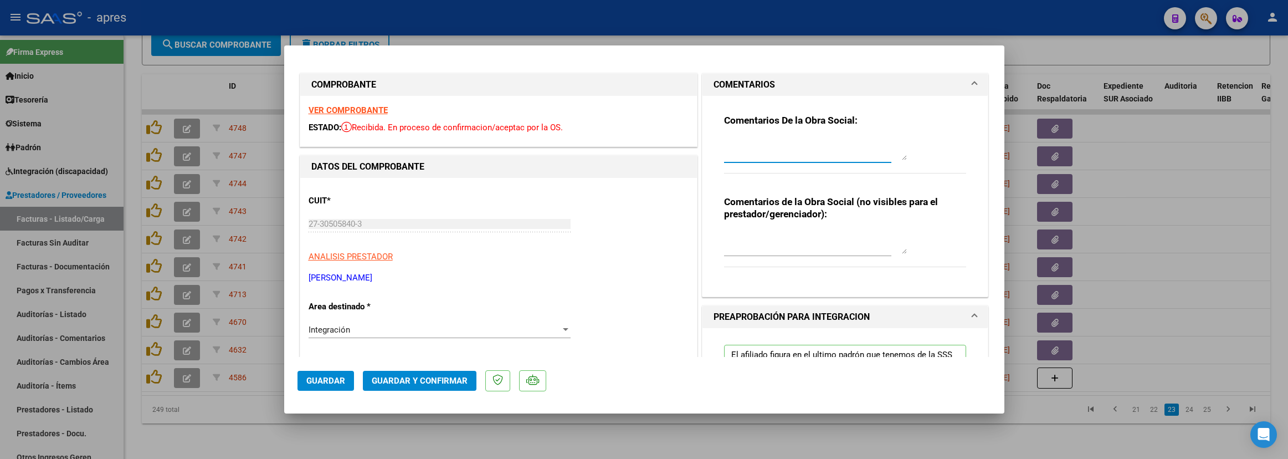
paste textarea "11/9 Se rechaza, la fecha de emision de la fc NO puede ser del mes que esta fac…"
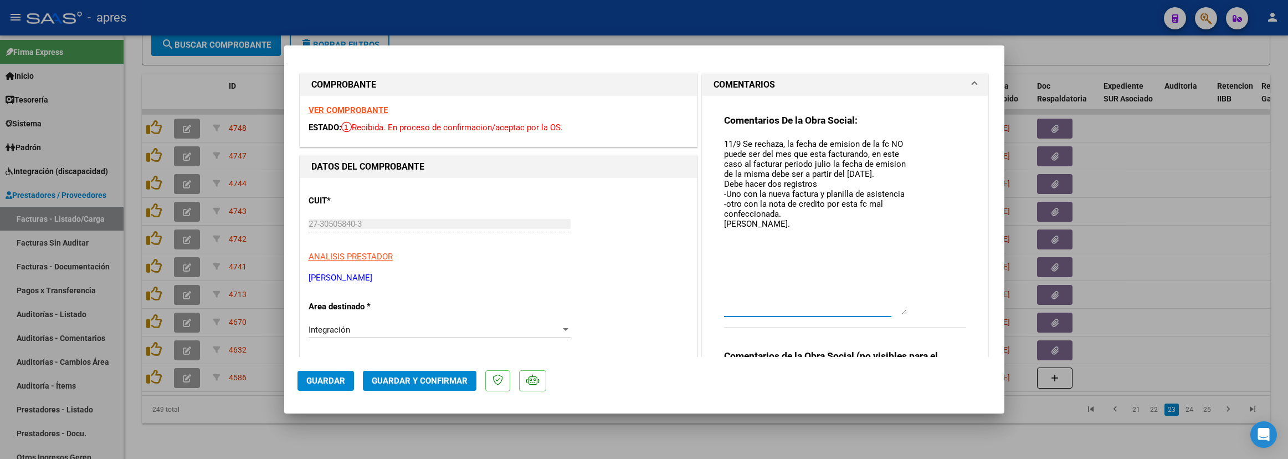
drag, startPoint x: 889, startPoint y: 158, endPoint x: 886, endPoint y: 281, distance: 123.6
click at [886, 286] on textarea "11/9 Se rechaza, la fecha de emision de la fc NO puede ser del mes que esta fac…" at bounding box center [815, 226] width 183 height 176
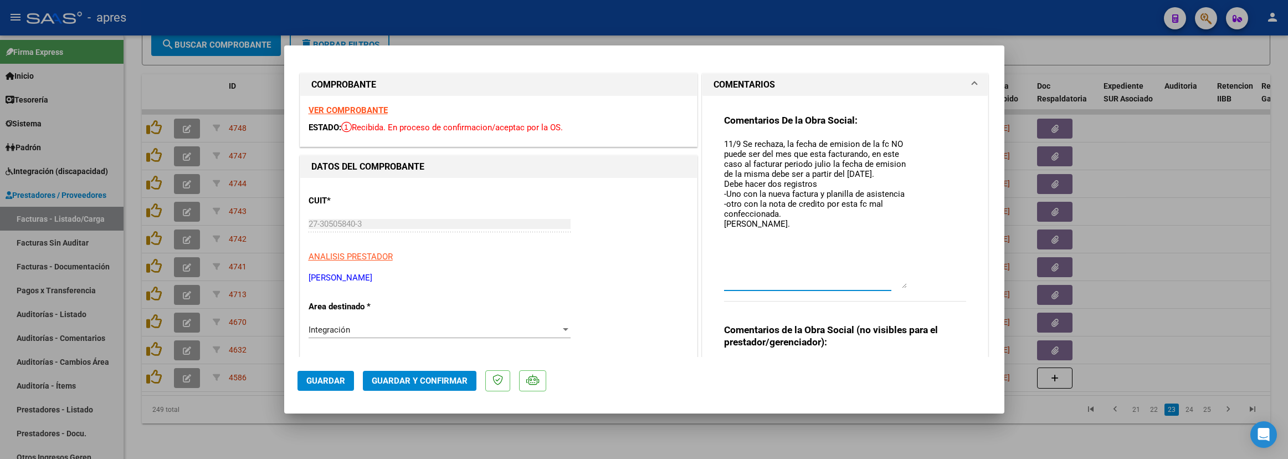
drag, startPoint x: 883, startPoint y: 145, endPoint x: 894, endPoint y: 145, distance: 11.1
click at [894, 145] on textarea "11/9 Se rechaza, la fecha de emision de la fc NO puede ser del mes que esta fac…" at bounding box center [815, 213] width 183 height 150
drag, startPoint x: 719, startPoint y: 161, endPoint x: 883, endPoint y: 180, distance: 165.6
click at [883, 180] on textarea "11/9 Se rechaza, la fecha de emision de la fc debe ser del mes que presentas la…" at bounding box center [815, 213] width 183 height 150
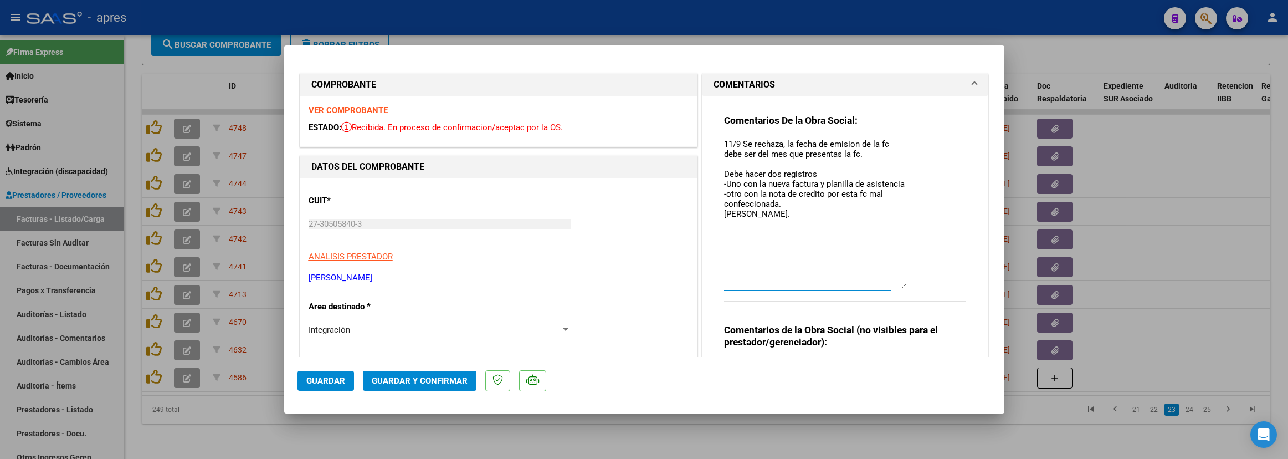
type textarea "11/9 Se rechaza, la fecha de emision de la fc debe ser del mes que presentas la…"
click at [374, 327] on div "Integración" at bounding box center [435, 330] width 252 height 10
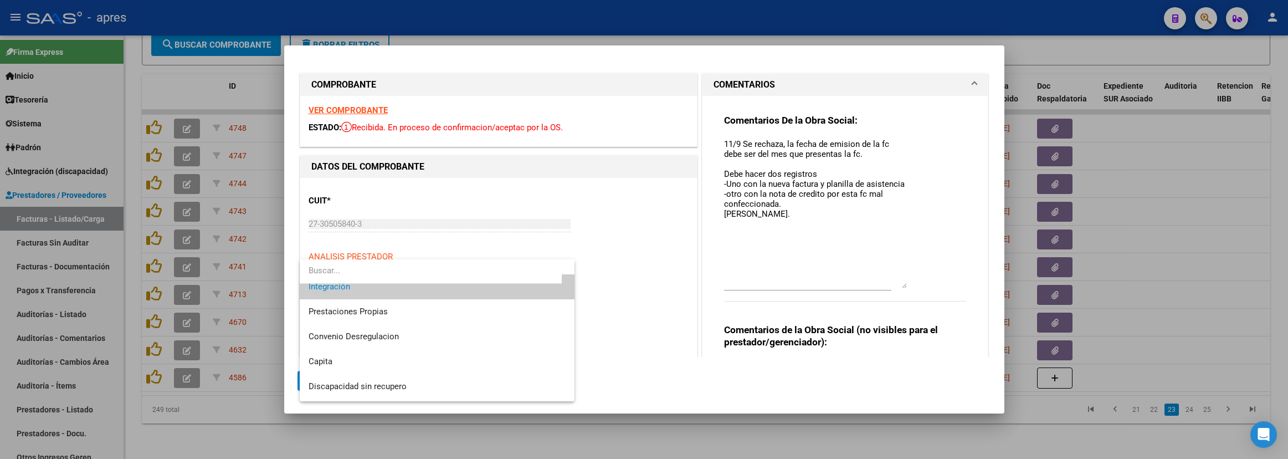
scroll to position [107, 0]
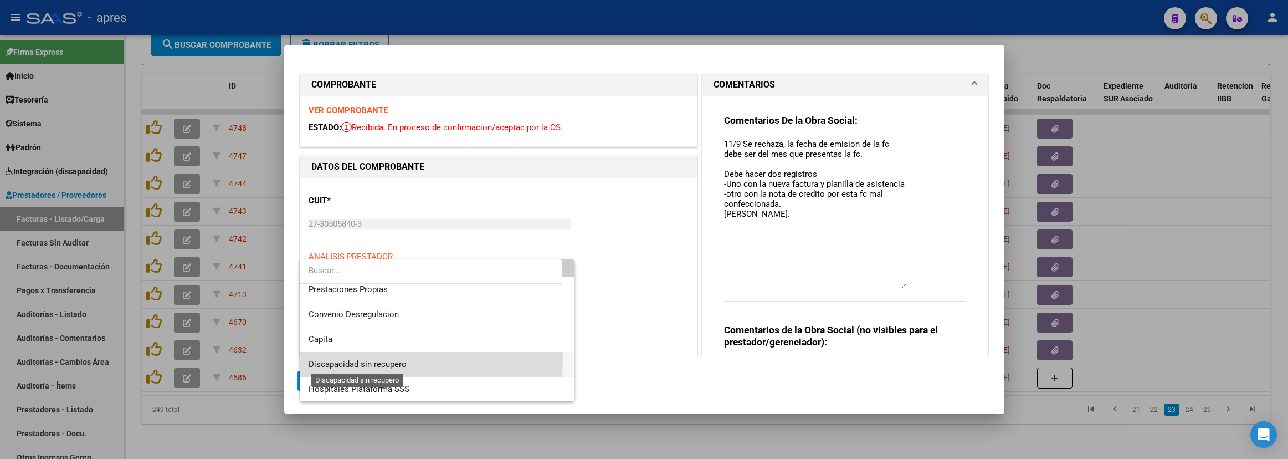
click at [374, 359] on span "Discapacidad sin recupero" at bounding box center [358, 364] width 98 height 10
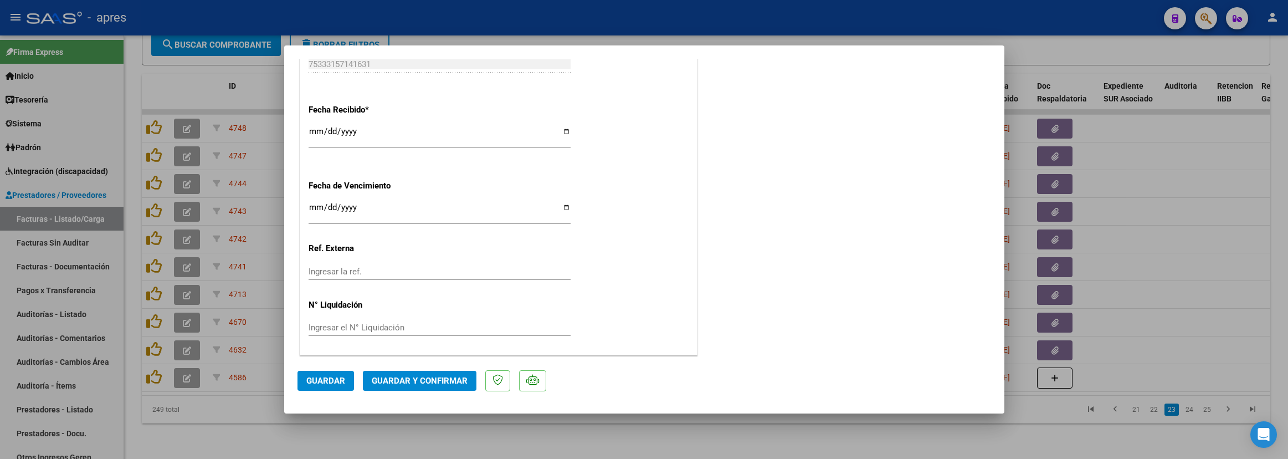
scroll to position [666, 0]
click at [336, 386] on span "Guardar" at bounding box center [325, 381] width 39 height 10
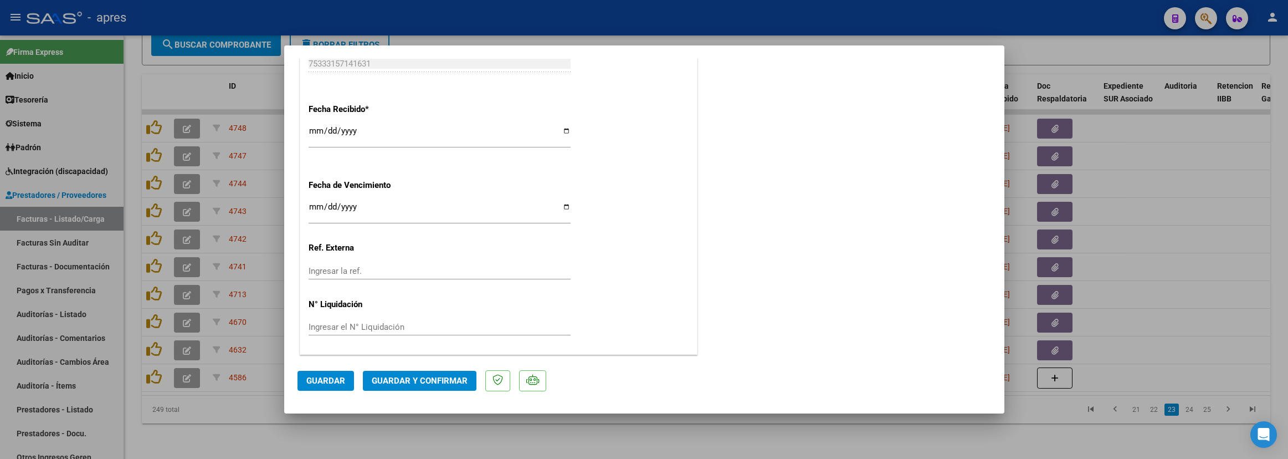
click at [261, 406] on div at bounding box center [644, 229] width 1288 height 459
type input "$ 0,00"
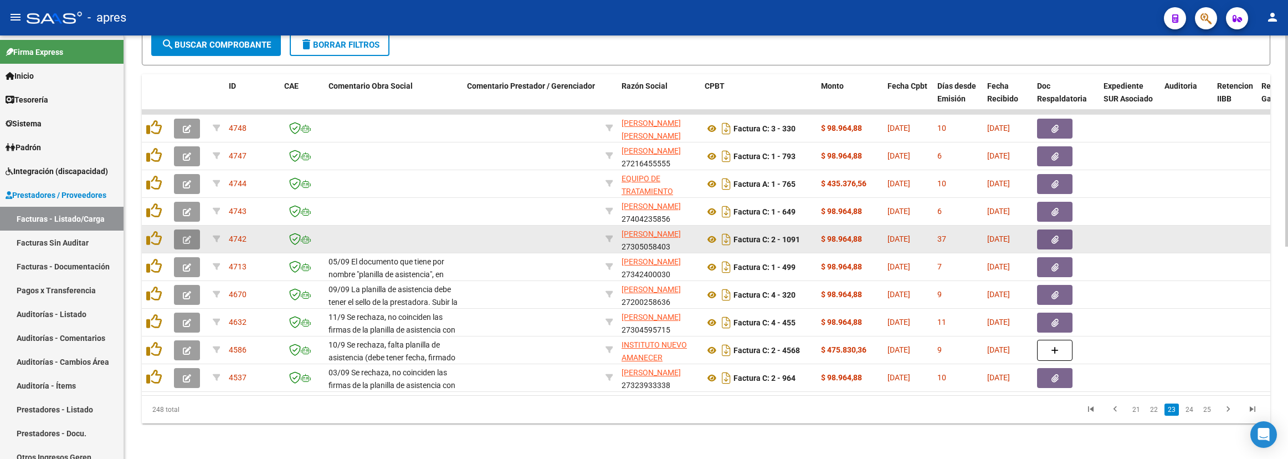
click at [195, 230] on button "button" at bounding box center [187, 239] width 26 height 20
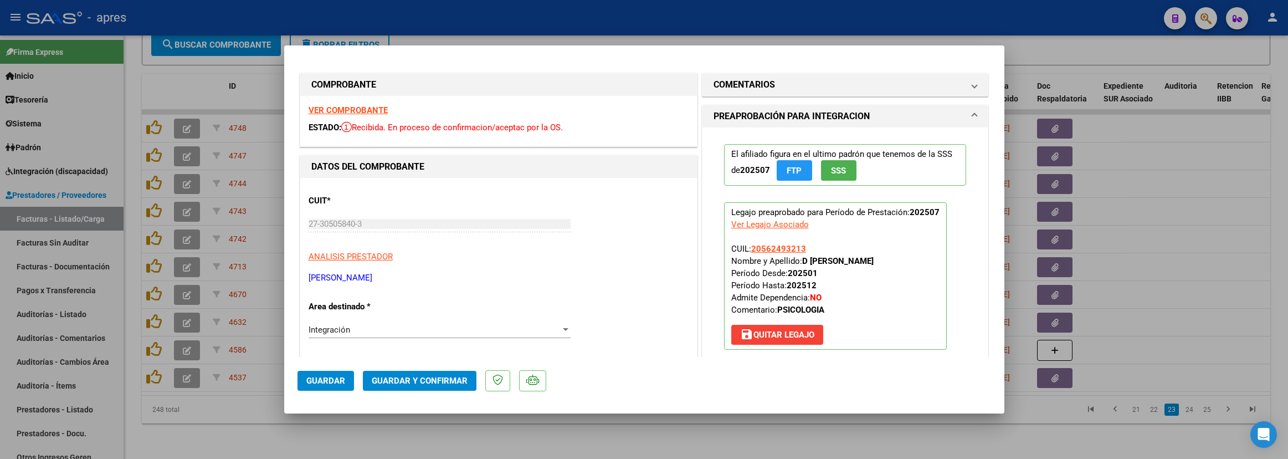
click at [332, 105] on strong "VER COMPROBANTE" at bounding box center [348, 110] width 79 height 10
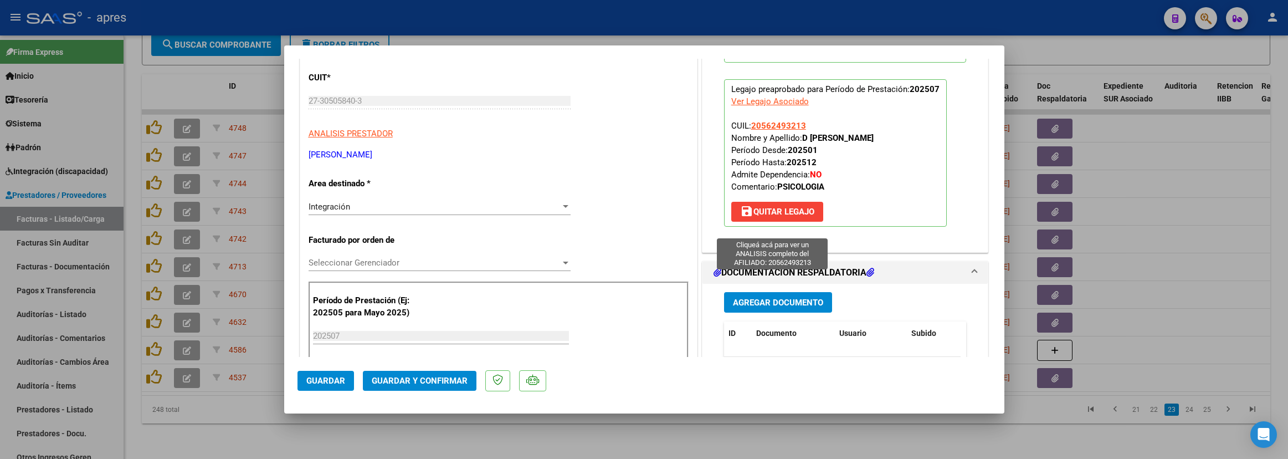
scroll to position [166, 0]
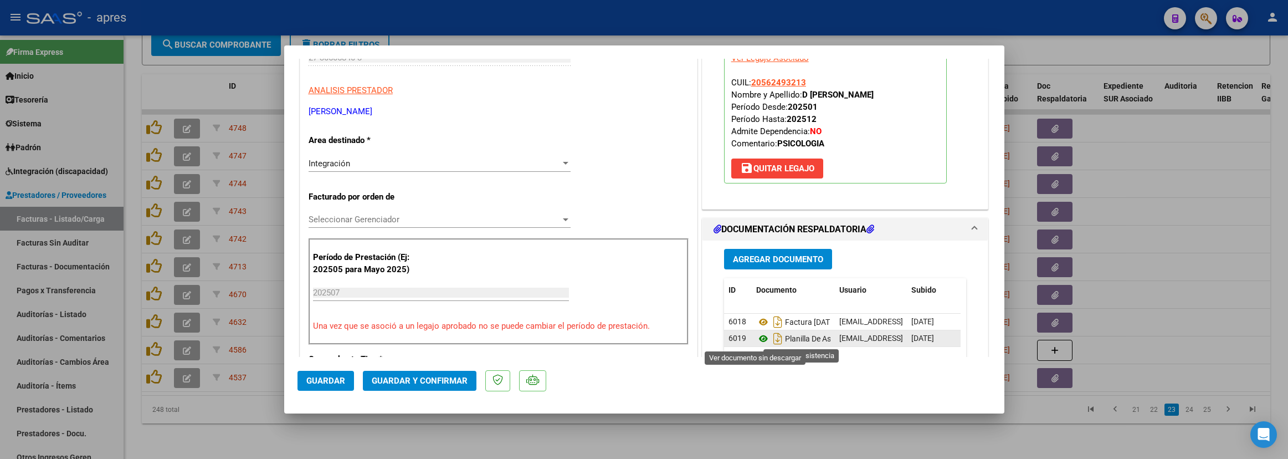
click at [756, 342] on icon at bounding box center [763, 338] width 14 height 13
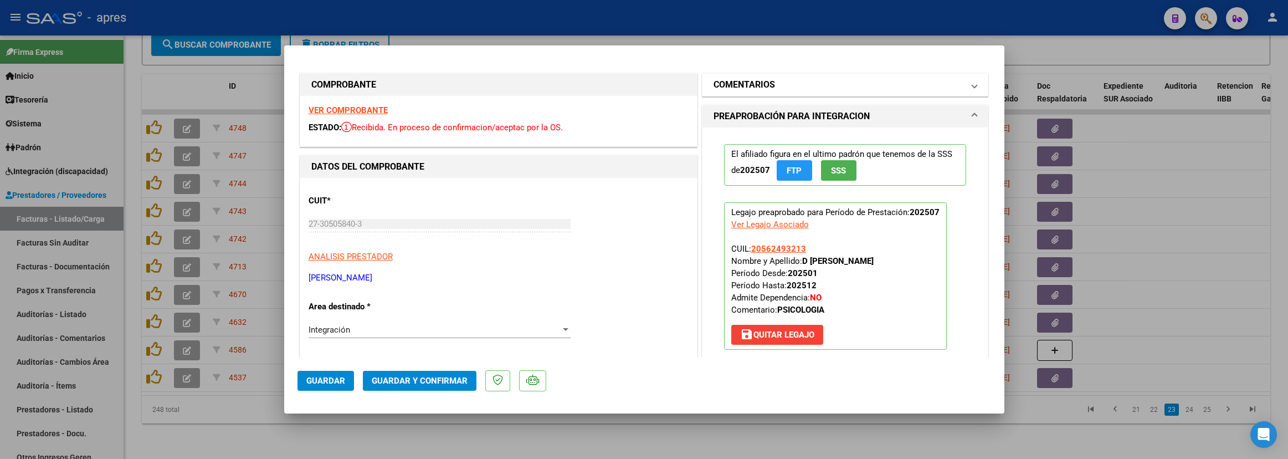
click at [732, 80] on h1 "COMENTARIOS" at bounding box center [744, 84] width 61 height 13
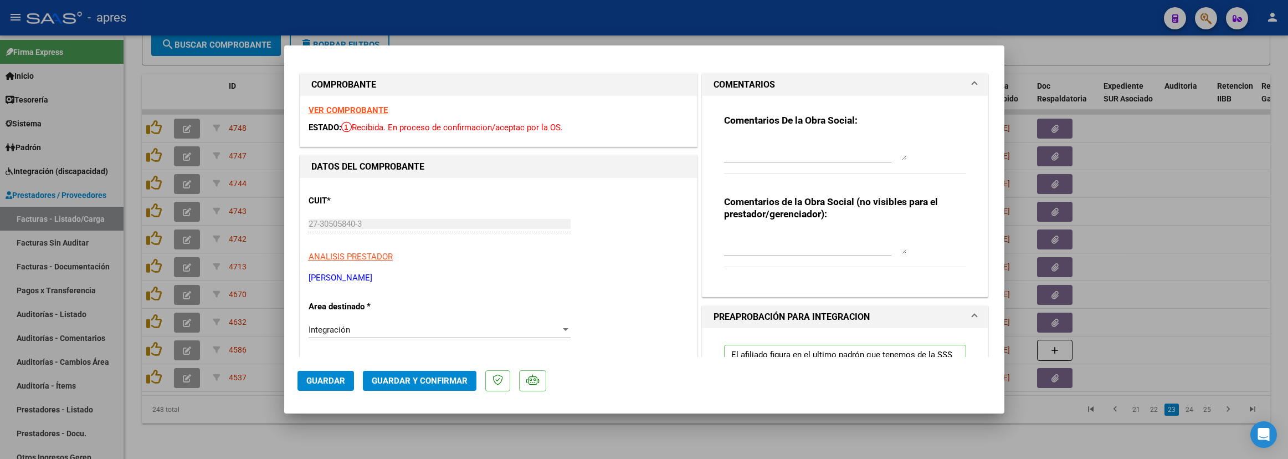
click at [726, 132] on div "Comentarios De la Obra Social:" at bounding box center [845, 149] width 243 height 71
click at [750, 134] on div "Comentarios De la Obra Social:" at bounding box center [845, 149] width 243 height 71
click at [745, 143] on textarea at bounding box center [815, 149] width 183 height 22
paste textarea "11/9 Se rechaza, la fecha de emision de la fc NO puede ser del mes que esta fac…"
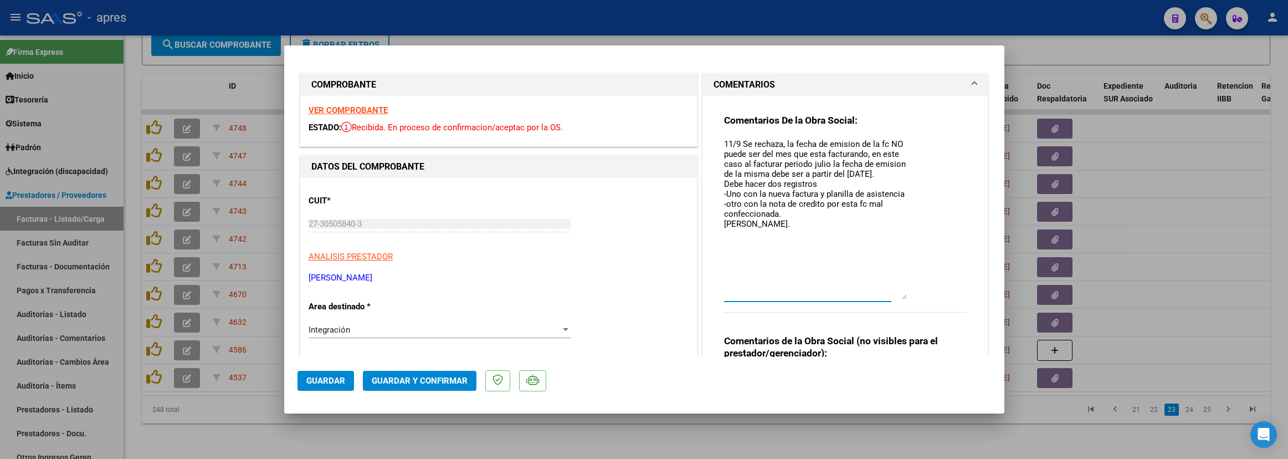
drag, startPoint x: 891, startPoint y: 158, endPoint x: 892, endPoint y: 296, distance: 138.5
click at [892, 296] on textarea "11/9 Se rechaza, la fecha de emision de la fc NO puede ser del mes que esta fac…" at bounding box center [815, 218] width 183 height 161
drag, startPoint x: 883, startPoint y: 141, endPoint x: 887, endPoint y: 173, distance: 31.9
click at [887, 173] on textarea "11/9 Se rechaza, la fecha de emision de la fc NO puede ser del mes que esta fac…" at bounding box center [815, 218] width 183 height 161
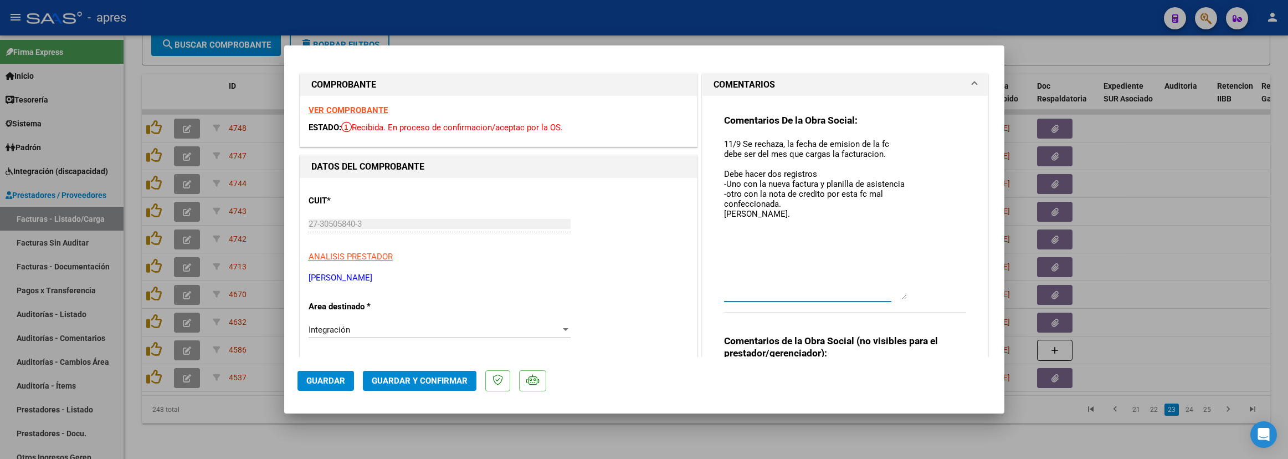
type textarea "11/9 Se rechaza, la fecha de emision de la fc debe ser del mes que cargas la fa…"
click at [387, 332] on div "Integración" at bounding box center [435, 330] width 252 height 10
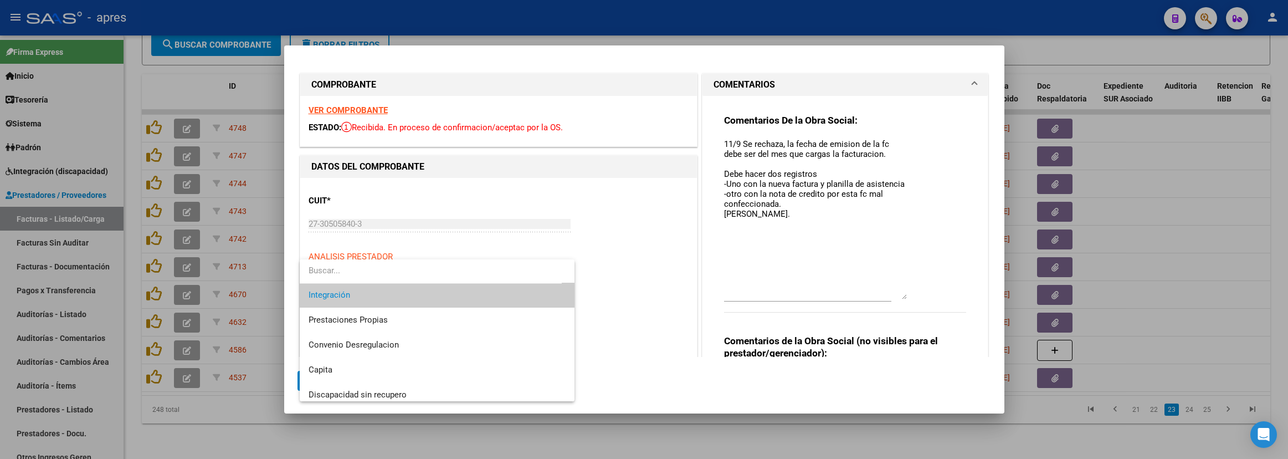
scroll to position [107, 0]
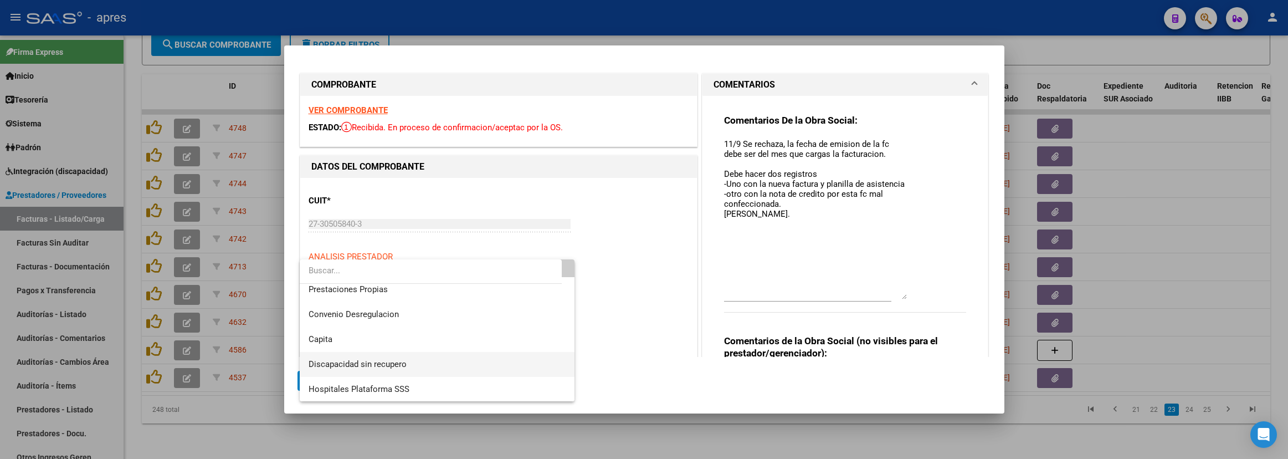
click at [383, 356] on span "Discapacidad sin recupero" at bounding box center [437, 364] width 257 height 25
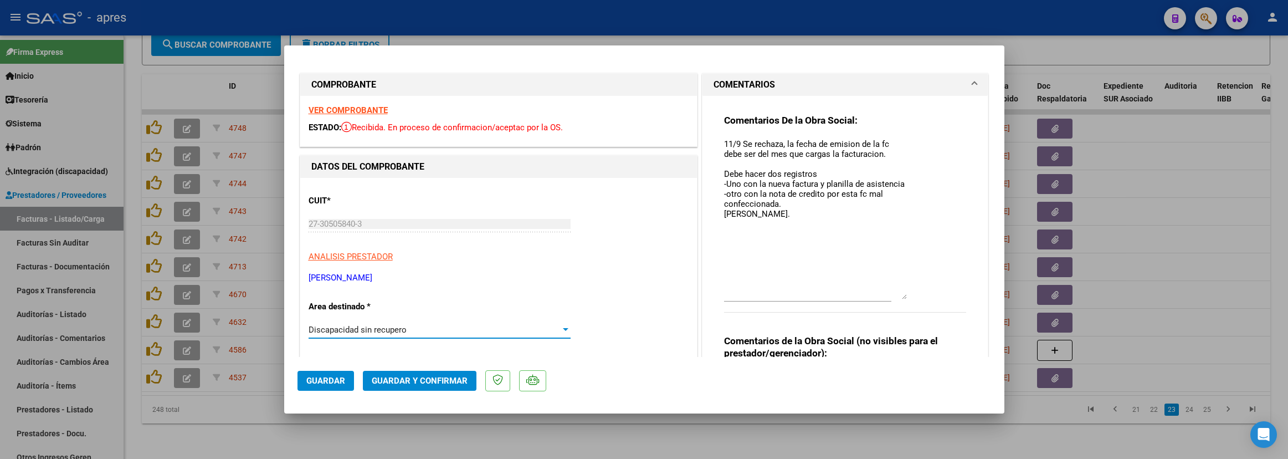
click at [323, 376] on span "Guardar" at bounding box center [325, 381] width 39 height 10
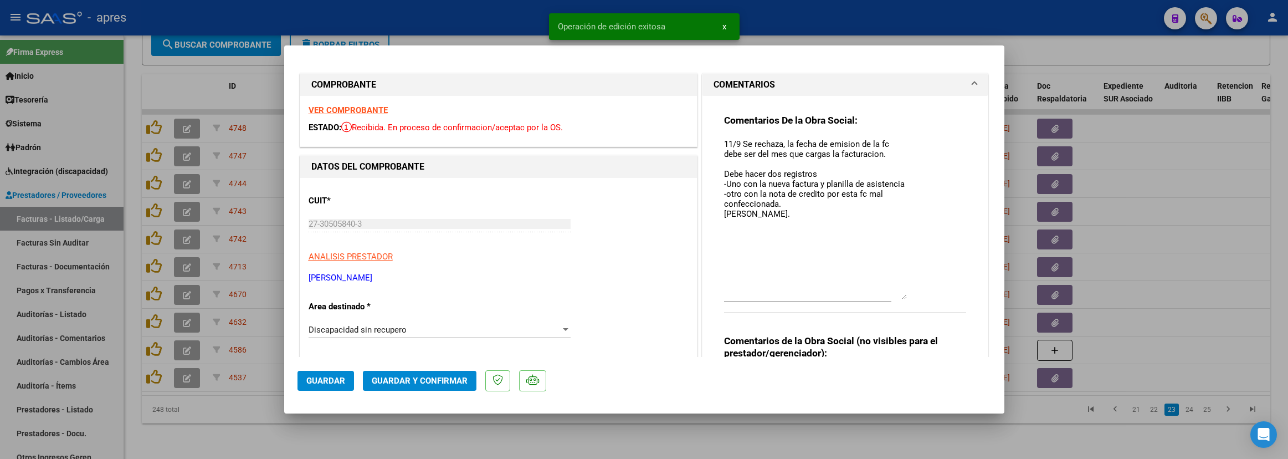
click at [193, 407] on div at bounding box center [644, 229] width 1288 height 459
type input "$ 0,00"
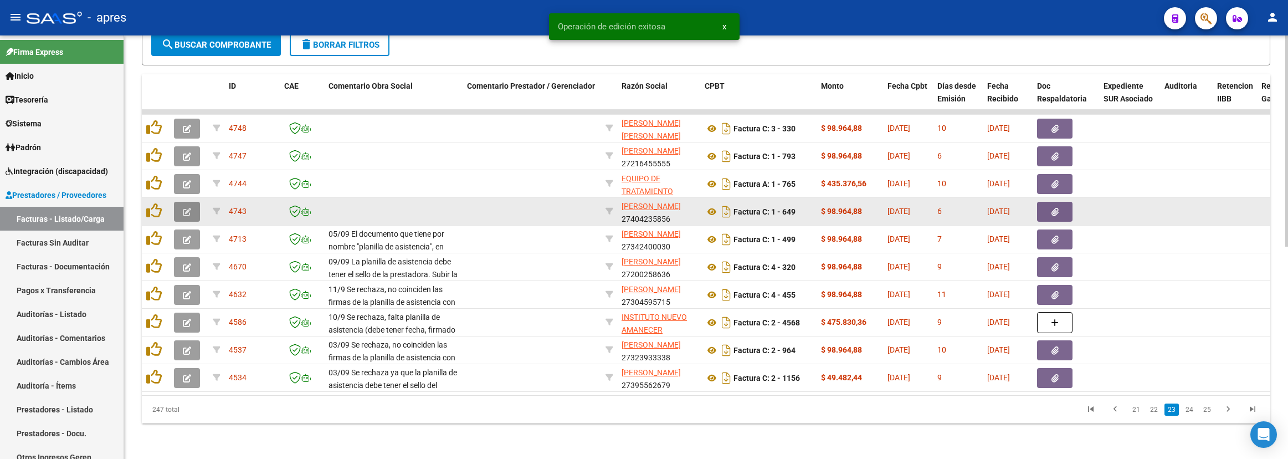
click at [193, 202] on button "button" at bounding box center [187, 212] width 26 height 20
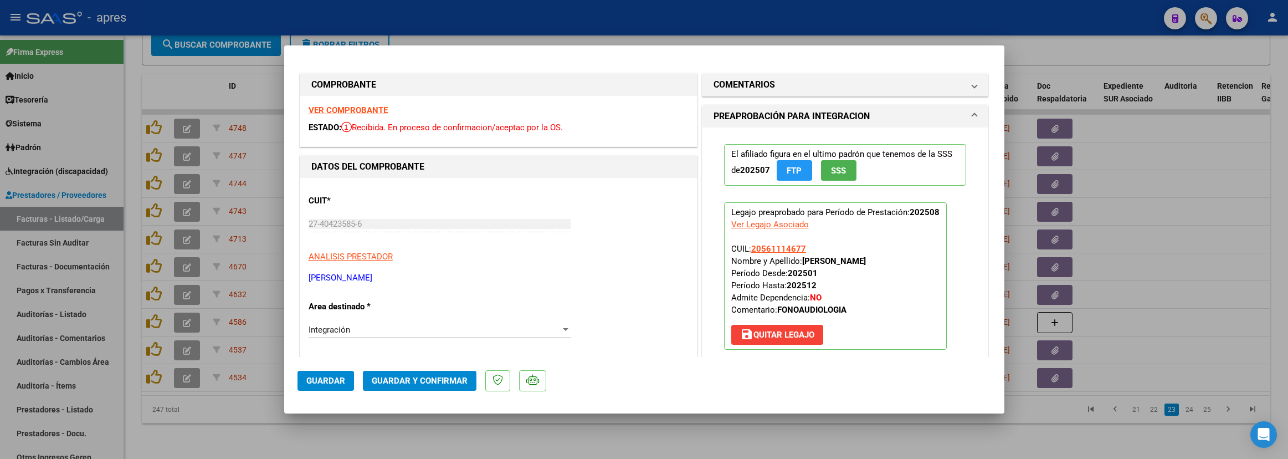
click at [351, 104] on div "VER COMPROBANTE ESTADO: Recibida. En proceso de confirmacion/aceptac por la OS." at bounding box center [498, 121] width 397 height 50
click at [354, 111] on strong "VER COMPROBANTE" at bounding box center [348, 110] width 79 height 10
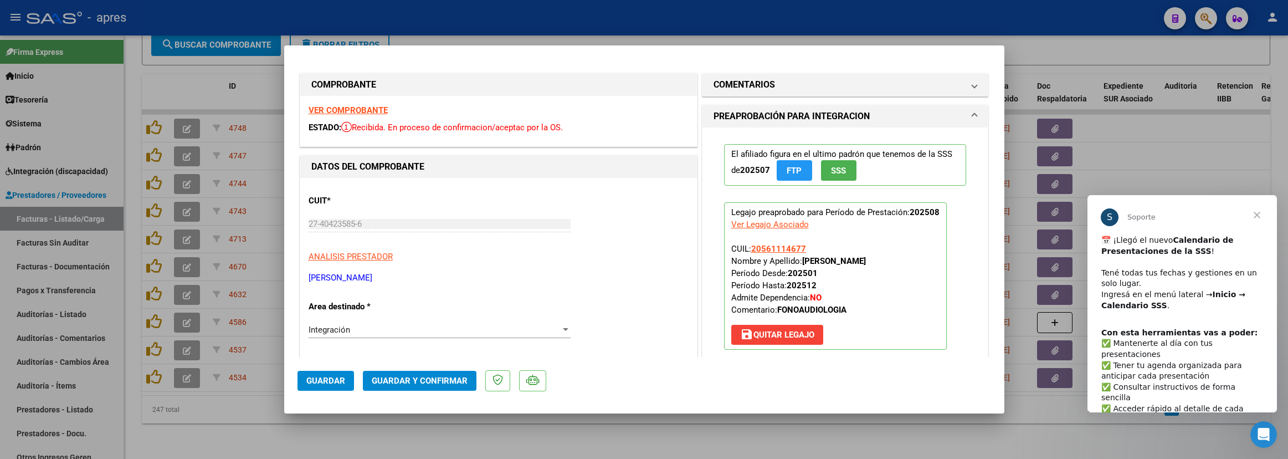
scroll to position [0, 0]
click at [1136, 336] on b "Con esta herramientas vas a poder:" at bounding box center [1179, 332] width 156 height 9
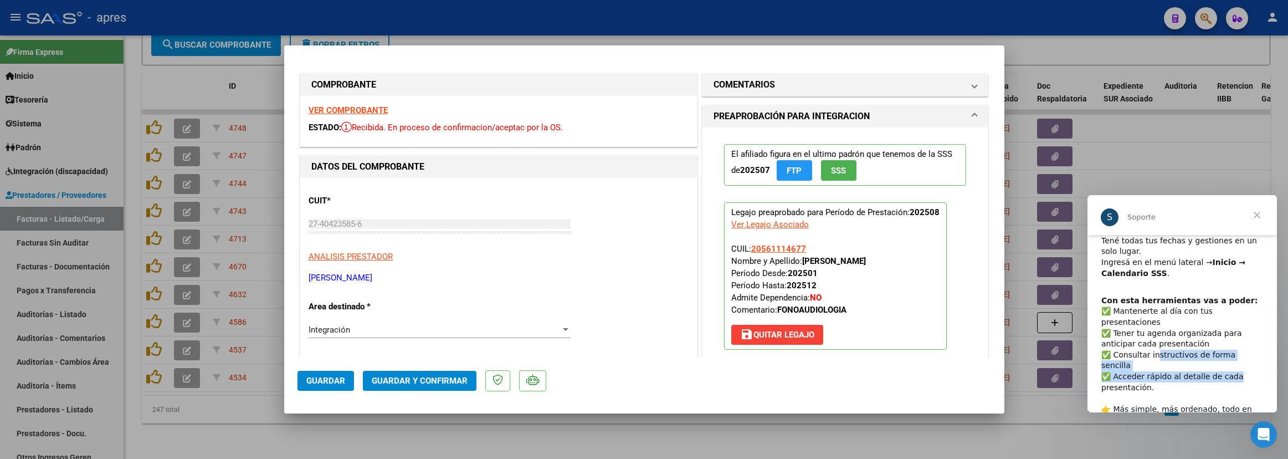
drag, startPoint x: 1154, startPoint y: 343, endPoint x: 1238, endPoint y: 357, distance: 84.2
click at [1144, 357] on div "Con esta herramientas vas a poder: ​✅ Mantenerte al día con tus presentaciones …" at bounding box center [1182, 360] width 162 height 130
click at [1144, 261] on div "​📅 ¡Llegó el nuevo Calendario de Presentaciones de la SSS ! ​ Tené todas tus fe…" at bounding box center [1182, 246] width 162 height 87
click at [1144, 213] on span "Cerrar" at bounding box center [1257, 215] width 40 height 40
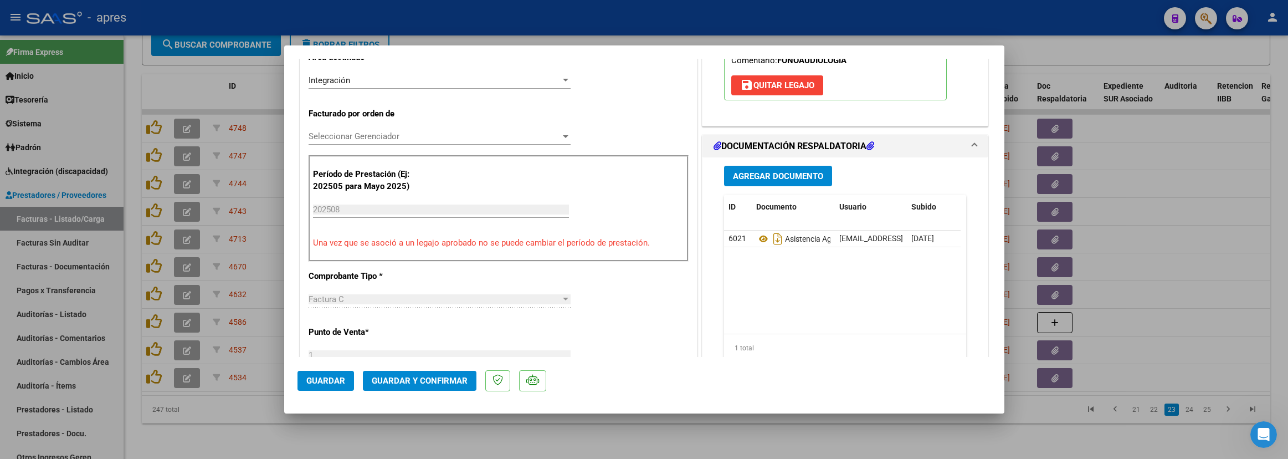
scroll to position [415, 0]
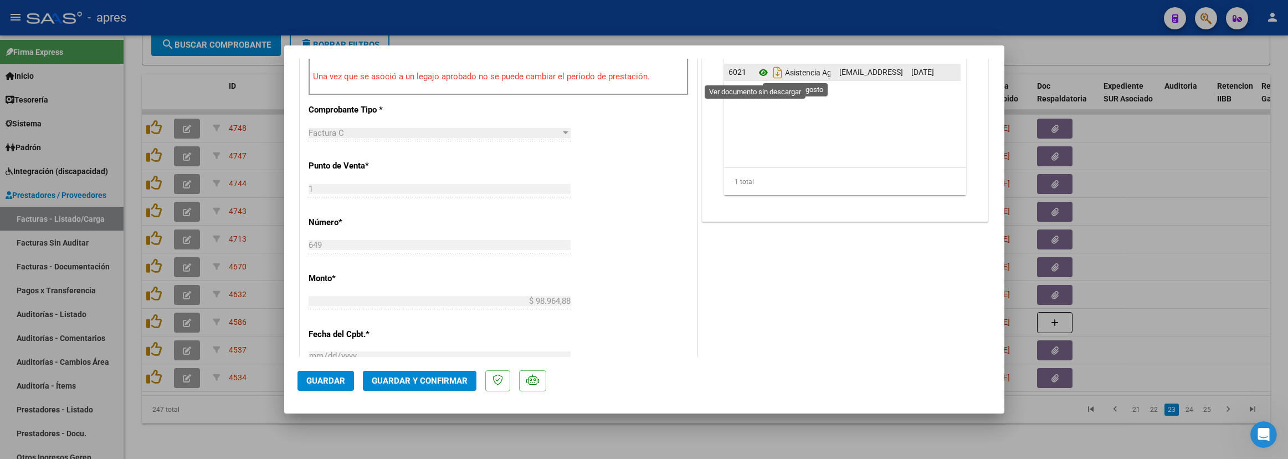
click at [756, 76] on icon at bounding box center [763, 72] width 14 height 13
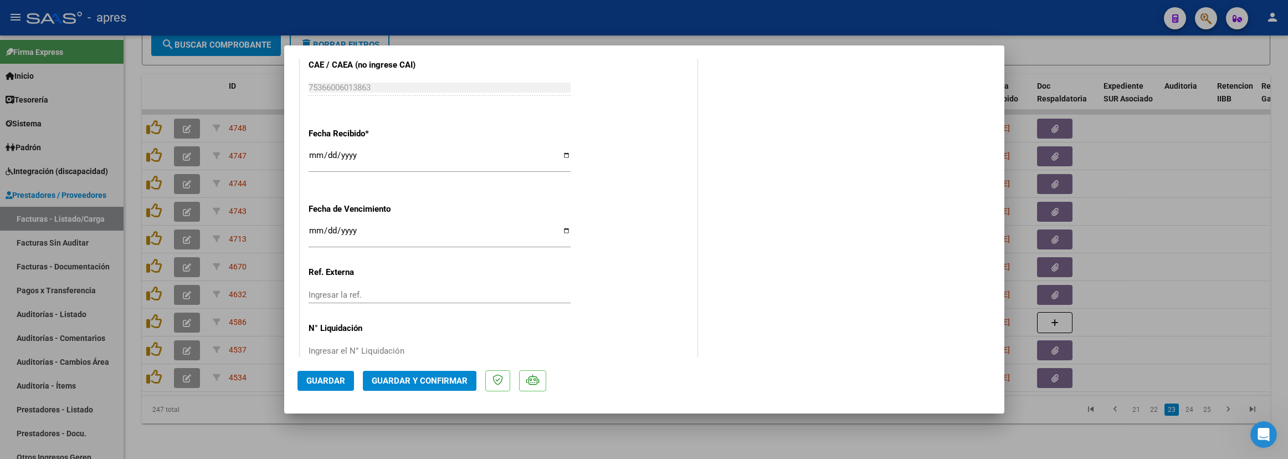
scroll to position [774, 0]
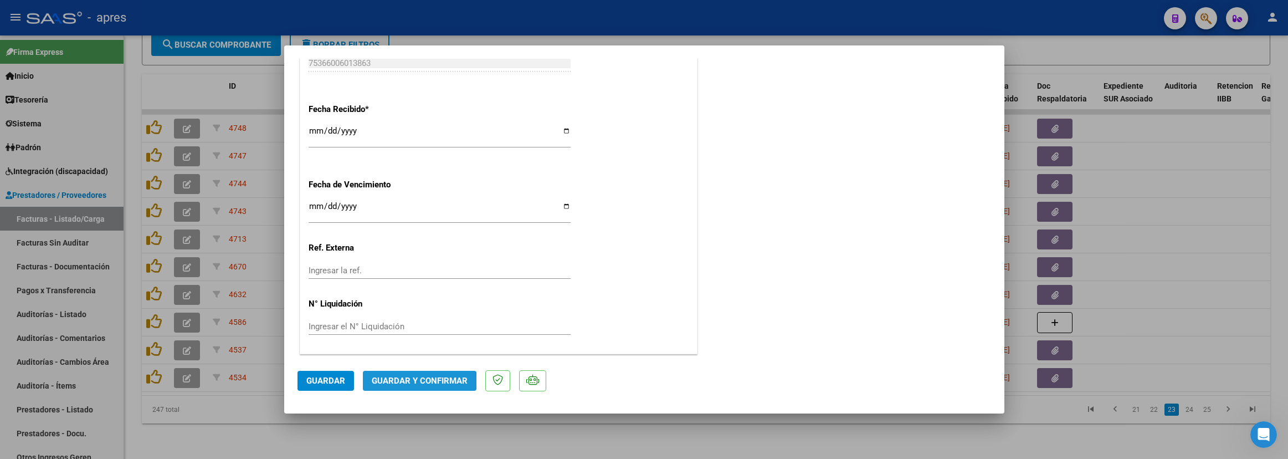
click at [403, 382] on span "Guardar y Confirmar" at bounding box center [420, 381] width 96 height 10
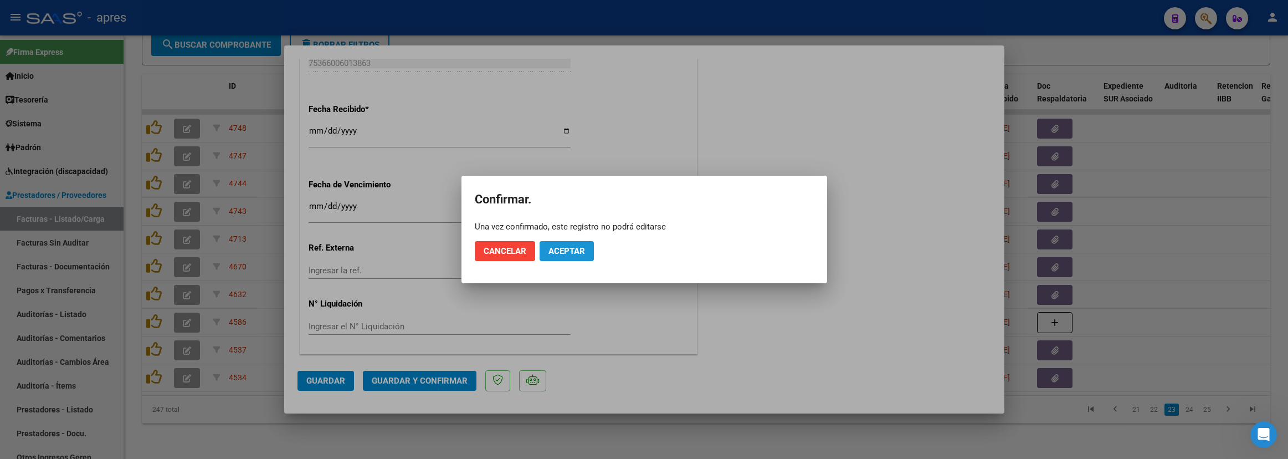
click at [577, 248] on span "Aceptar" at bounding box center [566, 251] width 37 height 10
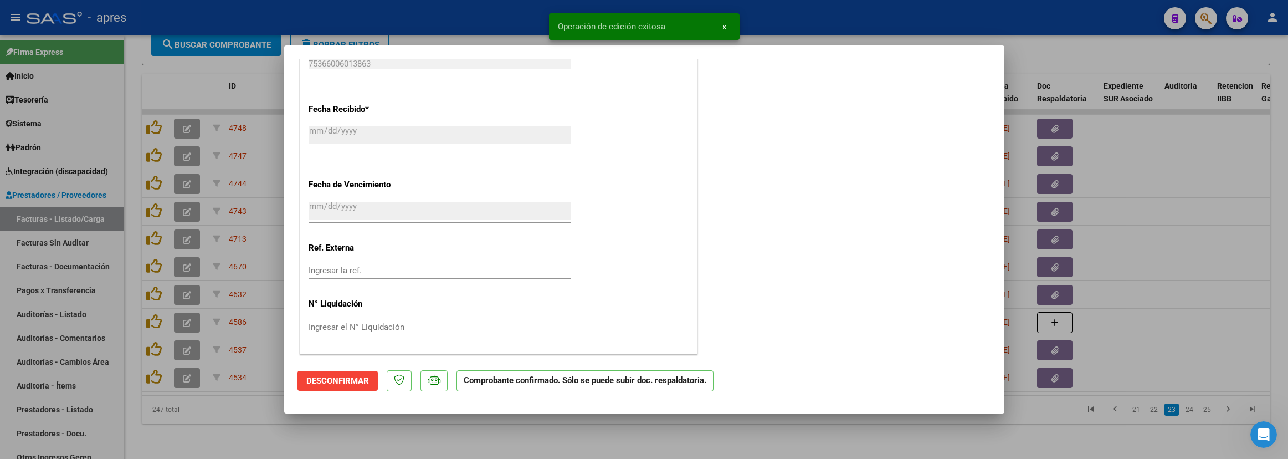
click at [291, 407] on div at bounding box center [644, 229] width 1288 height 459
type input "$ 0,00"
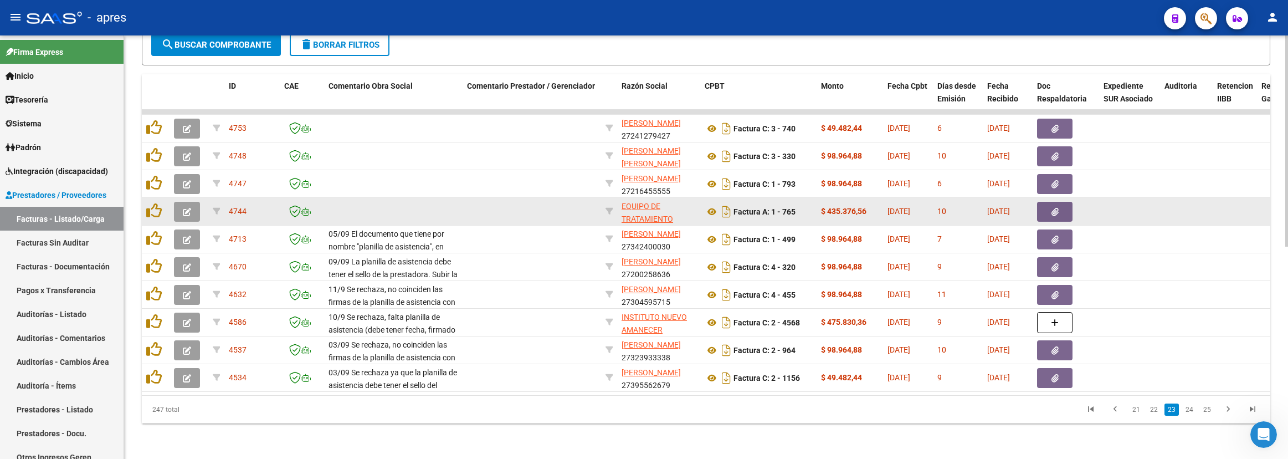
click at [184, 208] on icon "button" at bounding box center [187, 212] width 8 height 8
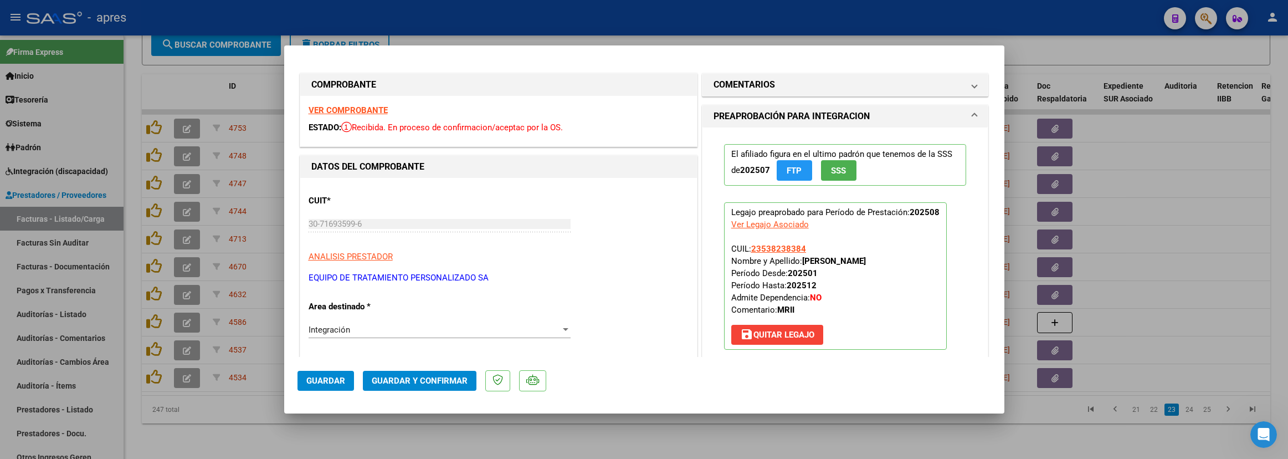
click at [357, 111] on strong "VER COMPROBANTE" at bounding box center [348, 110] width 79 height 10
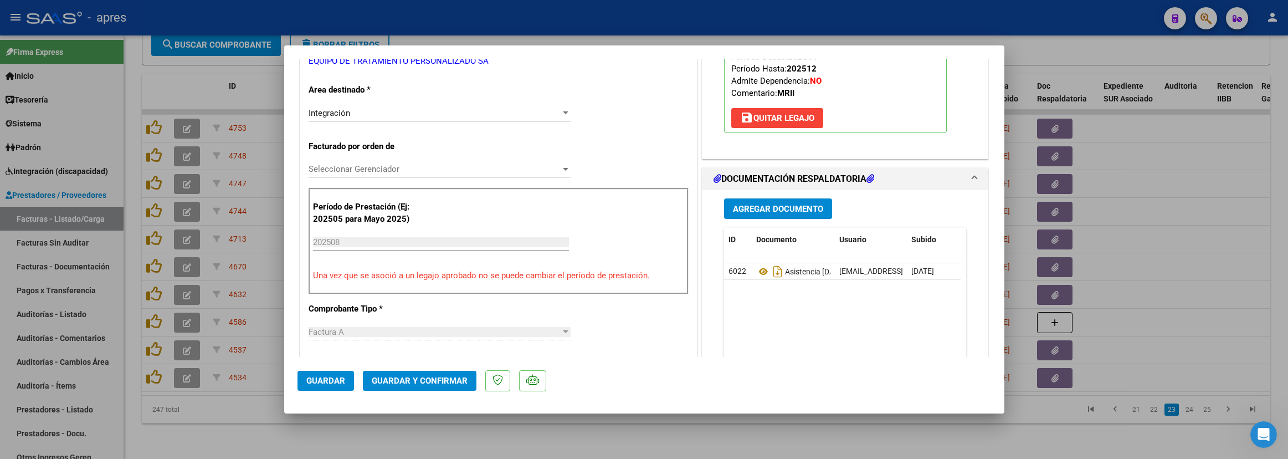
scroll to position [249, 0]
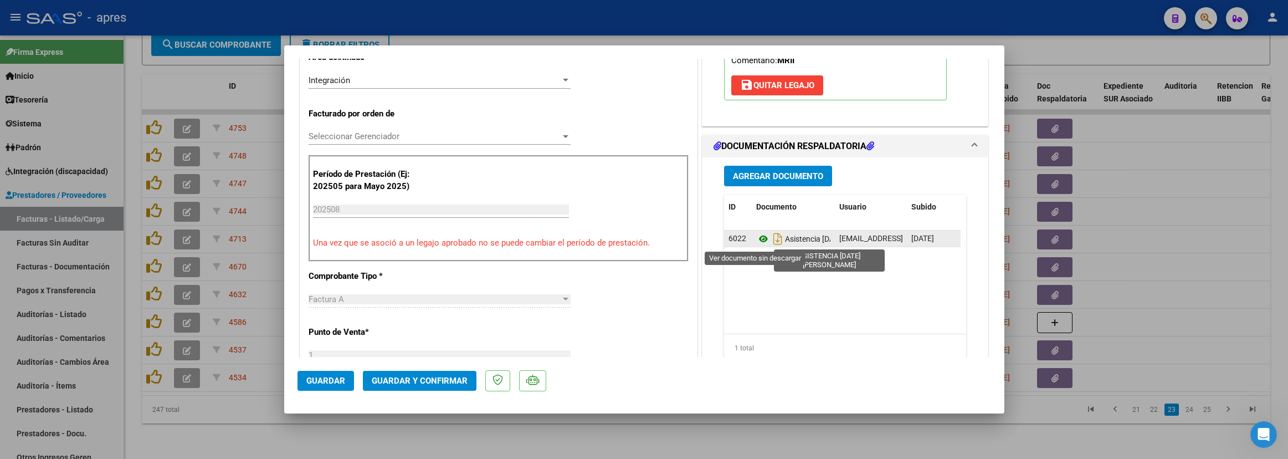
click at [756, 244] on icon at bounding box center [763, 238] width 14 height 13
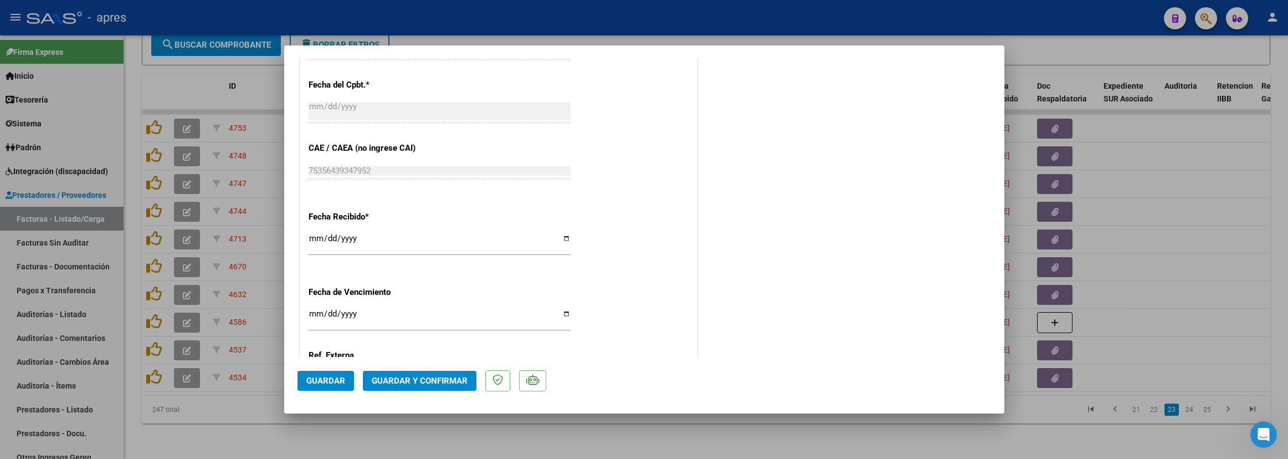
scroll to position [774, 0]
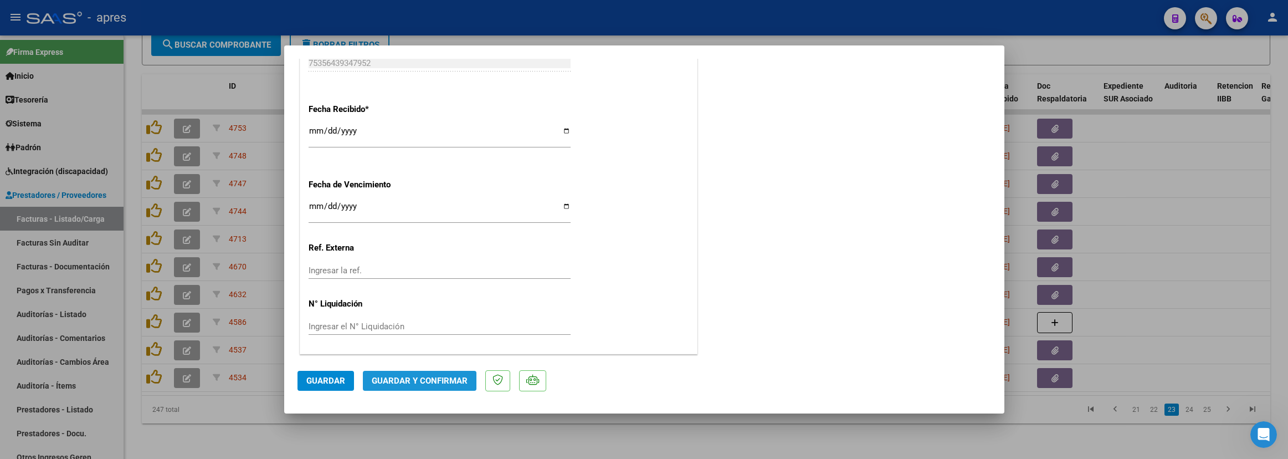
click at [423, 371] on button "Guardar y Confirmar" at bounding box center [420, 381] width 114 height 20
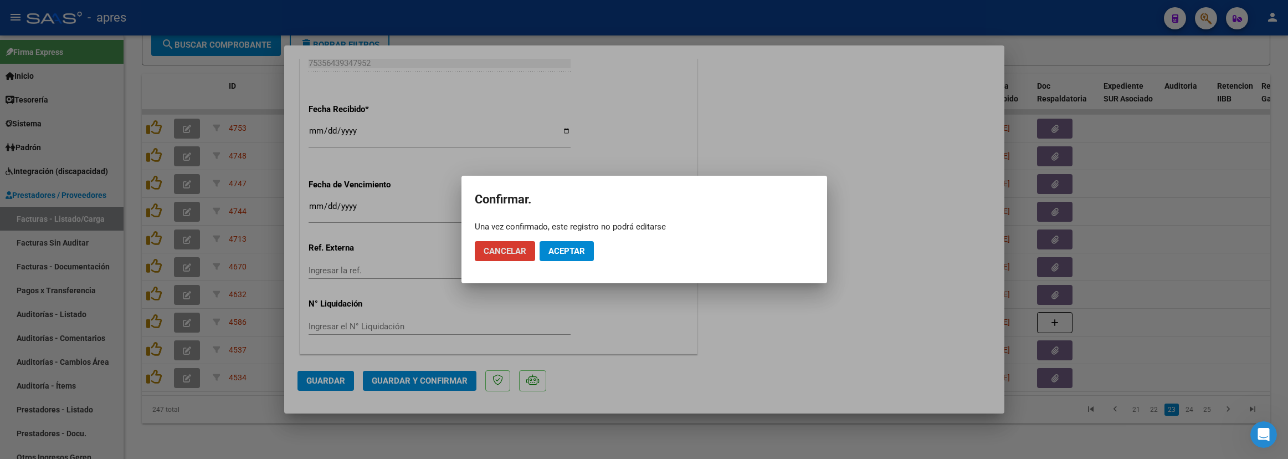
click at [592, 247] on button "Aceptar" at bounding box center [567, 251] width 54 height 20
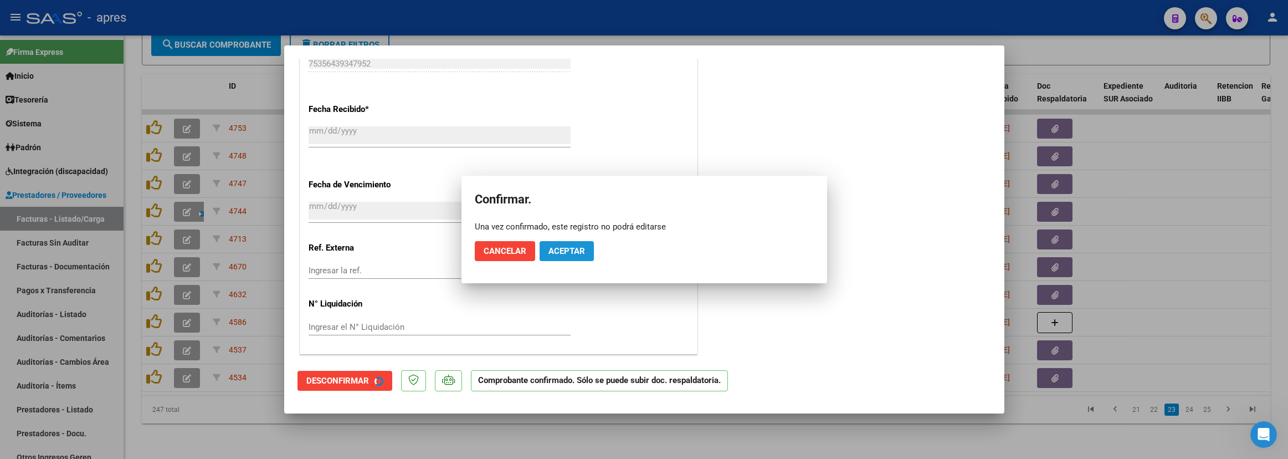
scroll to position [705, 0]
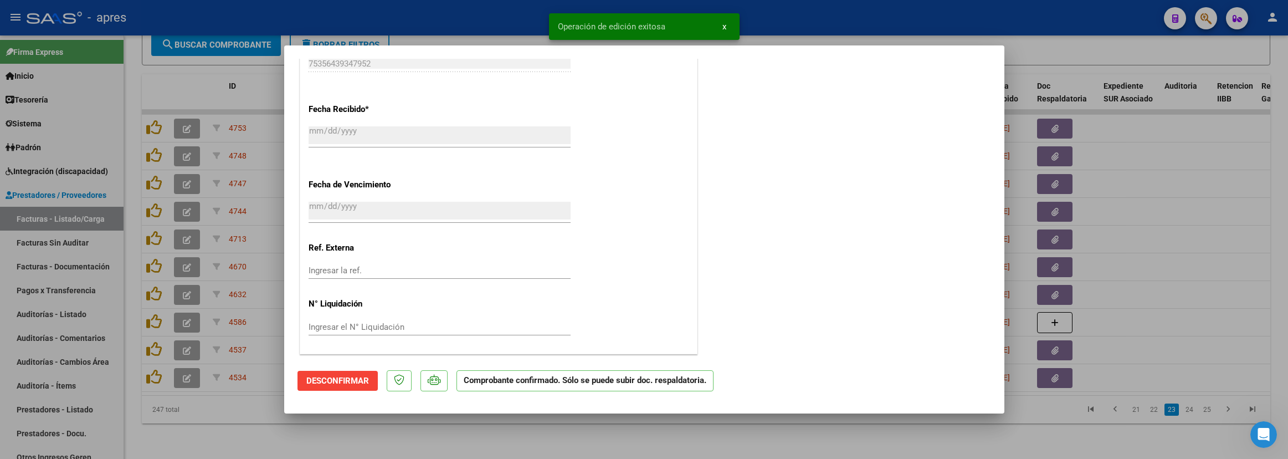
click at [273, 407] on div at bounding box center [644, 229] width 1288 height 459
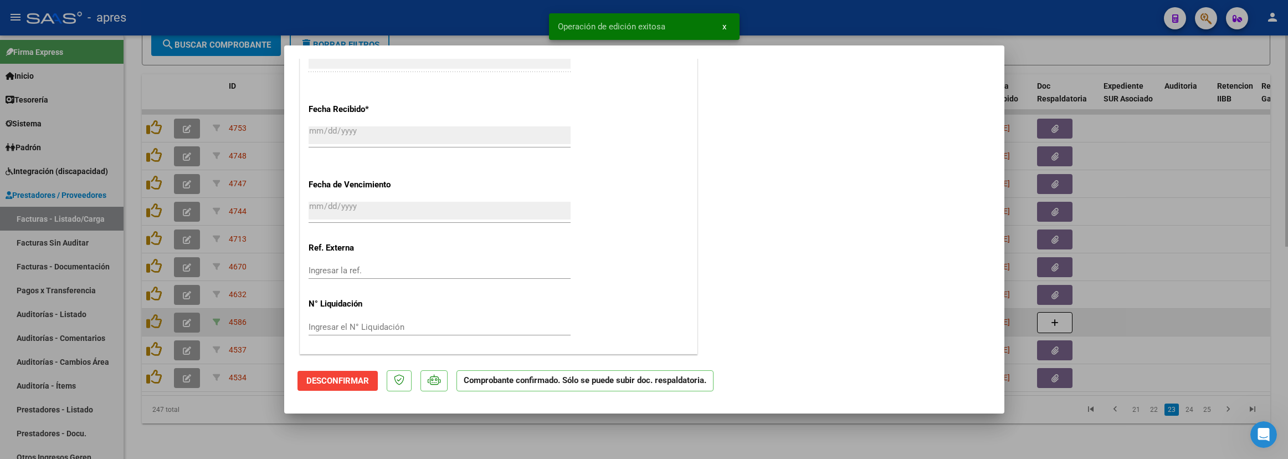
scroll to position [0, 0]
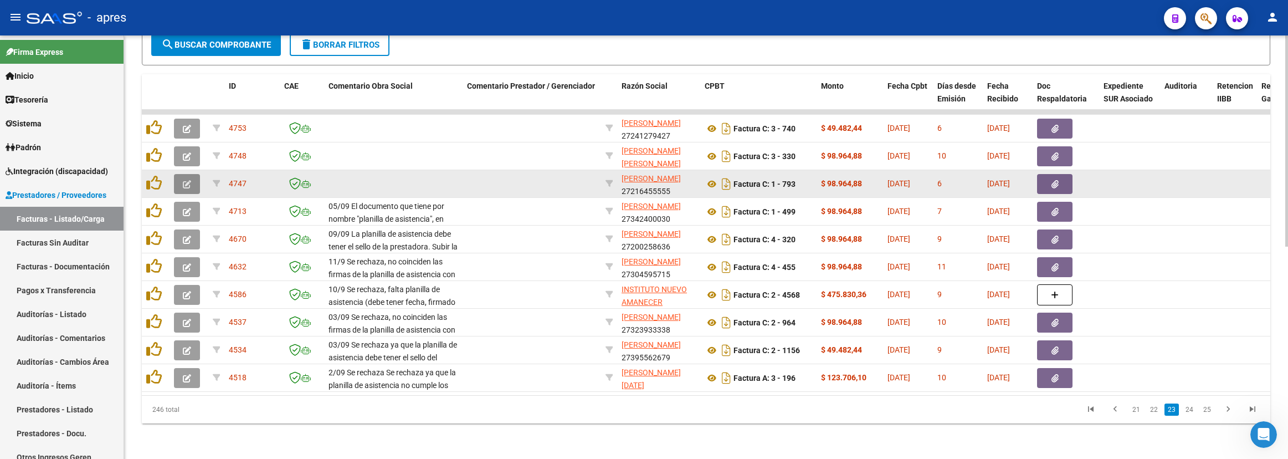
click at [183, 174] on button "button" at bounding box center [187, 184] width 26 height 20
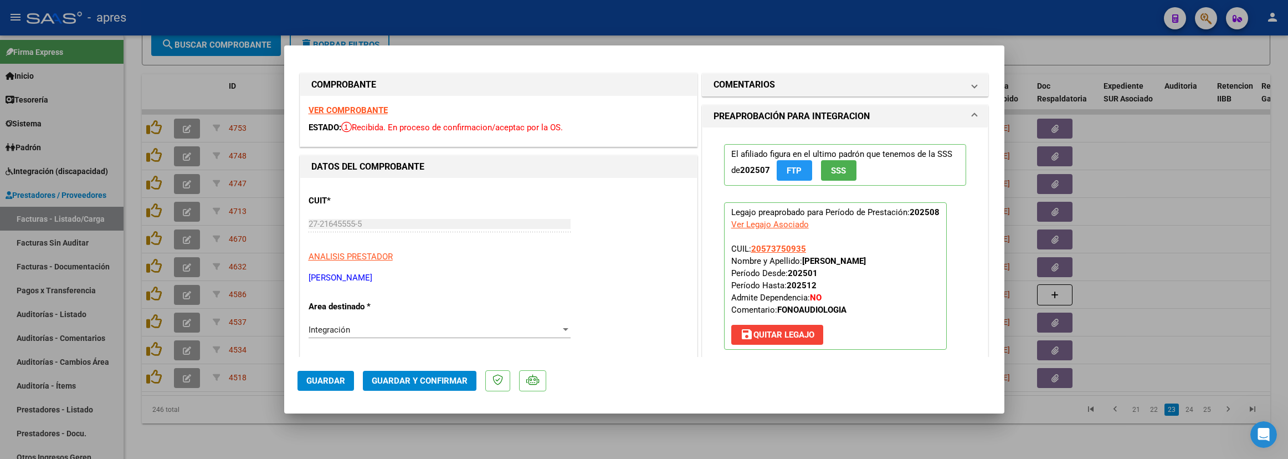
click at [326, 104] on div "VER COMPROBANTE ESTADO: Recibida. En proceso de confirmacion/aceptac por la OS." at bounding box center [498, 121] width 397 height 50
click at [332, 108] on strong "VER COMPROBANTE" at bounding box center [348, 110] width 79 height 10
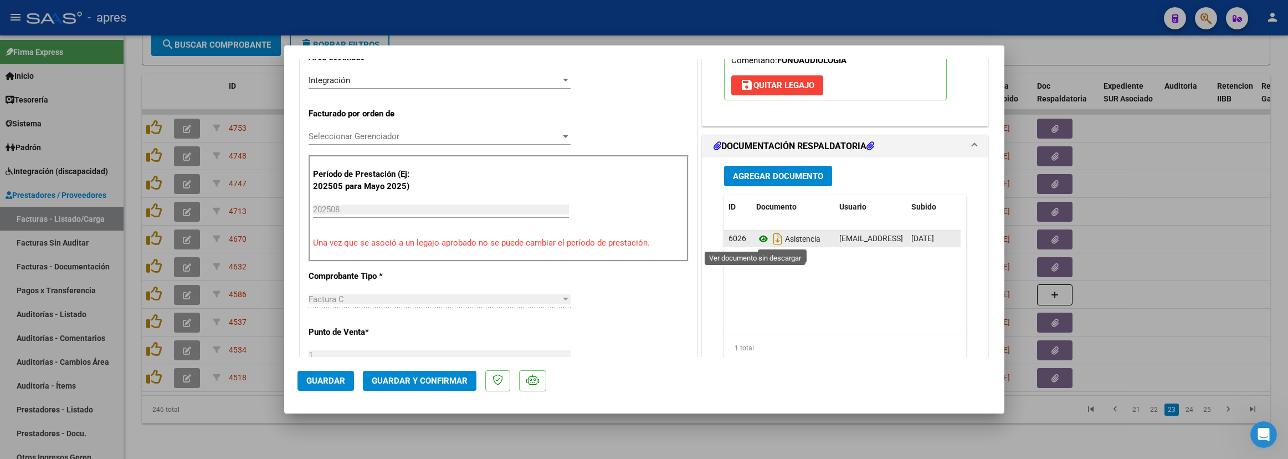
click at [760, 237] on icon at bounding box center [763, 238] width 14 height 13
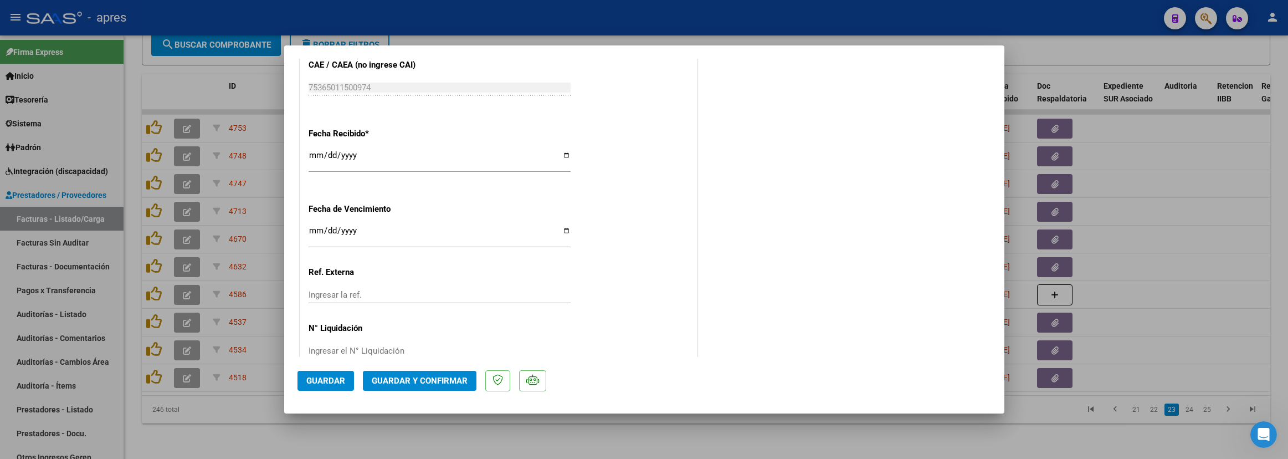
scroll to position [774, 0]
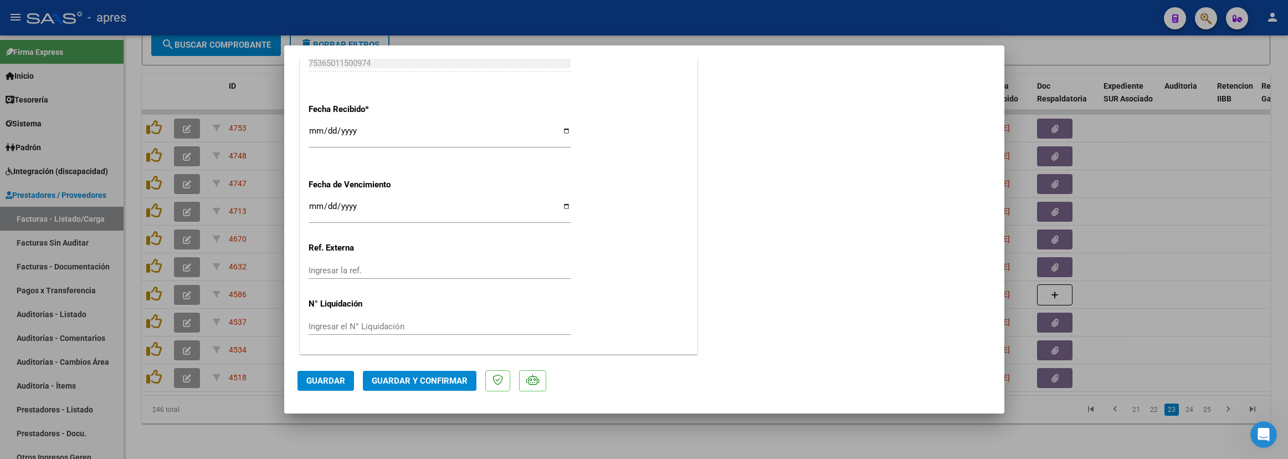
click at [314, 207] on input "2025-09-15" at bounding box center [440, 211] width 262 height 18
type input "2025-09-15"
click at [471, 387] on button "Guardar y Confirmar" at bounding box center [420, 381] width 114 height 20
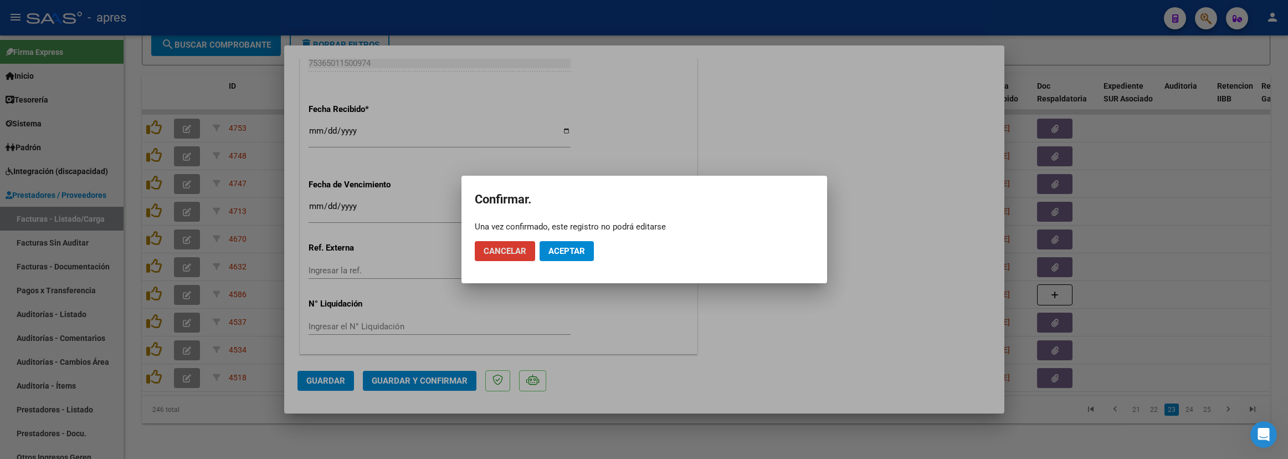
click at [577, 246] on span "Aceptar" at bounding box center [566, 251] width 37 height 10
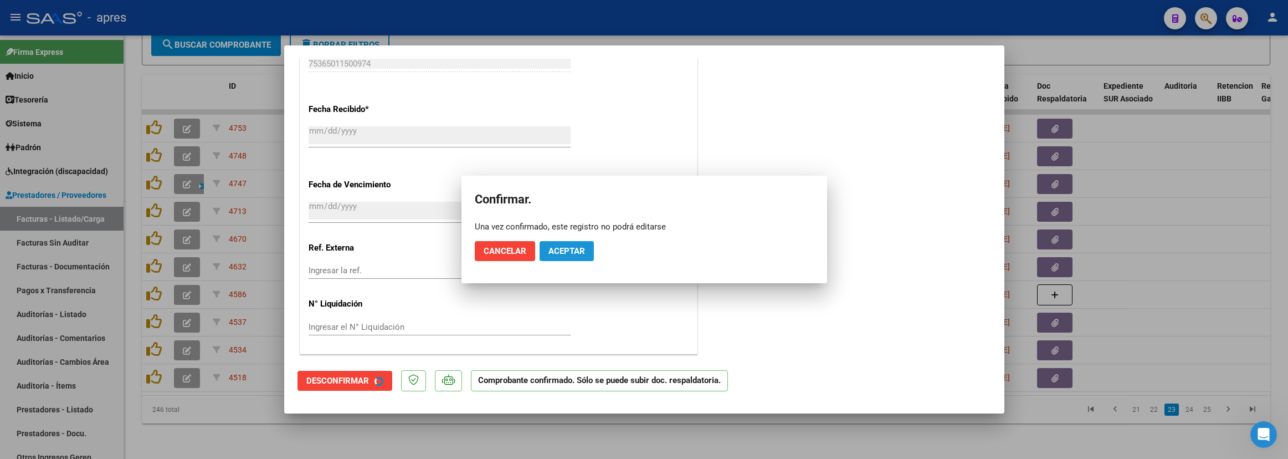
scroll to position [705, 0]
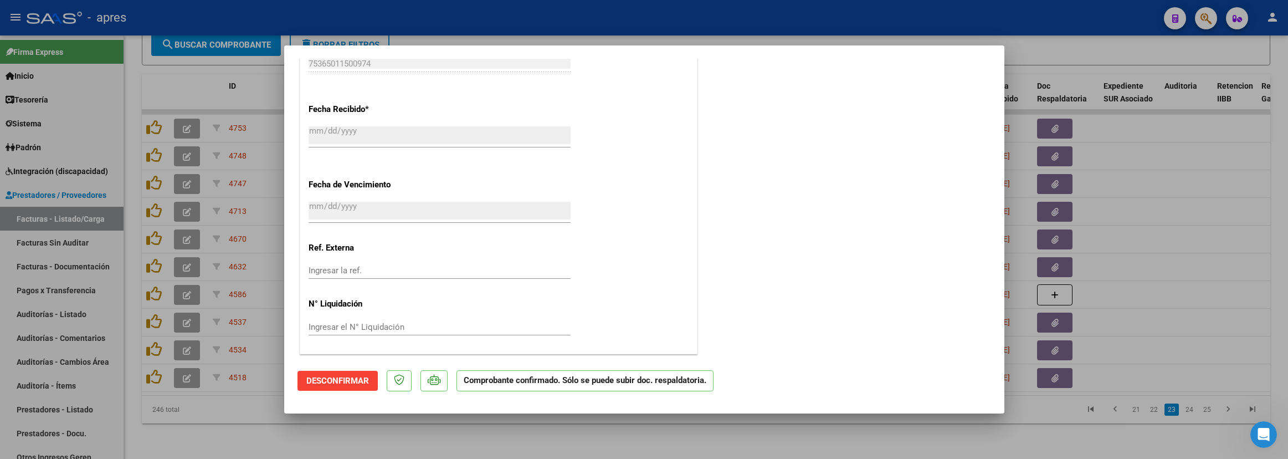
click at [359, 407] on div at bounding box center [644, 229] width 1288 height 459
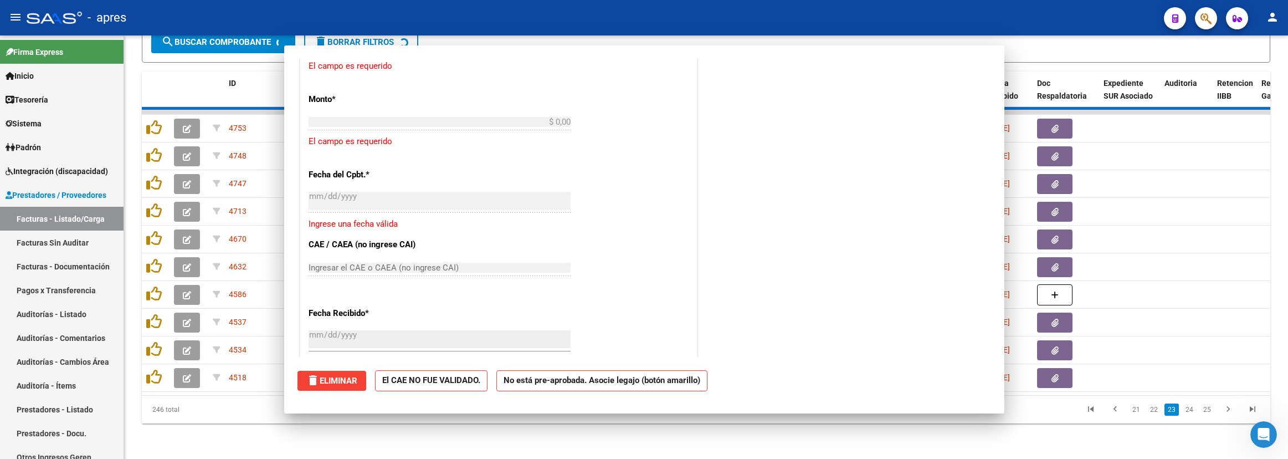
scroll to position [0, 0]
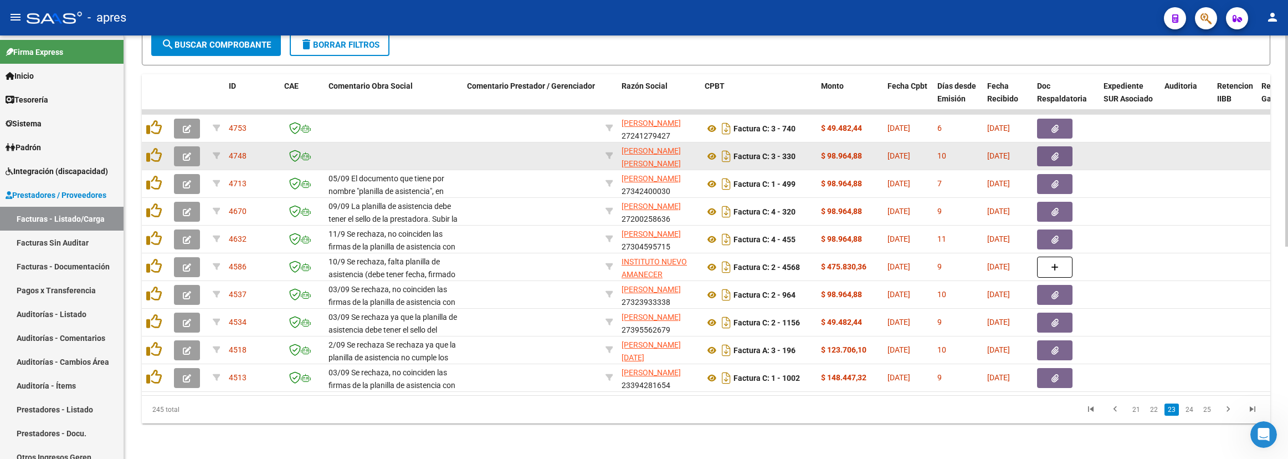
click at [183, 152] on icon "button" at bounding box center [187, 156] width 8 height 8
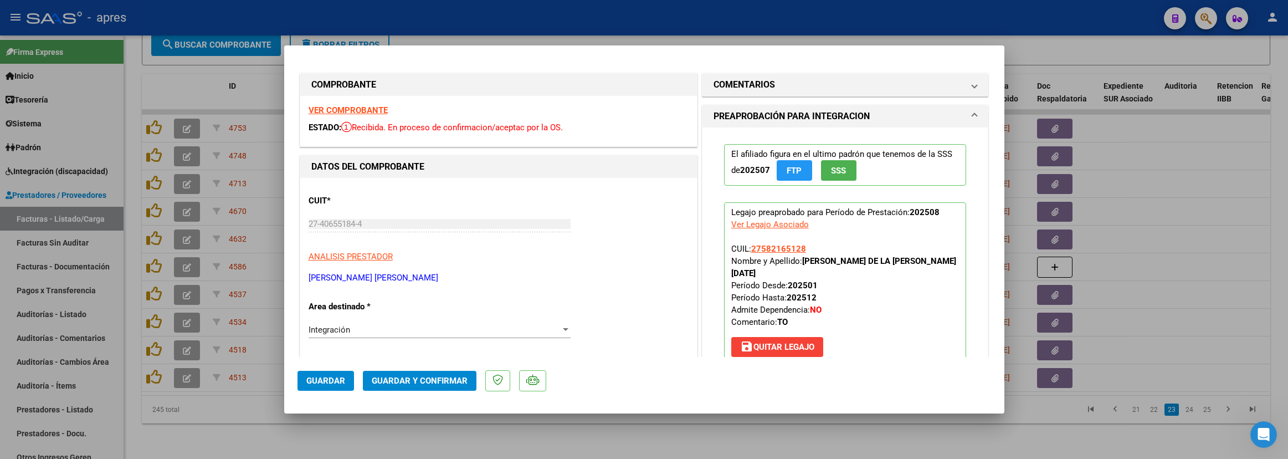
click at [324, 107] on strong "VER COMPROBANTE" at bounding box center [348, 110] width 79 height 10
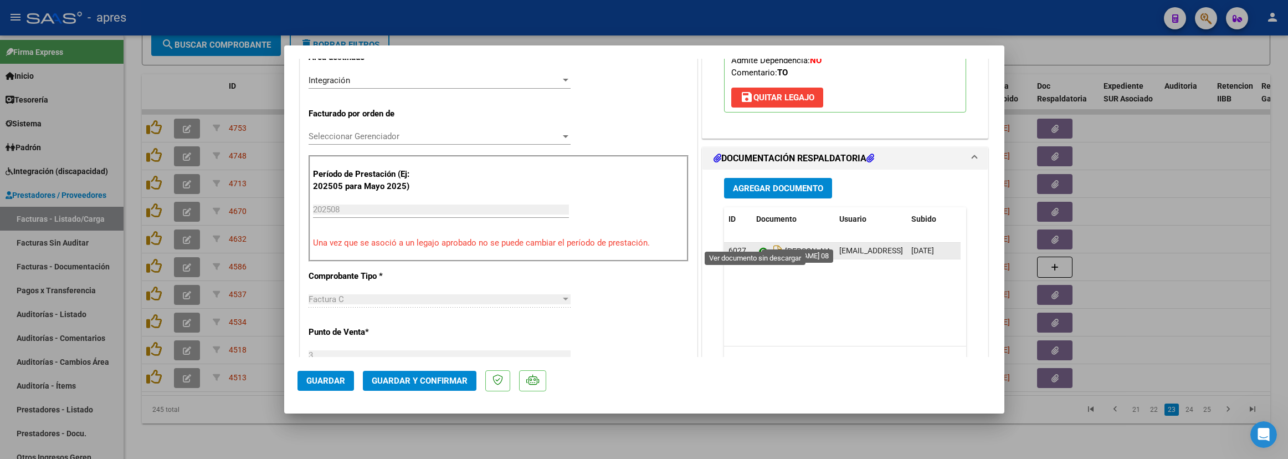
click at [758, 244] on icon at bounding box center [763, 250] width 14 height 13
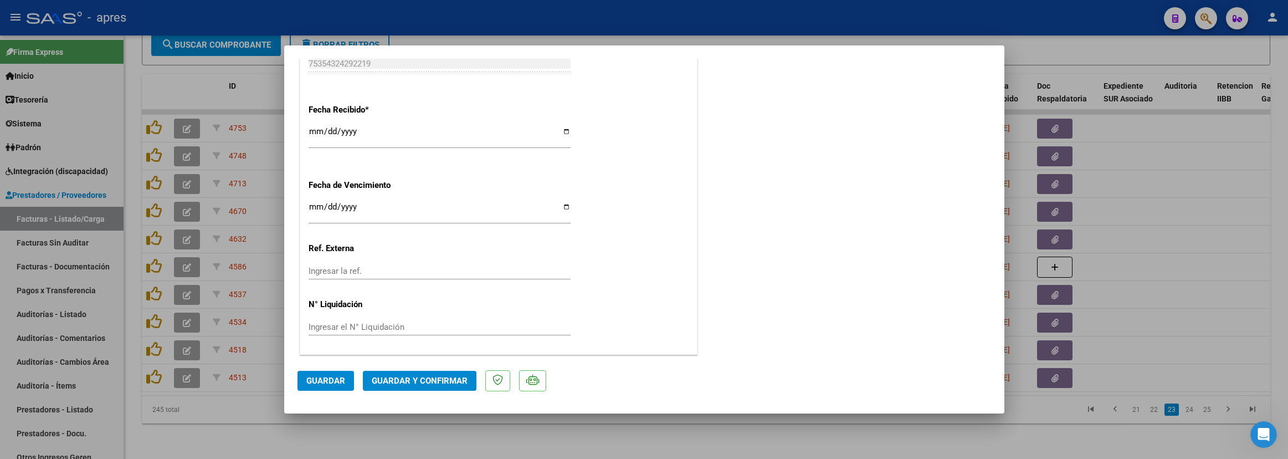
scroll to position [774, 0]
click at [316, 207] on input "Ingresar la fecha" at bounding box center [440, 211] width 262 height 18
type input "2025-09-11"
click at [447, 379] on span "Guardar y Confirmar" at bounding box center [420, 381] width 96 height 10
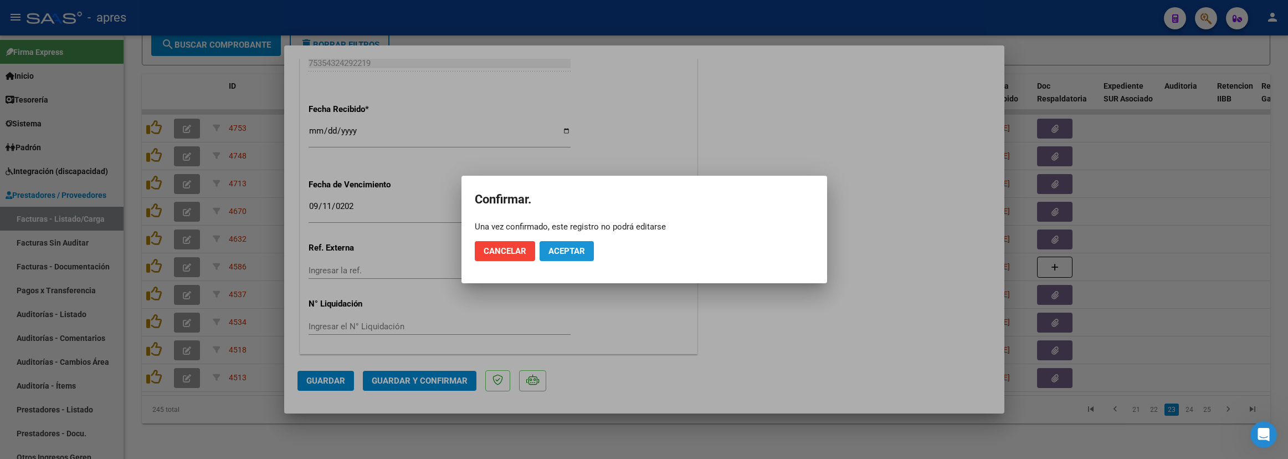
click at [559, 255] on span "Aceptar" at bounding box center [566, 251] width 37 height 10
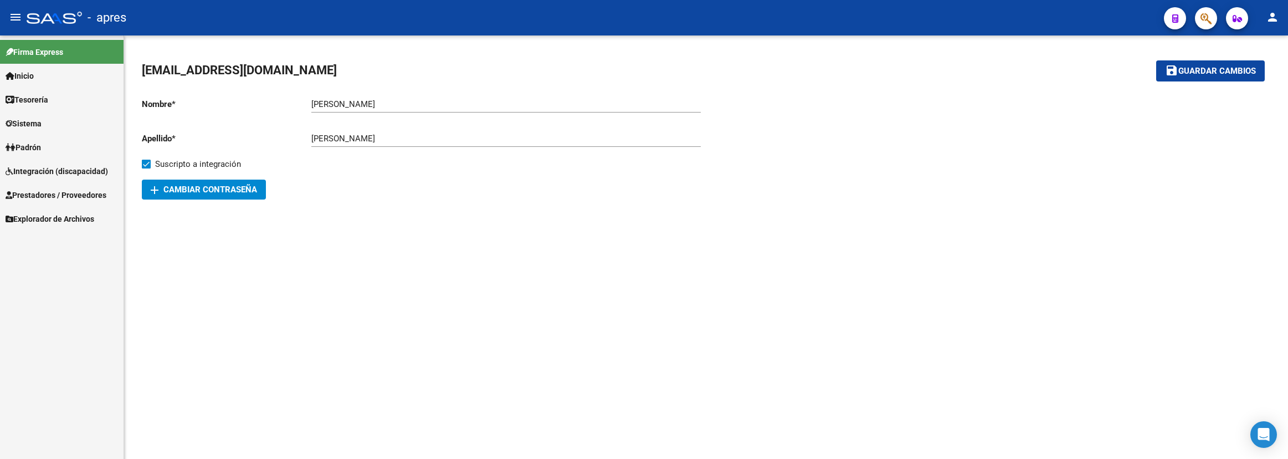
click at [65, 166] on span "Integración (discapacidad)" at bounding box center [57, 171] width 102 height 12
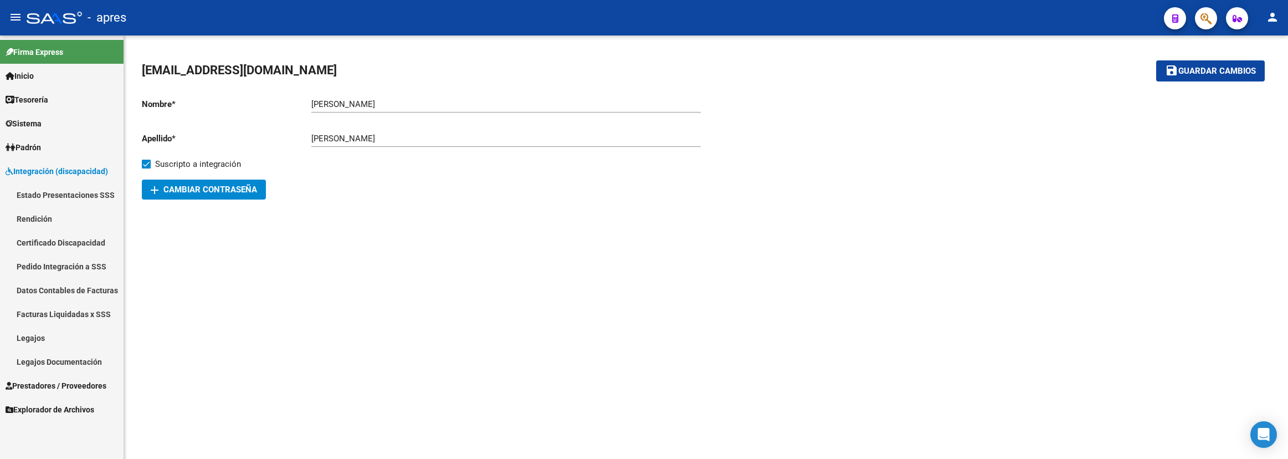
click at [61, 384] on span "Prestadores / Proveedores" at bounding box center [56, 385] width 101 height 12
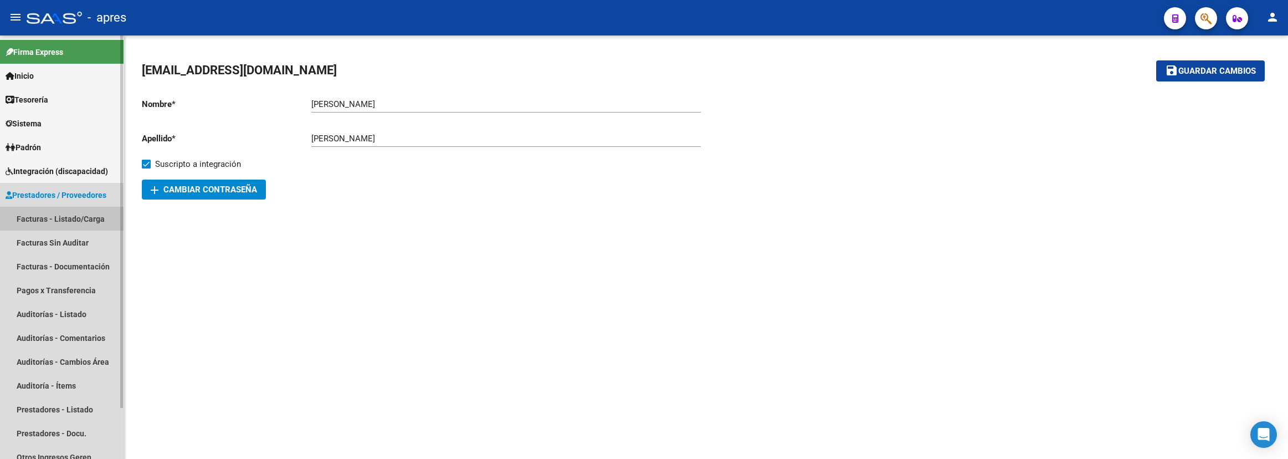
click at [57, 212] on link "Facturas - Listado/Carga" at bounding box center [62, 219] width 124 height 24
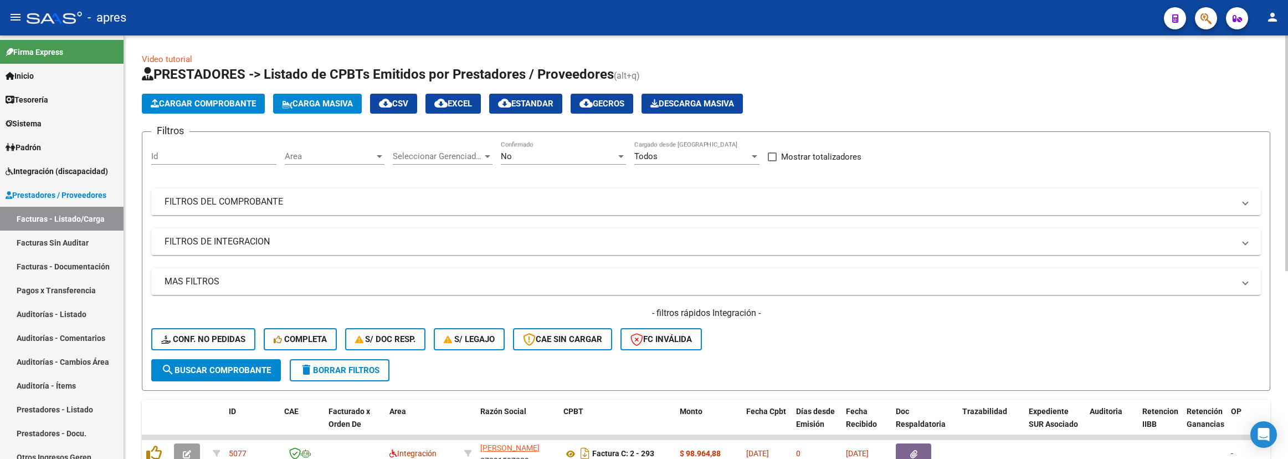
click at [484, 195] on mat-expansion-panel-header "FILTROS DEL COMPROBANTE" at bounding box center [706, 201] width 1110 height 27
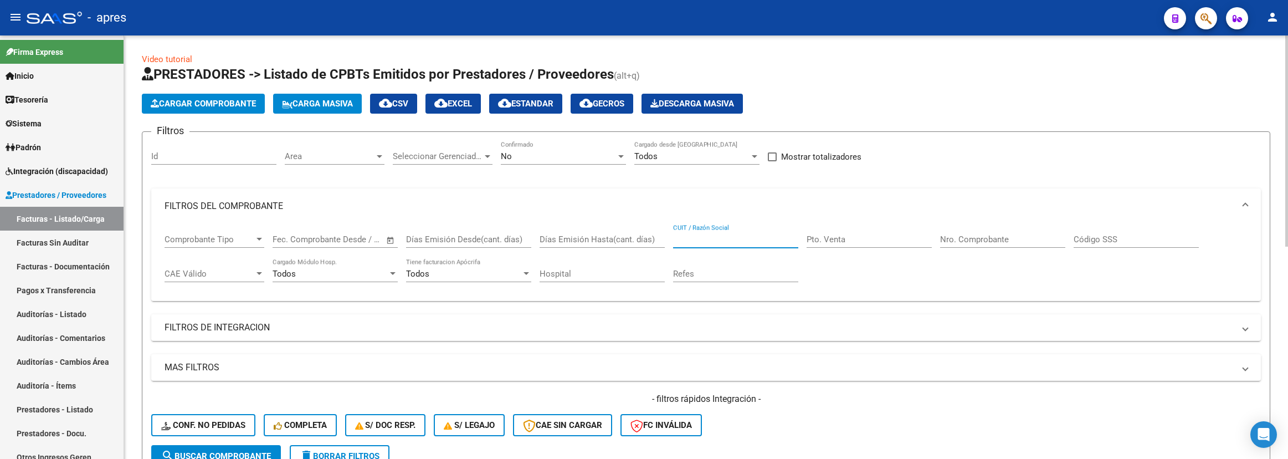
click at [740, 235] on input "CUIT / Razón Social" at bounding box center [735, 239] width 125 height 10
type input "diaz ana"
click at [1001, 239] on input "Nro. Comprobante" at bounding box center [1002, 239] width 125 height 10
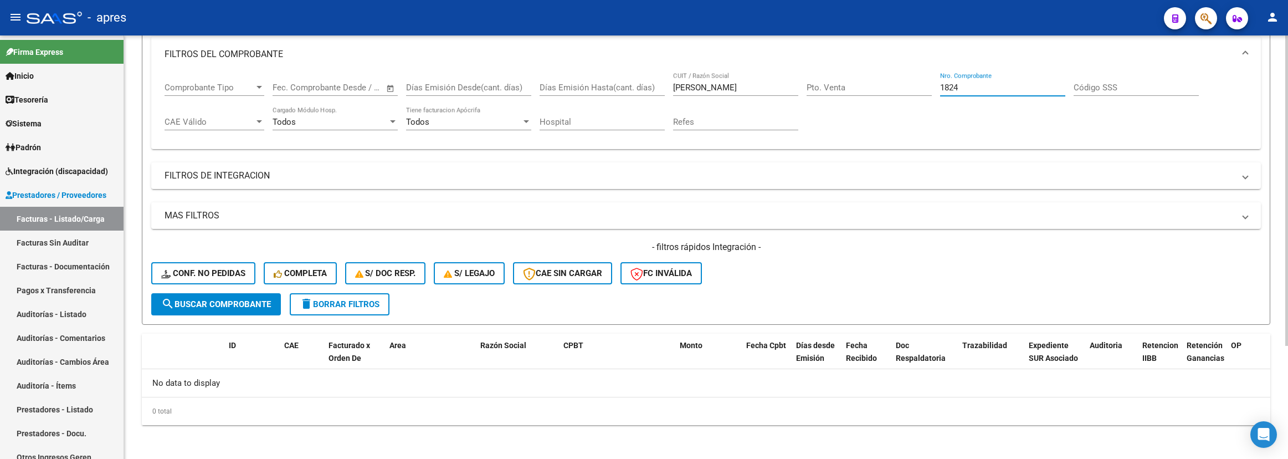
scroll to position [153, 0]
type input "1824"
click at [735, 89] on input "diaz ana" at bounding box center [735, 86] width 125 height 10
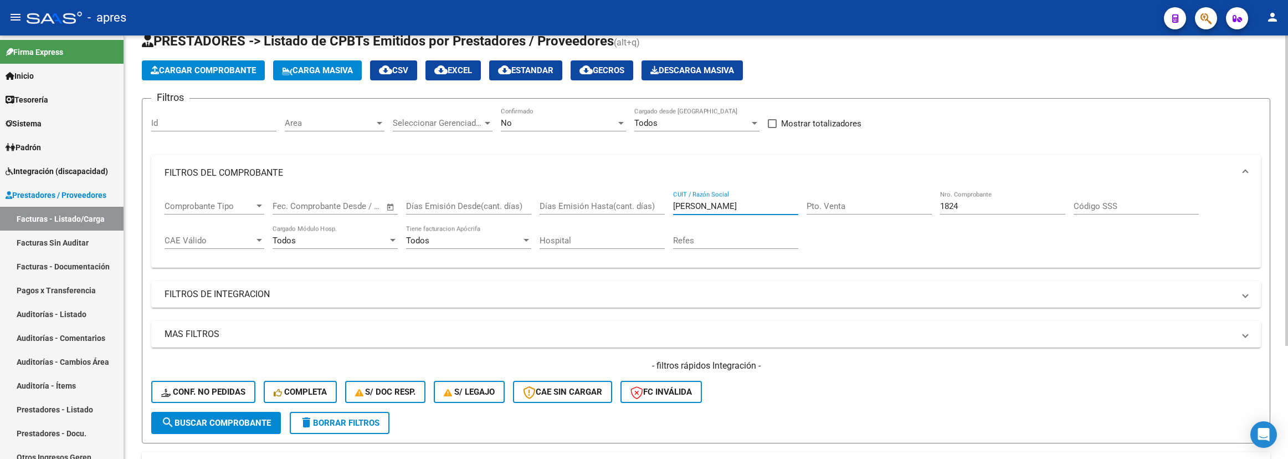
scroll to position [0, 0]
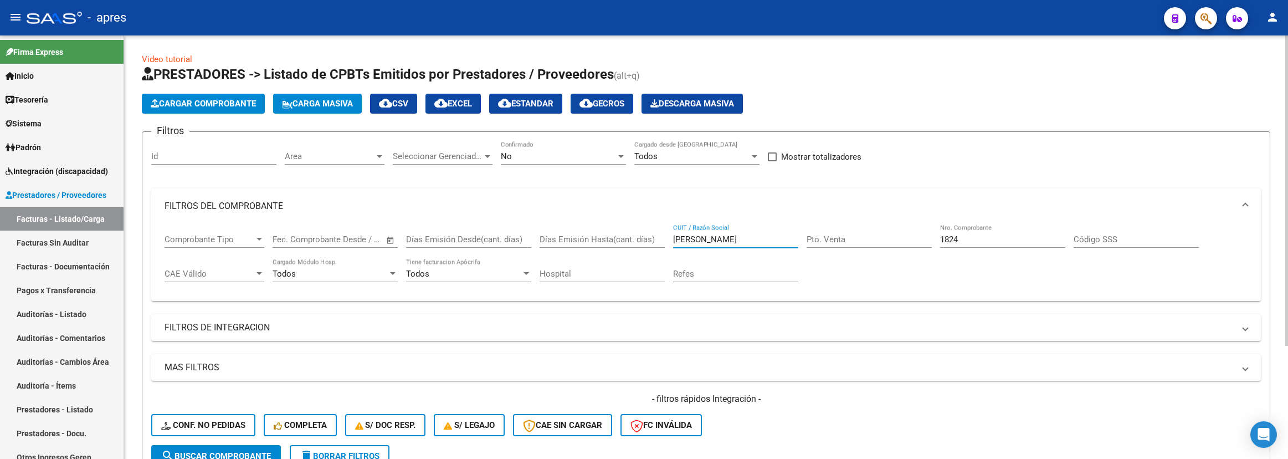
type input "diaz analia"
click at [303, 165] on div "Area Area" at bounding box center [335, 153] width 100 height 24
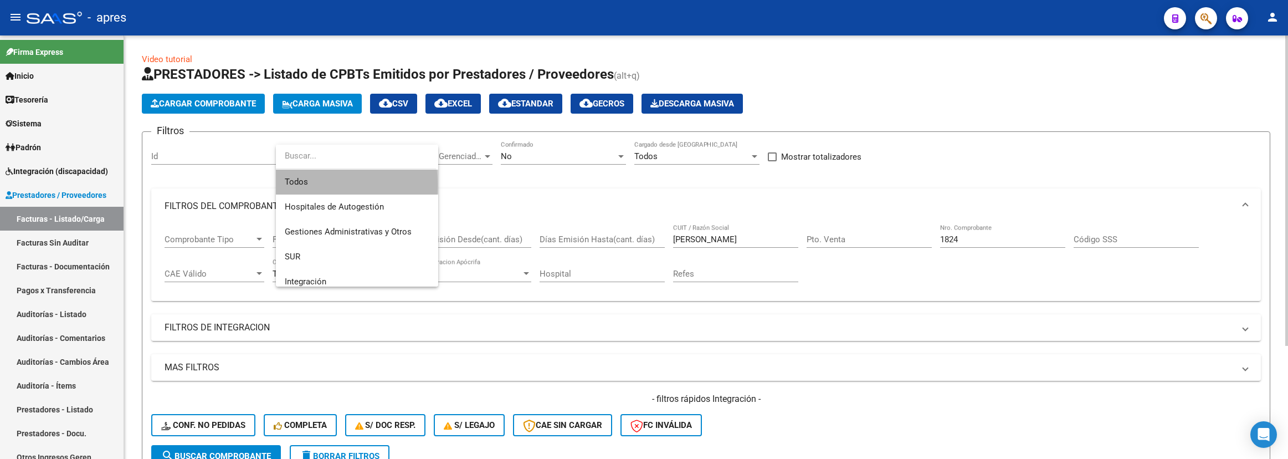
drag, startPoint x: 301, startPoint y: 185, endPoint x: 364, endPoint y: 172, distance: 64.0
click at [301, 181] on span "Todos" at bounding box center [357, 182] width 145 height 25
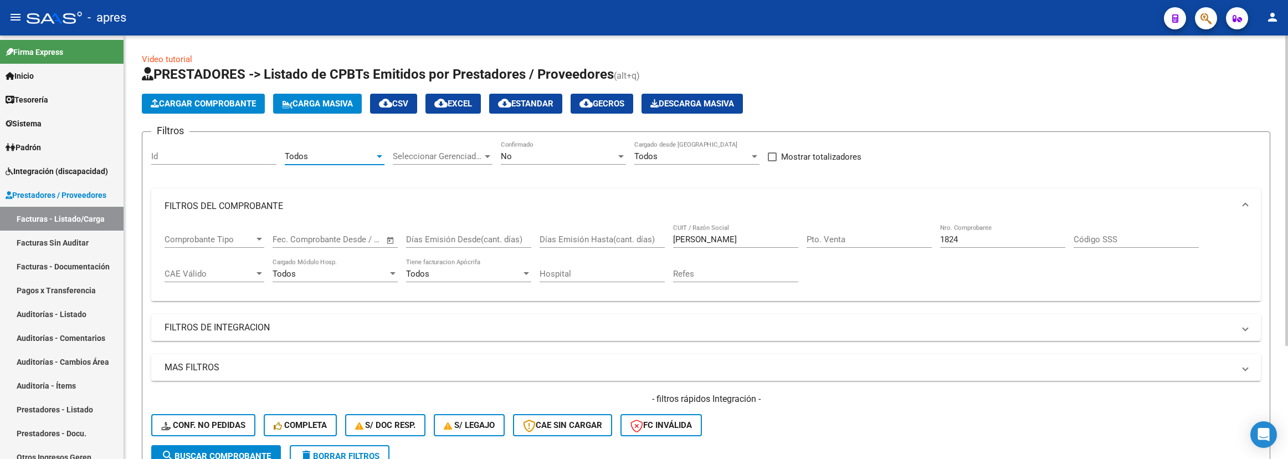
click at [471, 158] on span "Seleccionar Gerenciador" at bounding box center [438, 156] width 90 height 10
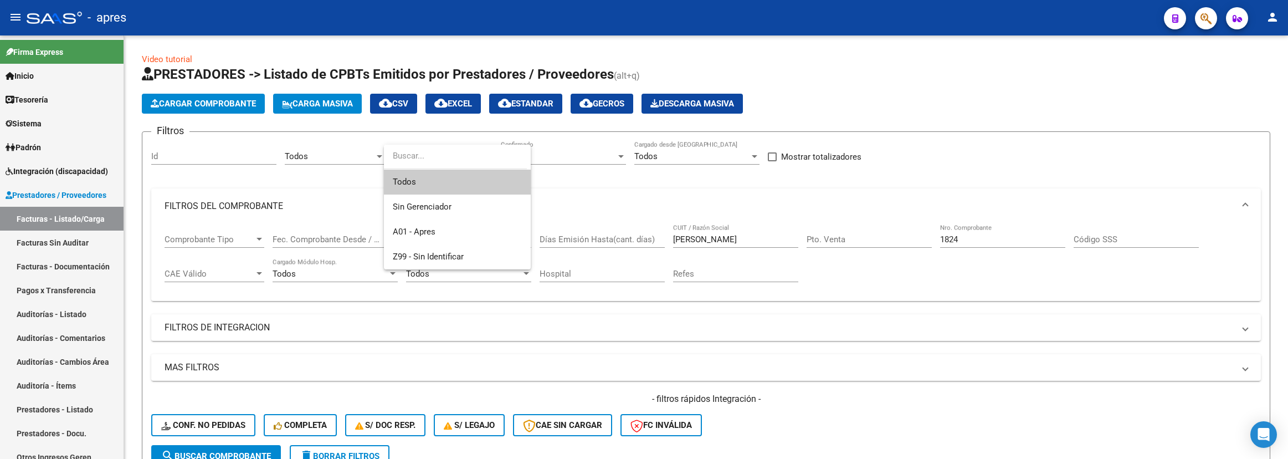
click at [452, 187] on span "Todos" at bounding box center [457, 182] width 129 height 25
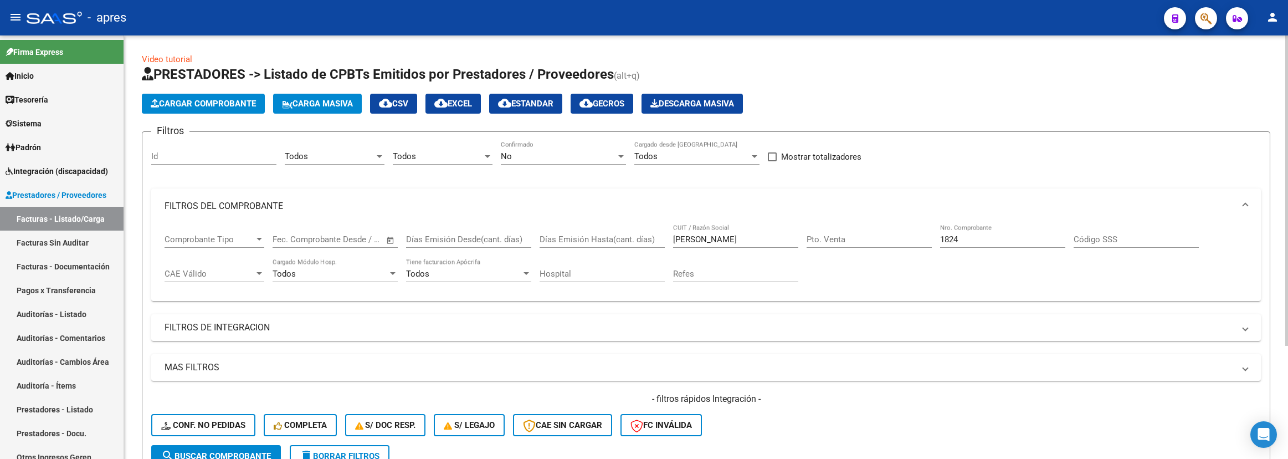
click at [519, 145] on div "No Confirmado" at bounding box center [563, 153] width 125 height 24
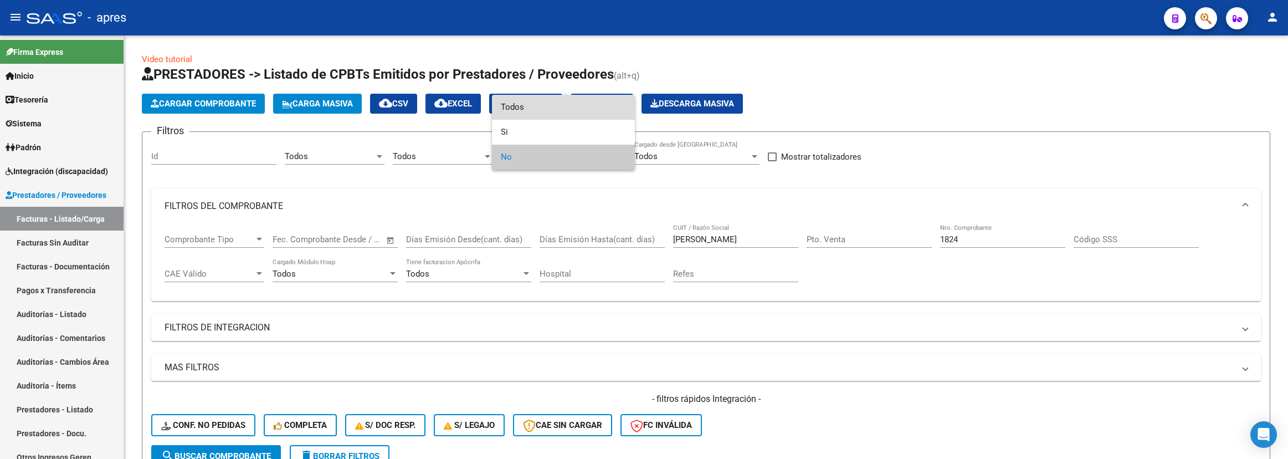
drag, startPoint x: 511, startPoint y: 103, endPoint x: 317, endPoint y: 347, distance: 311.6
click at [511, 104] on span "Todos" at bounding box center [563, 107] width 125 height 25
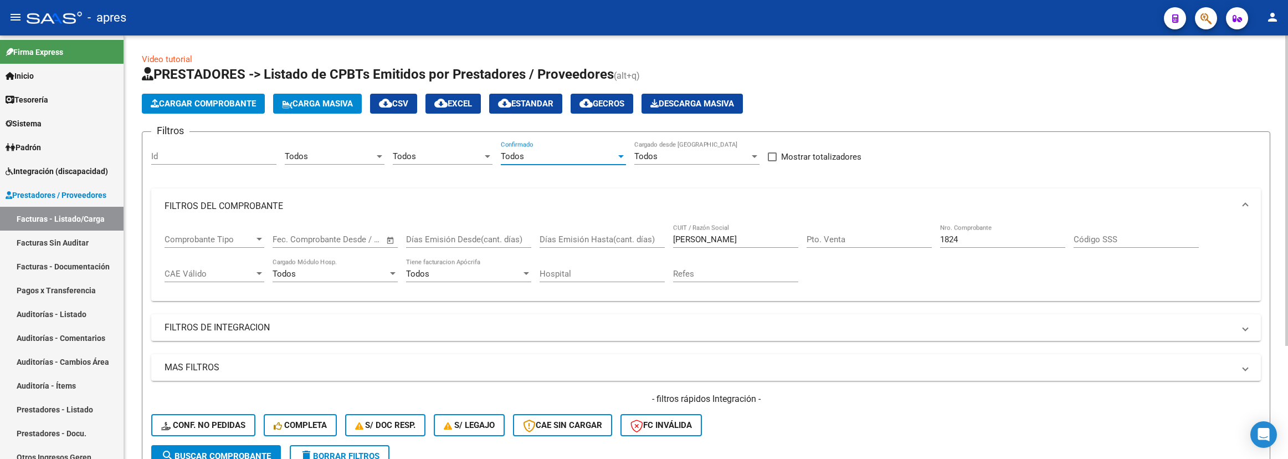
click at [214, 451] on span "search Buscar Comprobante" at bounding box center [216, 456] width 110 height 10
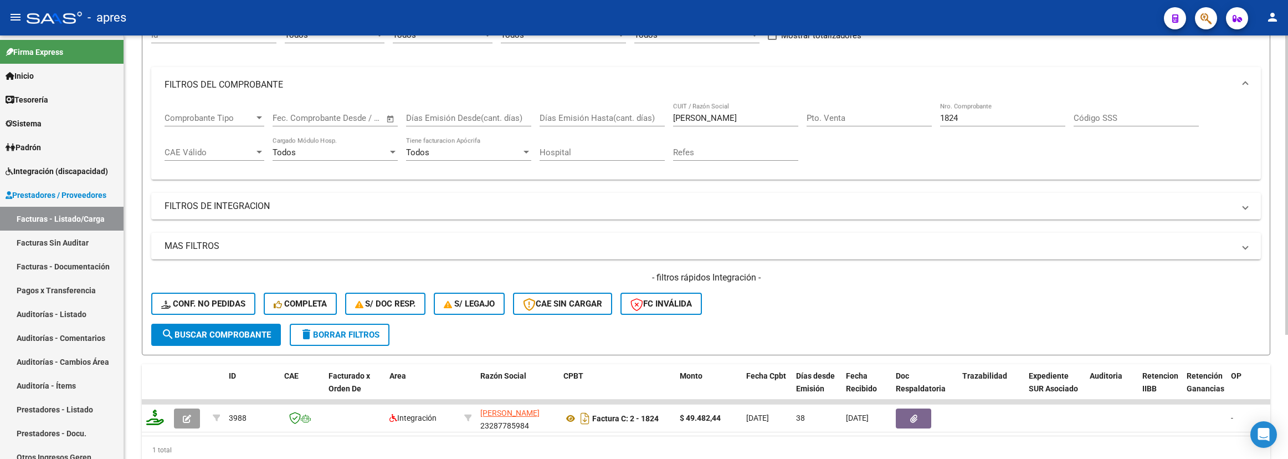
scroll to position [92, 0]
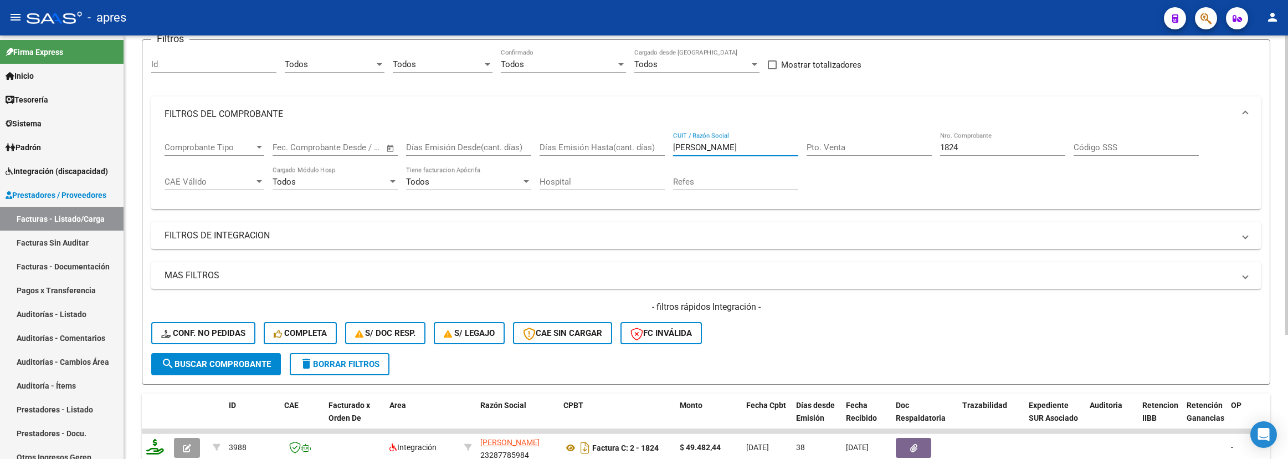
drag, startPoint x: 715, startPoint y: 143, endPoint x: 574, endPoint y: 147, distance: 141.3
click at [574, 147] on div "Comprobante Tipo Comprobante Tipo Fecha inicio – Fecha fin Fec. Comprobante Des…" at bounding box center [706, 166] width 1083 height 69
drag, startPoint x: 1009, startPoint y: 143, endPoint x: 797, endPoint y: 156, distance: 212.6
click at [798, 156] on div "Comprobante Tipo Comprobante Tipo Fecha inicio – Fecha fin Fec. Comprobante Des…" at bounding box center [706, 166] width 1083 height 69
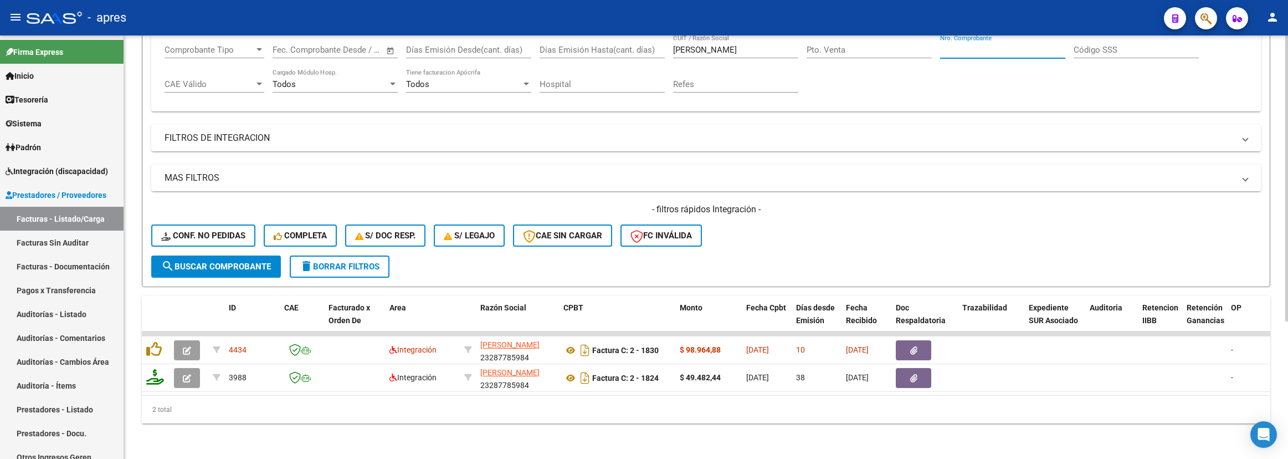
scroll to position [203, 0]
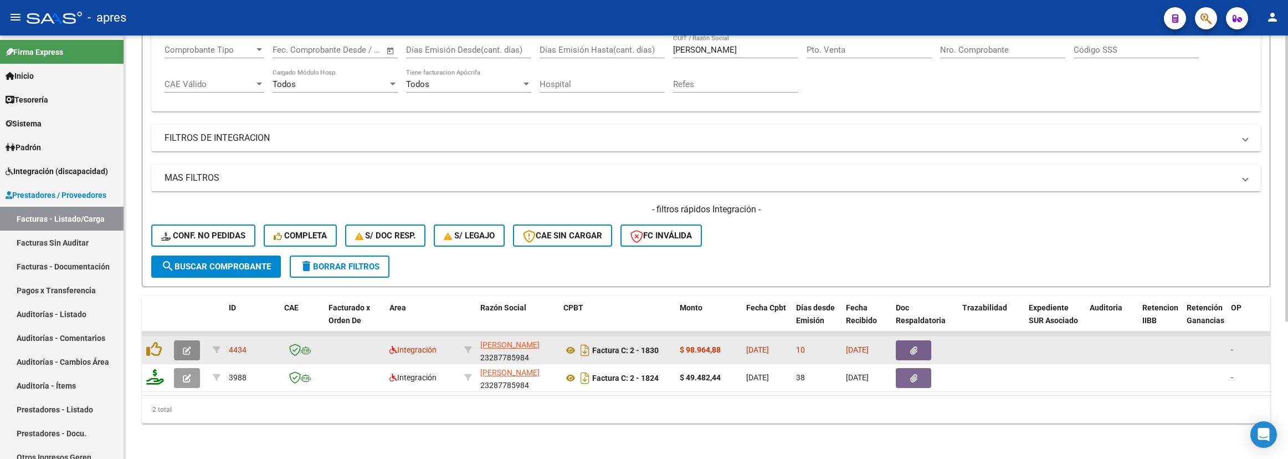
click at [184, 346] on icon "button" at bounding box center [187, 350] width 8 height 8
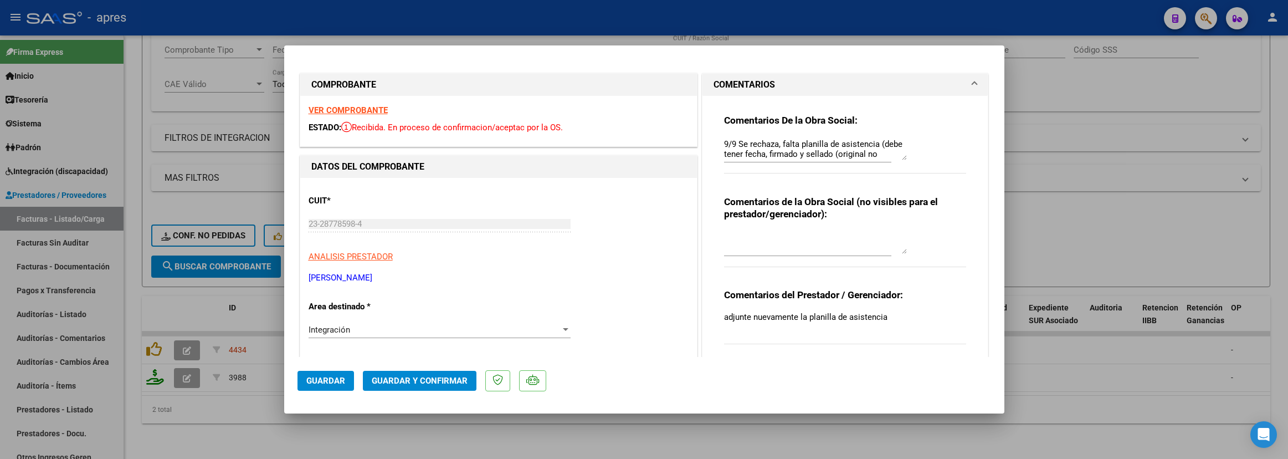
click at [348, 107] on strong "VER COMPROBANTE" at bounding box center [348, 110] width 79 height 10
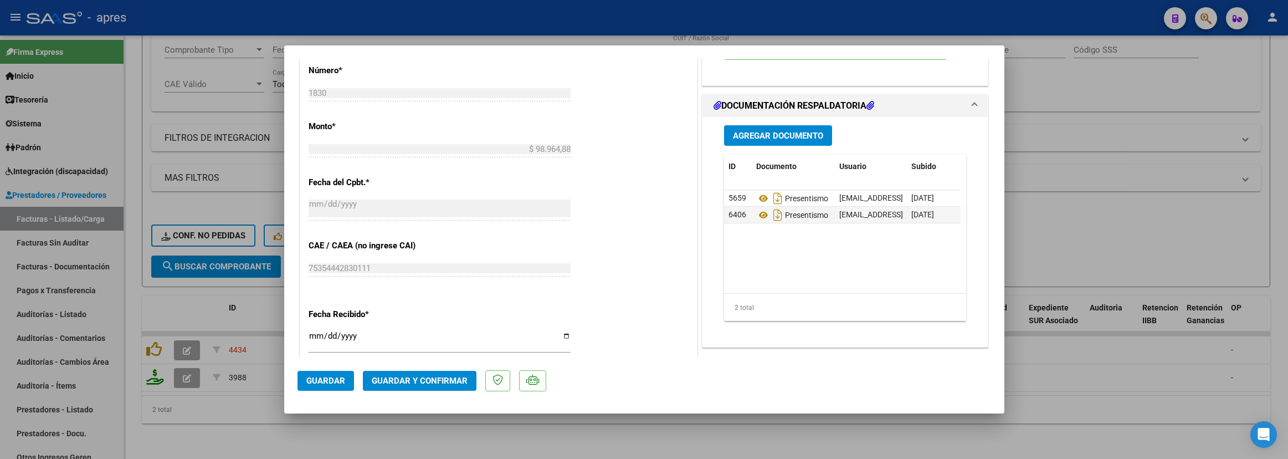
scroll to position [665, 0]
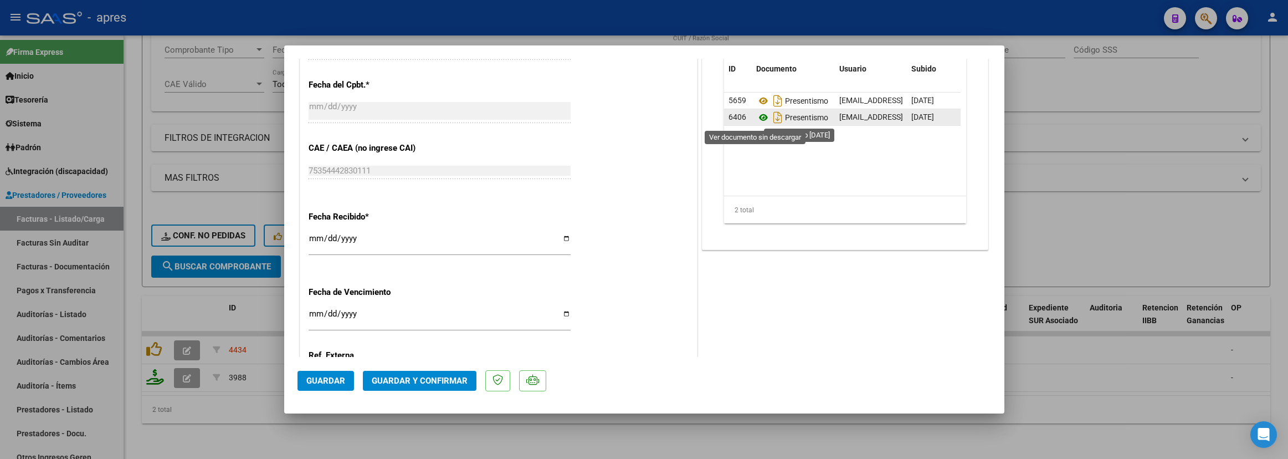
click at [756, 122] on icon at bounding box center [763, 117] width 14 height 13
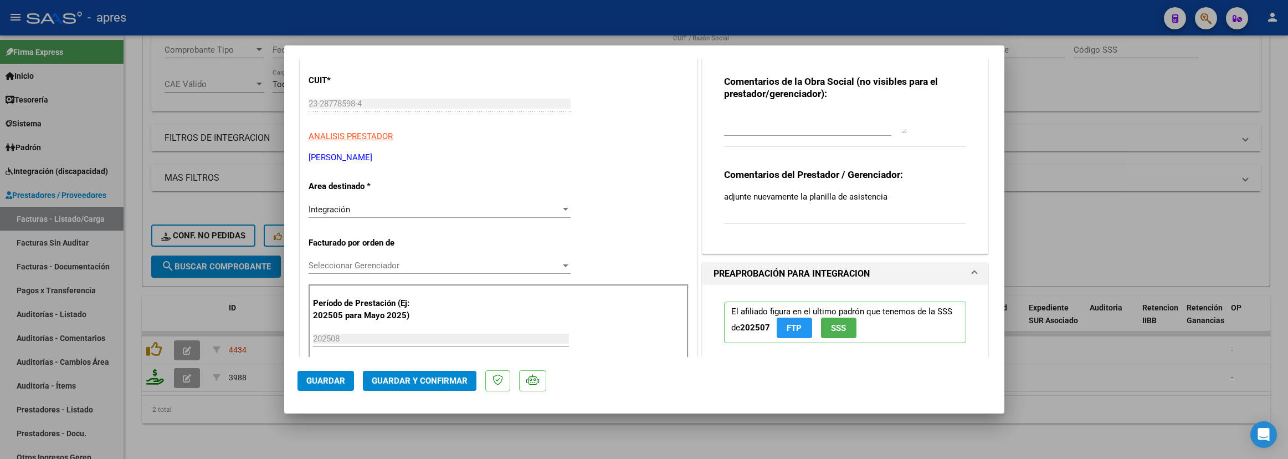
scroll to position [0, 0]
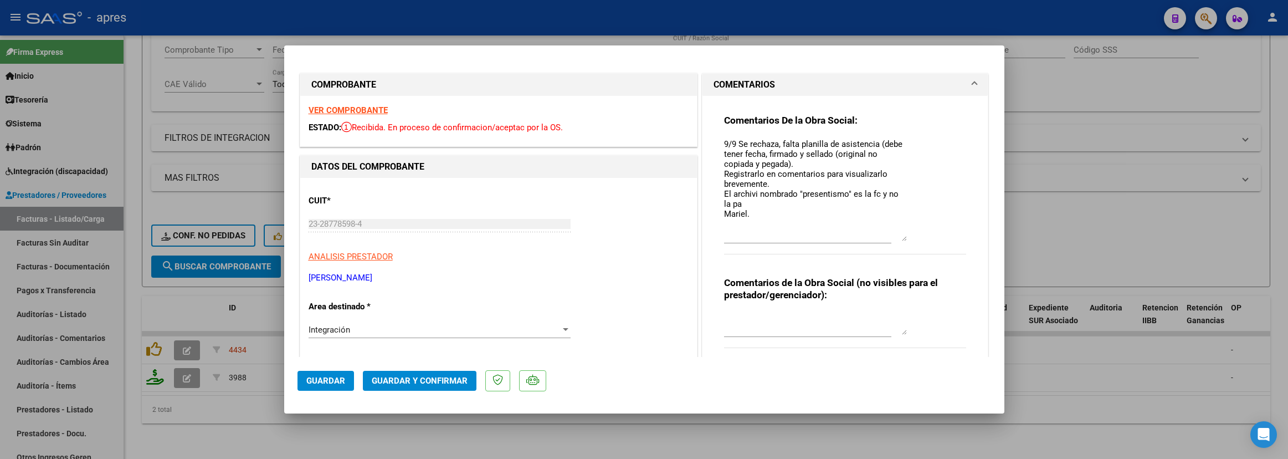
drag, startPoint x: 895, startPoint y: 155, endPoint x: 895, endPoint y: 240, distance: 85.3
click at [895, 240] on textarea "9/9 Se rechaza, falta planilla de asistencia (debe tener fecha, firmado y sella…" at bounding box center [815, 189] width 183 height 103
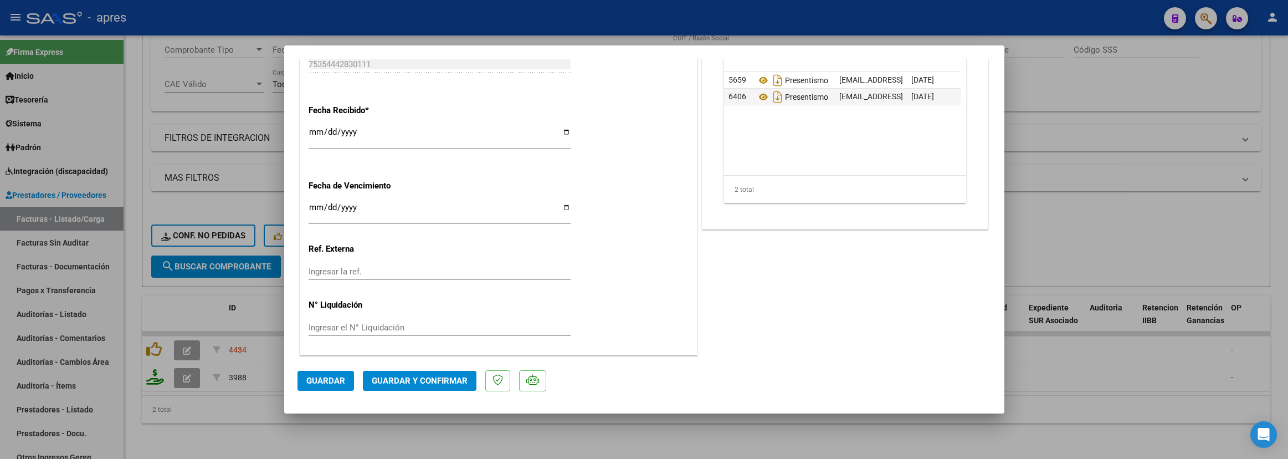
scroll to position [774, 0]
click at [407, 384] on span "Guardar y Confirmar" at bounding box center [420, 381] width 96 height 10
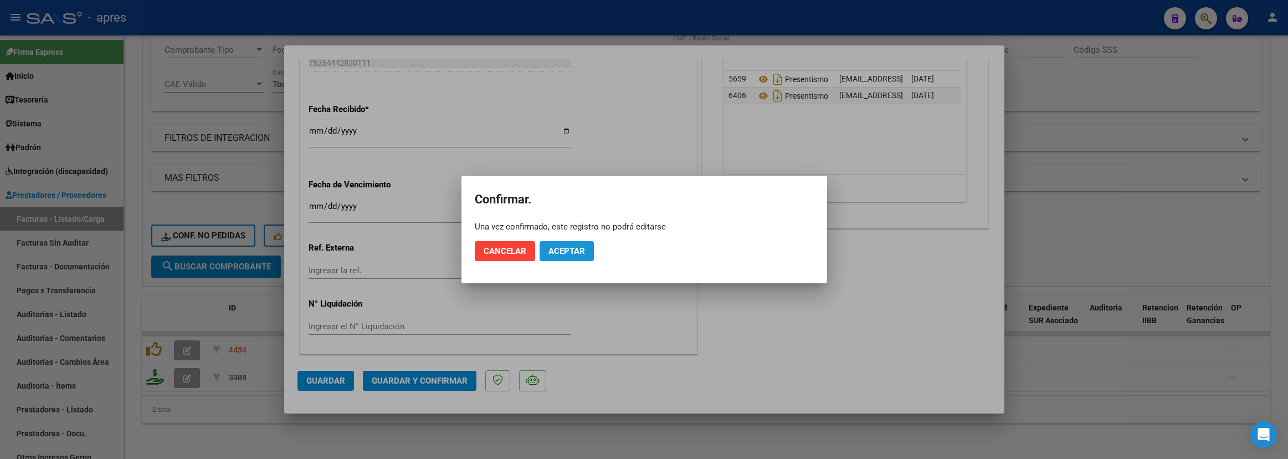
drag, startPoint x: 567, startPoint y: 254, endPoint x: 572, endPoint y: 202, distance: 52.9
click at [567, 253] on span "Aceptar" at bounding box center [566, 251] width 37 height 10
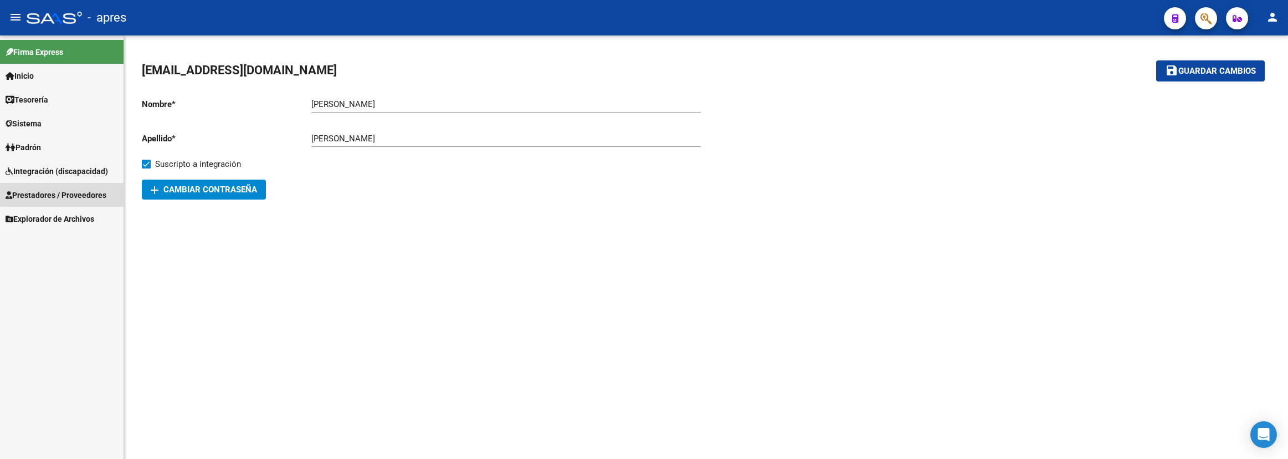
click at [75, 189] on span "Prestadores / Proveedores" at bounding box center [56, 195] width 101 height 12
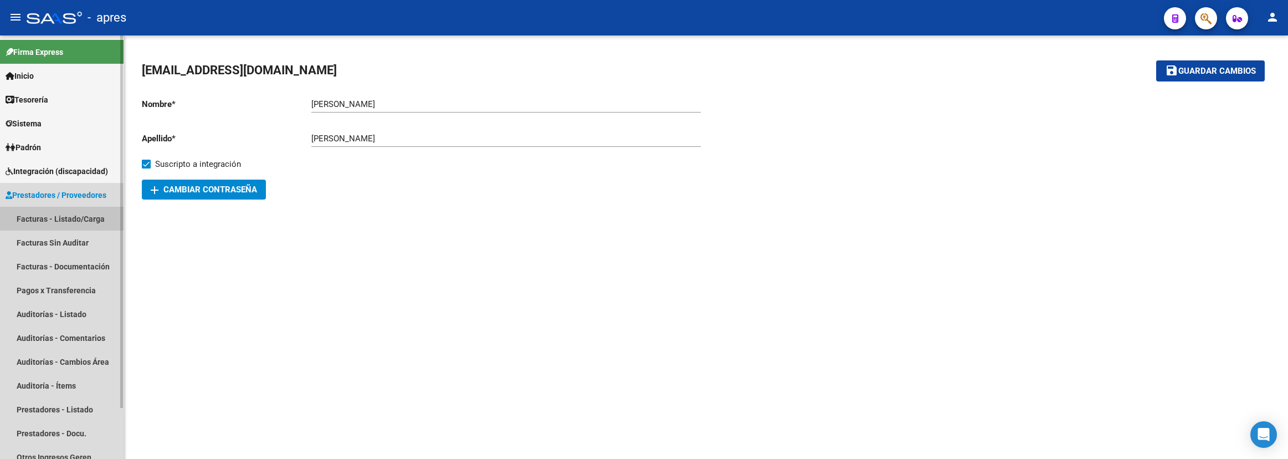
click at [69, 211] on link "Facturas - Listado/Carga" at bounding box center [62, 219] width 124 height 24
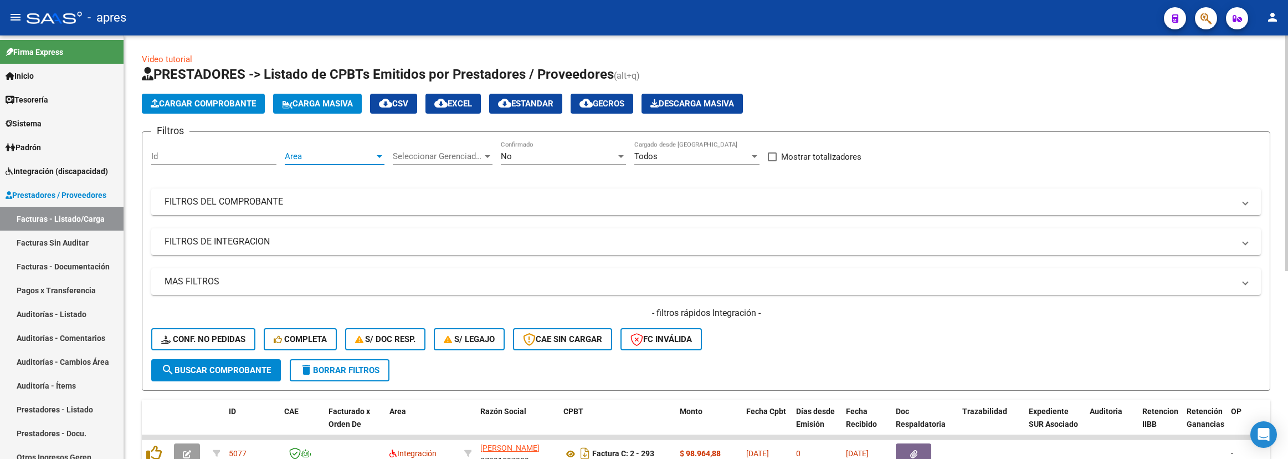
click at [341, 160] on span "Area" at bounding box center [330, 156] width 90 height 10
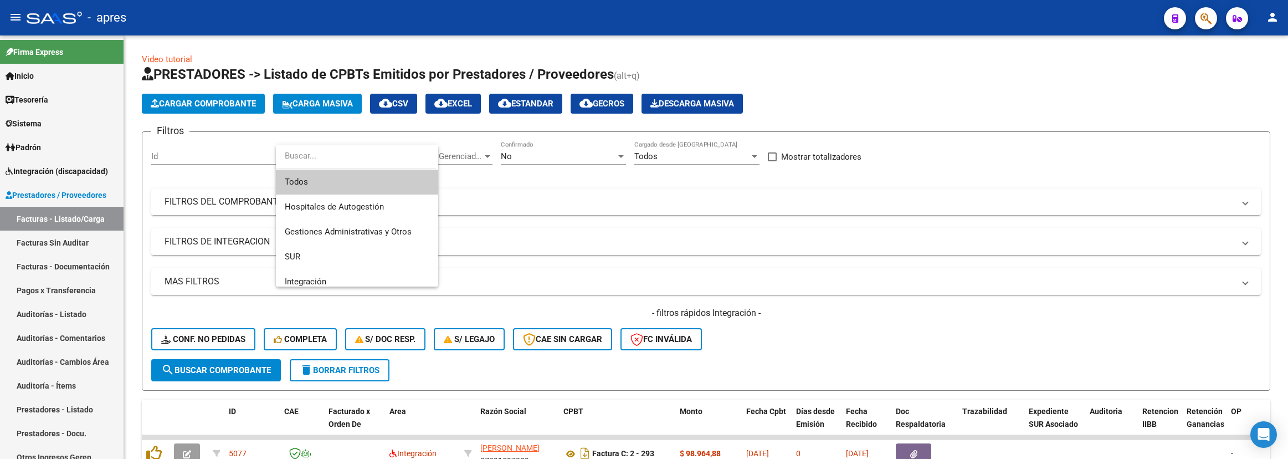
click at [351, 178] on span "Todos" at bounding box center [357, 182] width 145 height 25
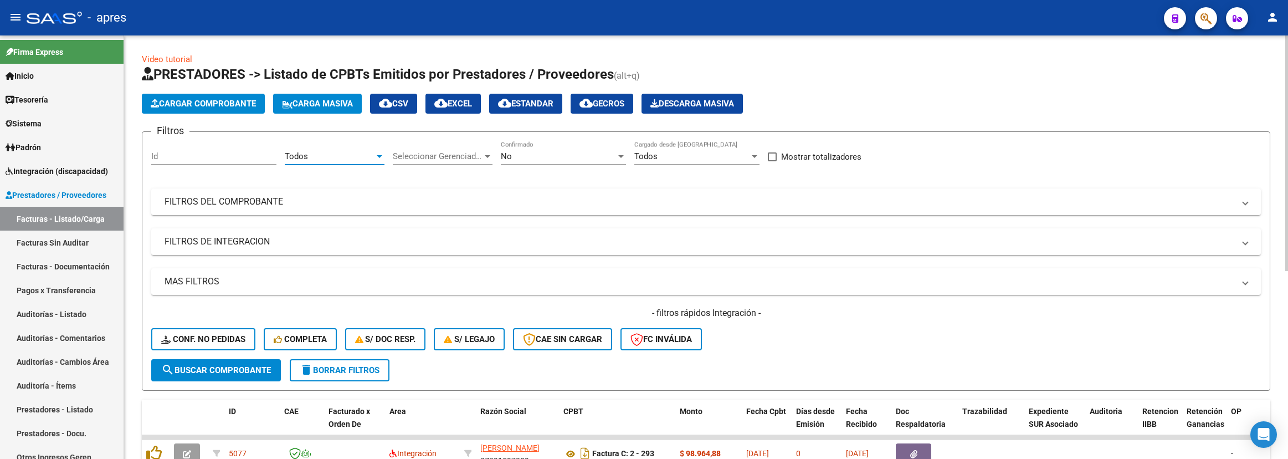
click at [430, 173] on div "Seleccionar Gerenciador Seleccionar Gerenciador" at bounding box center [443, 158] width 100 height 34
click at [435, 163] on div "Seleccionar Gerenciador Seleccionar Gerenciador" at bounding box center [443, 153] width 100 height 24
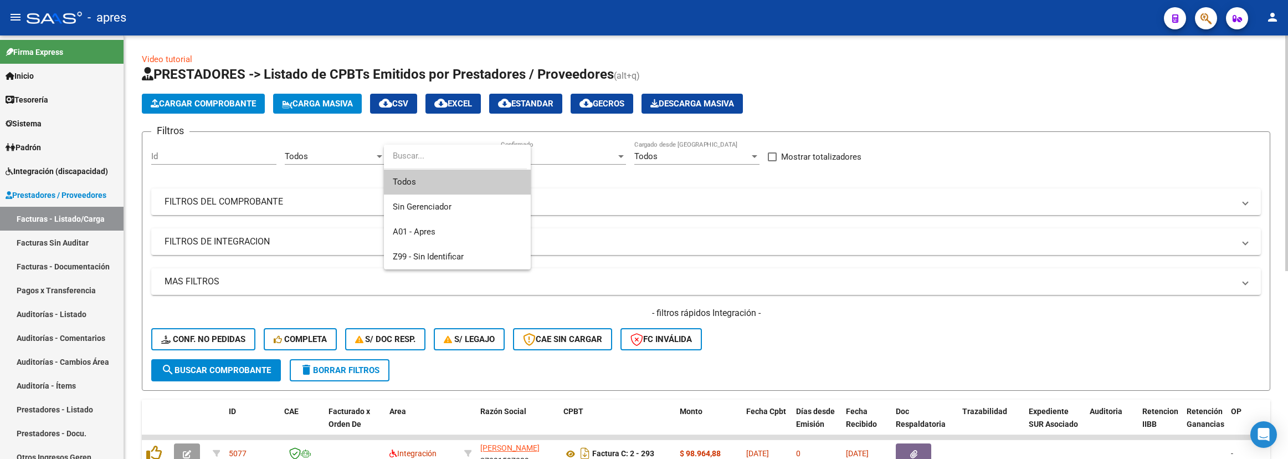
drag, startPoint x: 434, startPoint y: 180, endPoint x: 495, endPoint y: 158, distance: 64.7
click at [437, 178] on span "Todos" at bounding box center [457, 182] width 129 height 25
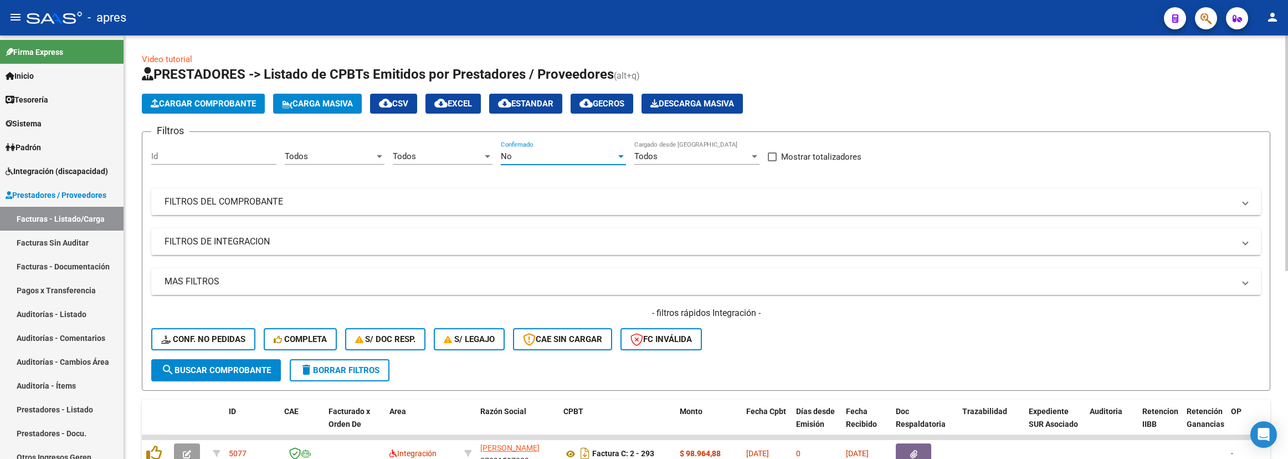
click at [519, 153] on div "No" at bounding box center [558, 156] width 115 height 10
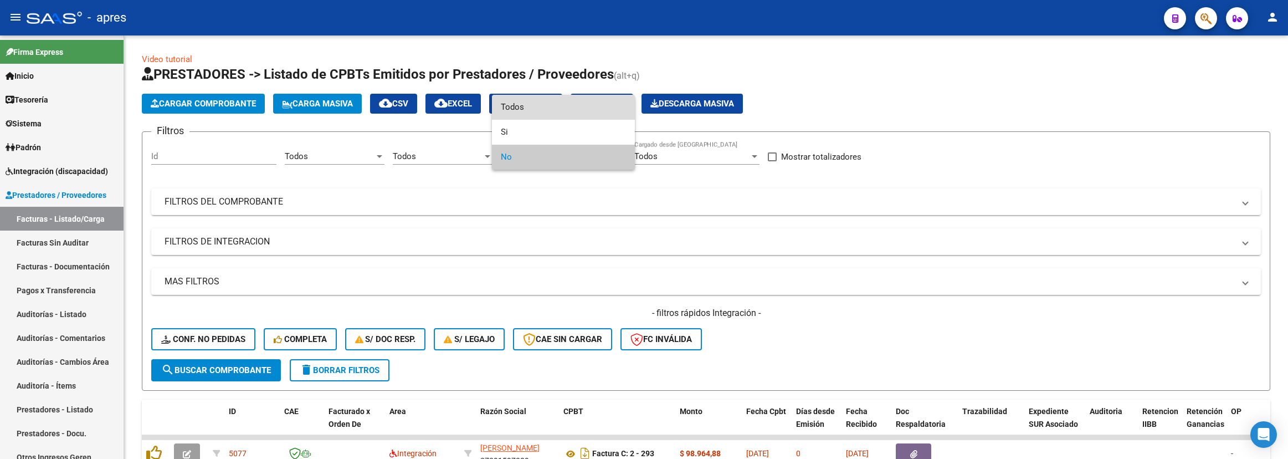
click at [526, 105] on span "Todos" at bounding box center [563, 107] width 125 height 25
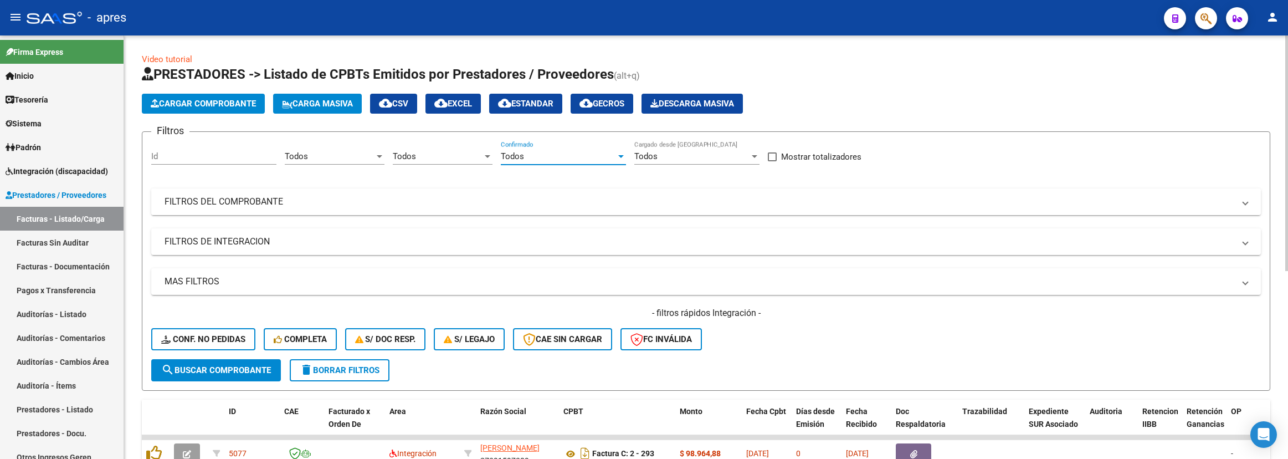
click at [522, 208] on mat-expansion-panel-header "FILTROS DEL COMPROBANTE" at bounding box center [706, 201] width 1110 height 27
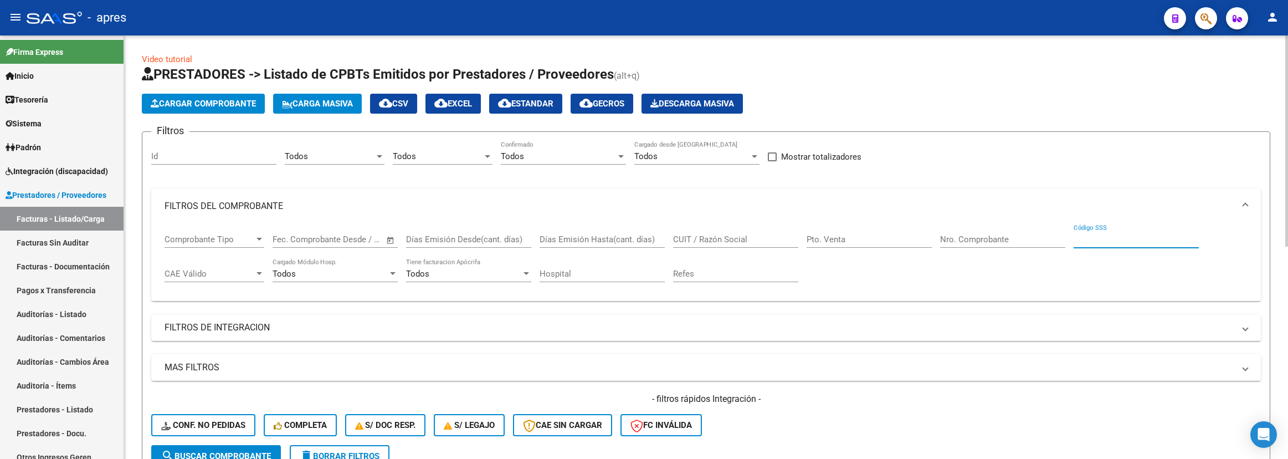
click at [1102, 243] on input "Código SSS" at bounding box center [1136, 239] width 125 height 10
click at [725, 240] on input "CUIT / Razón Social" at bounding box center [735, 239] width 125 height 10
paste input "Scozzari"
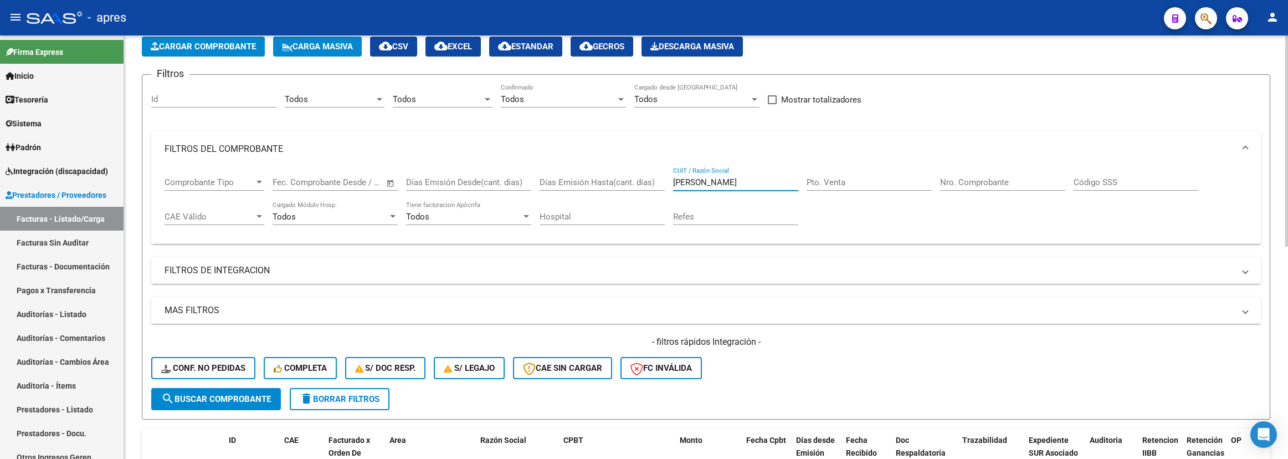
scroll to position [83, 0]
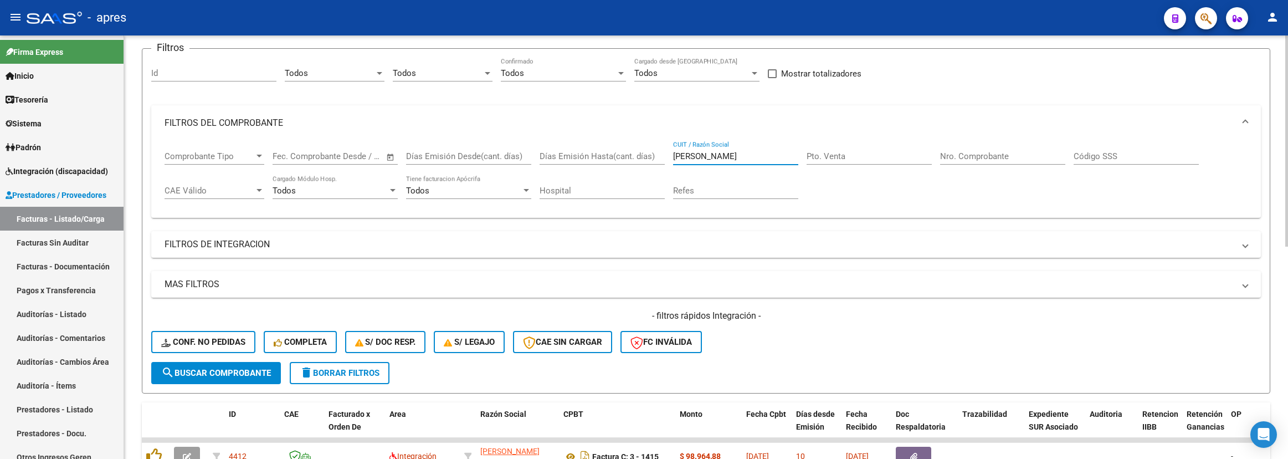
type input "Scozzari"
click at [253, 371] on span "search Buscar Comprobante" at bounding box center [216, 373] width 110 height 10
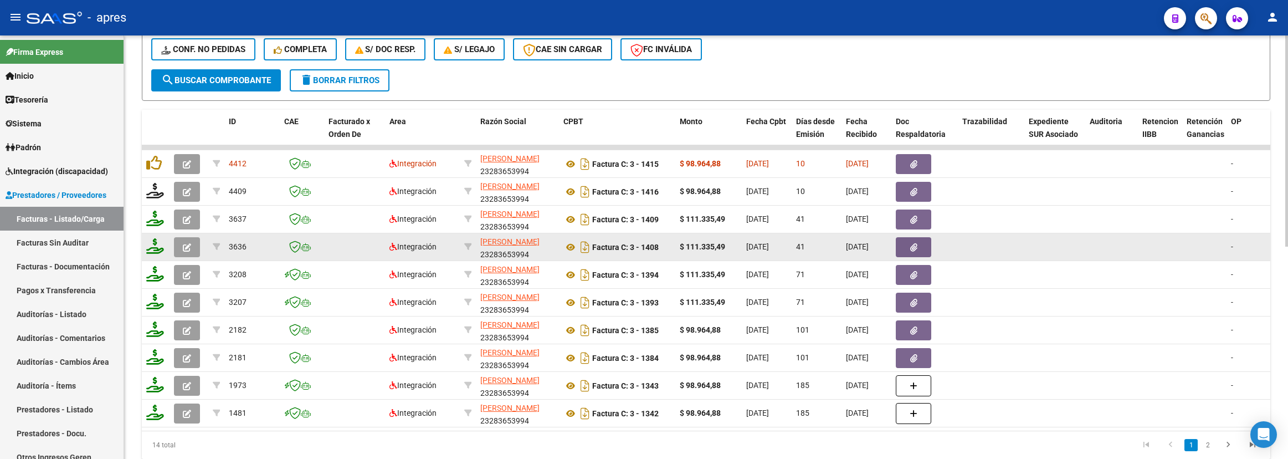
scroll to position [415, 0]
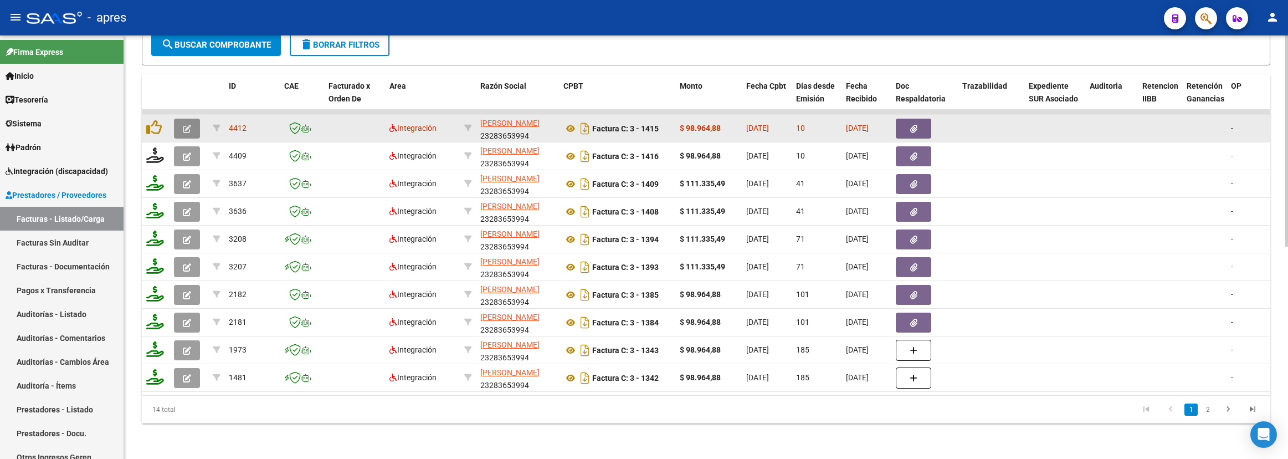
click at [192, 123] on button "button" at bounding box center [187, 129] width 26 height 20
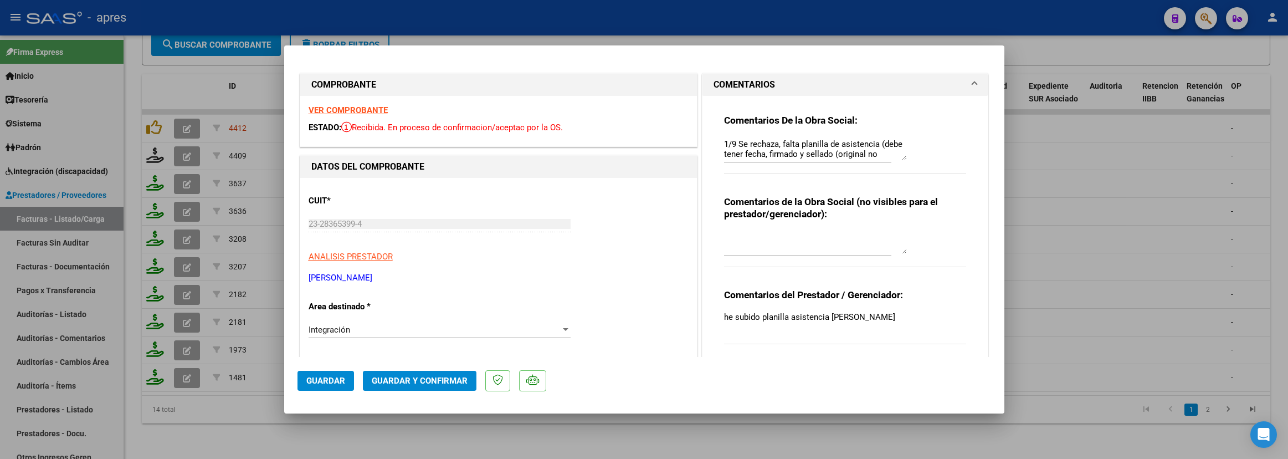
click at [371, 111] on strong "VER COMPROBANTE" at bounding box center [348, 110] width 79 height 10
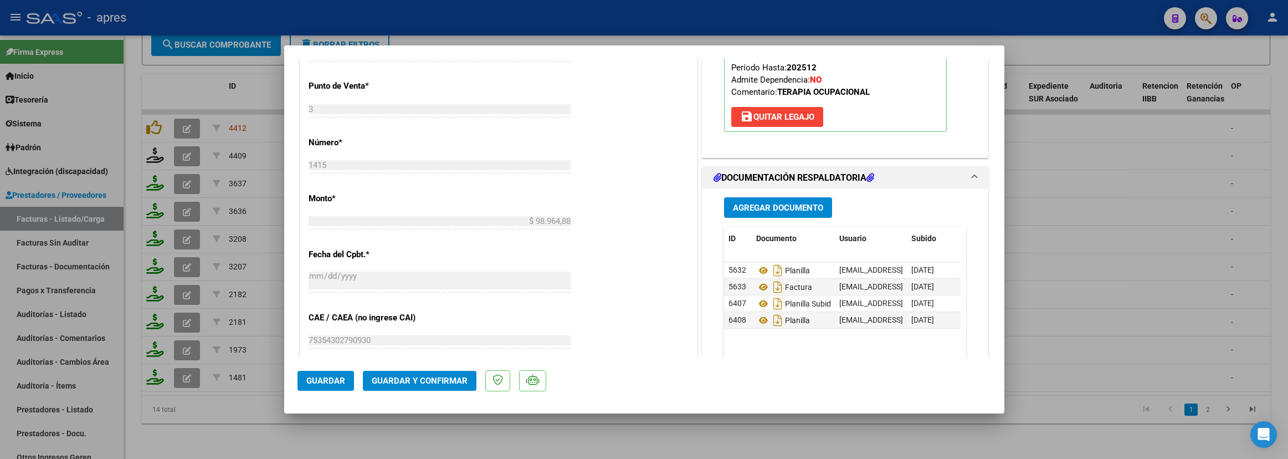
scroll to position [499, 0]
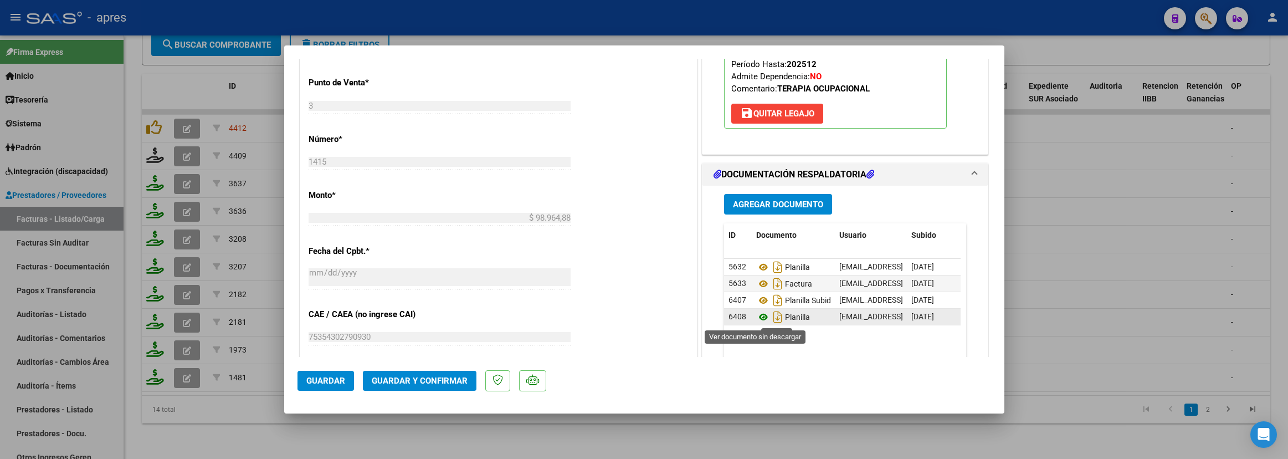
click at [756, 319] on icon at bounding box center [763, 316] width 14 height 13
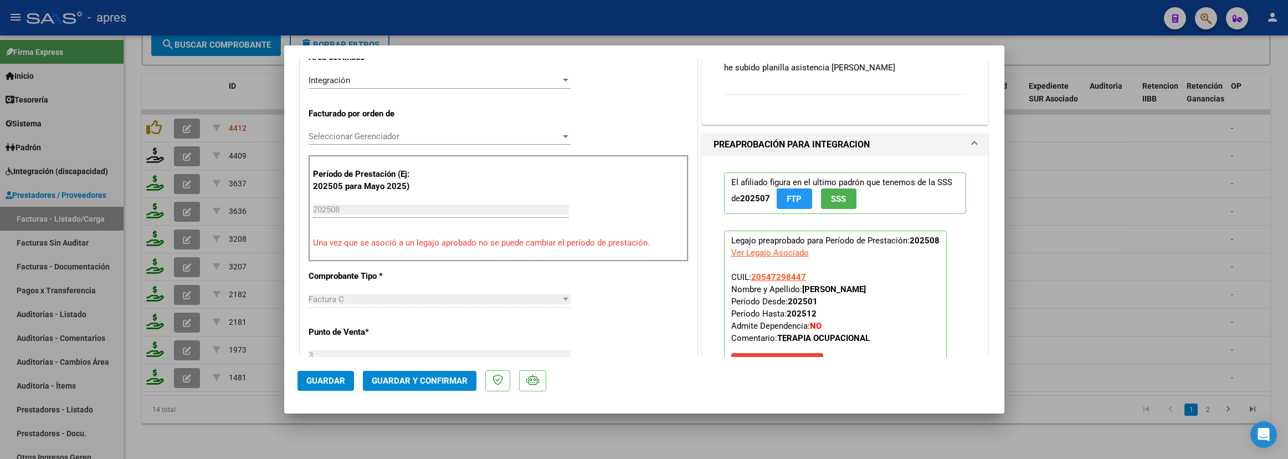
scroll to position [0, 0]
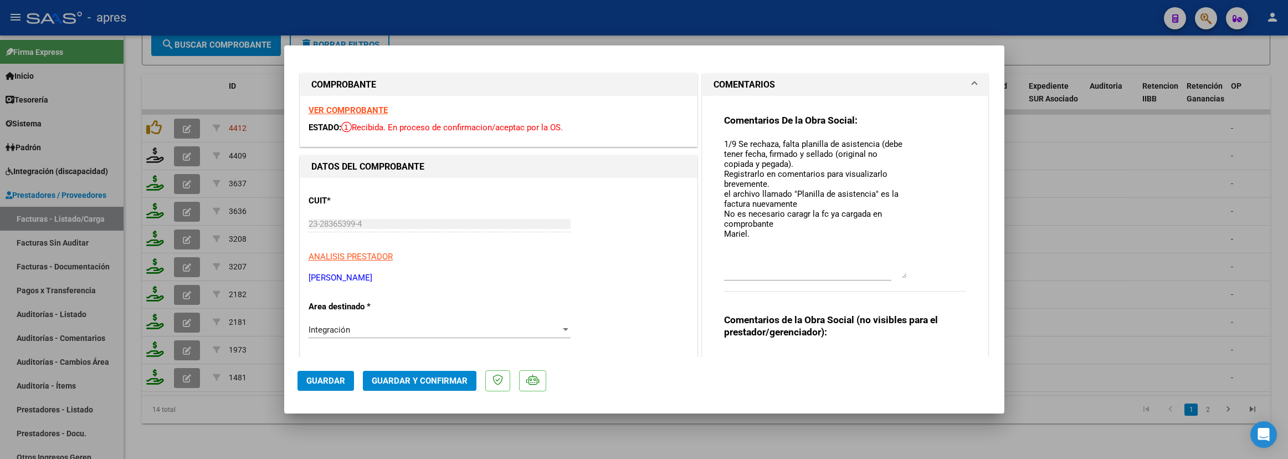
drag, startPoint x: 894, startPoint y: 157, endPoint x: 890, endPoint y: 275, distance: 118.1
click at [890, 275] on textarea "1/9 Se rechaza, falta planilla de asistencia (debe tener fecha, firmado y sella…" at bounding box center [815, 208] width 183 height 140
drag, startPoint x: 716, startPoint y: 172, endPoint x: 725, endPoint y: 199, distance: 28.9
click at [725, 199] on textarea "1/9 Se rechaza, falta planilla de asistencia (debe tener fecha, firmado y sella…" at bounding box center [815, 208] width 183 height 140
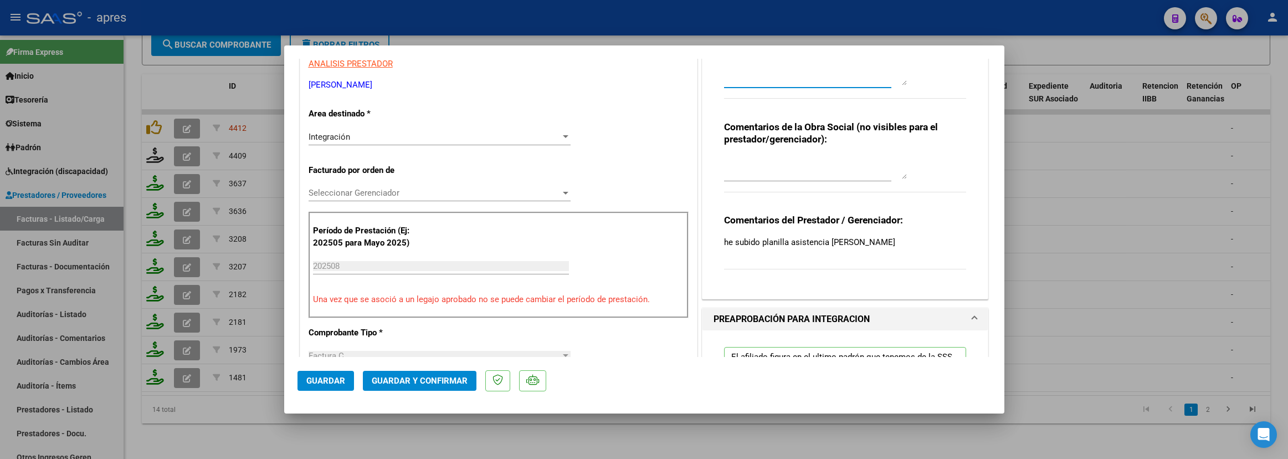
scroll to position [276, 0]
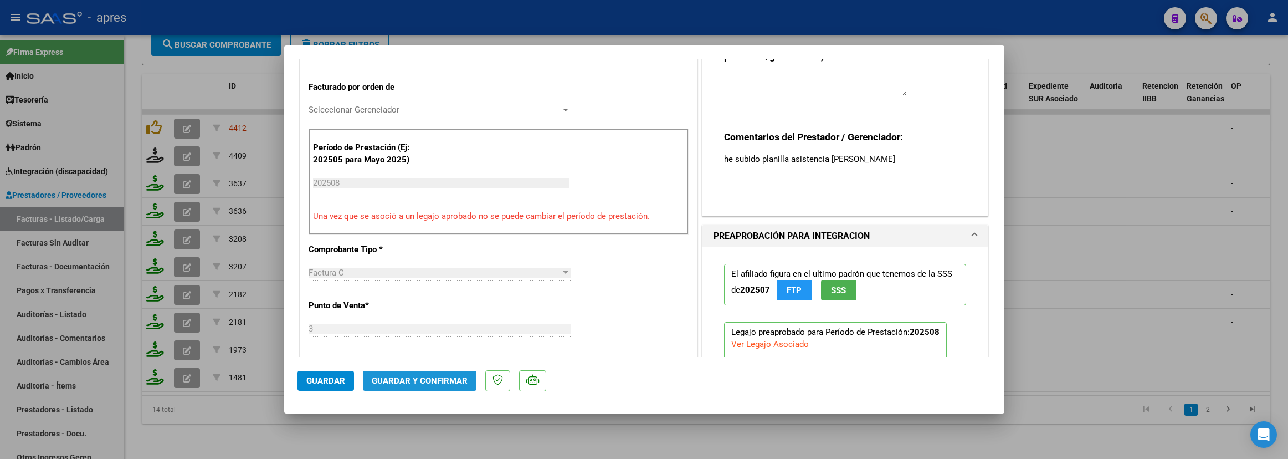
click at [446, 376] on span "Guardar y Confirmar" at bounding box center [420, 381] width 96 height 10
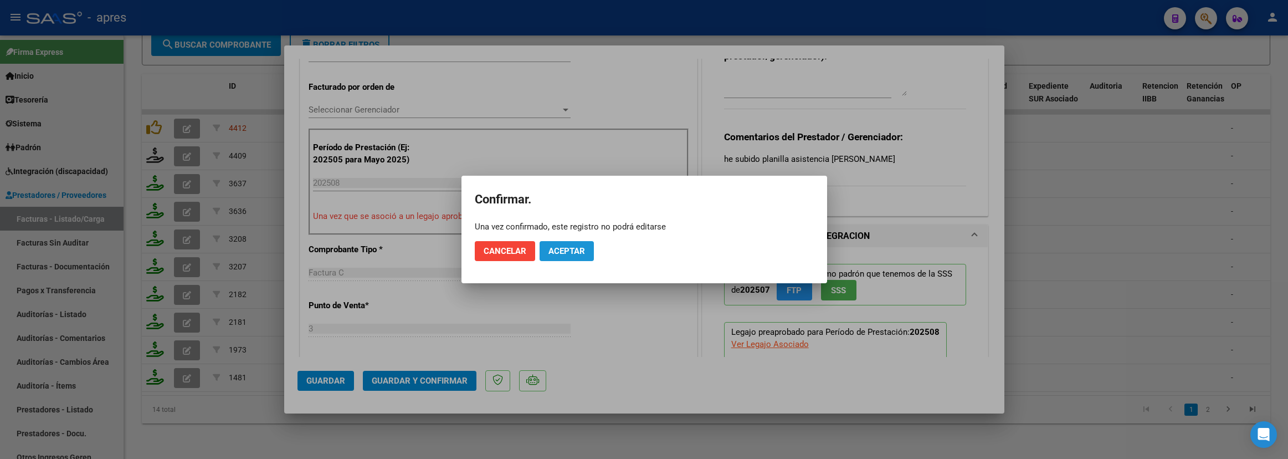
click at [551, 256] on button "Aceptar" at bounding box center [567, 251] width 54 height 20
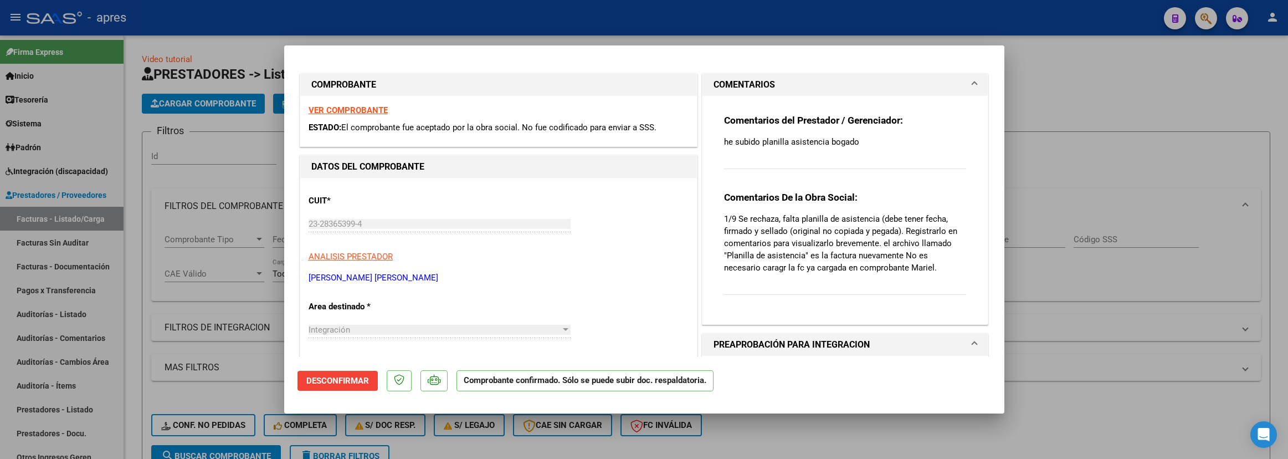
scroll to position [276, 0]
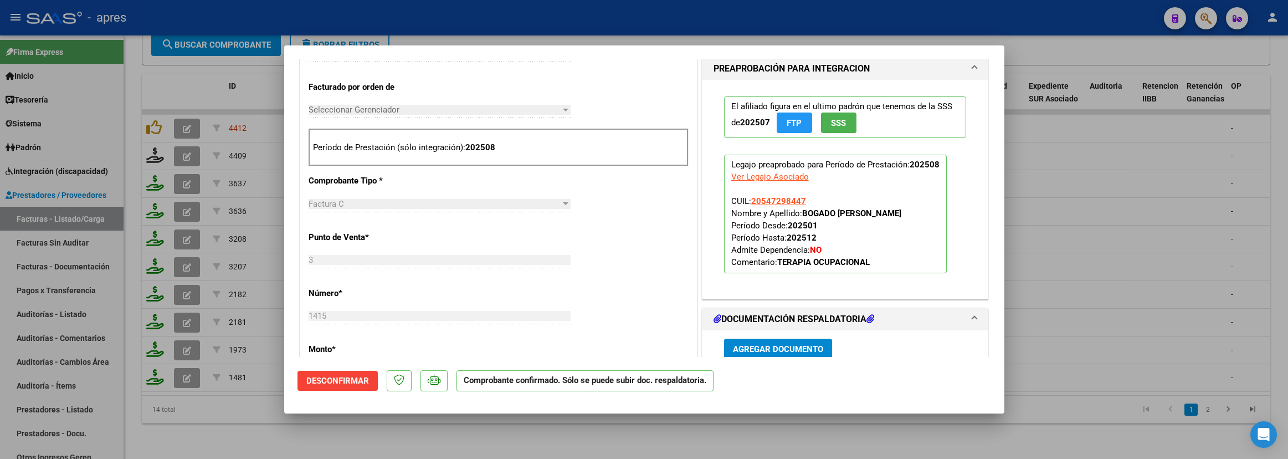
click at [260, 429] on div at bounding box center [644, 229] width 1288 height 459
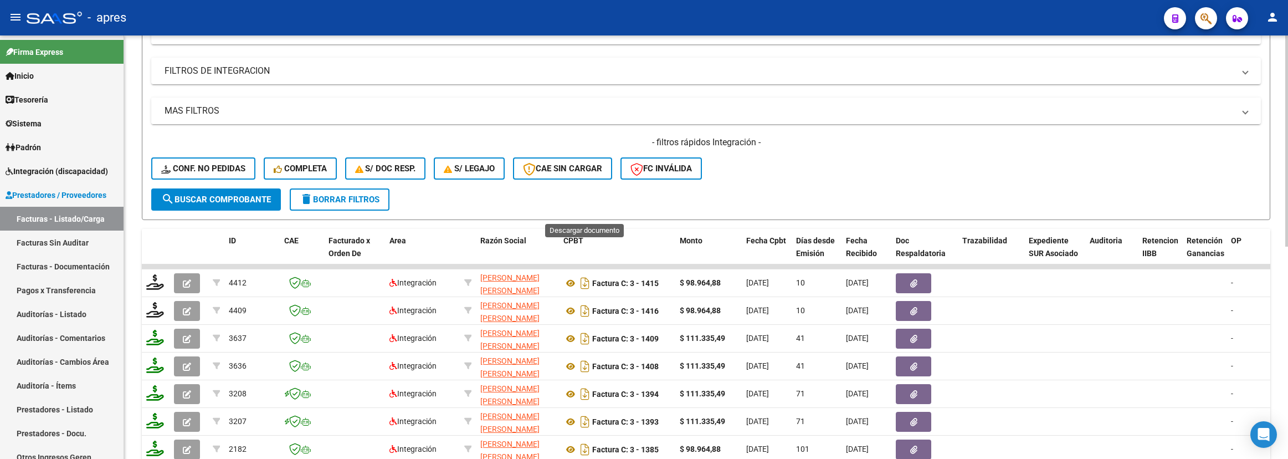
scroll to position [83, 0]
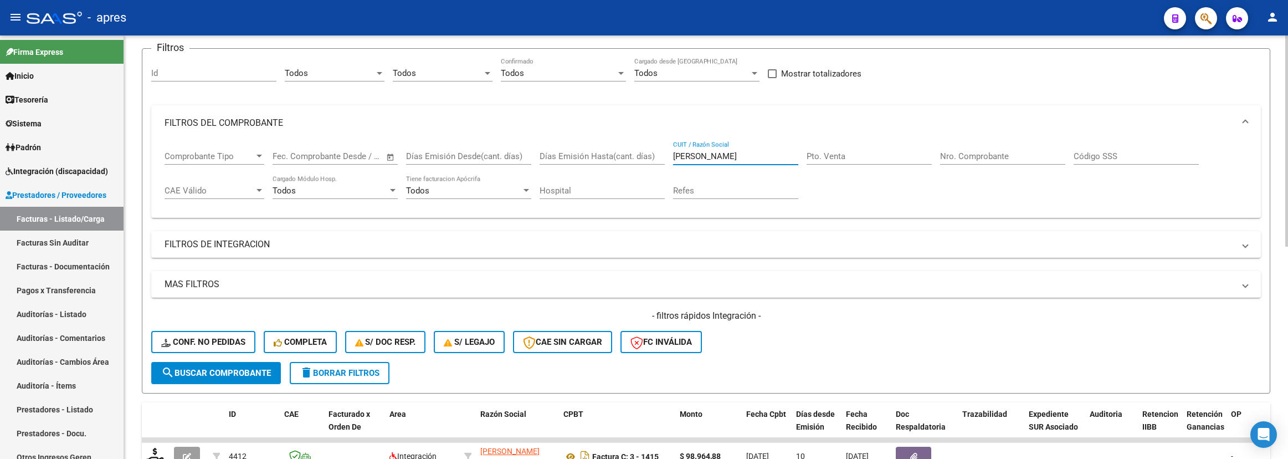
drag, startPoint x: 723, startPoint y: 155, endPoint x: 567, endPoint y: 156, distance: 156.2
click at [569, 156] on div "Comprobante Tipo Comprobante Tipo Fecha inicio – Fecha fin Fec. Comprobante Des…" at bounding box center [706, 175] width 1083 height 69
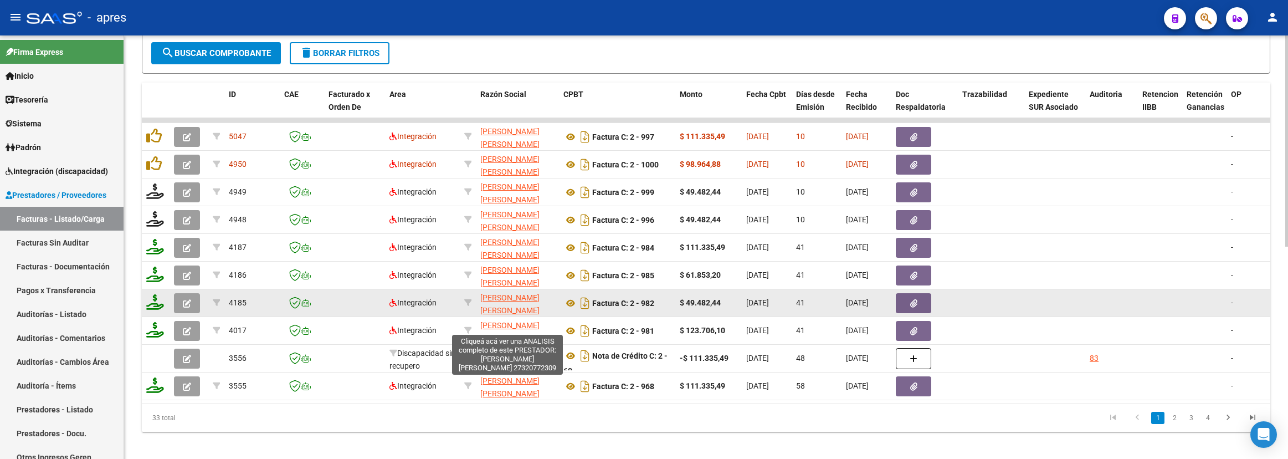
scroll to position [415, 0]
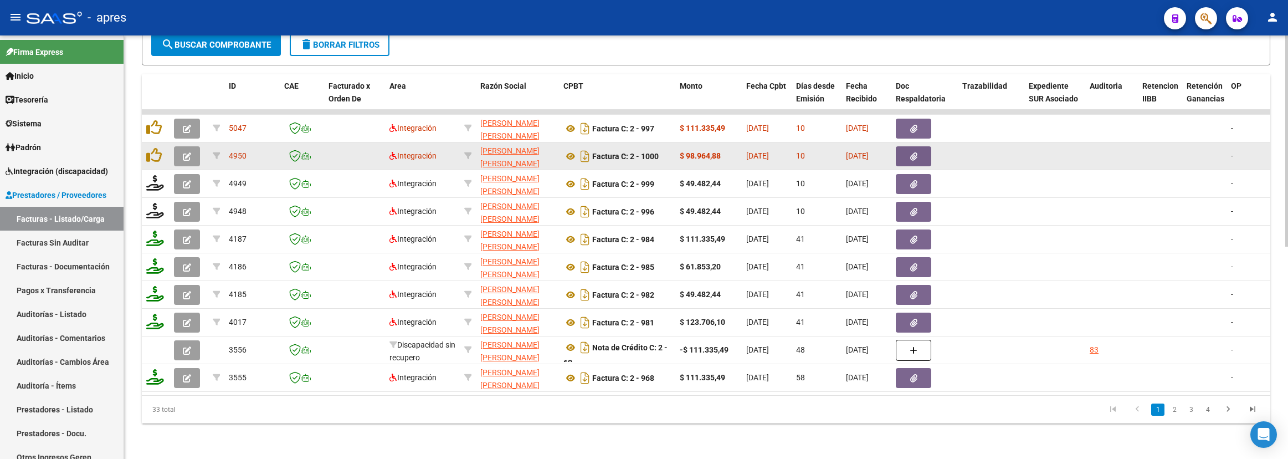
type input "oviedo"
click at [188, 155] on icon "button" at bounding box center [187, 156] width 8 height 8
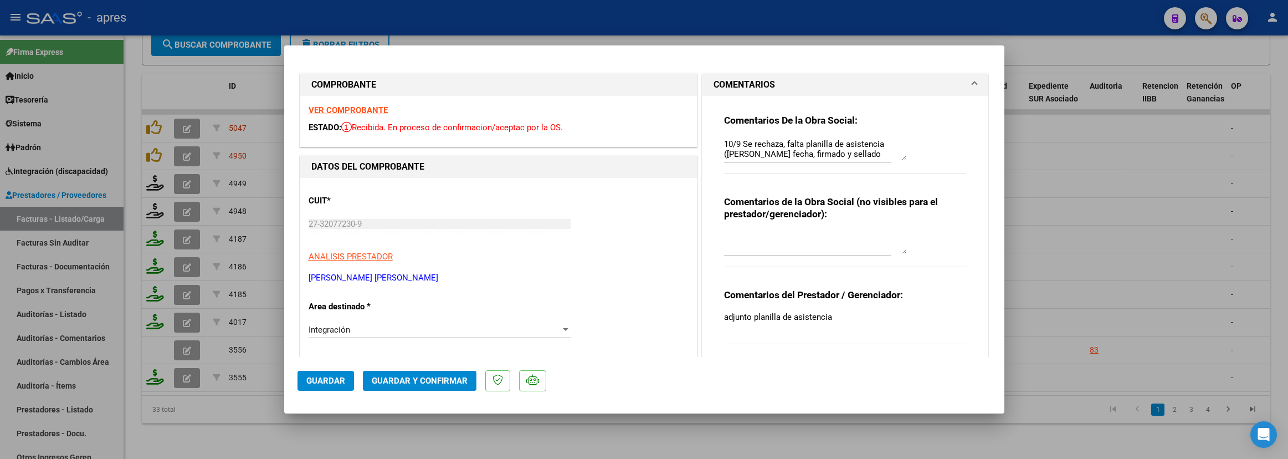
click at [374, 110] on strong "VER COMPROBANTE" at bounding box center [348, 110] width 79 height 10
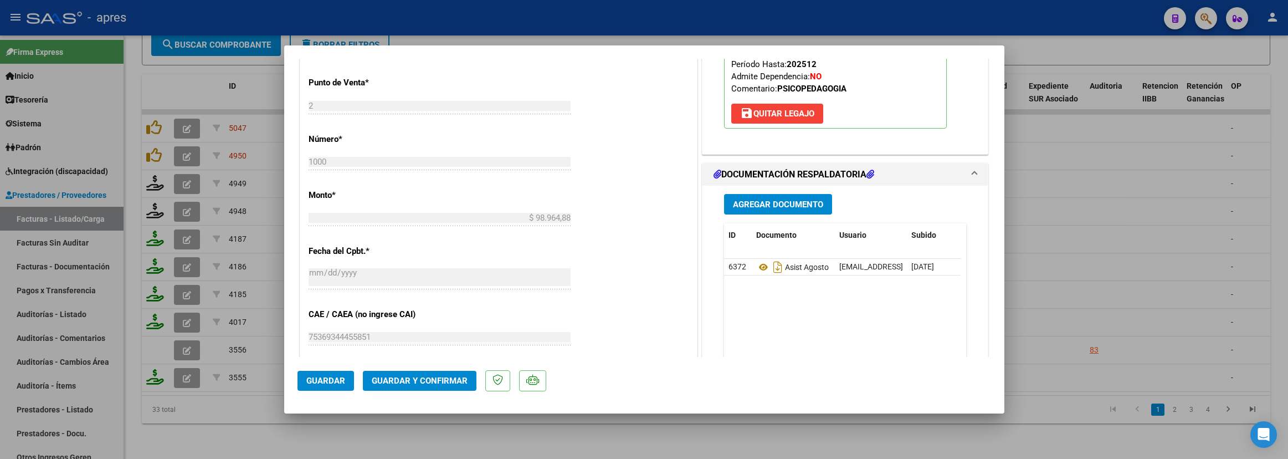
scroll to position [582, 0]
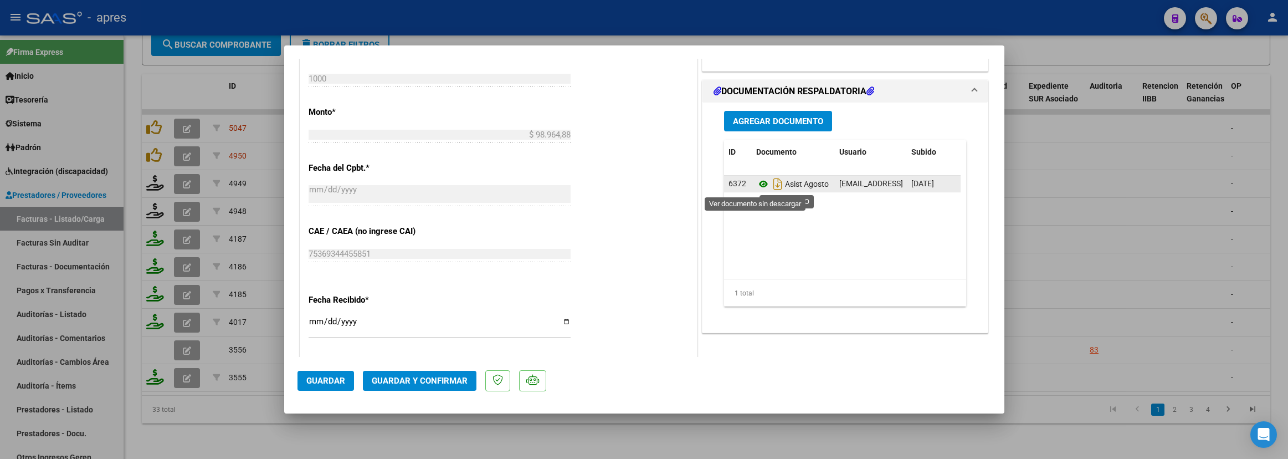
click at [756, 183] on icon at bounding box center [763, 183] width 14 height 13
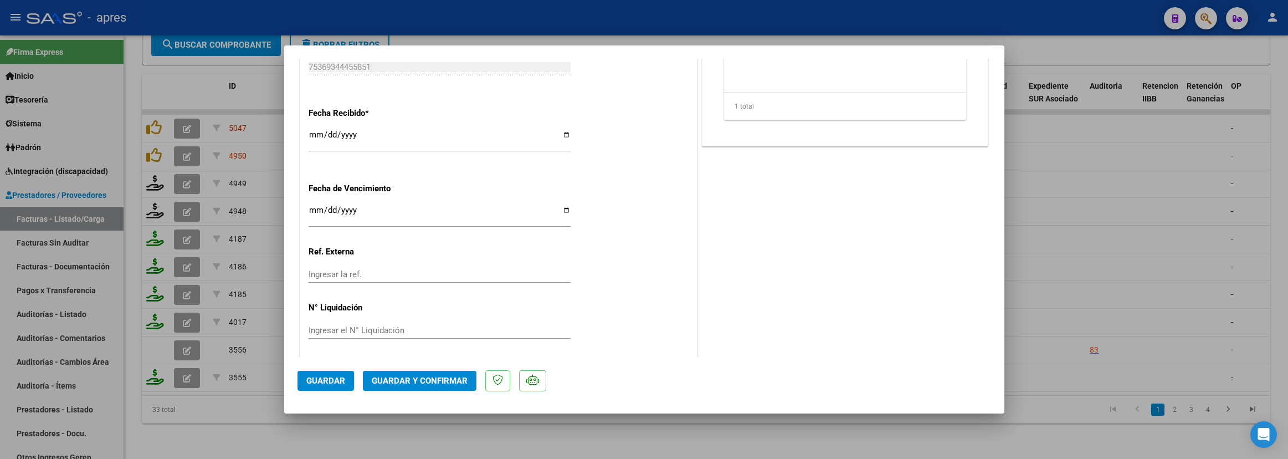
scroll to position [774, 0]
drag, startPoint x: 320, startPoint y: 205, endPoint x: 329, endPoint y: 210, distance: 10.7
click at [323, 205] on input "Ingresar la fecha" at bounding box center [440, 211] width 262 height 18
type input "[DATE]"
click at [425, 384] on span "Guardar y Confirmar" at bounding box center [420, 381] width 96 height 10
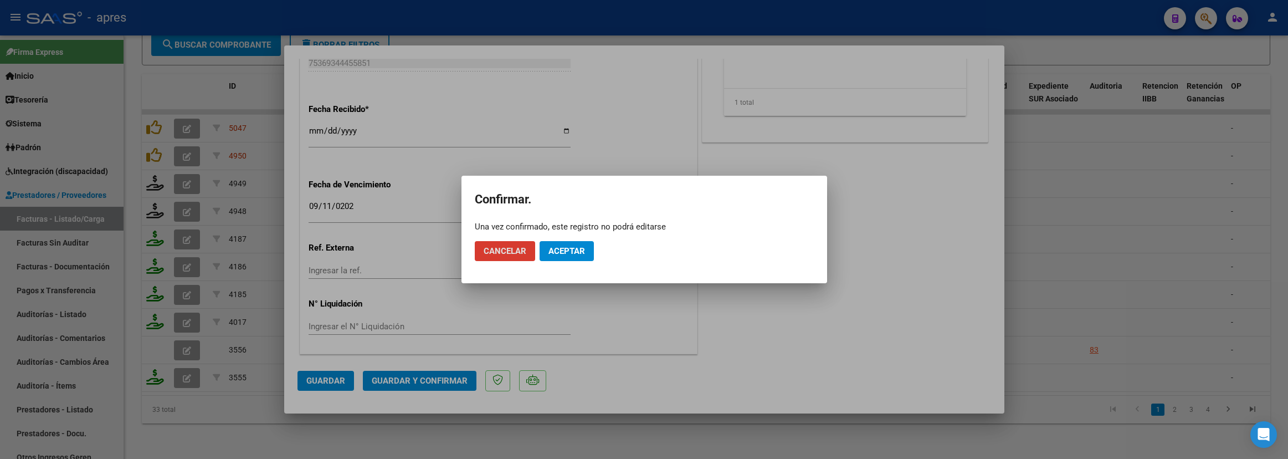
click at [558, 255] on span "Aceptar" at bounding box center [566, 251] width 37 height 10
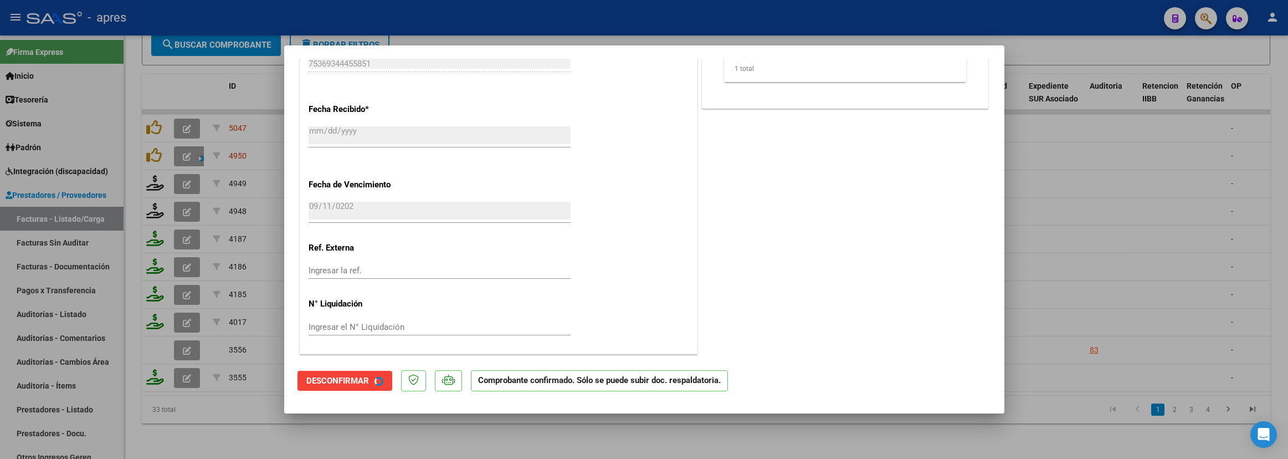
scroll to position [705, 0]
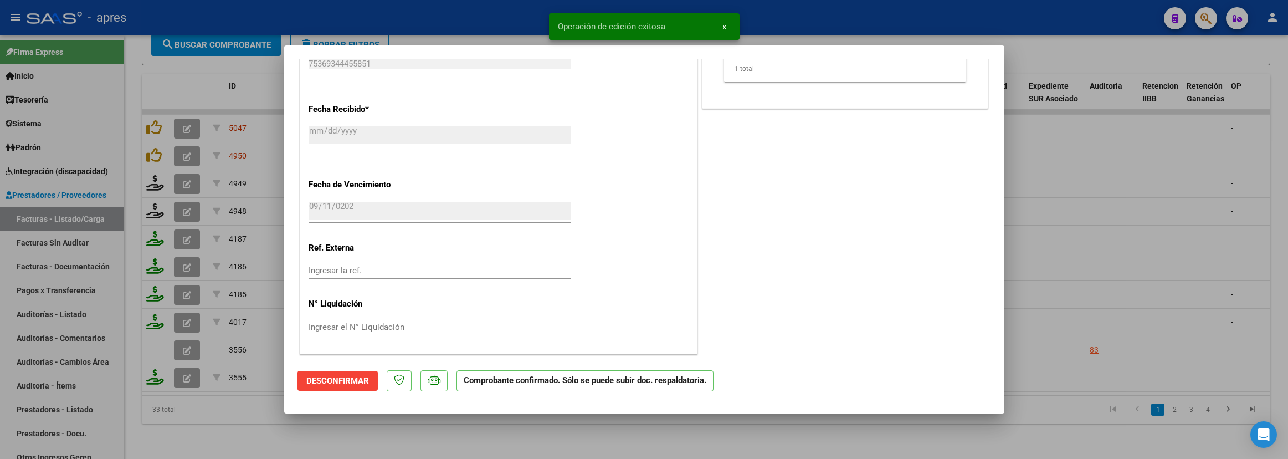
click at [252, 428] on div at bounding box center [644, 229] width 1288 height 459
type input "$ 0,00"
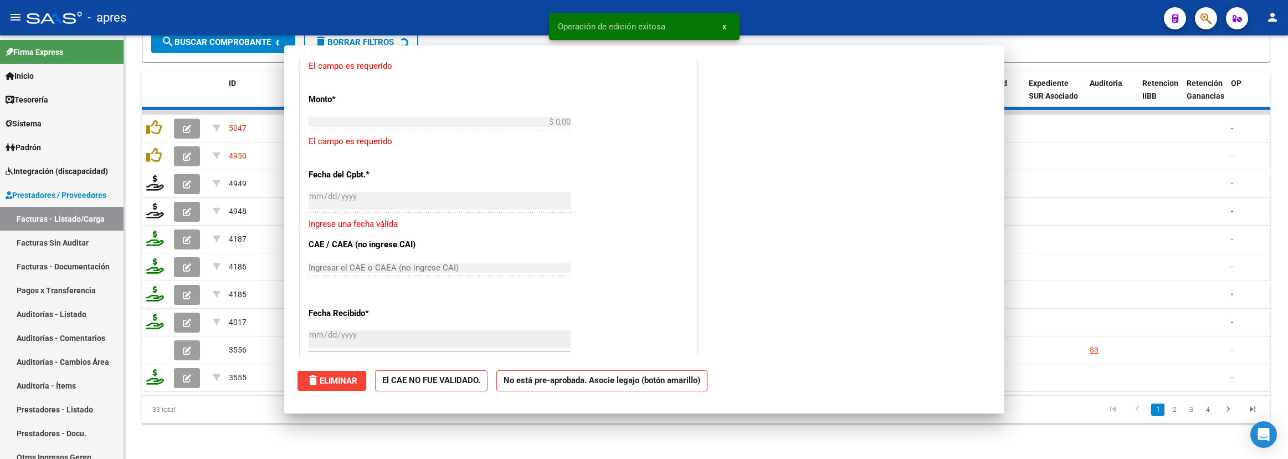
scroll to position [911, 0]
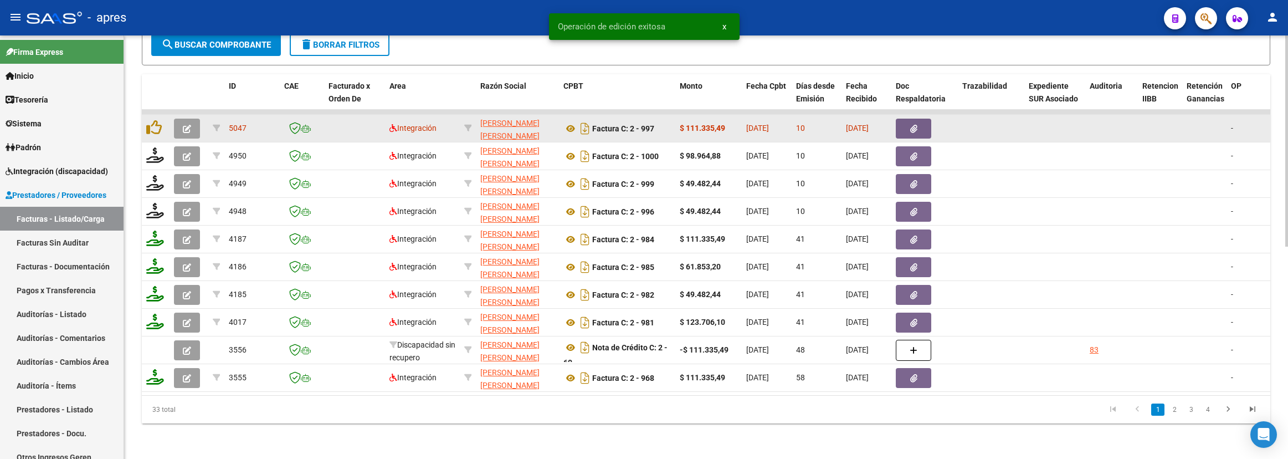
click at [188, 125] on icon "button" at bounding box center [187, 129] width 8 height 8
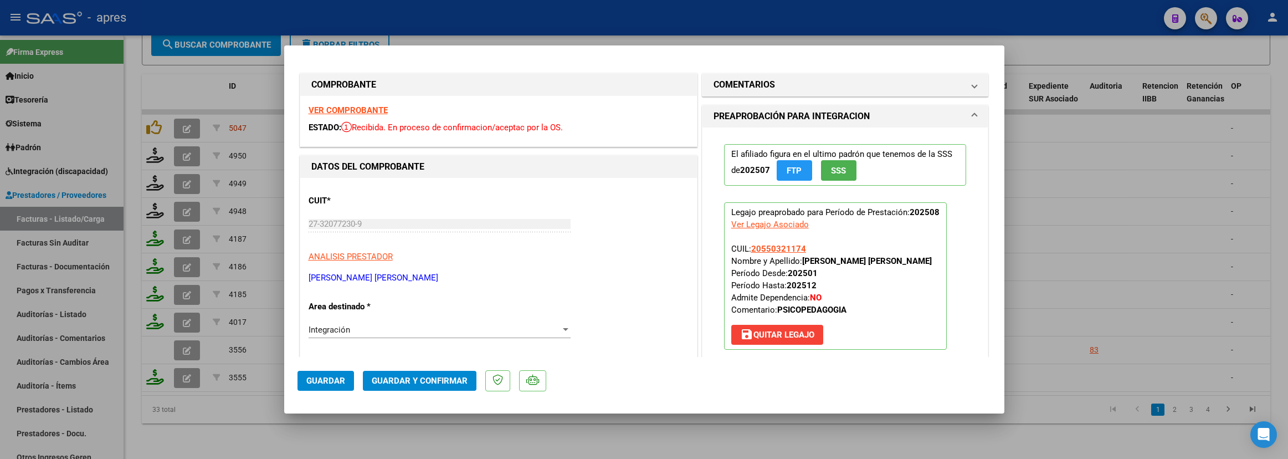
click at [351, 110] on strong "VER COMPROBANTE" at bounding box center [348, 110] width 79 height 10
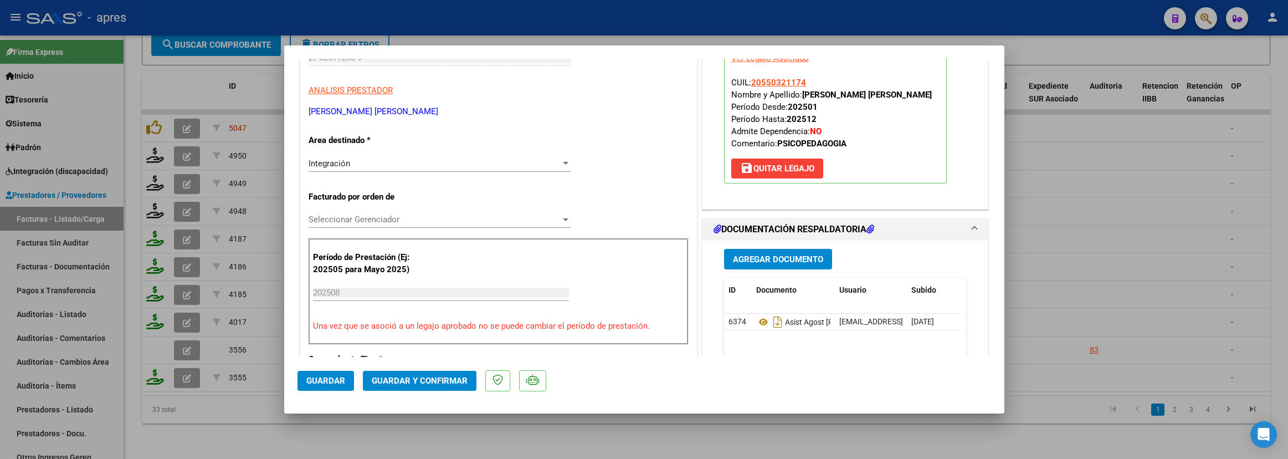
scroll to position [249, 0]
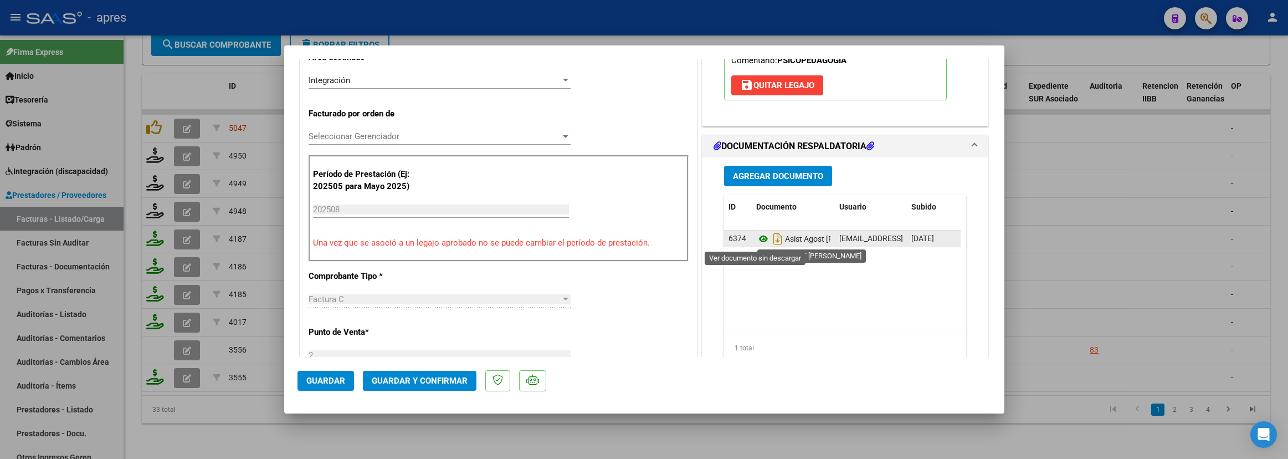
click at [756, 238] on icon at bounding box center [763, 238] width 14 height 13
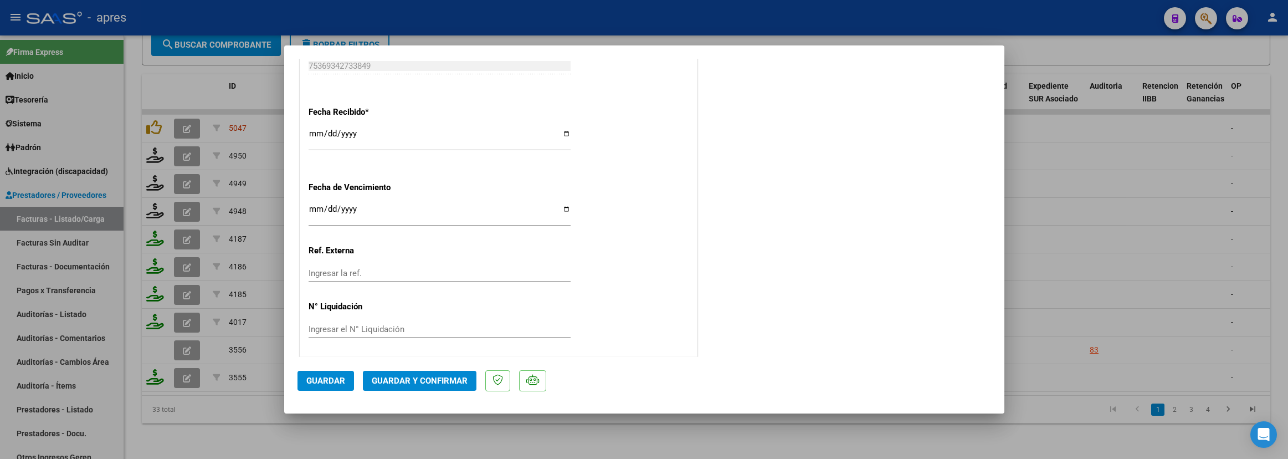
scroll to position [774, 0]
click at [311, 205] on input "Ingresar la fecha" at bounding box center [440, 211] width 262 height 18
type input "2025-09-11"
click at [424, 391] on mat-dialog-actions "Guardar Guardar y Confirmar" at bounding box center [644, 379] width 694 height 44
click at [426, 381] on span "Guardar y Confirmar" at bounding box center [420, 381] width 96 height 10
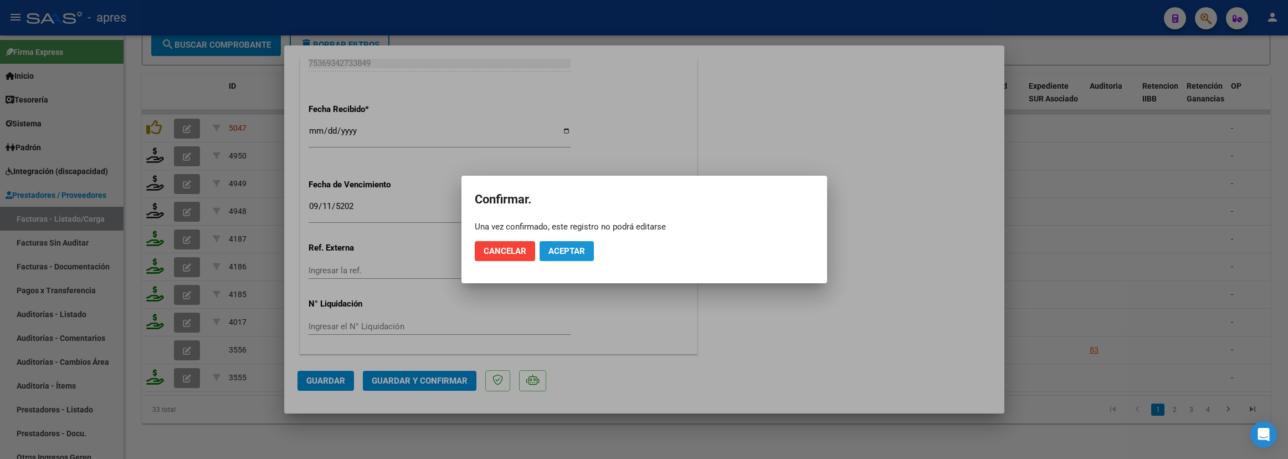
click at [558, 248] on span "Aceptar" at bounding box center [566, 251] width 37 height 10
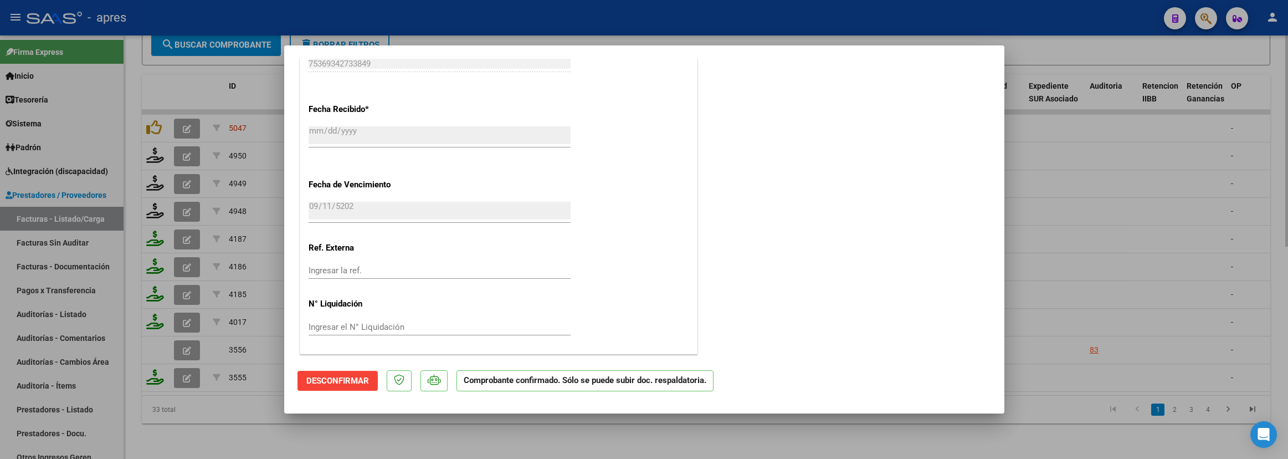
drag, startPoint x: 221, startPoint y: 424, endPoint x: 198, endPoint y: 420, distance: 23.0
click at [219, 424] on div at bounding box center [644, 229] width 1288 height 459
type input "$ 0,00"
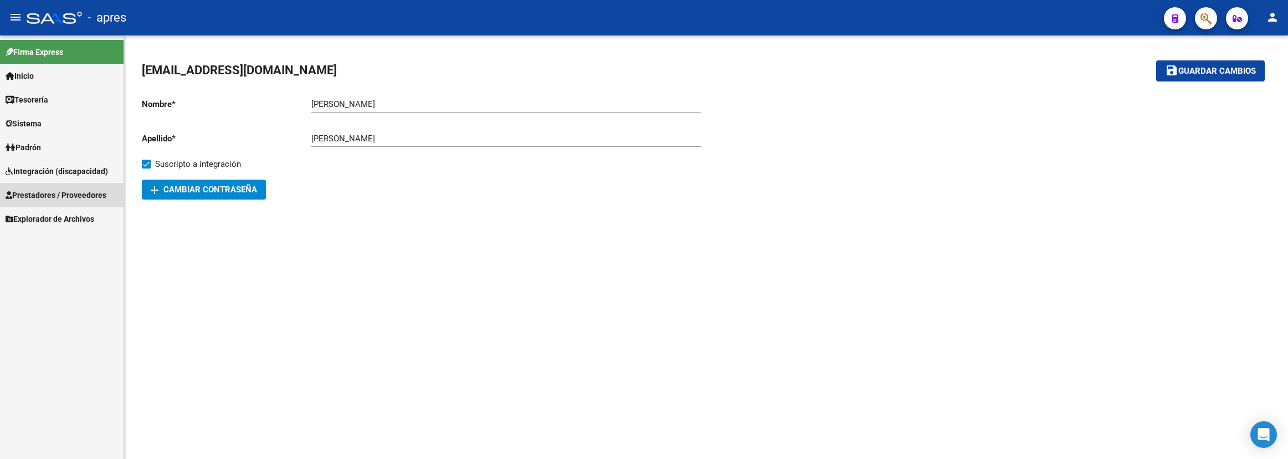
click at [64, 184] on link "Prestadores / Proveedores" at bounding box center [62, 195] width 124 height 24
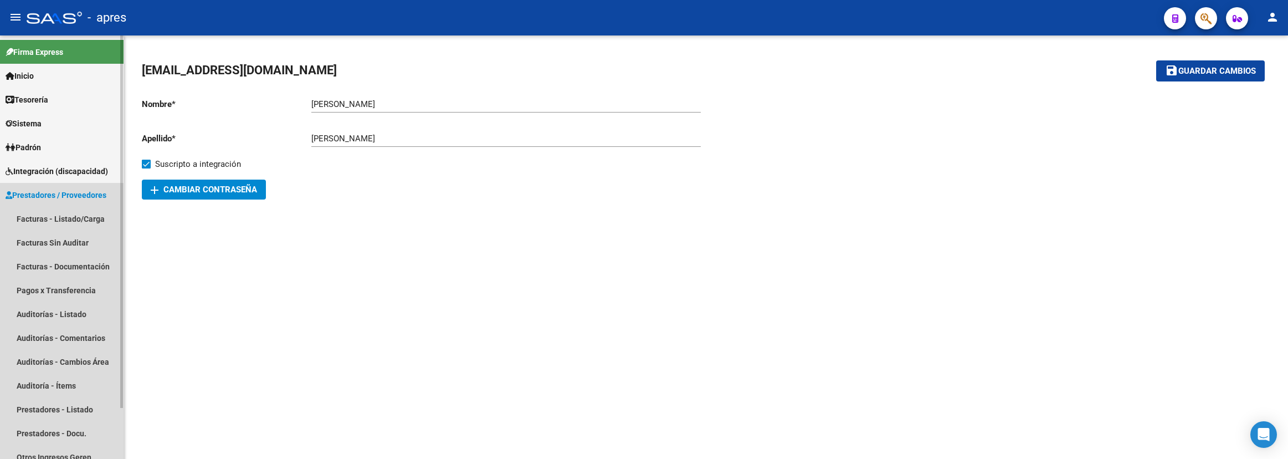
click at [57, 192] on span "Prestadores / Proveedores" at bounding box center [56, 195] width 101 height 12
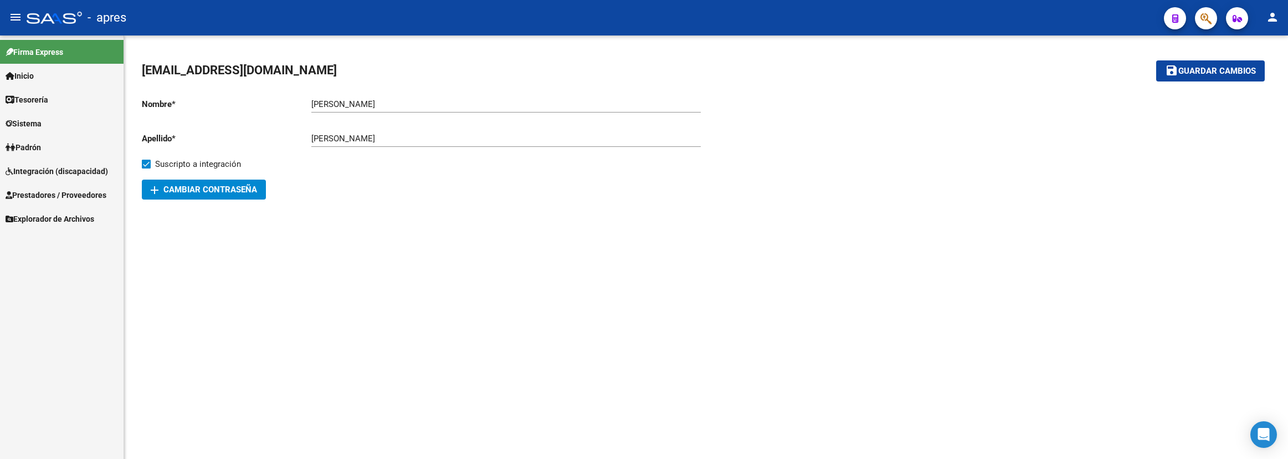
click at [60, 80] on link "Inicio" at bounding box center [62, 76] width 124 height 24
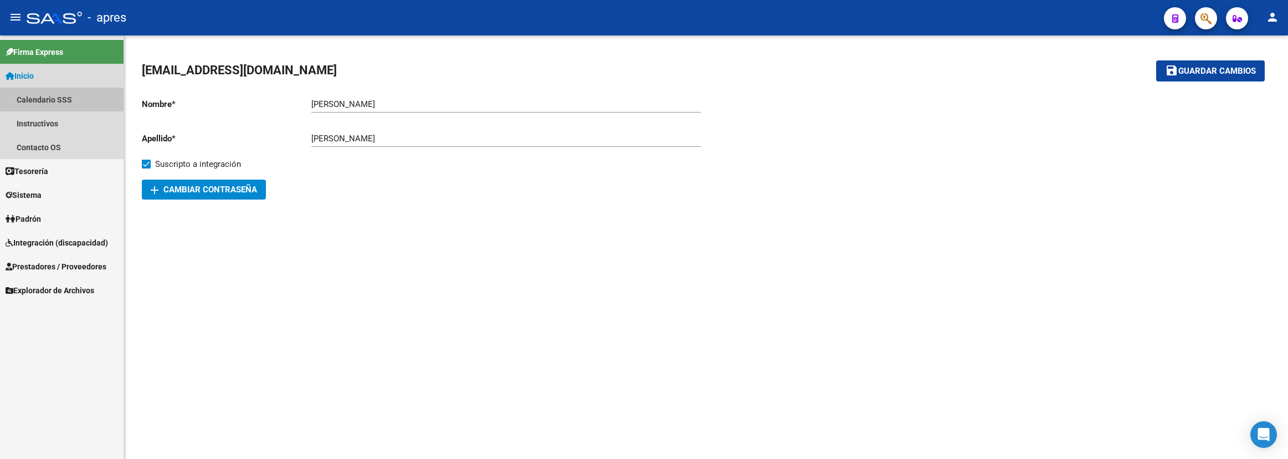
click at [65, 98] on link "Calendario SSS" at bounding box center [62, 100] width 124 height 24
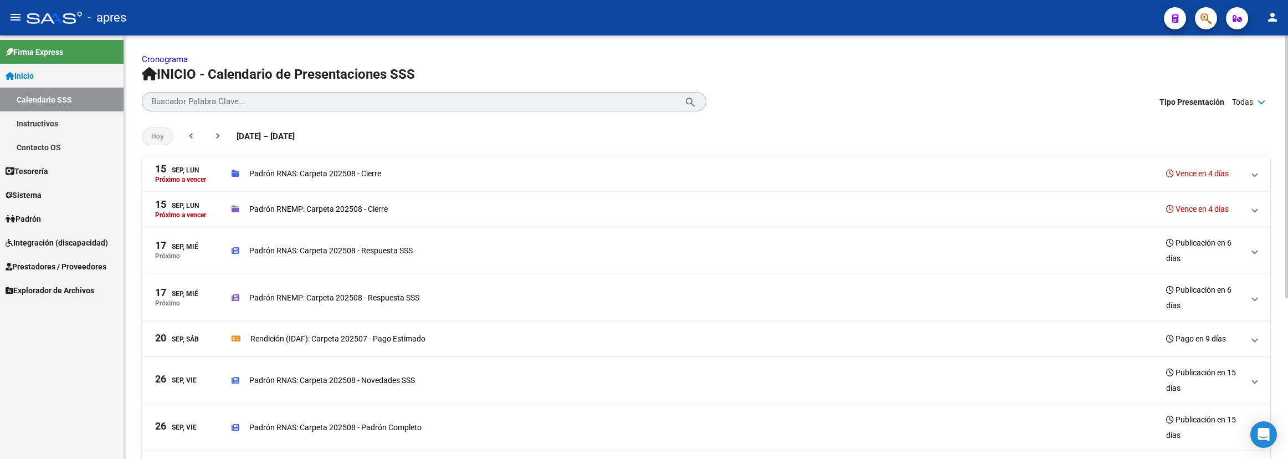
click at [403, 219] on mat-panel-description "Padrón RNEMP: Carpeta 202508 - Cierre Vence en 4 días" at bounding box center [738, 208] width 1012 height 19
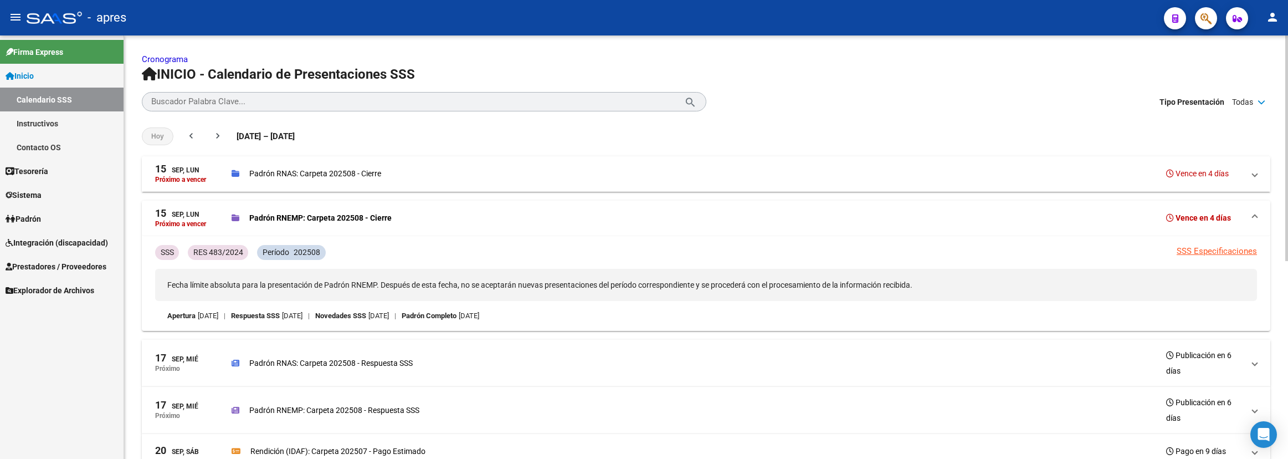
click at [276, 185] on mat-expansion-panel-header "[DATE], [PERSON_NAME] a vencer Padrón RNAS: Carpeta 202508 - Cierre Vence en 4 …" at bounding box center [706, 173] width 1128 height 35
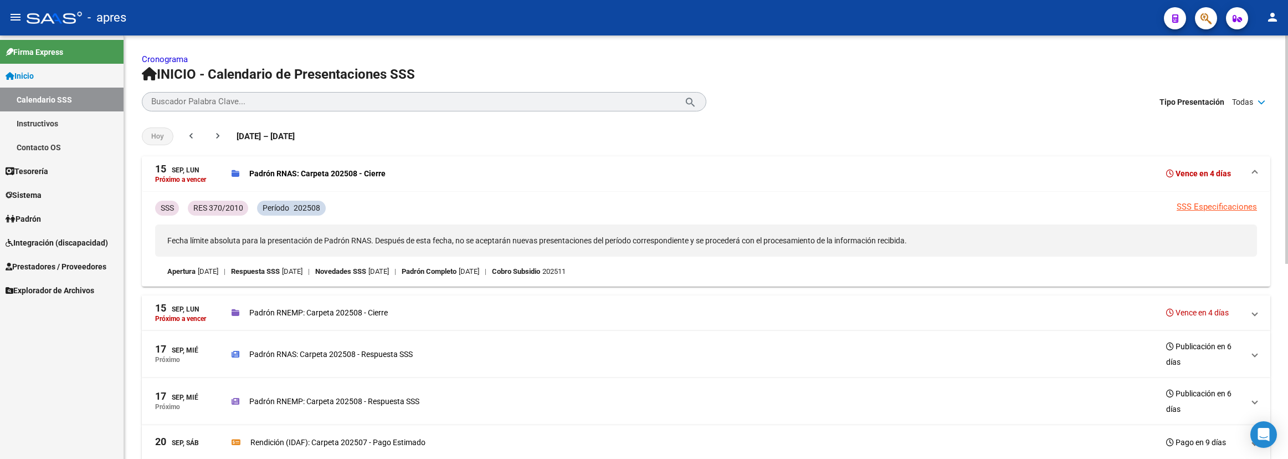
click at [279, 314] on p "Padrón RNEMP: Carpeta 202508 - Cierre" at bounding box center [318, 312] width 138 height 12
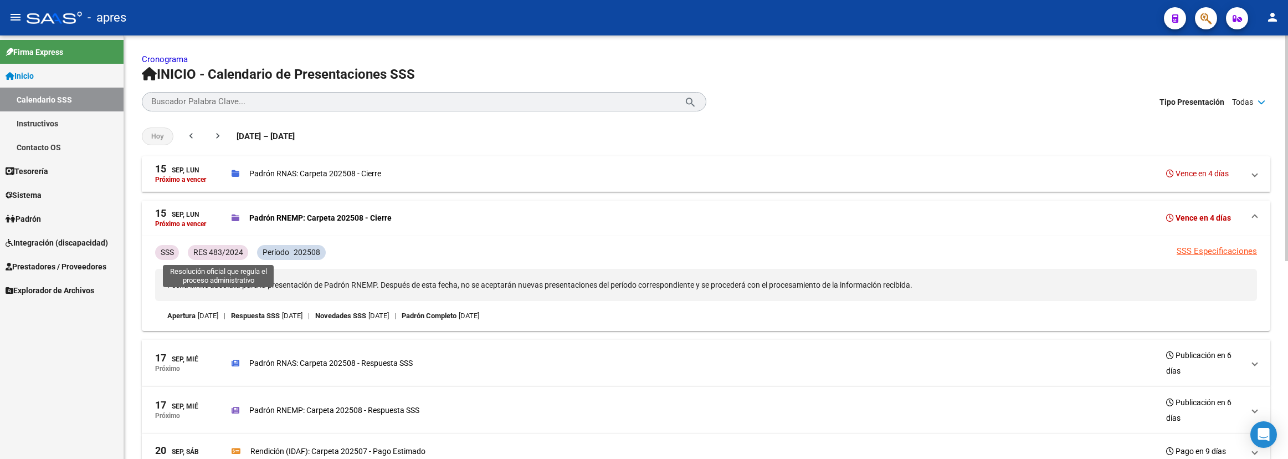
click at [229, 260] on div "RES 483/2024" at bounding box center [218, 252] width 60 height 15
click at [229, 254] on p "RES 483/2024" at bounding box center [218, 252] width 50 height 12
click at [290, 253] on div "Período 202508" at bounding box center [291, 252] width 68 height 15
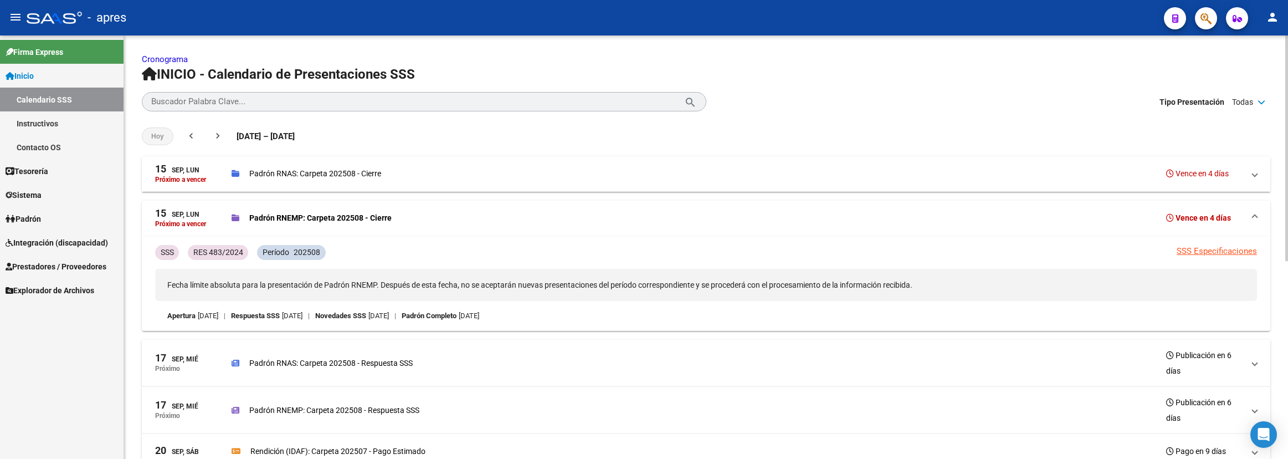
click at [306, 253] on p "202508" at bounding box center [307, 252] width 27 height 12
click at [346, 218] on p "Padrón RNEMP: Carpeta 202508 - Cierre" at bounding box center [320, 218] width 142 height 12
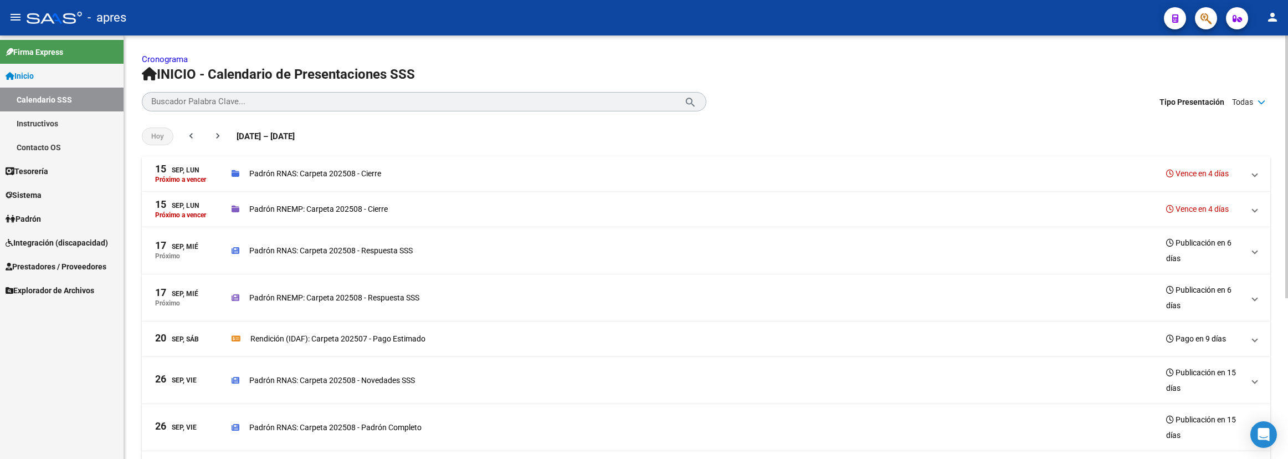
click at [346, 206] on p "Padrón RNEMP: Carpeta 202508 - Cierre" at bounding box center [318, 209] width 138 height 12
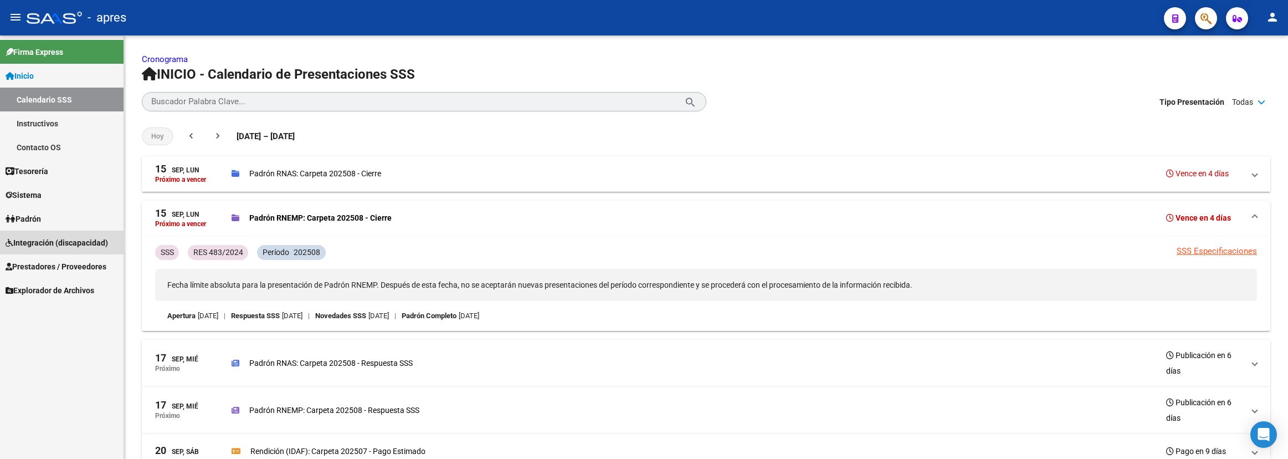
click at [58, 243] on span "Integración (discapacidad)" at bounding box center [57, 243] width 102 height 12
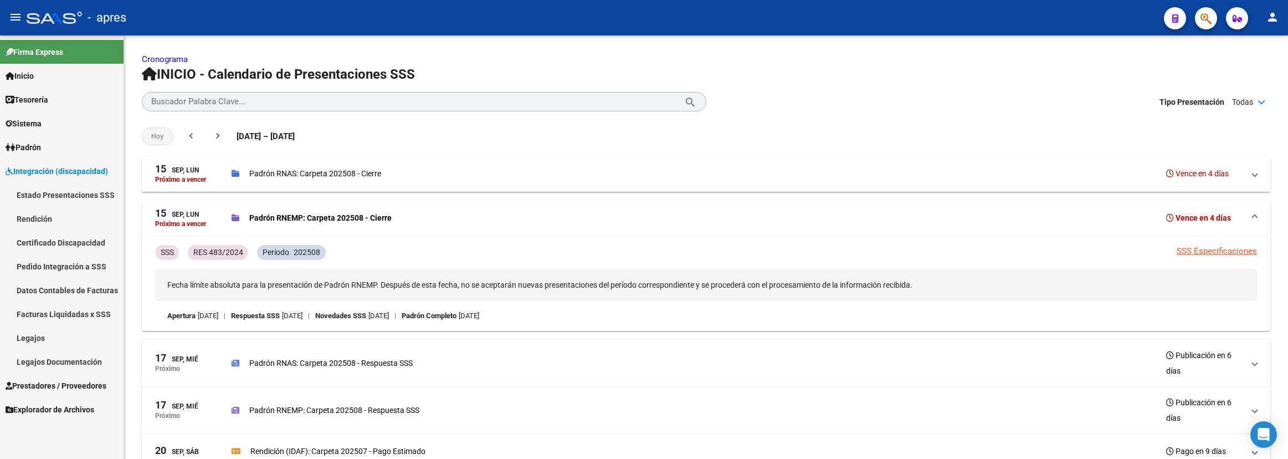
click at [70, 191] on link "Estado Presentaciones SSS" at bounding box center [62, 195] width 124 height 24
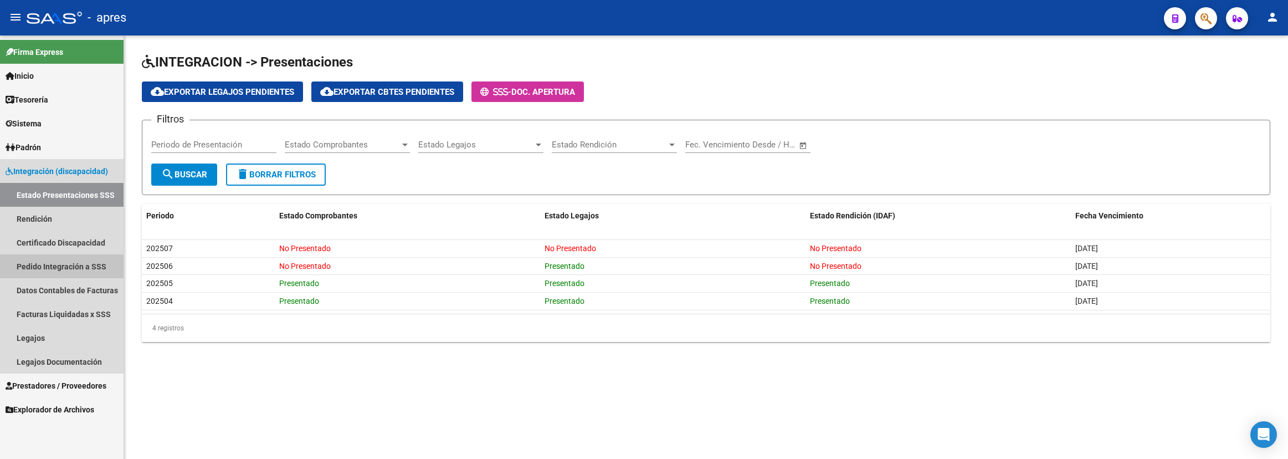
click at [59, 263] on link "Pedido Integración a SSS" at bounding box center [62, 266] width 124 height 24
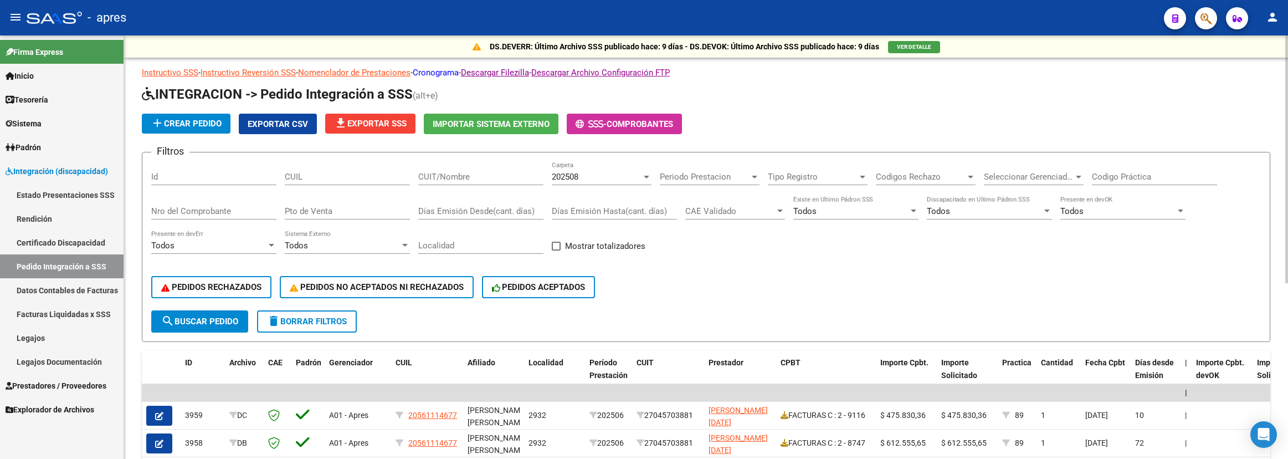
click at [441, 71] on link "Cronograma" at bounding box center [436, 73] width 46 height 10
click at [73, 381] on span "Prestadores / Proveedores" at bounding box center [56, 385] width 101 height 12
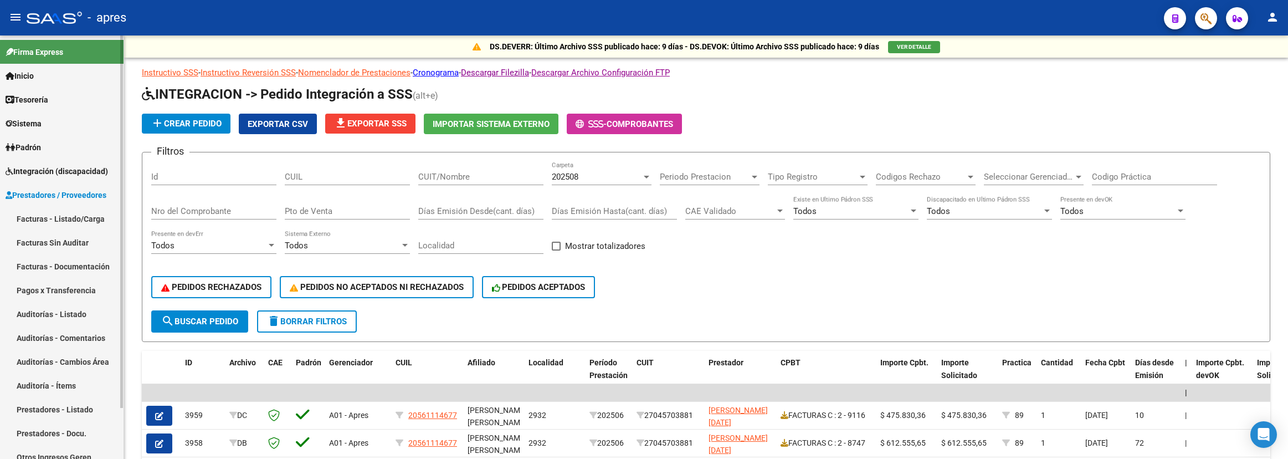
click at [64, 213] on link "Facturas - Listado/Carga" at bounding box center [62, 219] width 124 height 24
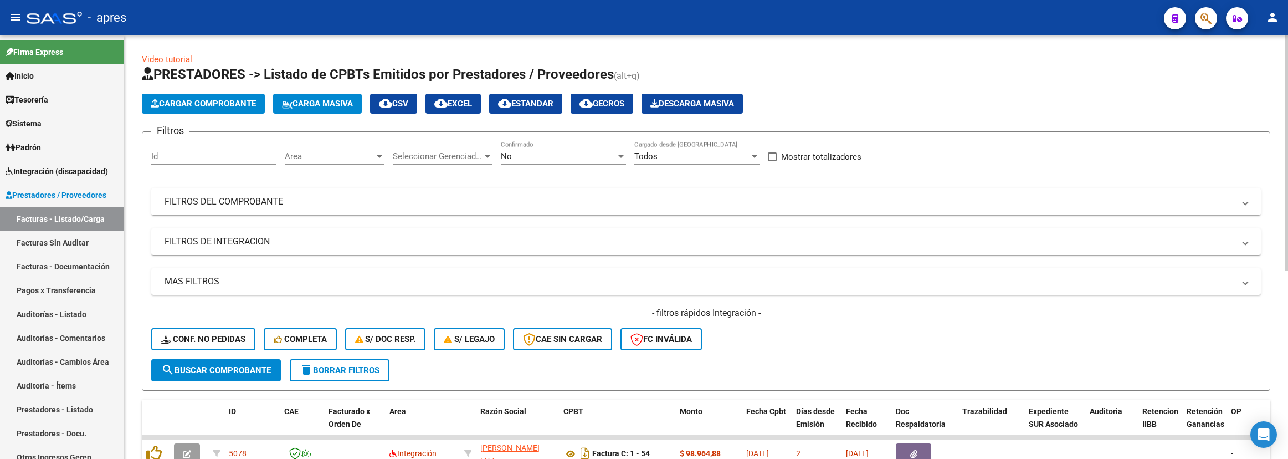
click at [573, 197] on mat-panel-title "FILTROS DEL COMPROBANTE" at bounding box center [700, 202] width 1070 height 12
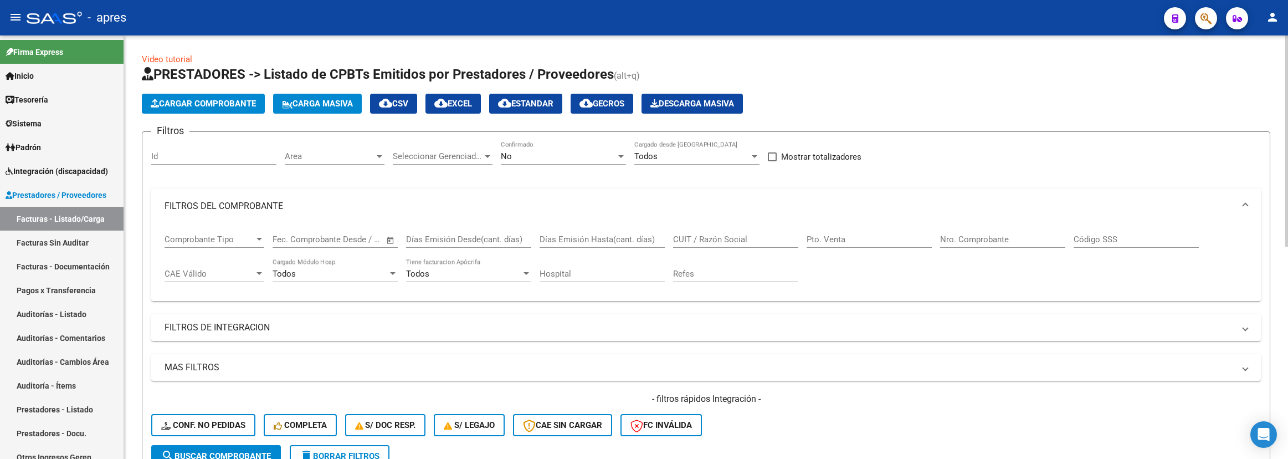
click at [741, 238] on input "CUIT / Razón Social" at bounding box center [735, 239] width 125 height 10
paste input "[PERSON_NAME]"
click at [367, 146] on div "Area Area" at bounding box center [335, 153] width 100 height 24
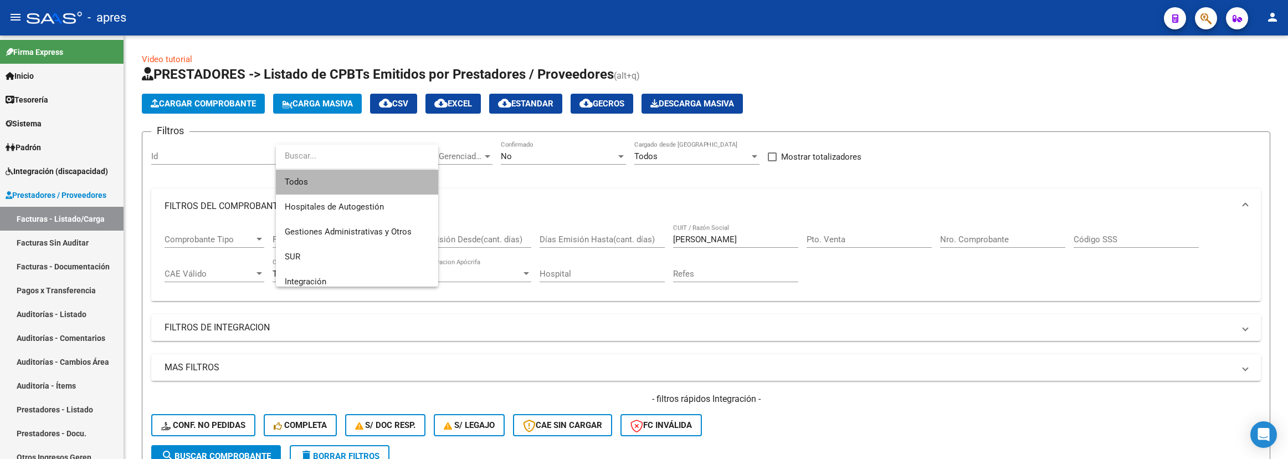
click at [371, 184] on span "Todos" at bounding box center [357, 182] width 145 height 25
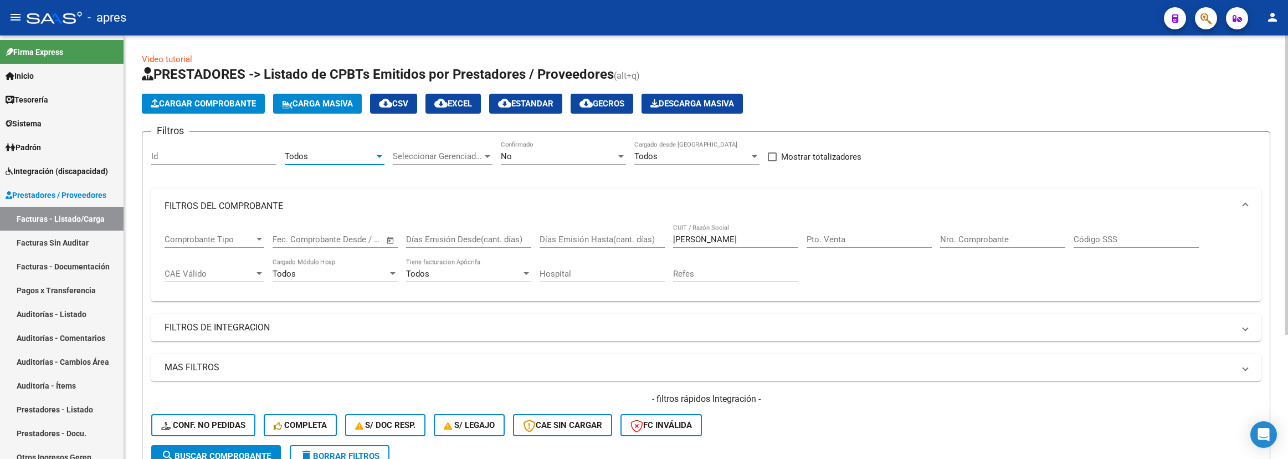
click at [451, 158] on span "Seleccionar Gerenciador" at bounding box center [438, 156] width 90 height 10
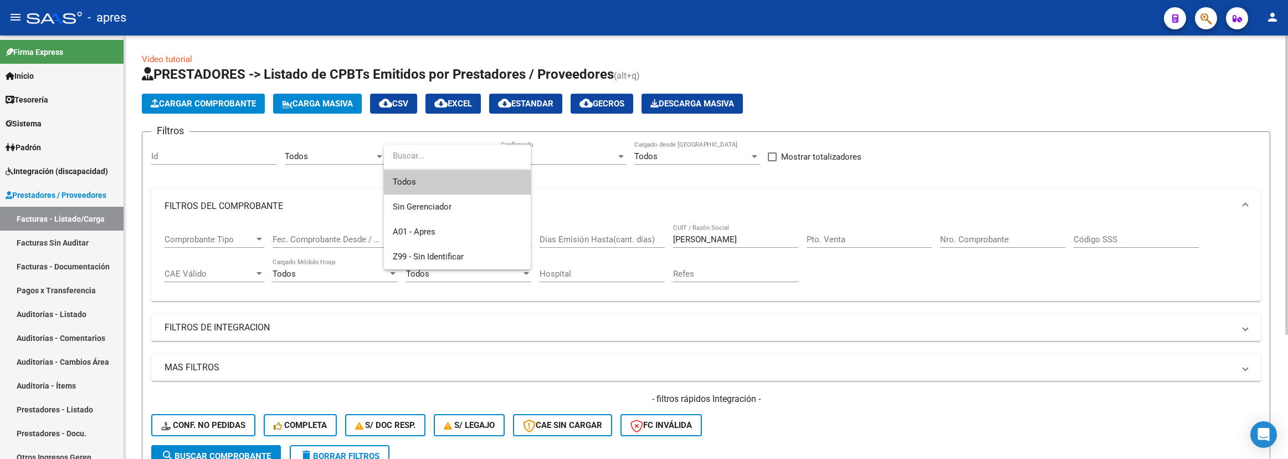
drag, startPoint x: 461, startPoint y: 177, endPoint x: 519, endPoint y: 166, distance: 59.1
click at [461, 179] on span "Todos" at bounding box center [457, 182] width 129 height 25
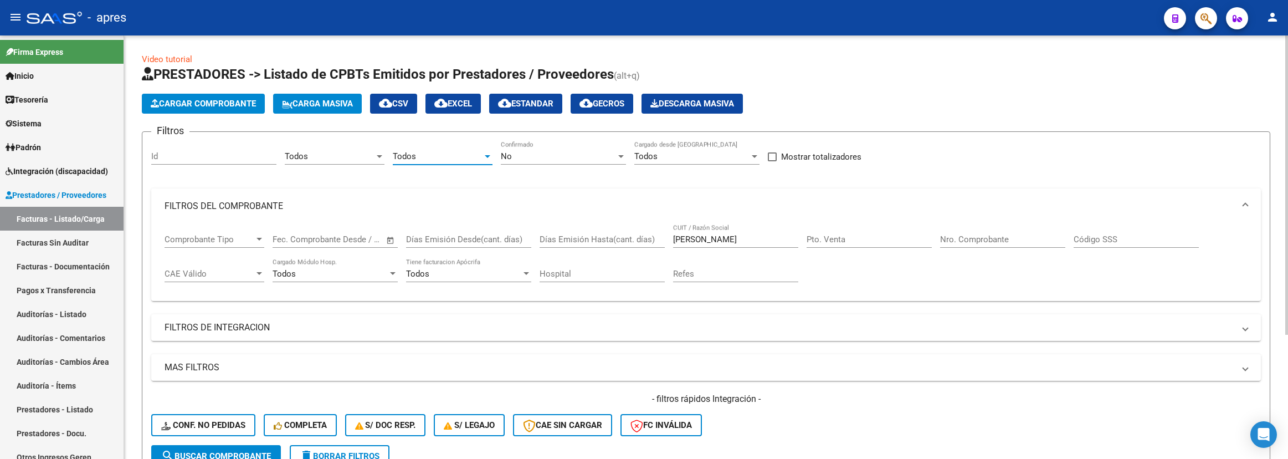
click at [584, 155] on div "No" at bounding box center [558, 156] width 115 height 10
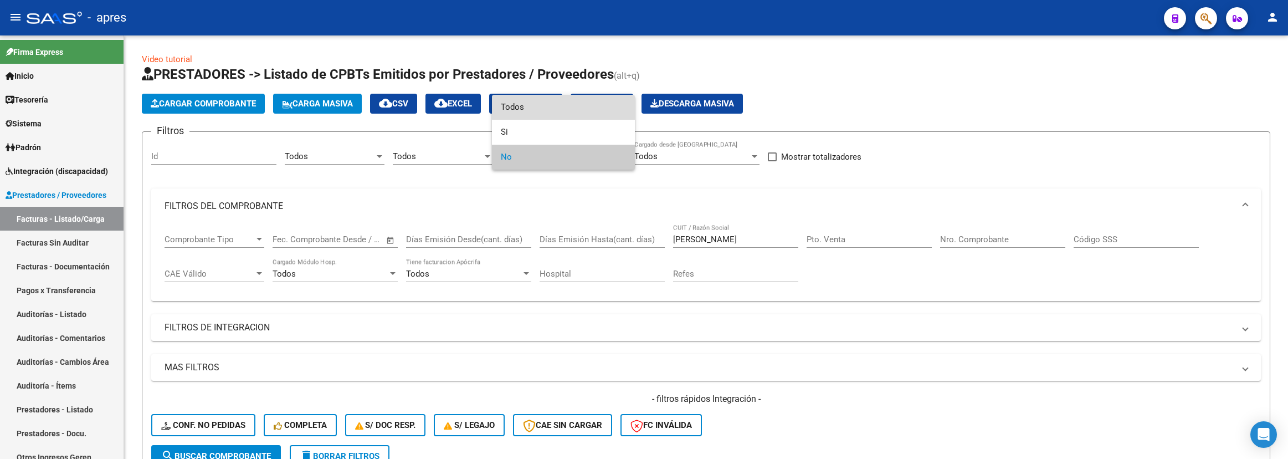
click at [585, 105] on span "Todos" at bounding box center [563, 107] width 125 height 25
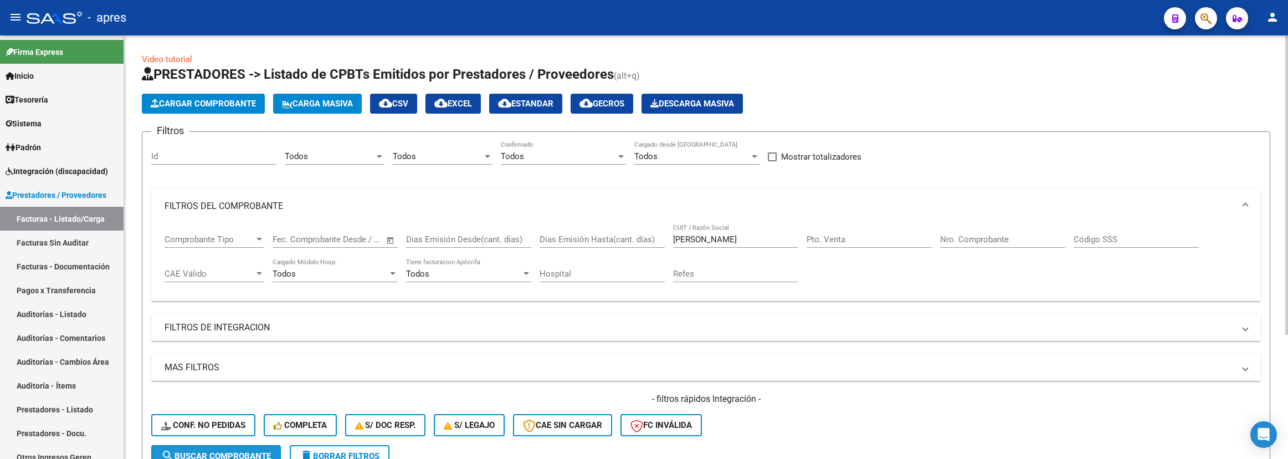
click at [256, 452] on span "search Buscar Comprobante" at bounding box center [216, 456] width 110 height 10
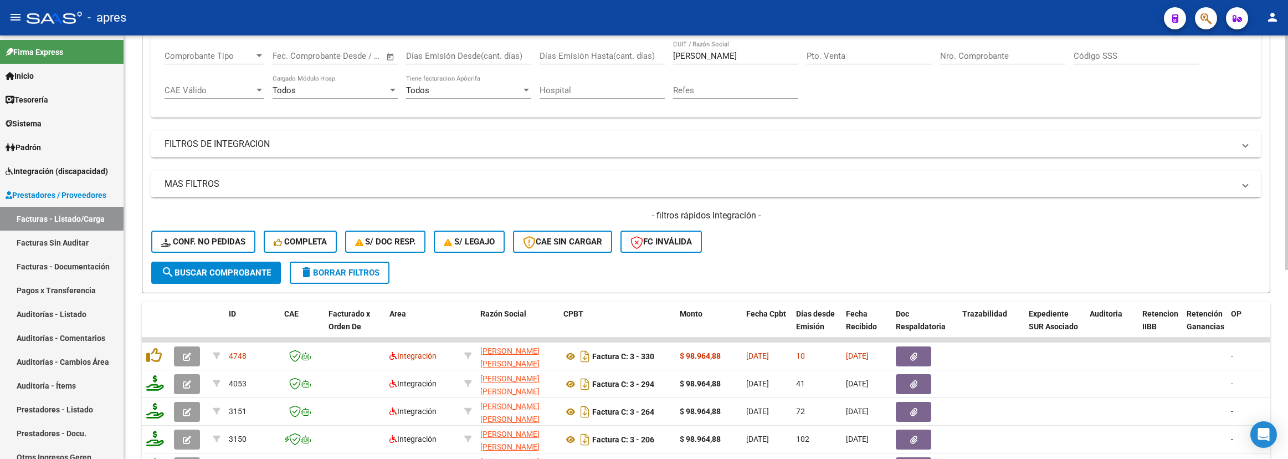
scroll to position [166, 0]
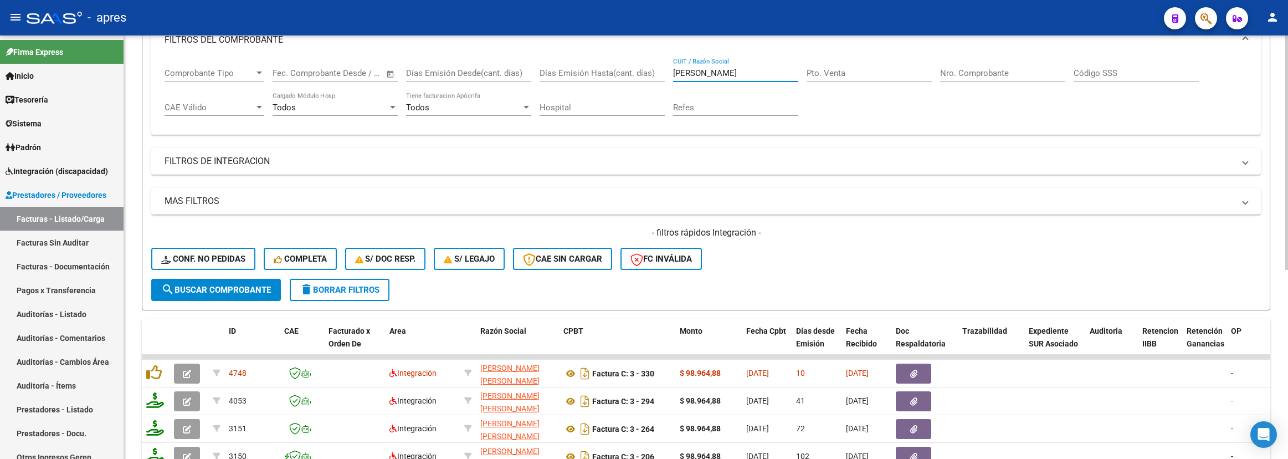
drag, startPoint x: 743, startPoint y: 70, endPoint x: 584, endPoint y: 72, distance: 159.0
click at [581, 70] on div "Comprobante Tipo Comprobante Tipo Fecha inicio – Fecha fin Fec. Comprobante Des…" at bounding box center [706, 92] width 1083 height 69
paste input "[PERSON_NAME]"
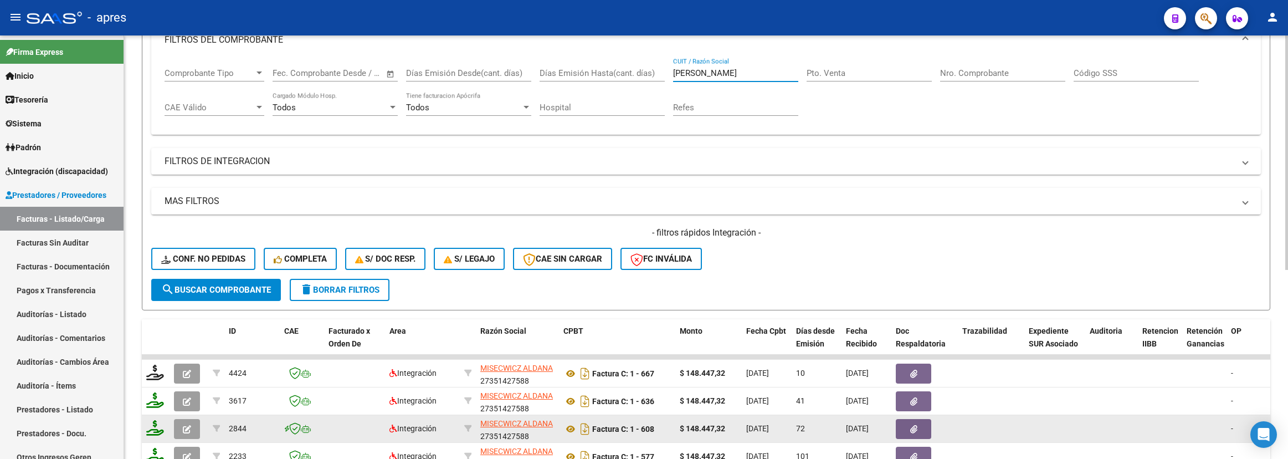
type input "[PERSON_NAME]"
